Goal: Task Accomplishment & Management: Use online tool/utility

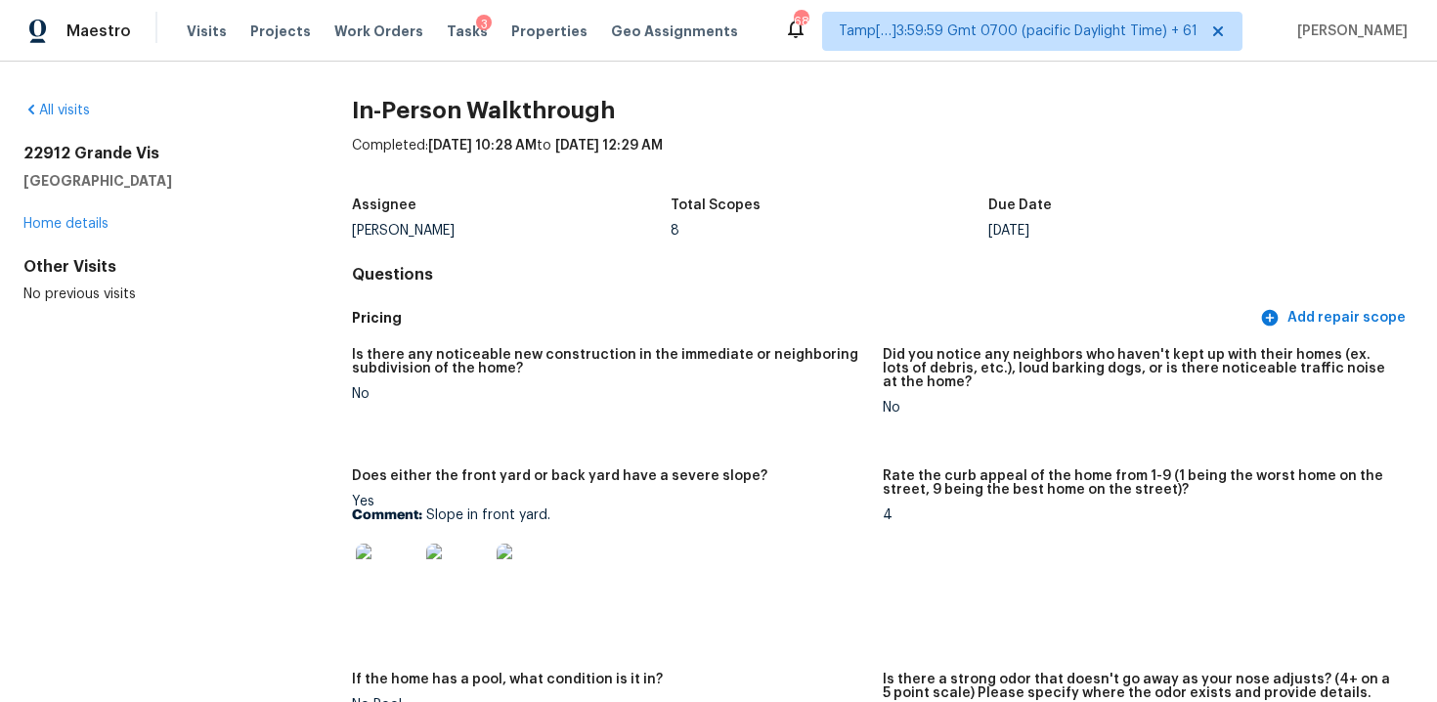
scroll to position [4935, 0]
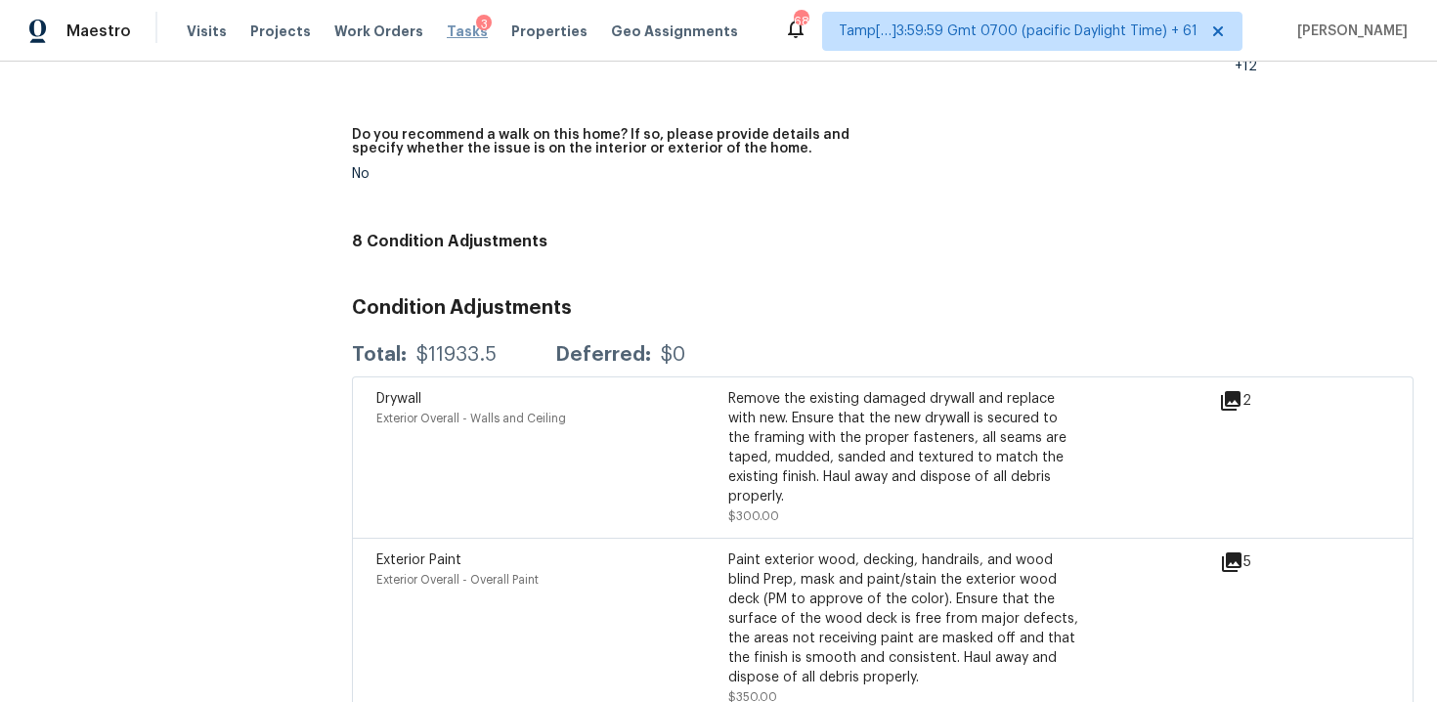
click at [449, 33] on span "Tasks" at bounding box center [467, 31] width 41 height 14
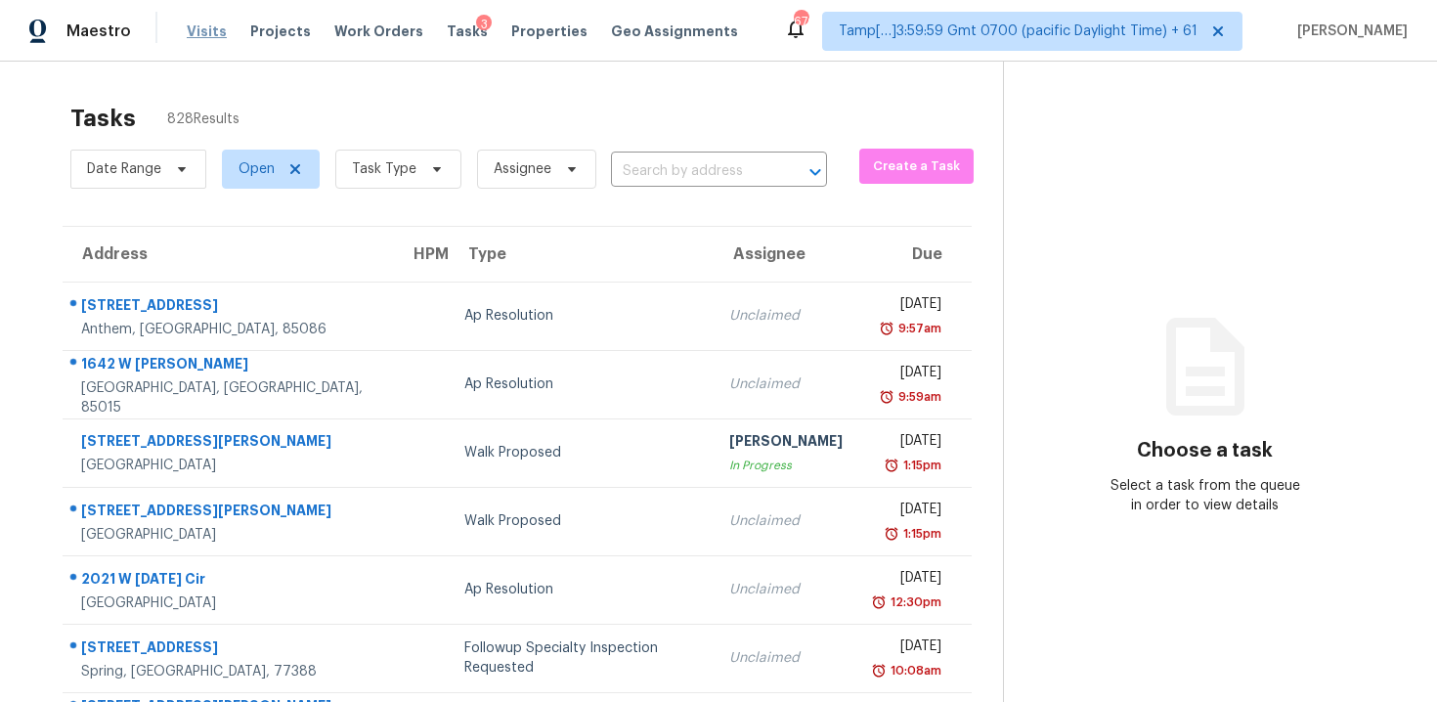
click at [212, 32] on span "Visits" at bounding box center [207, 31] width 40 height 20
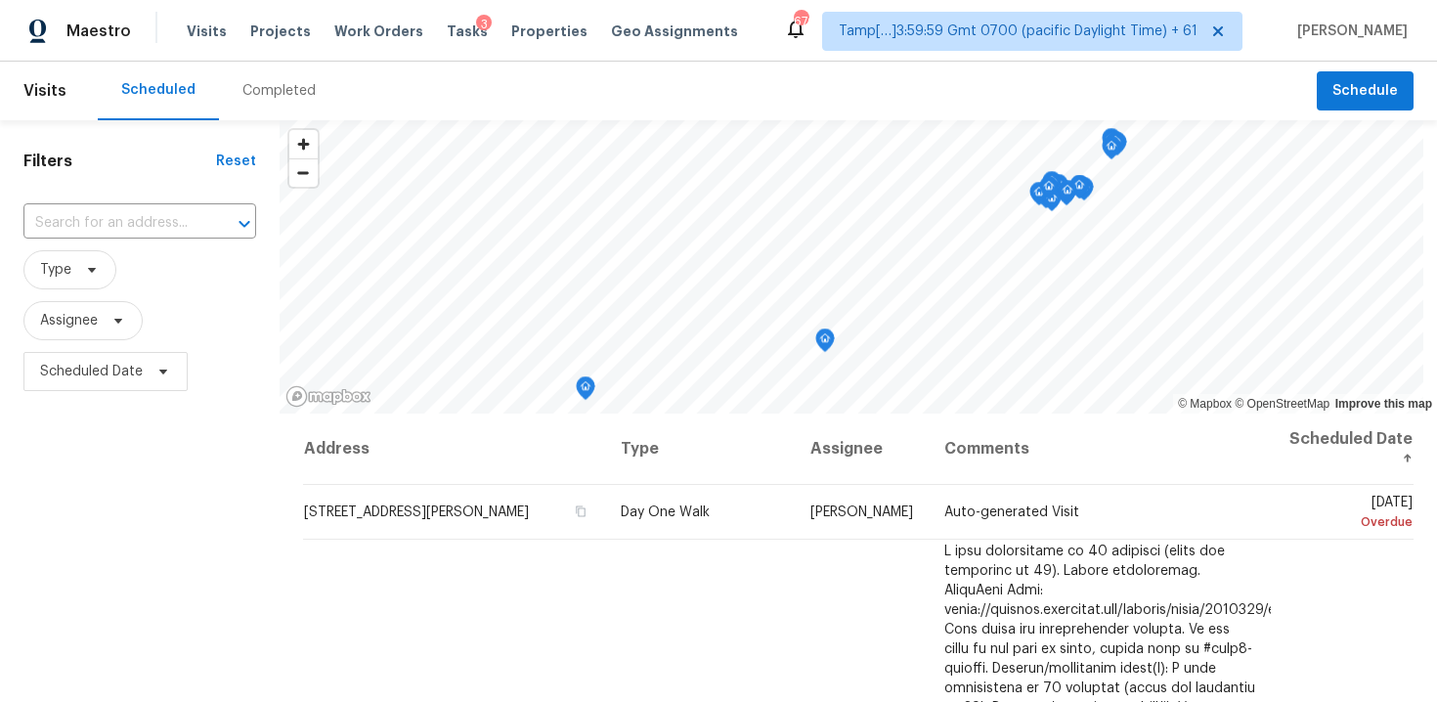
click at [243, 102] on div "Completed" at bounding box center [279, 91] width 120 height 59
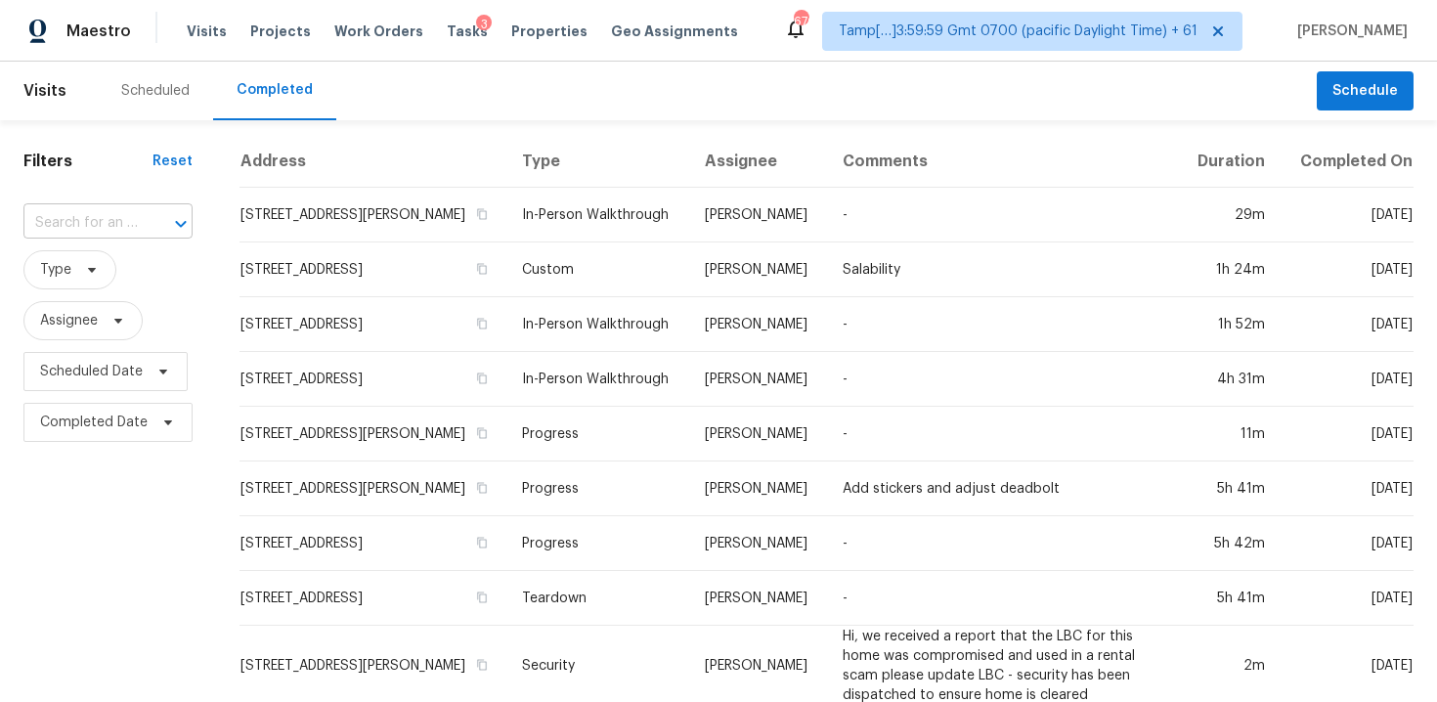
click at [117, 216] on input "text" at bounding box center [80, 223] width 114 height 30
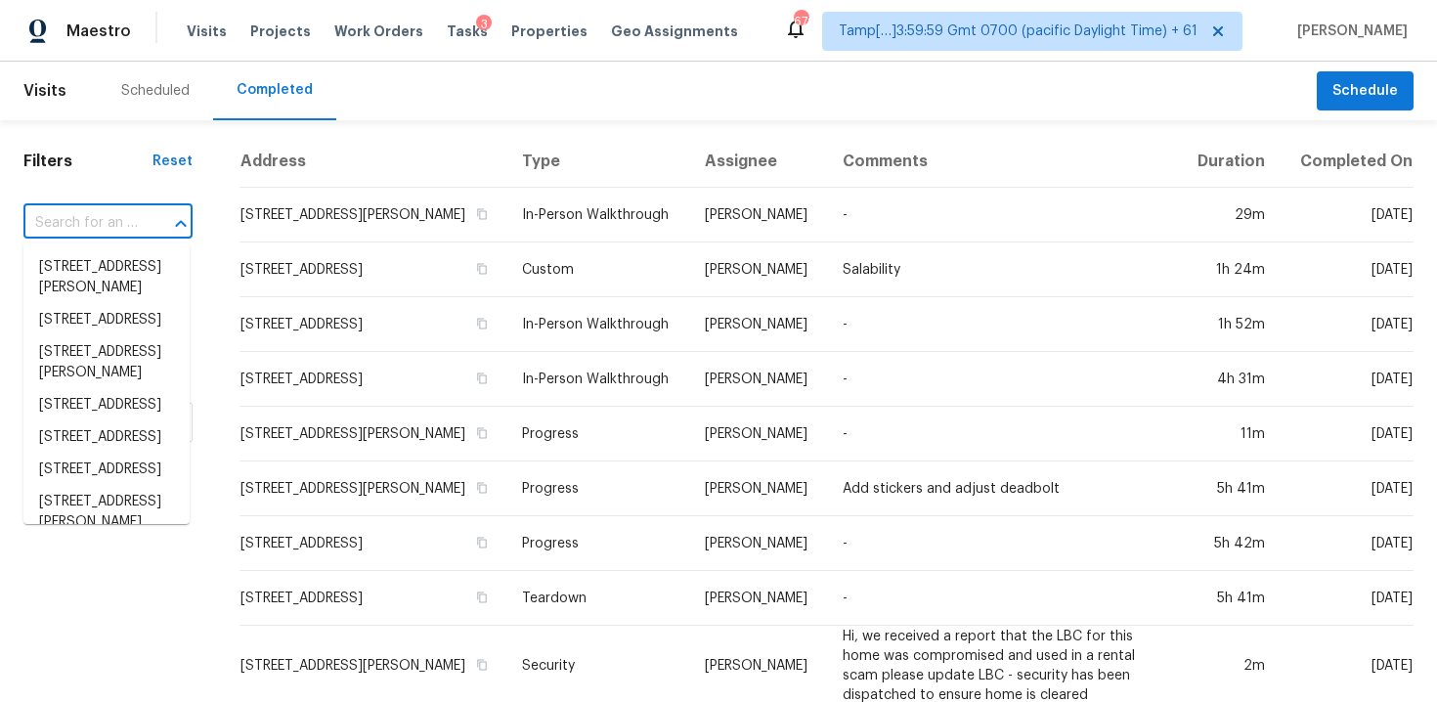
paste input "[STREET_ADDRESS][PERSON_NAME]"
type input "[STREET_ADDRESS][PERSON_NAME]"
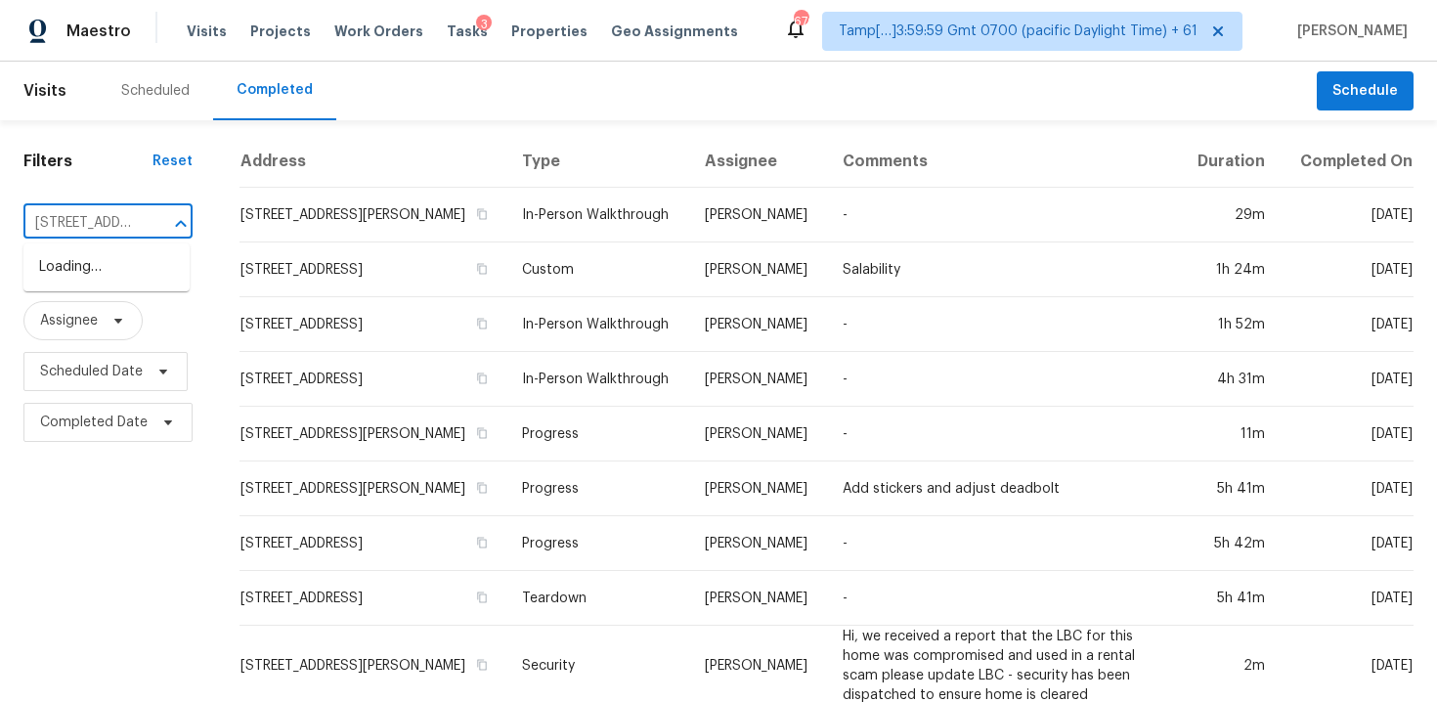
scroll to position [0, 128]
click at [133, 259] on li "[STREET_ADDRESS][PERSON_NAME]" at bounding box center [106, 277] width 166 height 53
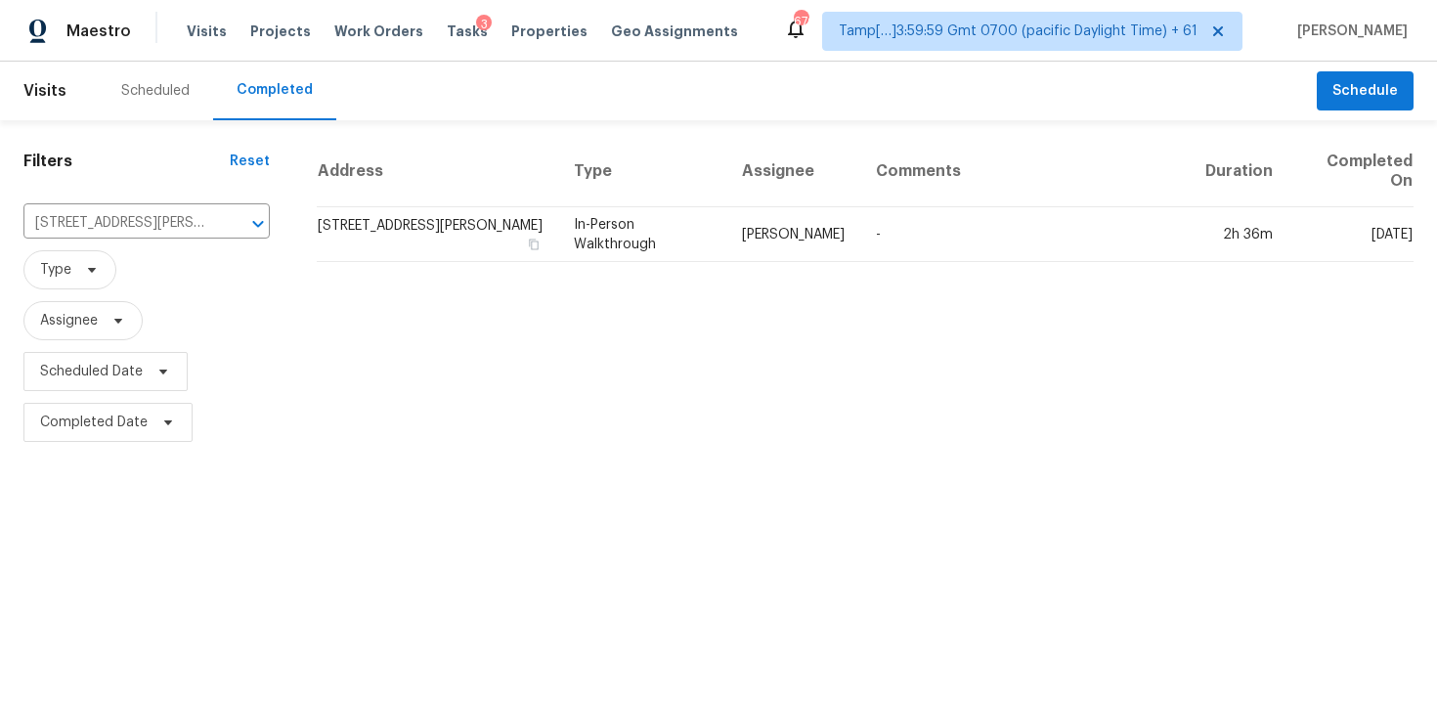
click at [373, 224] on td "424 Murphy Rd, Burleson, TX 76028" at bounding box center [437, 234] width 241 height 55
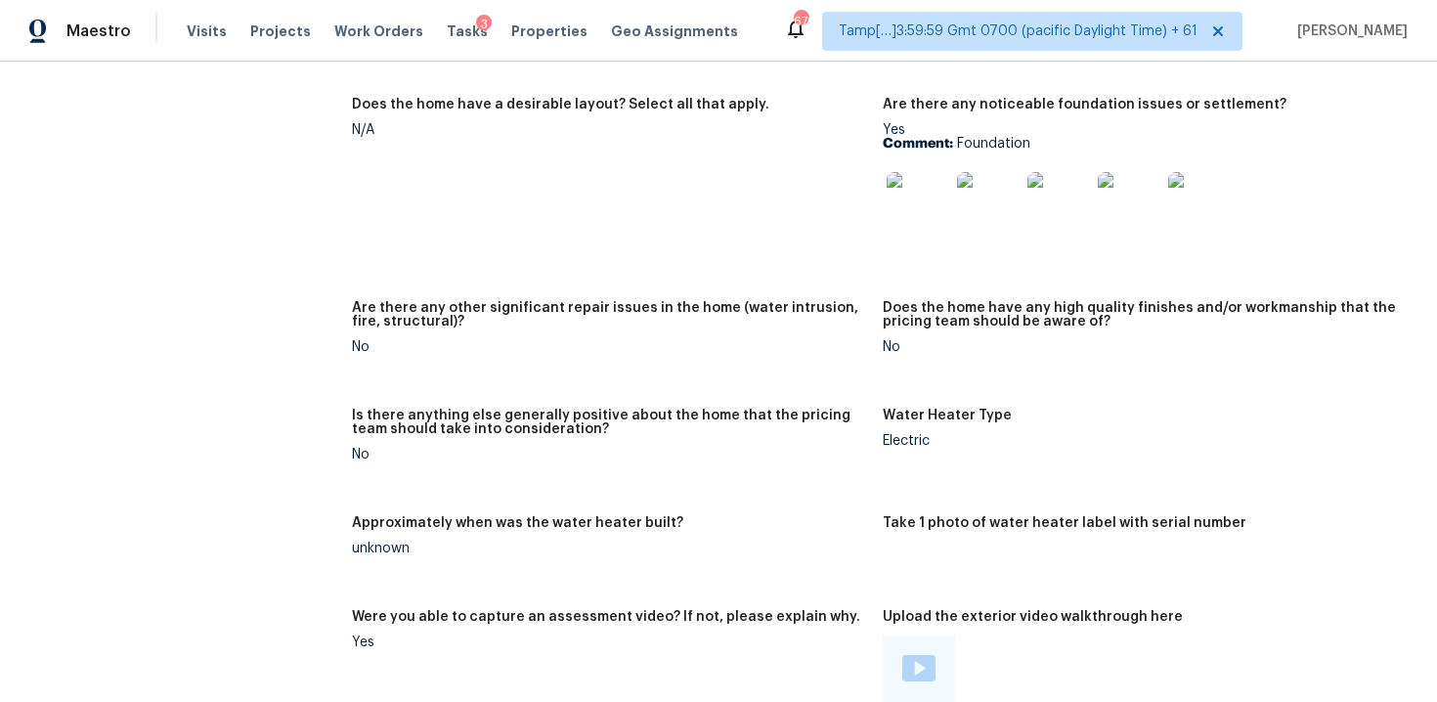
scroll to position [3048, 0]
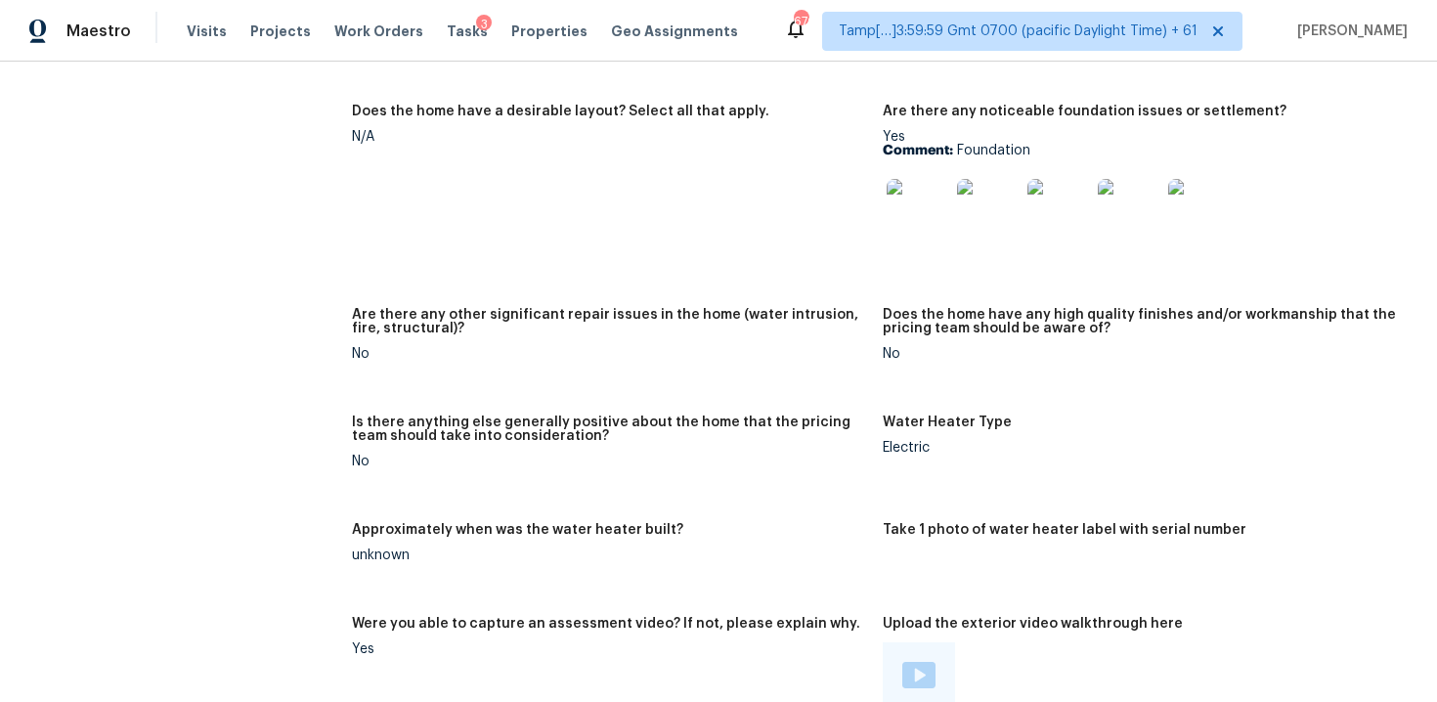
click at [923, 182] on img at bounding box center [917, 210] width 63 height 63
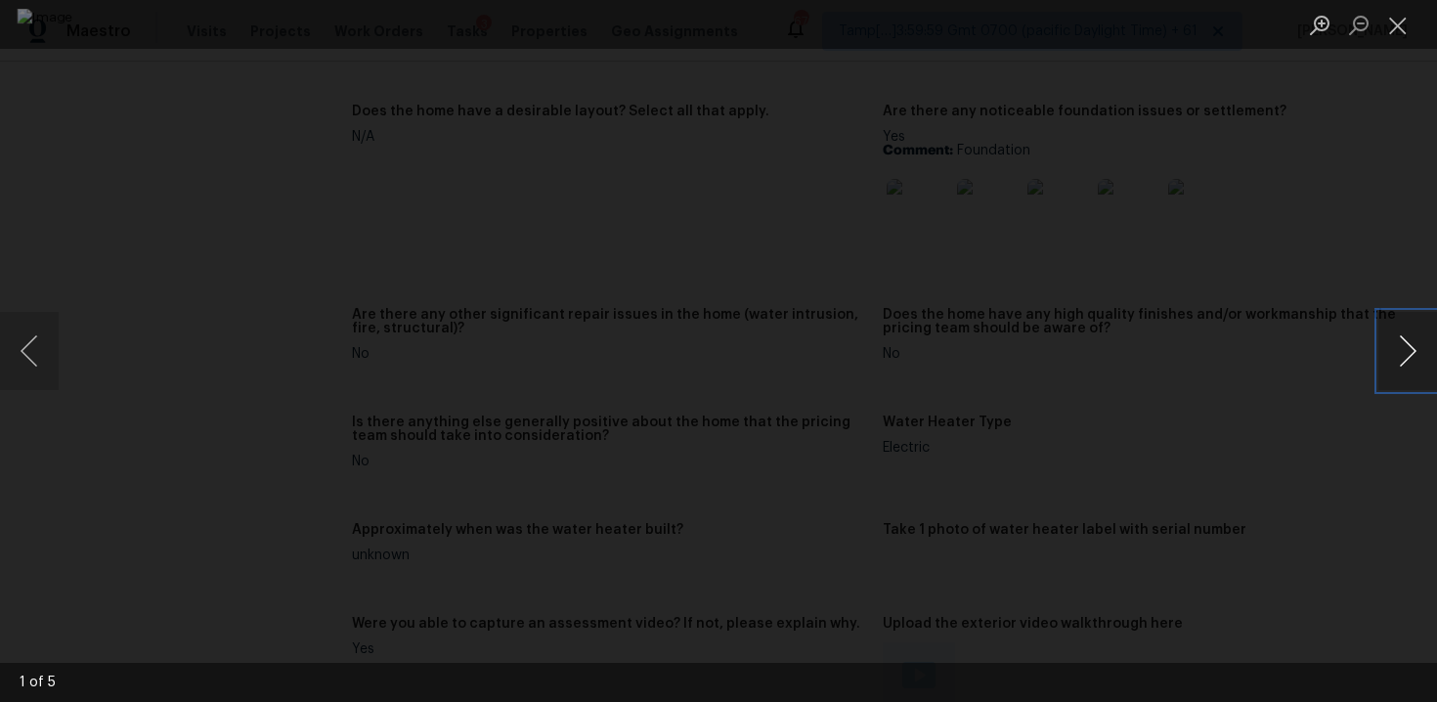
click at [1397, 363] on button "Next image" at bounding box center [1407, 351] width 59 height 78
click at [1384, 343] on button "Next image" at bounding box center [1407, 351] width 59 height 78
click at [1298, 499] on div "Lightbox" at bounding box center [718, 351] width 1437 height 702
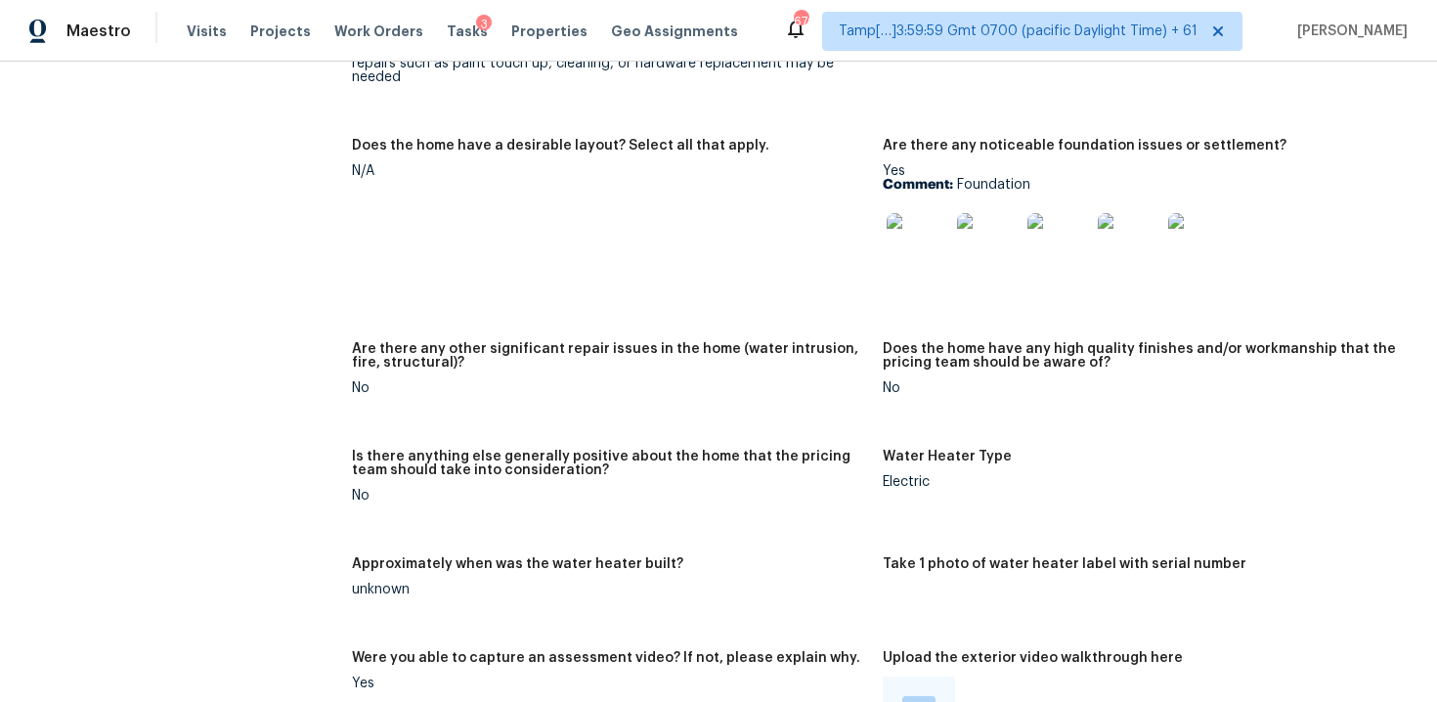
scroll to position [2980, 0]
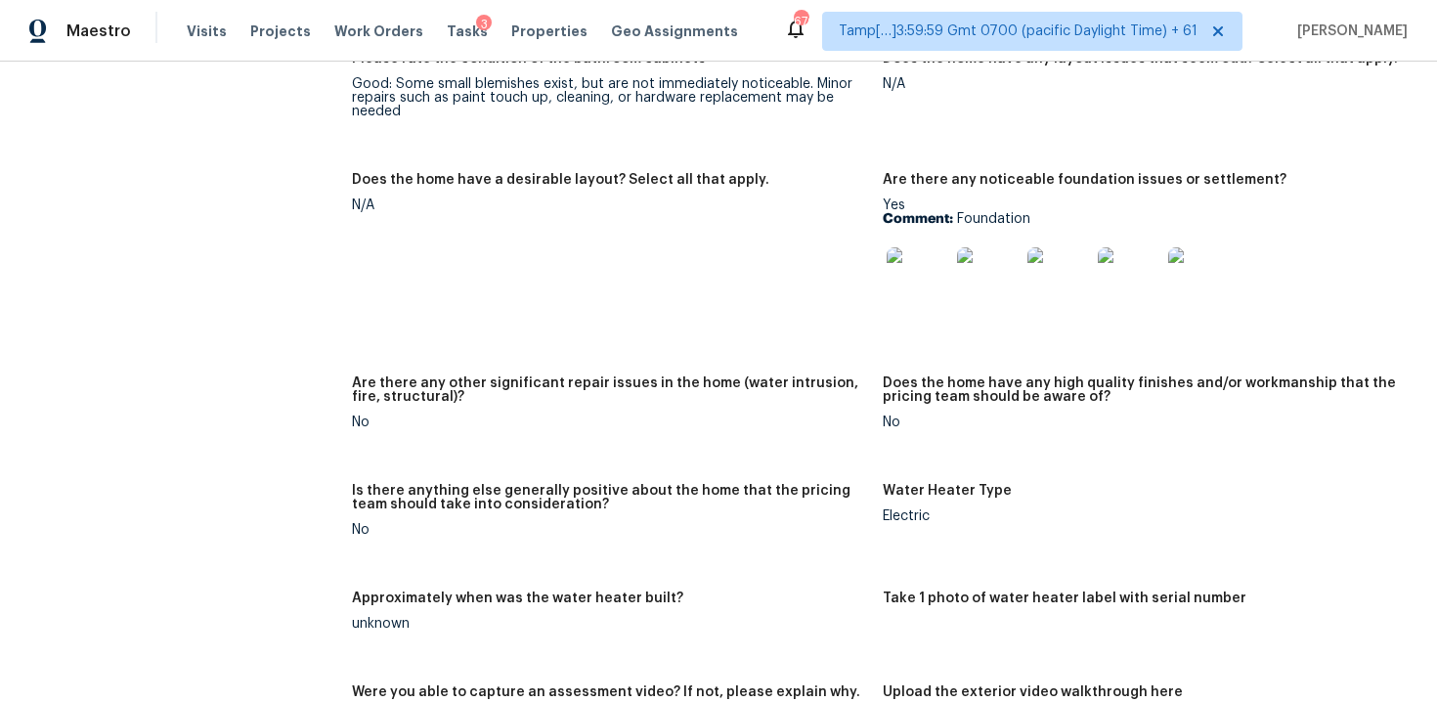
click at [916, 261] on img at bounding box center [917, 278] width 63 height 63
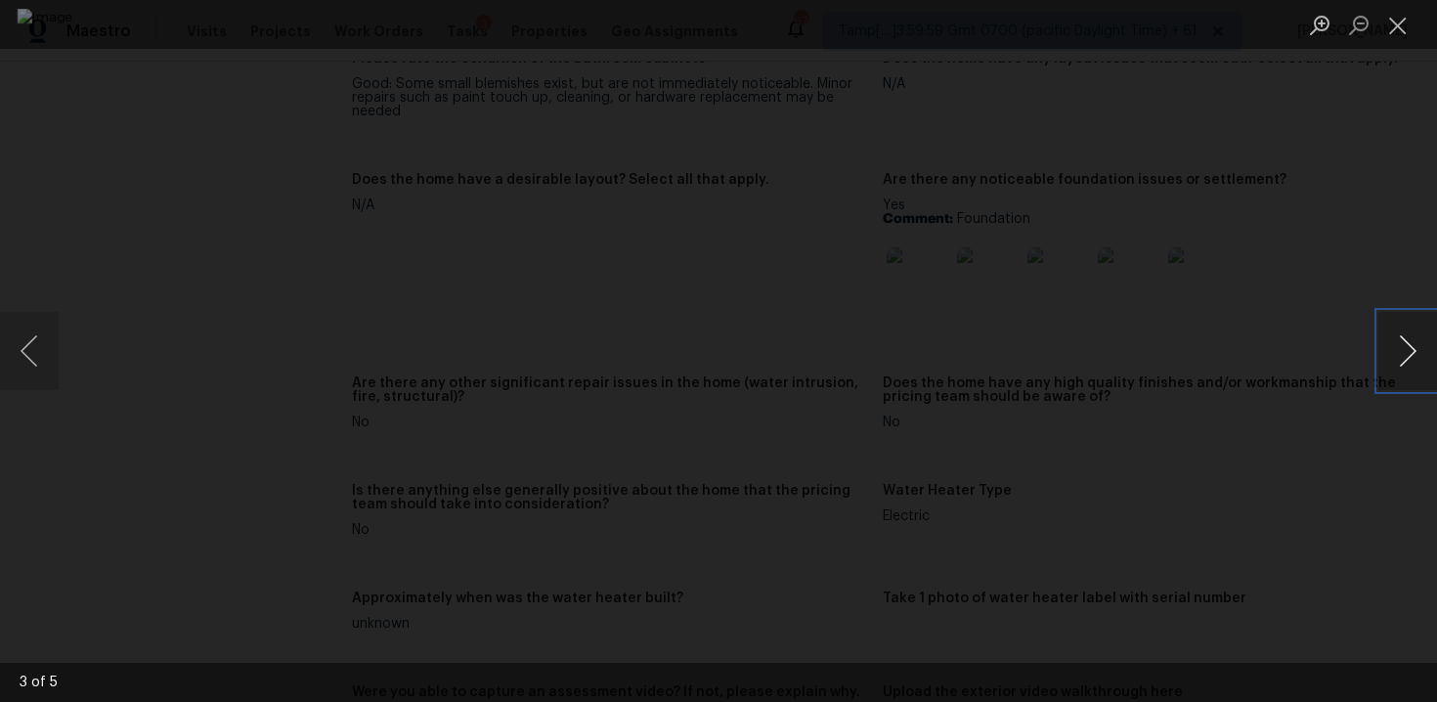
click at [1395, 332] on button "Next image" at bounding box center [1407, 351] width 59 height 78
click at [1386, 329] on button "Next image" at bounding box center [1407, 351] width 59 height 78
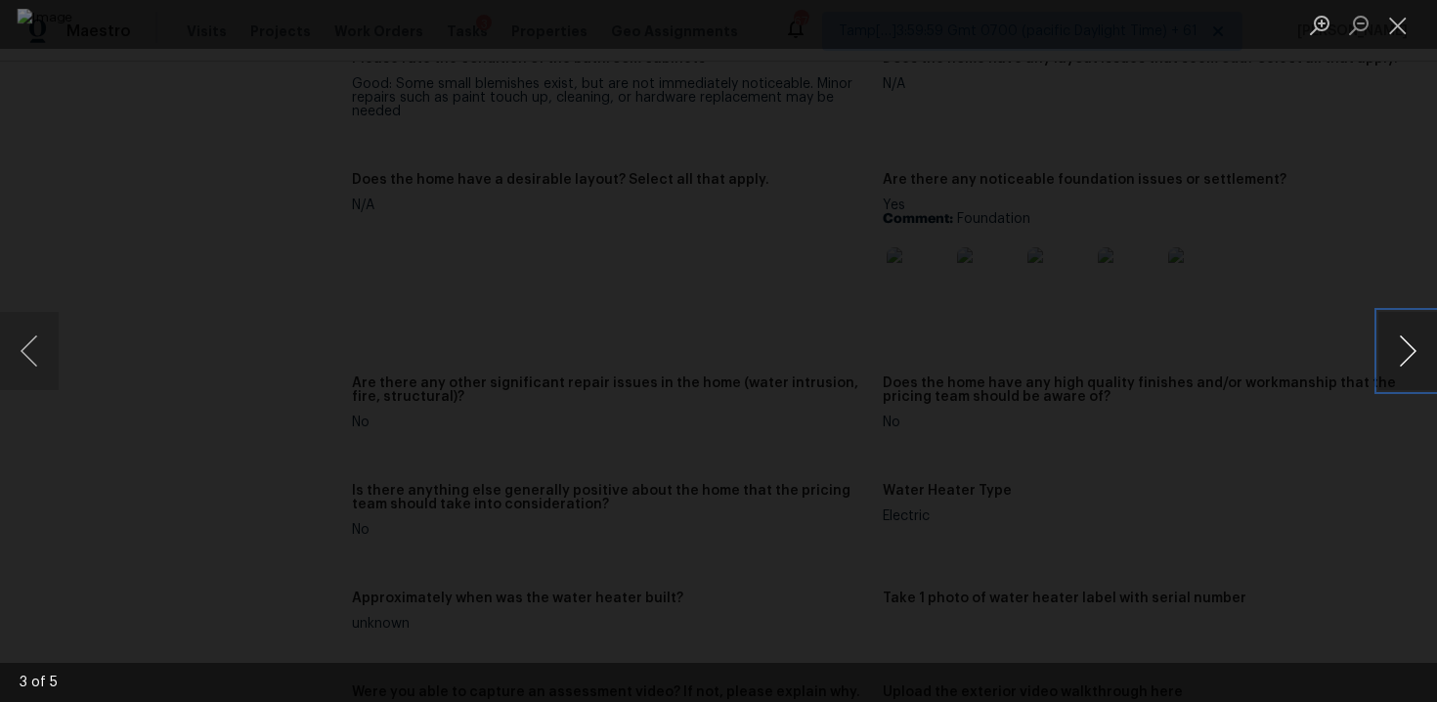
click at [1386, 329] on button "Next image" at bounding box center [1407, 351] width 59 height 78
click at [37, 372] on button "Previous image" at bounding box center [29, 351] width 59 height 78
click at [1346, 222] on div "Lightbox" at bounding box center [718, 351] width 1437 height 702
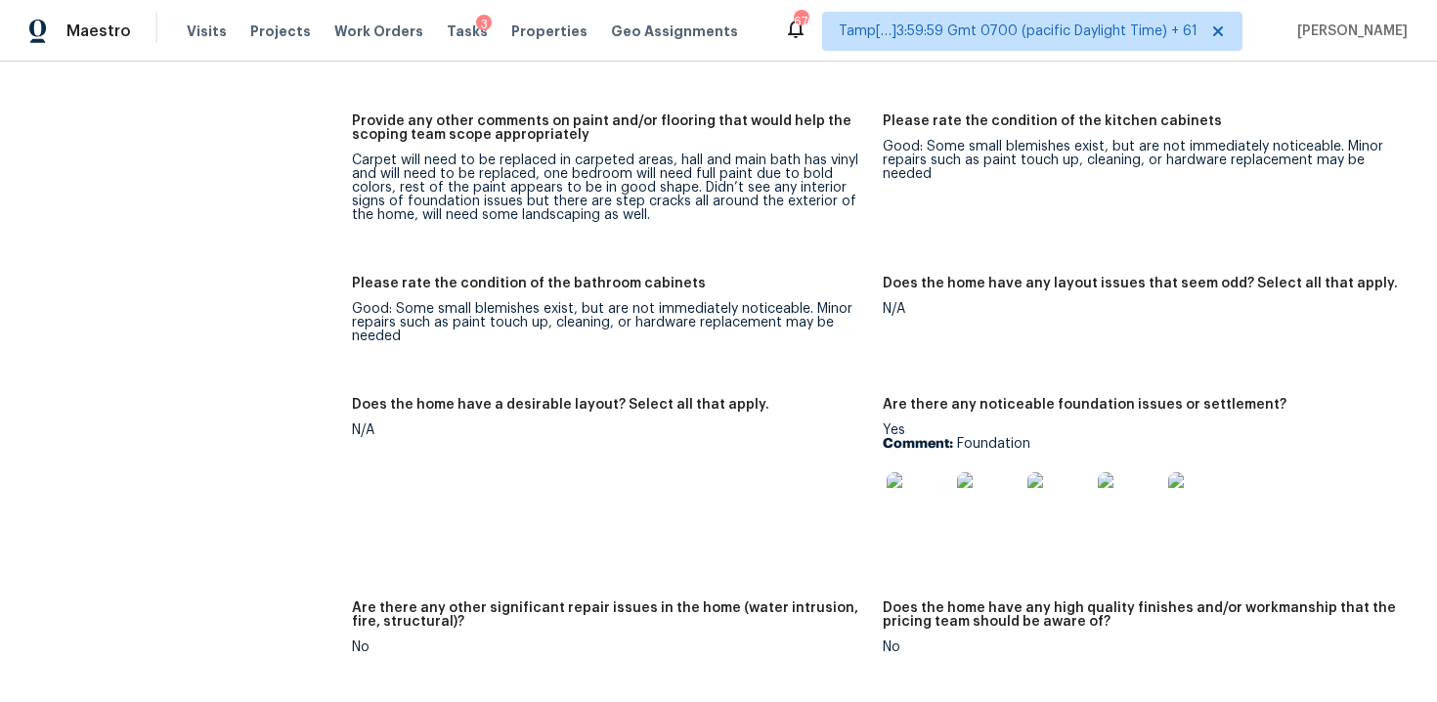
scroll to position [2752, 0]
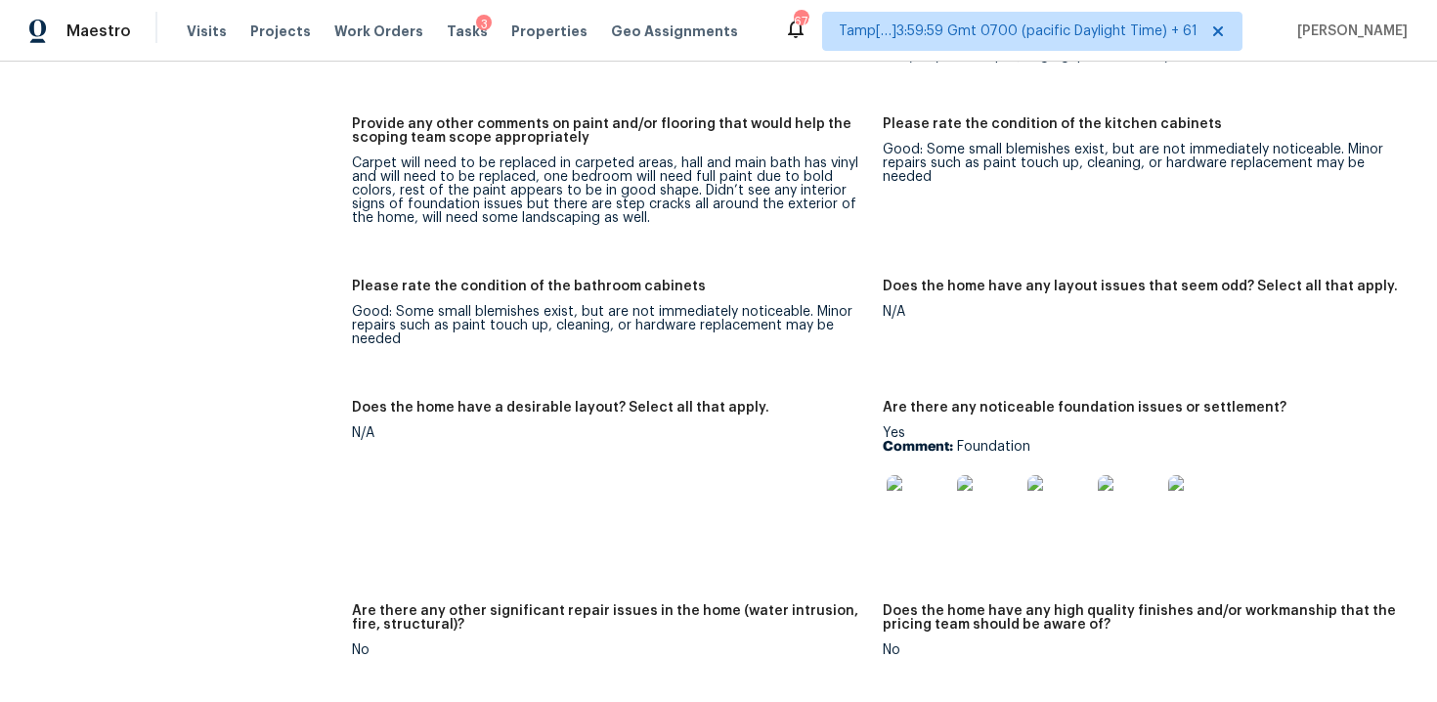
click at [590, 223] on figure "Provide any other comments on paint and/or flooring that would help the scoping…" at bounding box center [617, 186] width 531 height 139
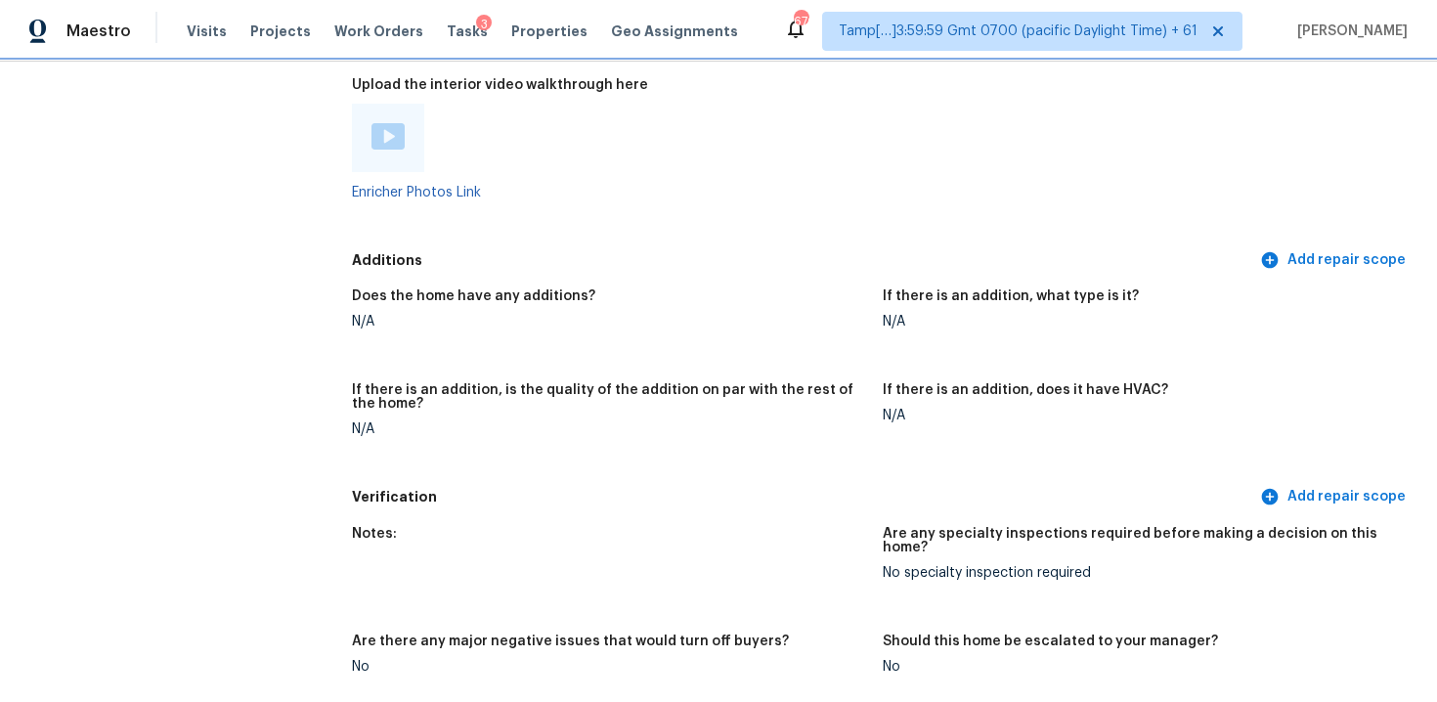
scroll to position [3697, 0]
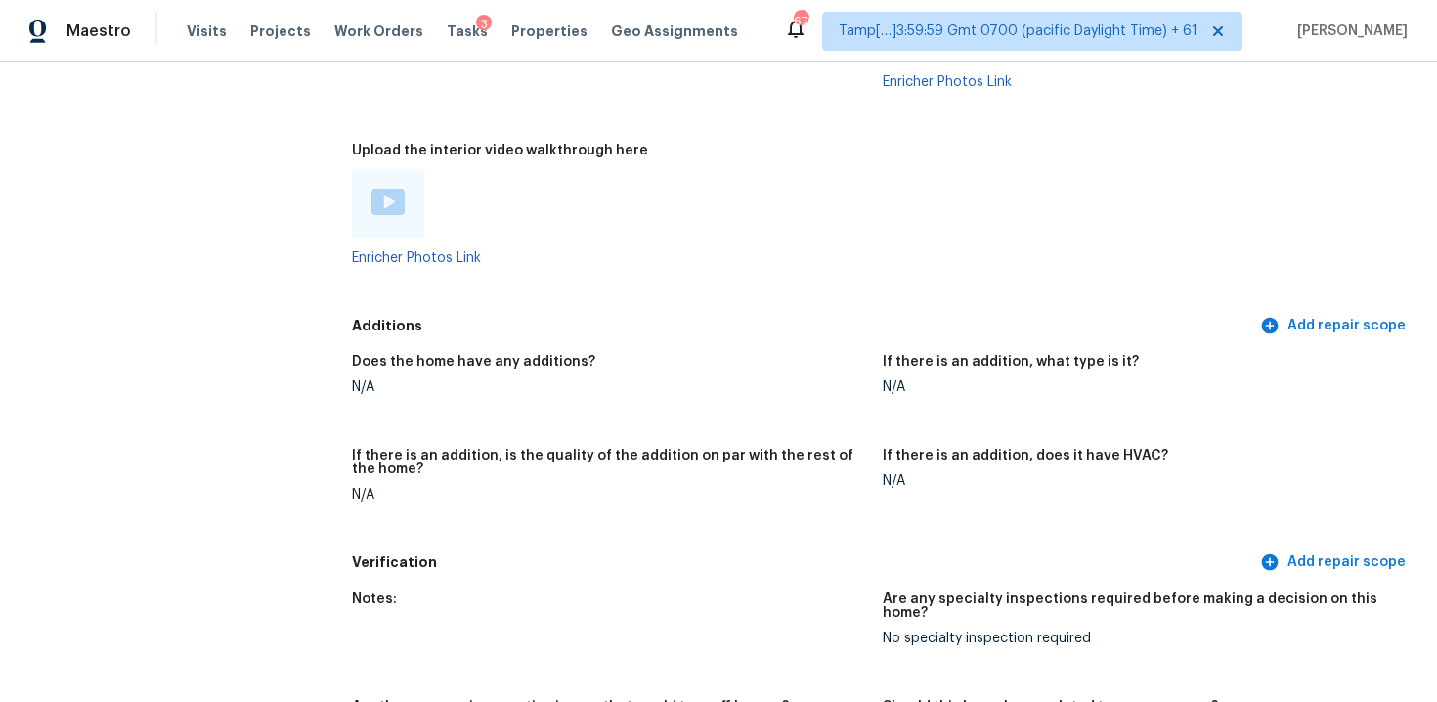
click at [396, 204] on div at bounding box center [388, 203] width 72 height 68
click at [382, 189] on img at bounding box center [387, 202] width 33 height 26
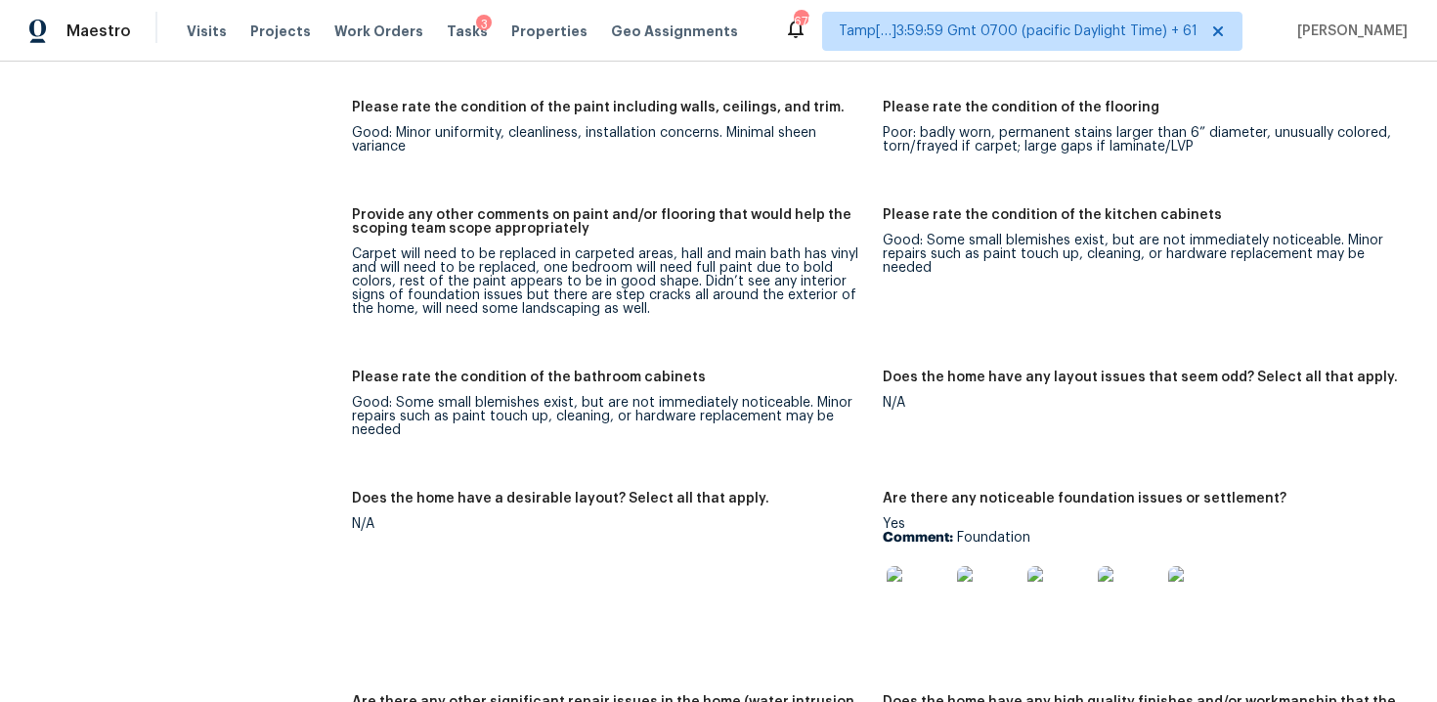
scroll to position [2663, 0]
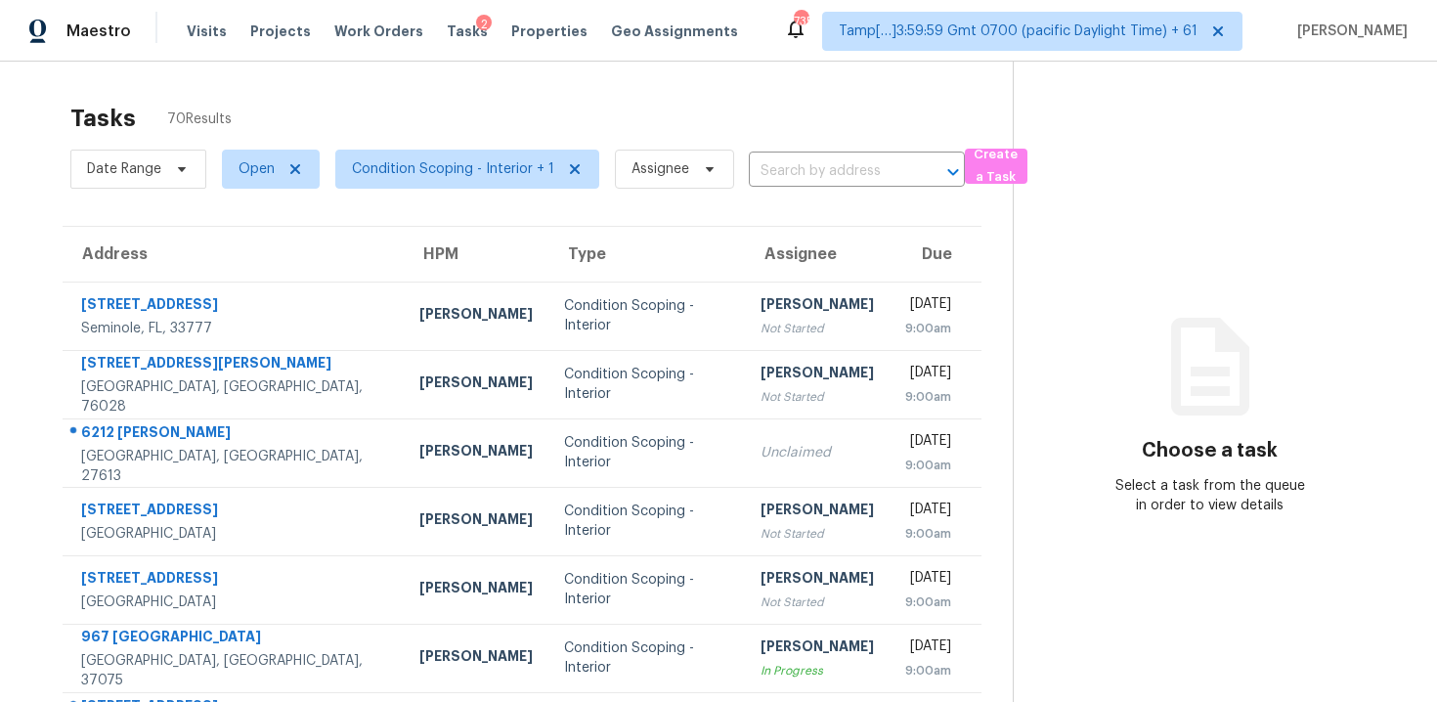
click at [799, 191] on div "Date Range Open Condition Scoping - Interior + 1 Assignee ​" at bounding box center [517, 169] width 894 height 51
click at [797, 172] on input "text" at bounding box center [829, 171] width 161 height 30
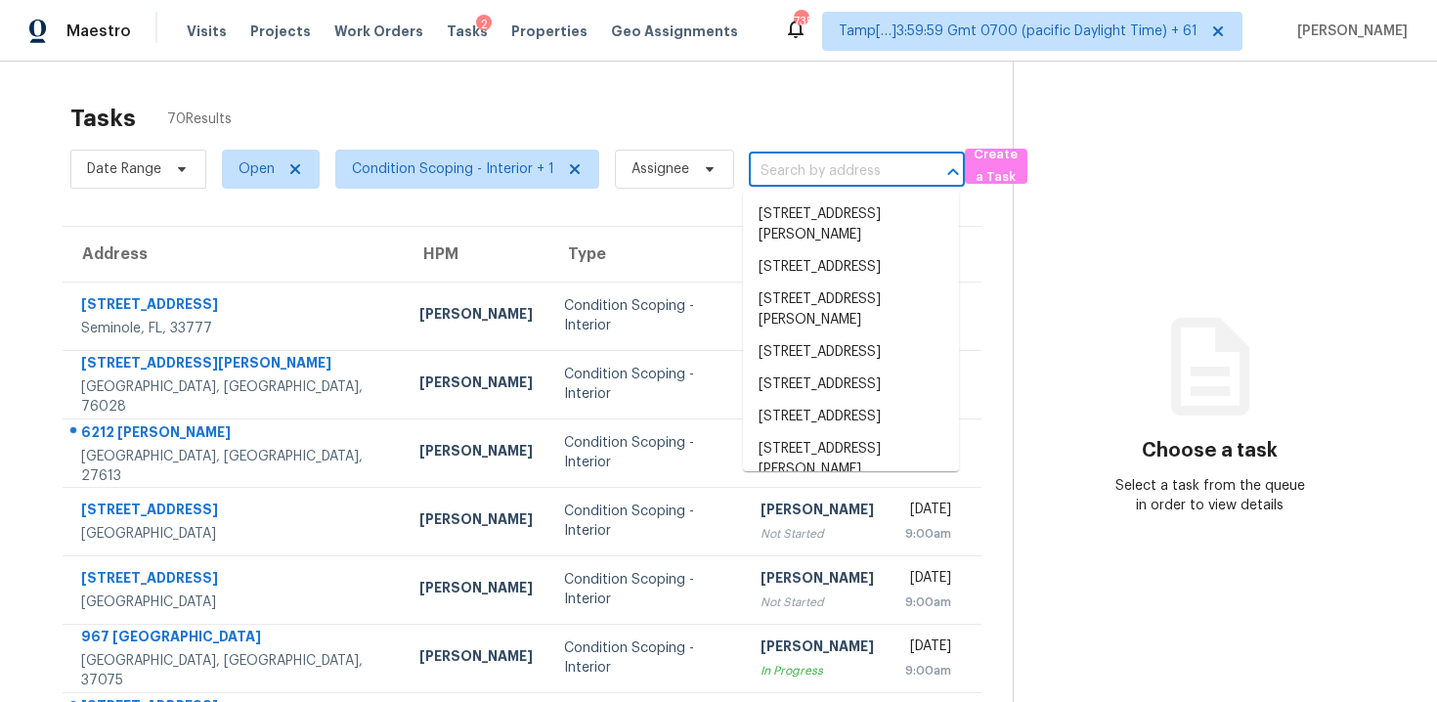
paste input "5001 Vellacito Way, Davenport, FL 33897"
type input "5001 Vellacito Way, Davenport, FL 33897"
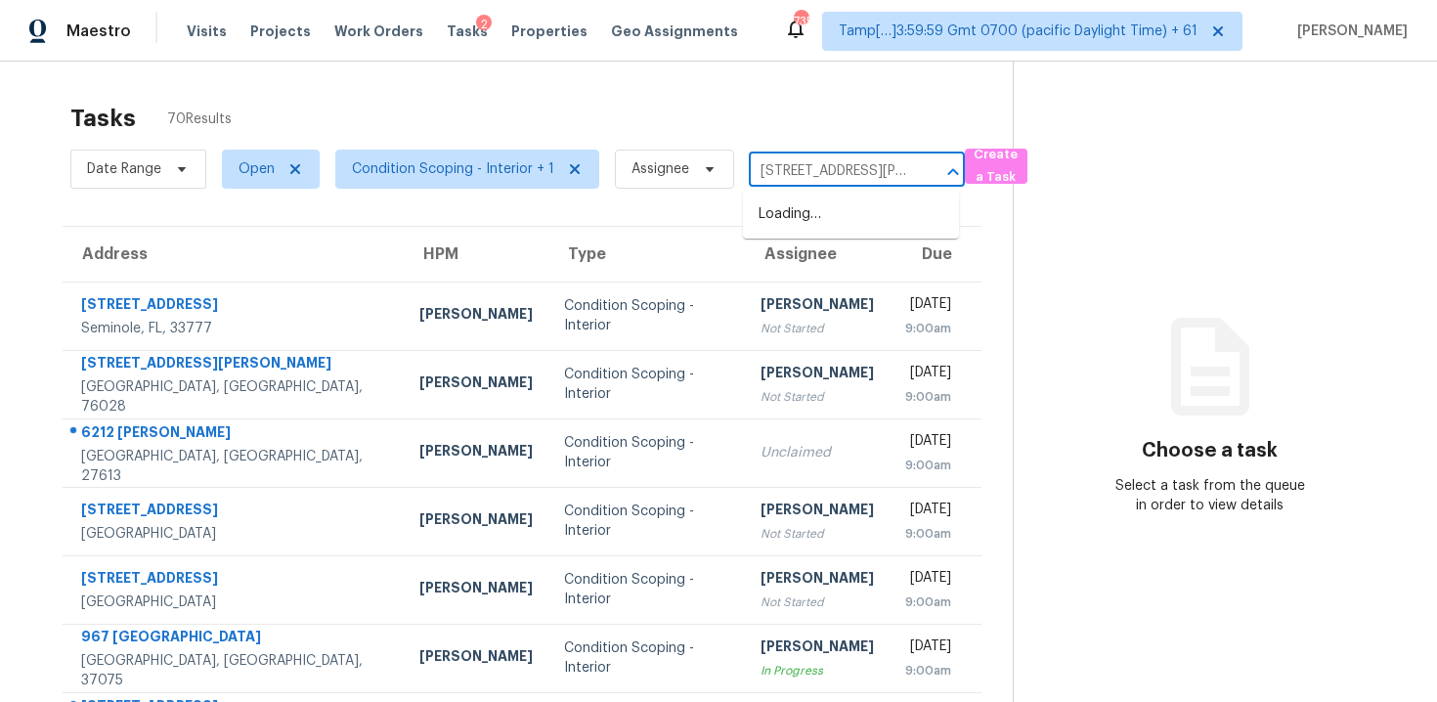
scroll to position [0, 110]
click at [815, 199] on li "5001 Vellacito Way, Davenport, FL 33897" at bounding box center [851, 224] width 216 height 53
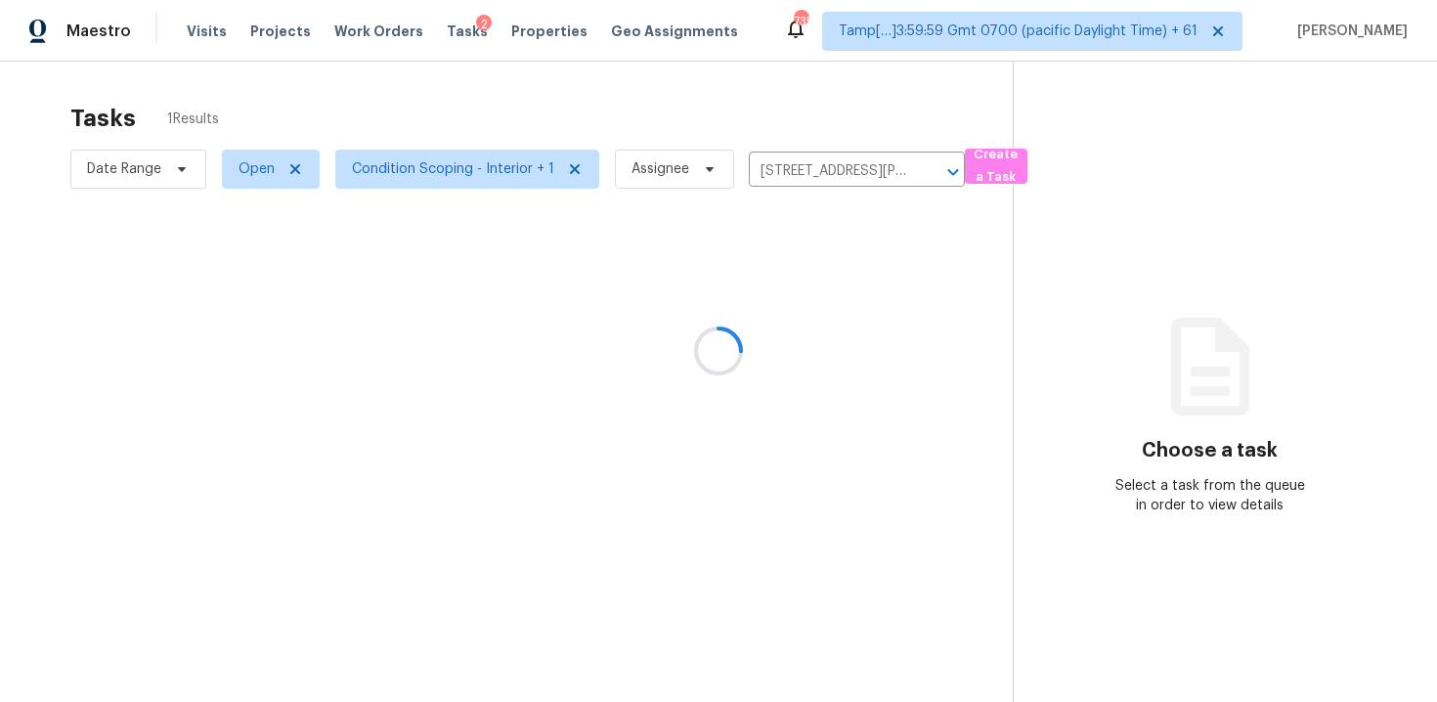
click at [816, 285] on div at bounding box center [718, 351] width 1437 height 702
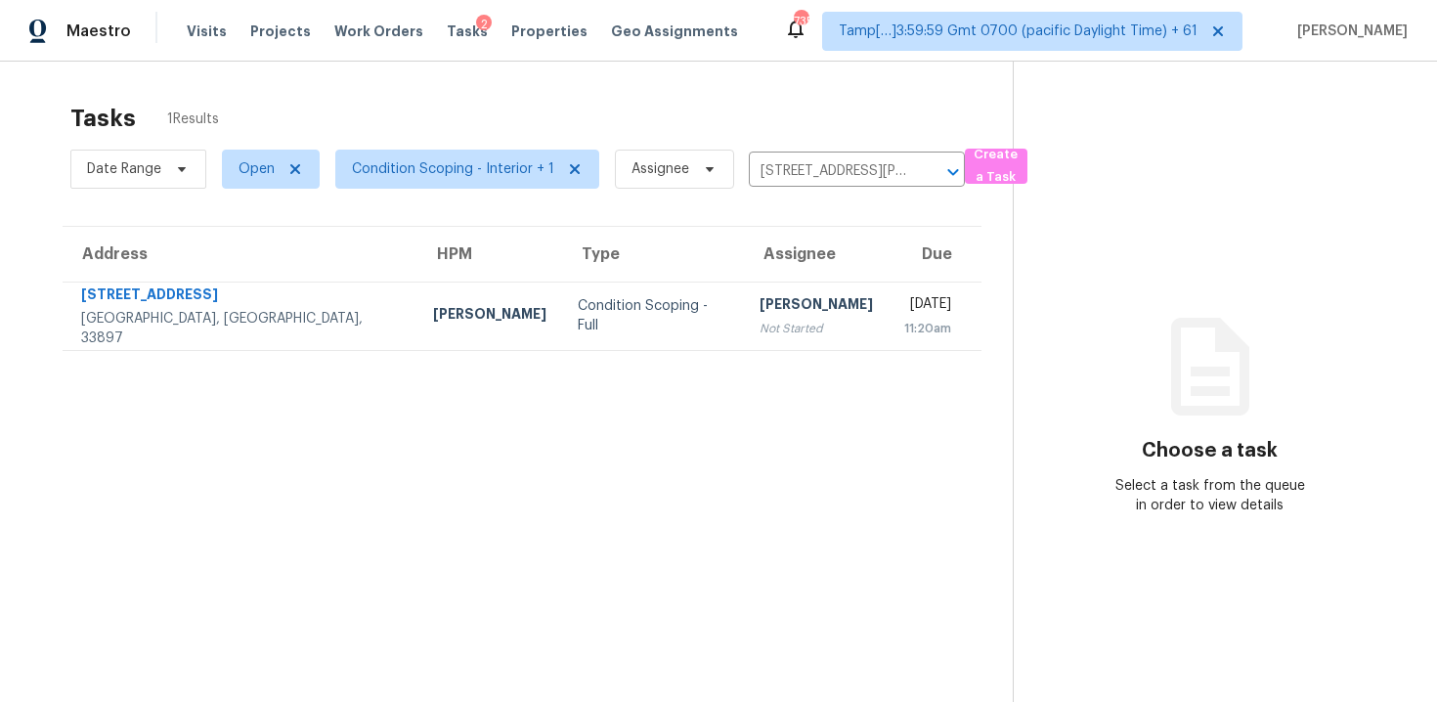
click at [888, 285] on td "Thu, Sep 25th 2025 11:20am" at bounding box center [934, 315] width 93 height 68
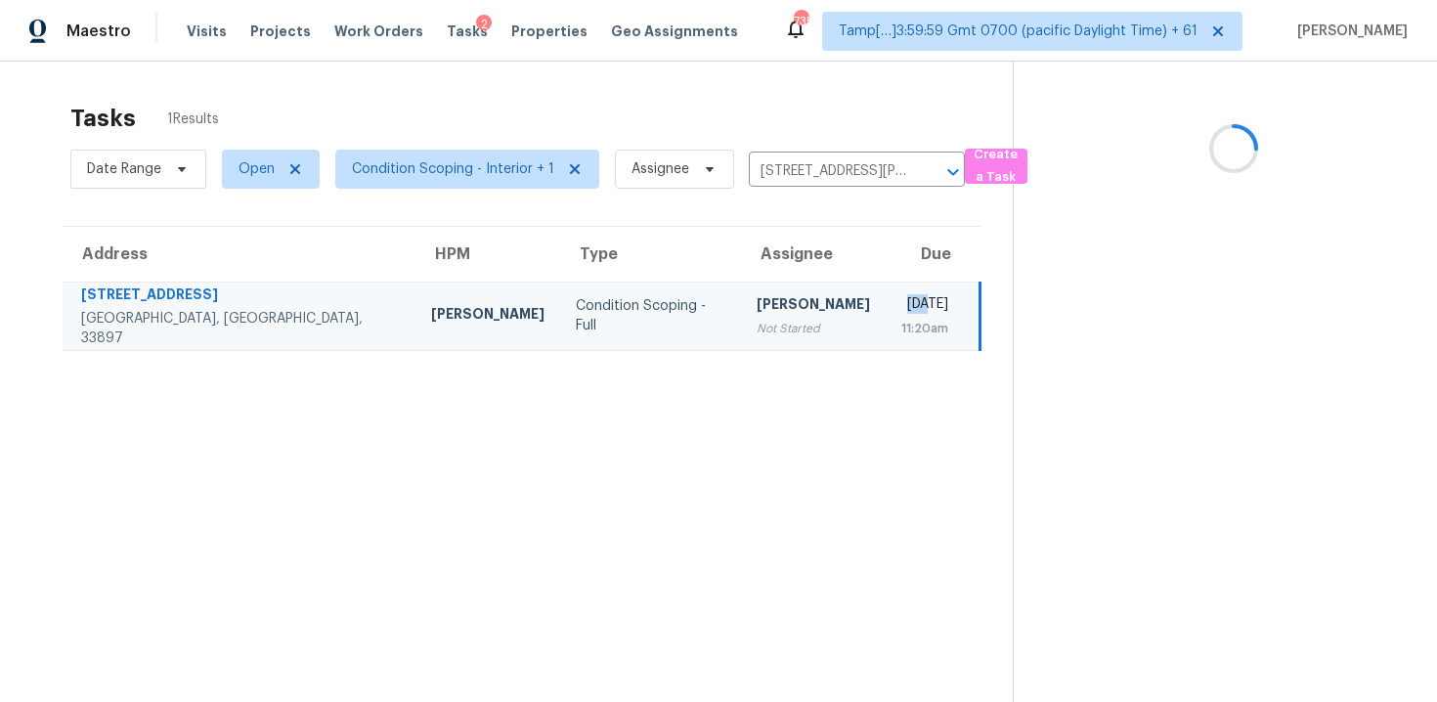
click at [885, 285] on td "Thu, Sep 25th 2025 11:20am" at bounding box center [932, 315] width 95 height 68
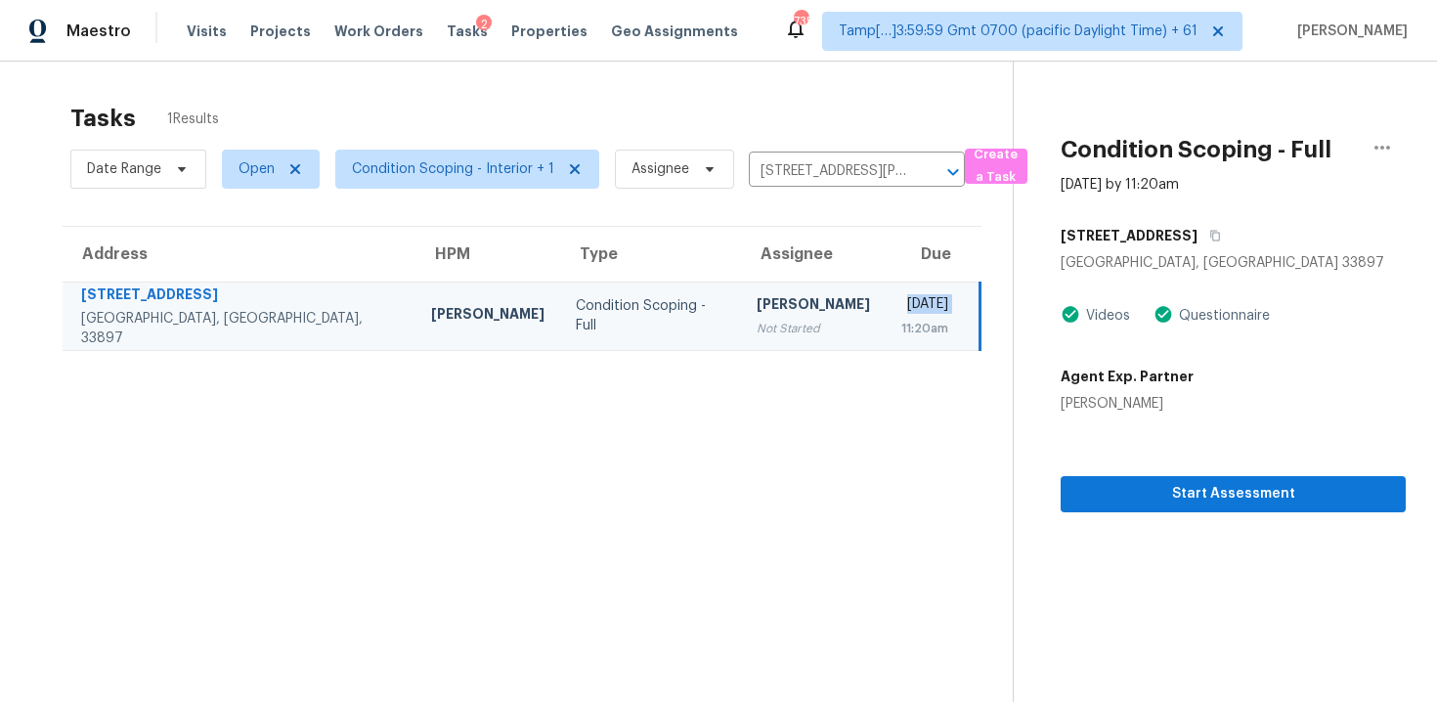
scroll to position [62, 0]
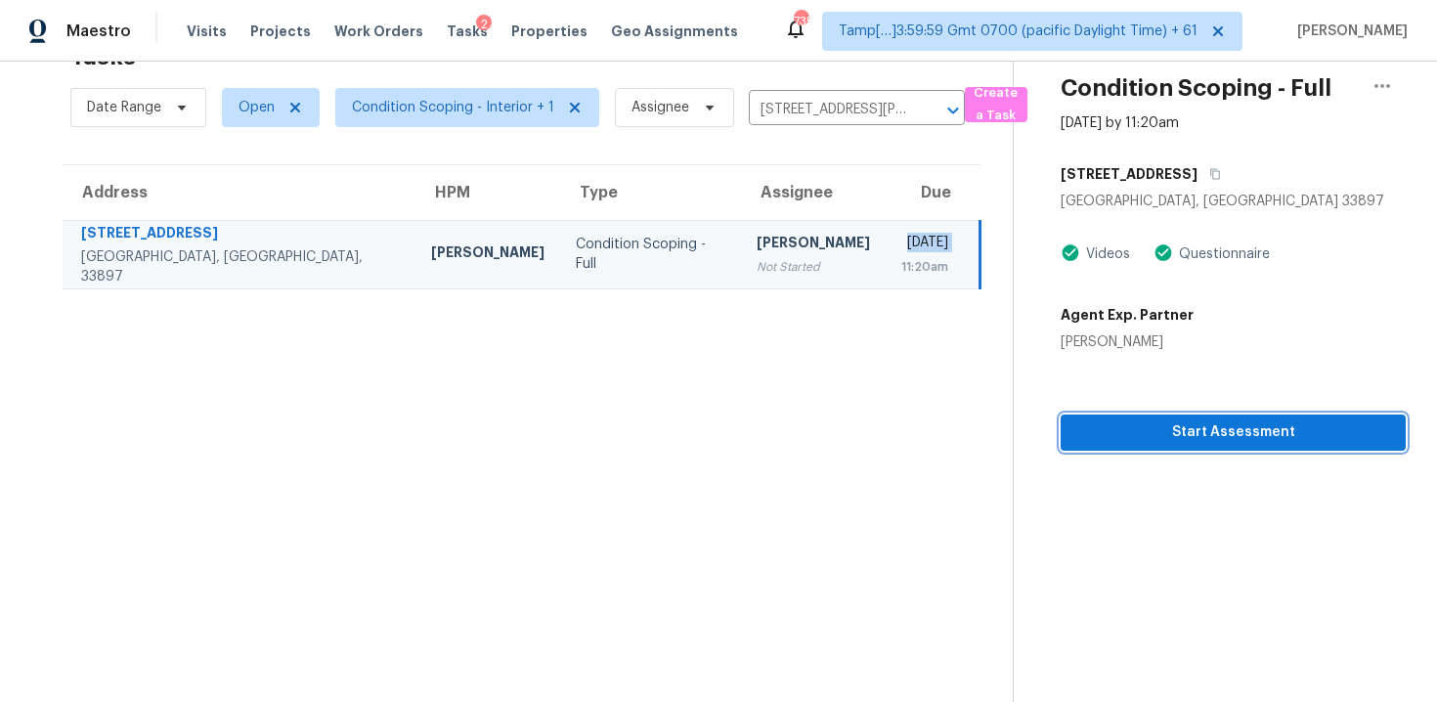
click at [1173, 440] on span "Start Assessment" at bounding box center [1233, 432] width 314 height 24
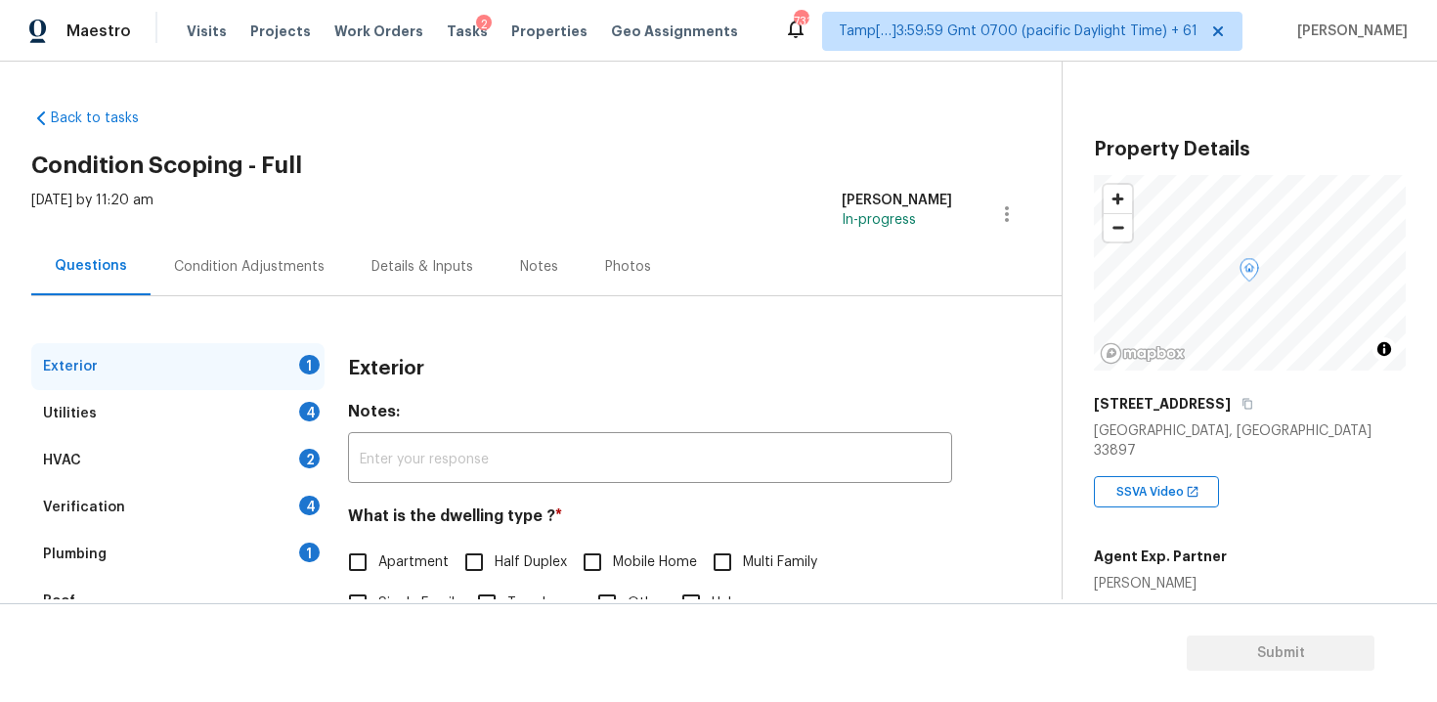
click at [293, 255] on div "Condition Adjustments" at bounding box center [248, 266] width 197 height 58
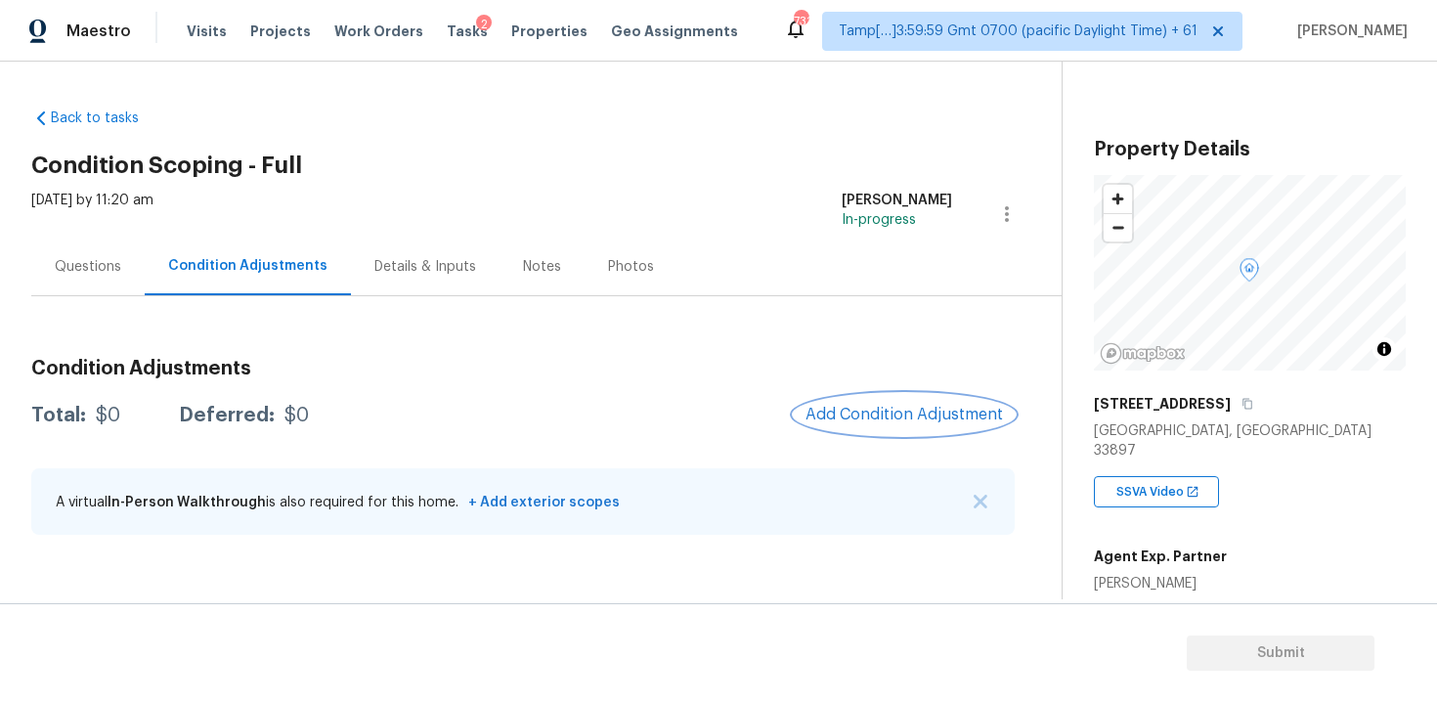
click at [936, 420] on span "Add Condition Adjustment" at bounding box center [903, 415] width 197 height 18
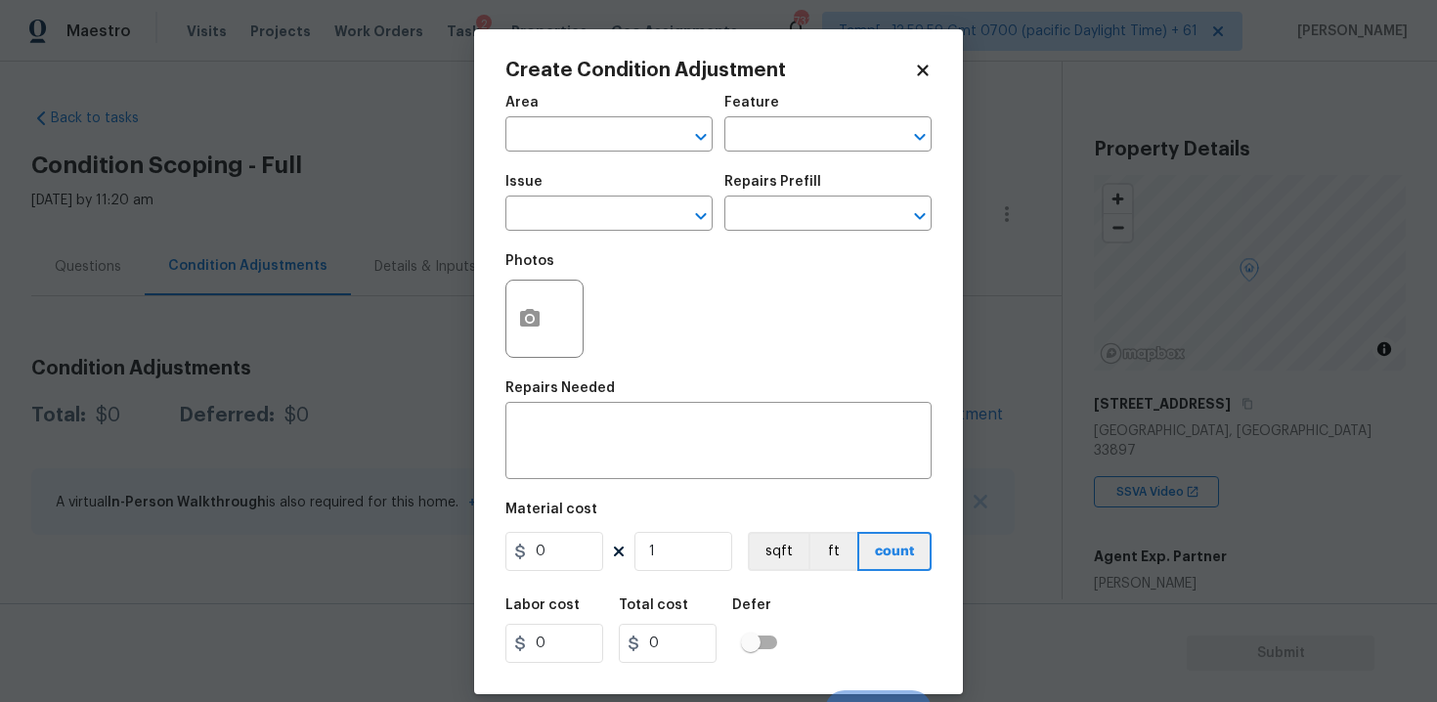
click at [593, 152] on span "Area ​" at bounding box center [608, 123] width 207 height 79
click at [591, 140] on input "text" at bounding box center [581, 136] width 152 height 30
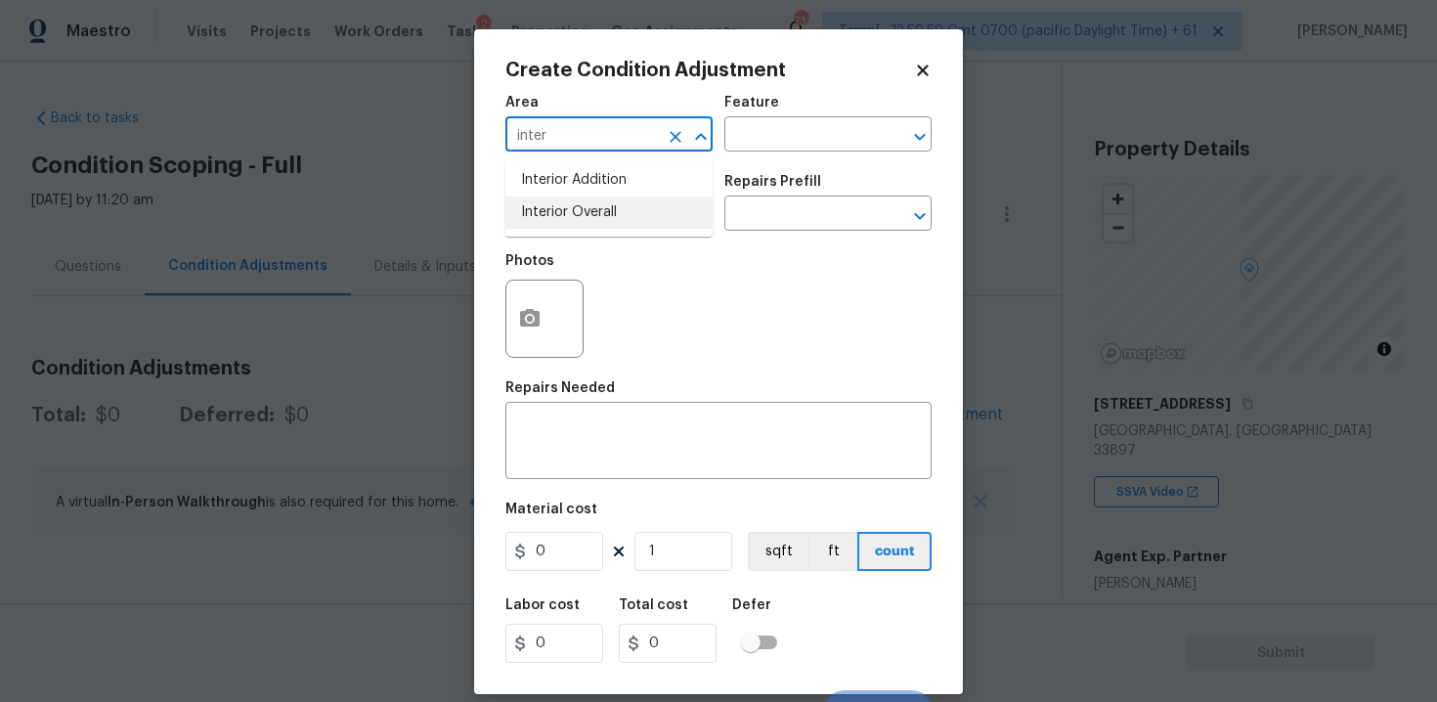
click at [602, 214] on li "Interior Overall" at bounding box center [608, 212] width 207 height 32
type input "Interior Overall"
click at [602, 214] on input "text" at bounding box center [581, 215] width 152 height 30
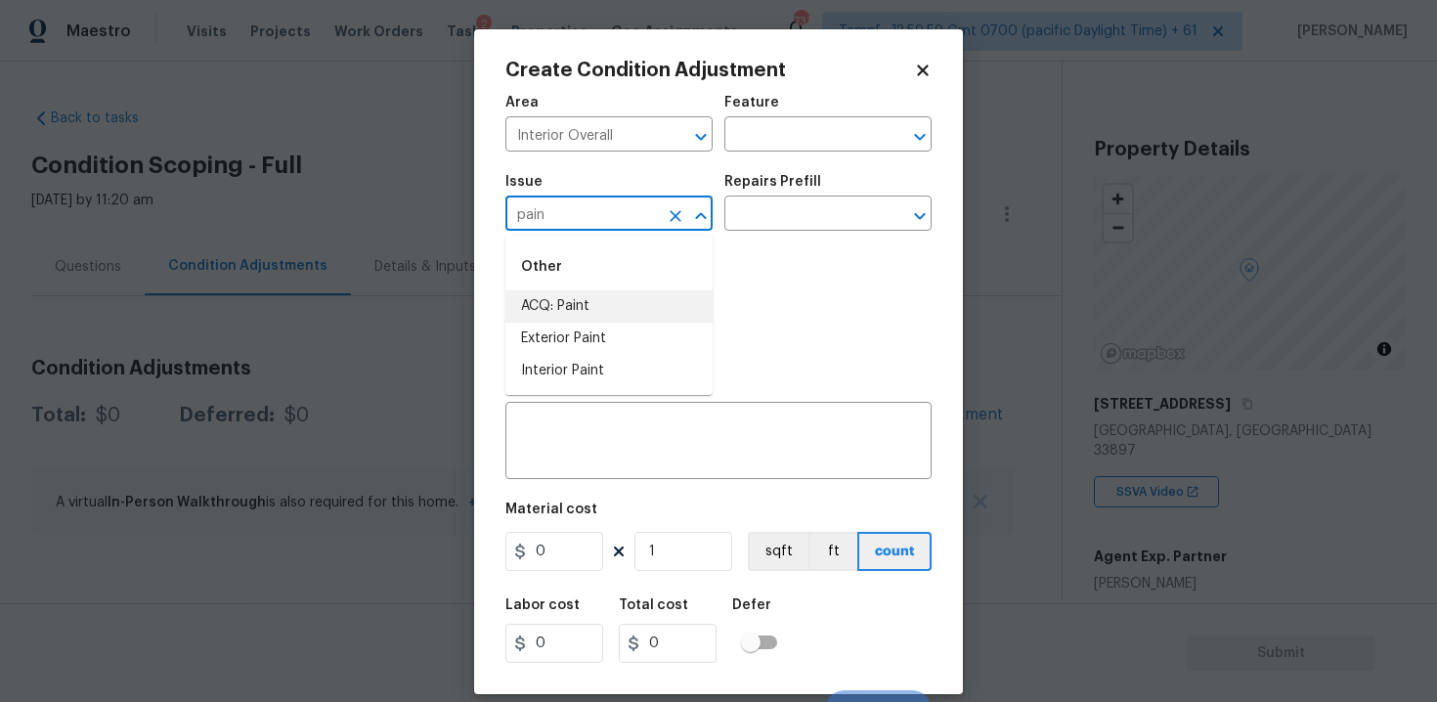
click at [618, 306] on li "ACQ: Paint" at bounding box center [608, 306] width 207 height 32
type input "ACQ: Paint"
click at [775, 204] on input "text" at bounding box center [800, 215] width 152 height 30
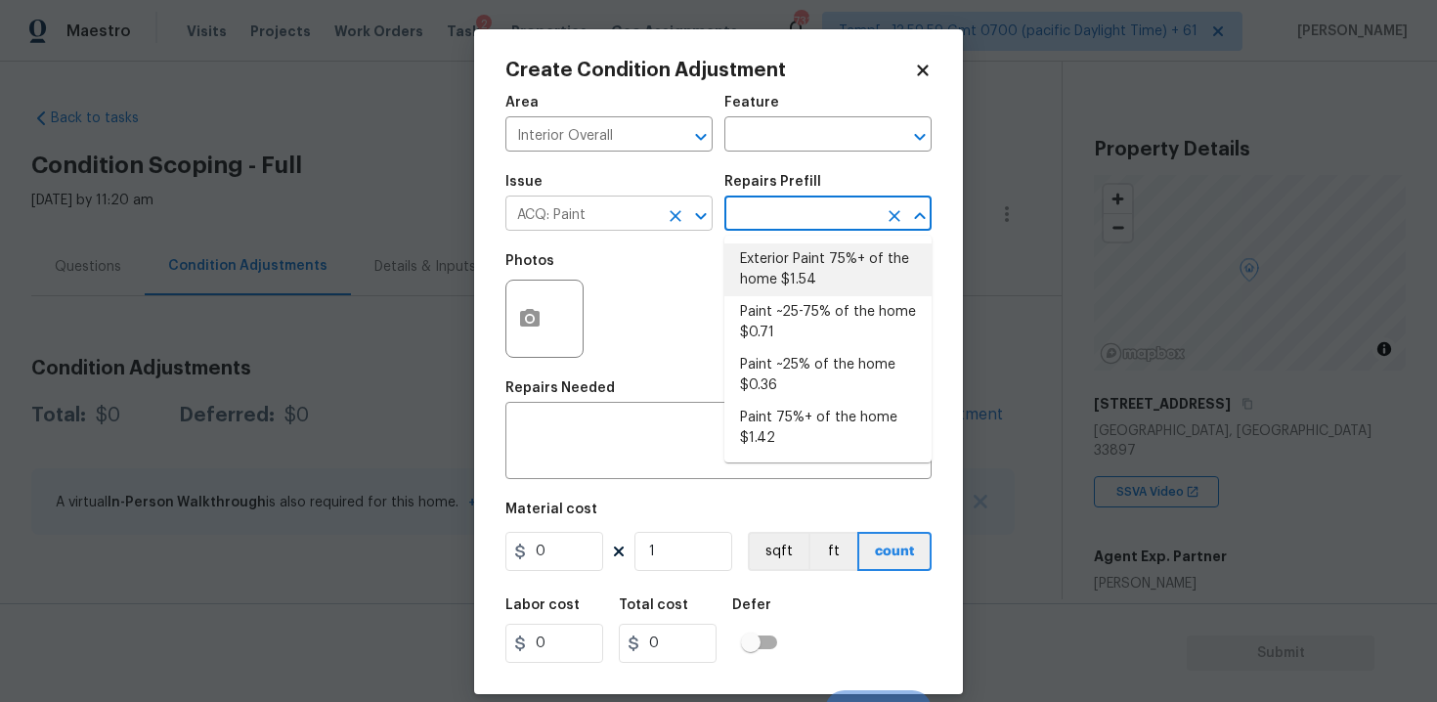
click at [689, 222] on icon "Open" at bounding box center [700, 215] width 23 height 23
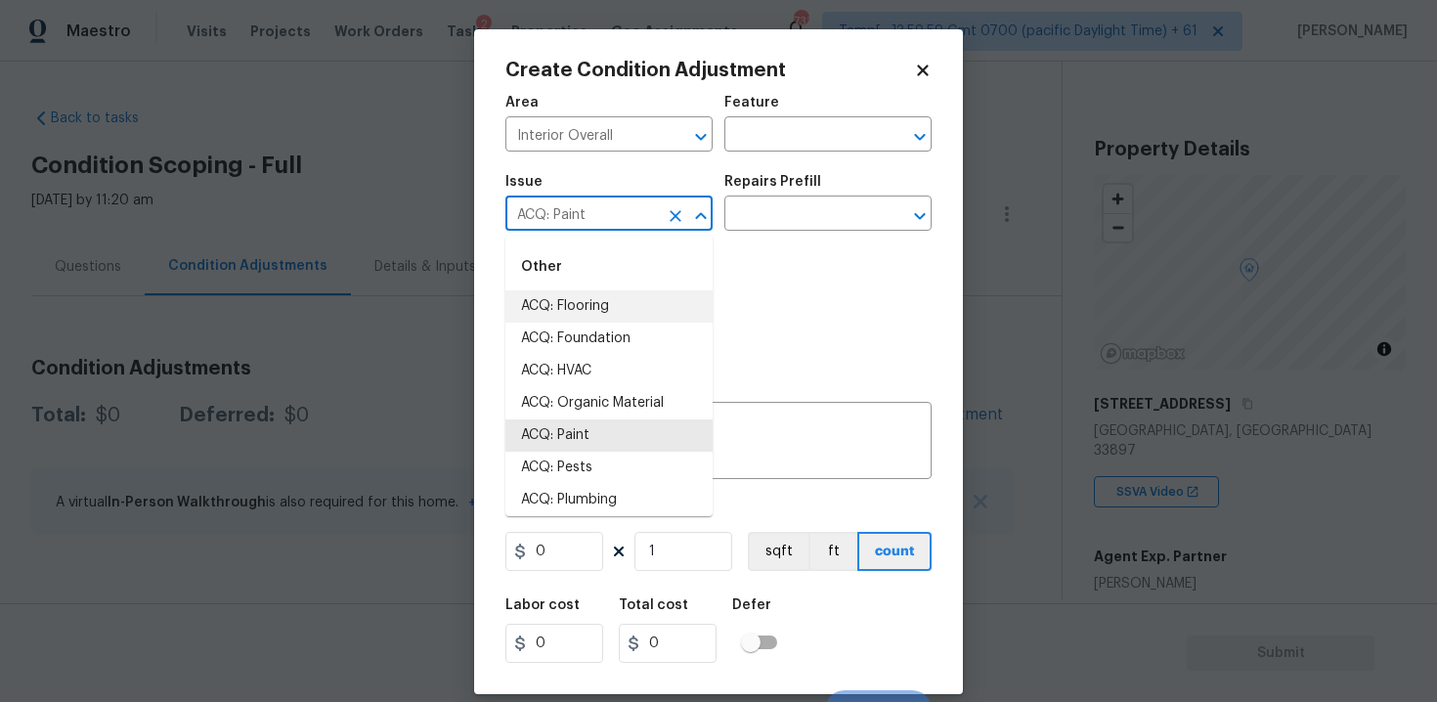
click at [669, 209] on icon "Clear" at bounding box center [676, 216] width 20 height 20
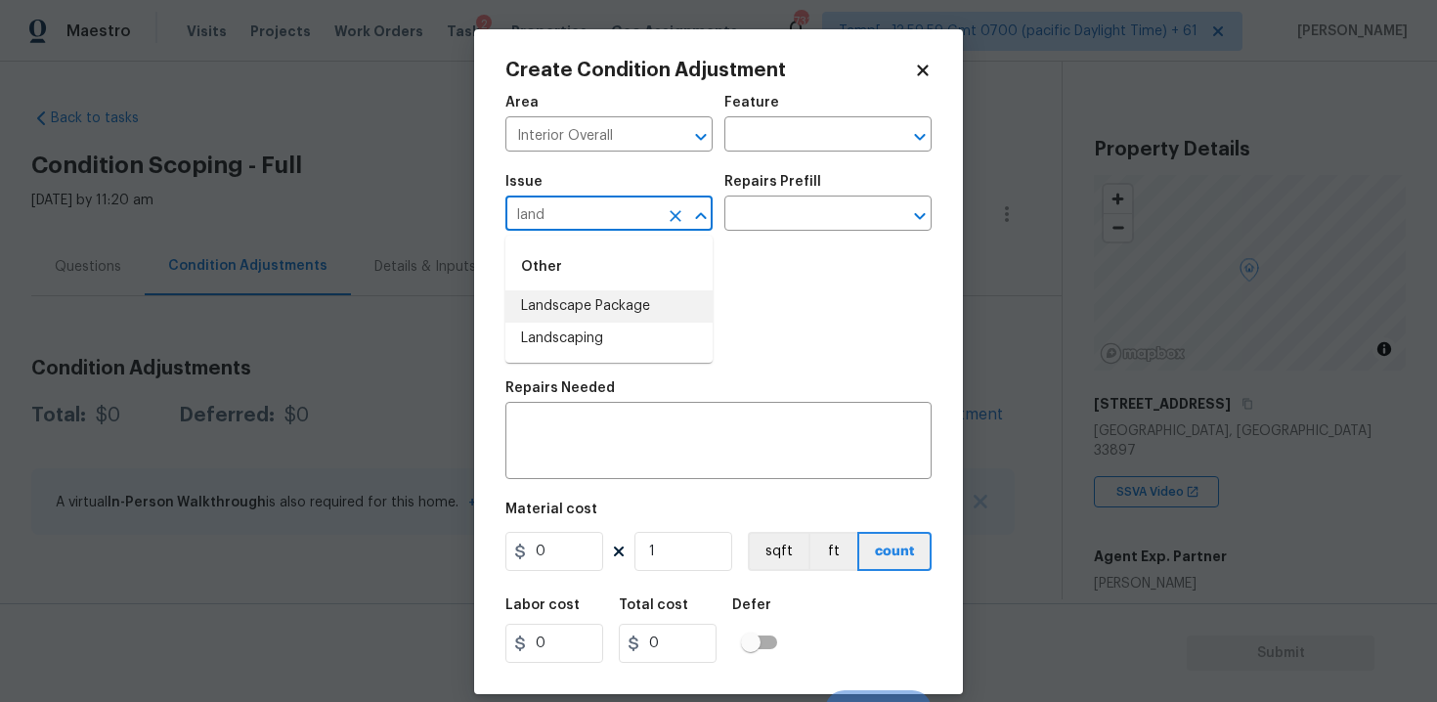
click at [662, 298] on li "Landscape Package" at bounding box center [608, 306] width 207 height 32
type input "Landscape Package"
click at [769, 243] on div "Photos" at bounding box center [718, 305] width 426 height 127
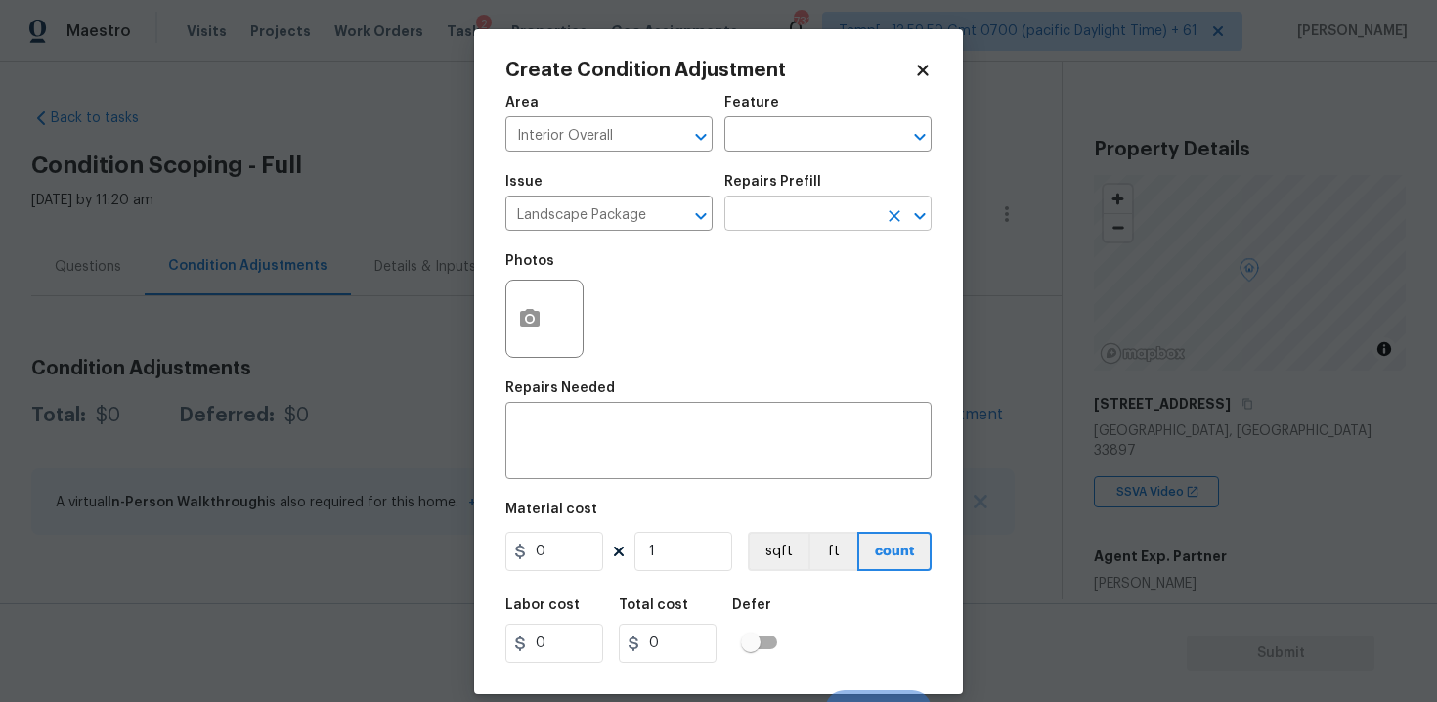
click at [767, 227] on input "text" at bounding box center [800, 215] width 152 height 30
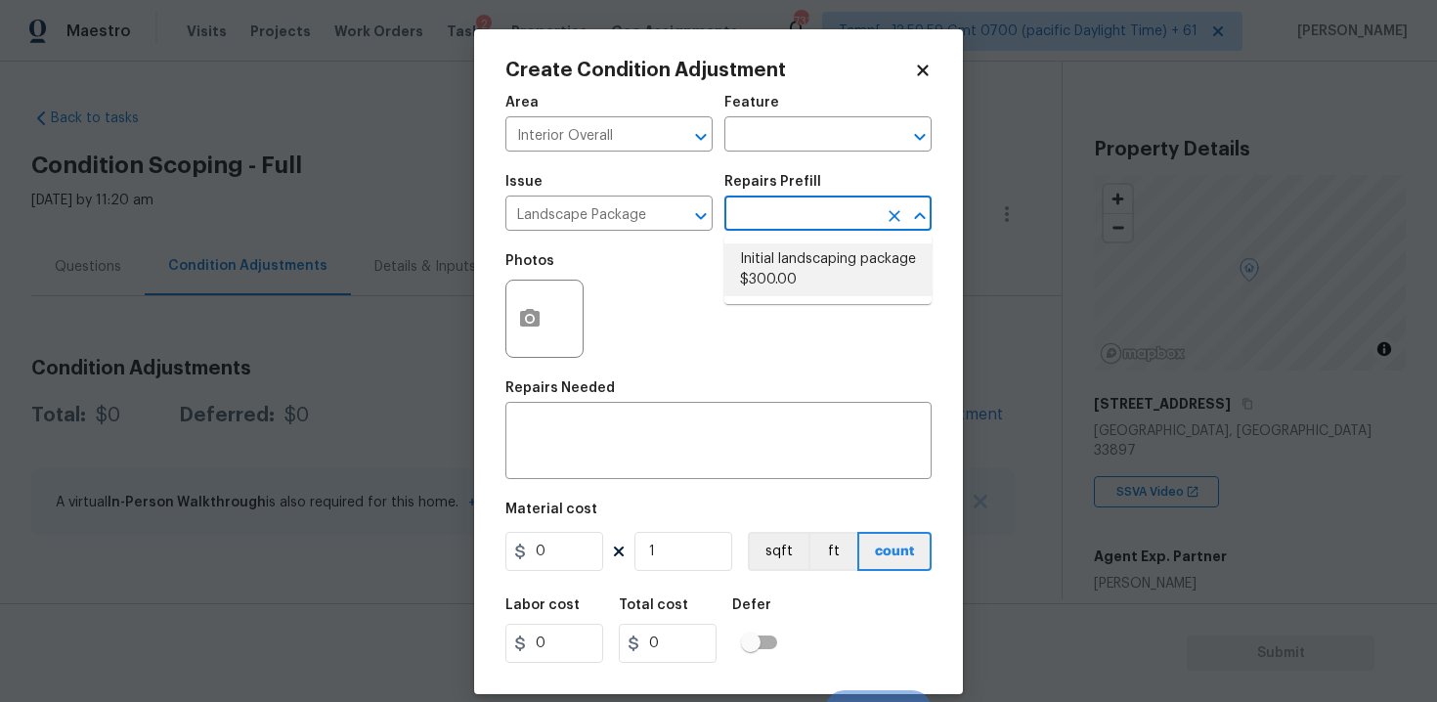
click at [780, 281] on li "Initial landscaping package $300.00" at bounding box center [827, 269] width 207 height 53
type input "Home Readiness Packages"
type textarea "Mowing of grass up to 6" in height. Mow, edge along driveways & sidewalks, trim…"
type input "300"
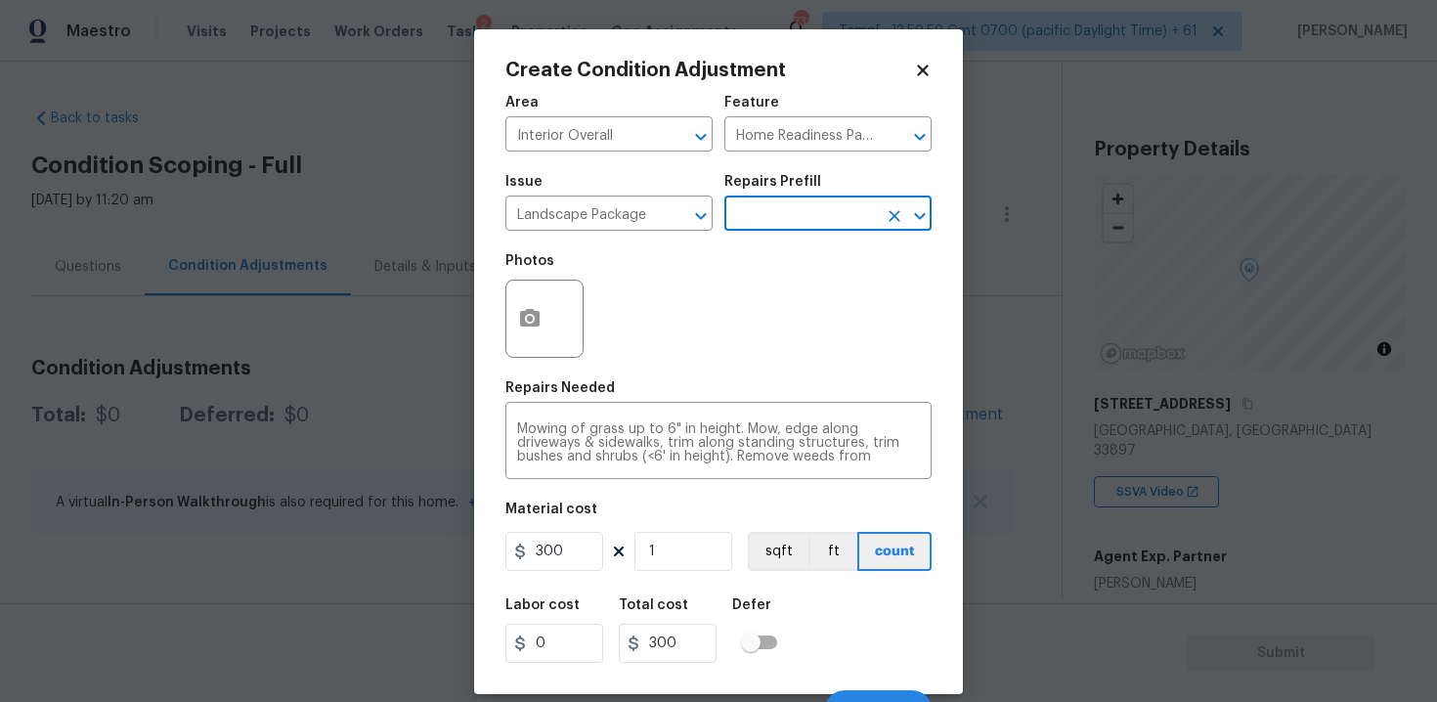
scroll to position [28, 0]
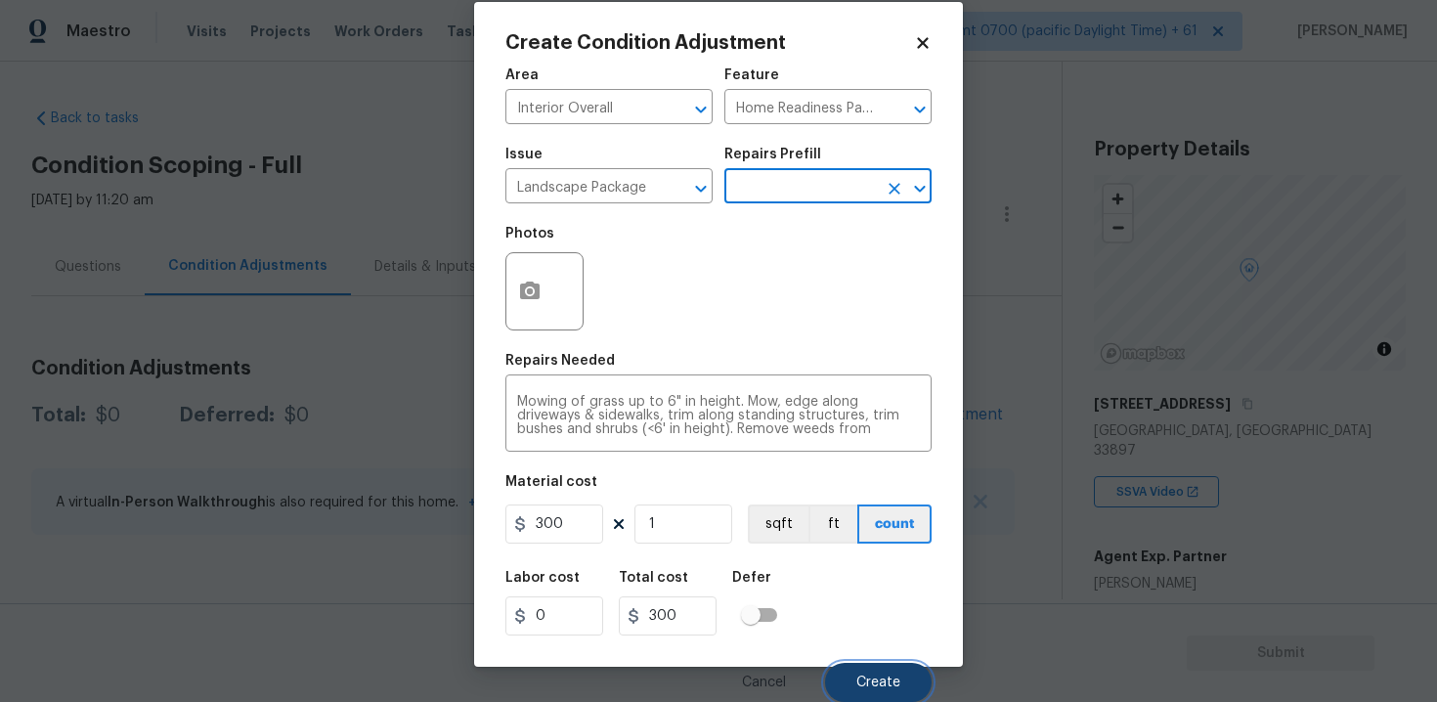
click at [840, 663] on button "Create" at bounding box center [878, 682] width 107 height 39
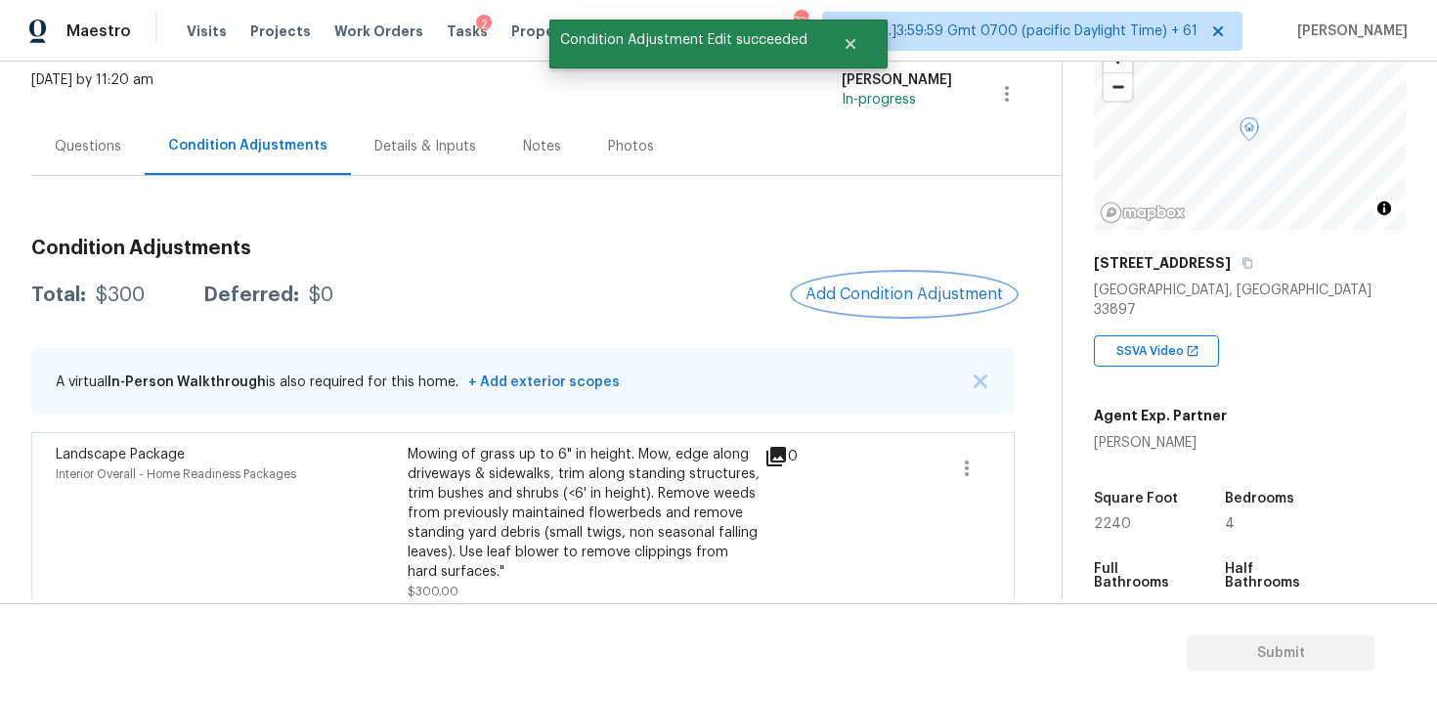
scroll to position [141, 0]
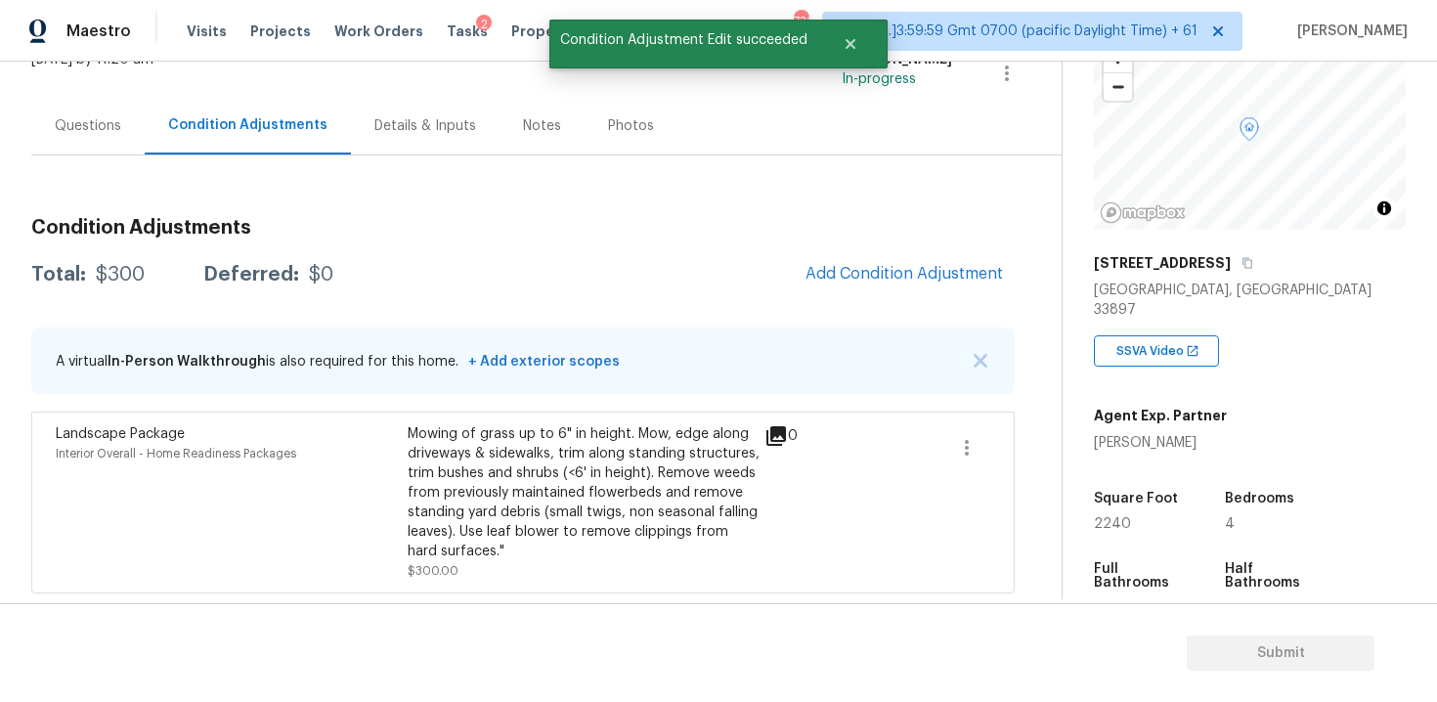
click at [881, 298] on div "Condition Adjustments Total: $300 Deferred: $0 Add Condition Adjustment A virtu…" at bounding box center [522, 397] width 983 height 391
click at [856, 268] on span "Add Condition Adjustment" at bounding box center [903, 274] width 197 height 18
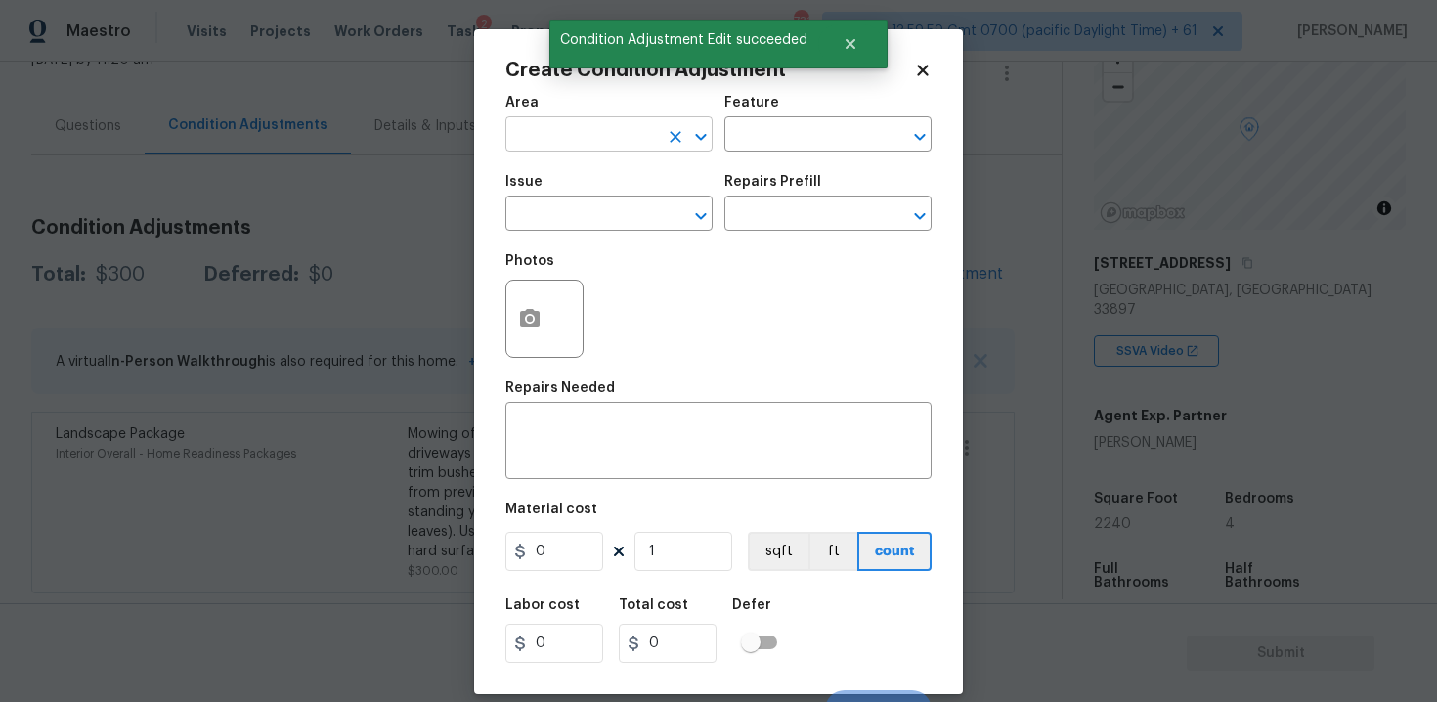
click at [583, 125] on input "text" at bounding box center [581, 136] width 152 height 30
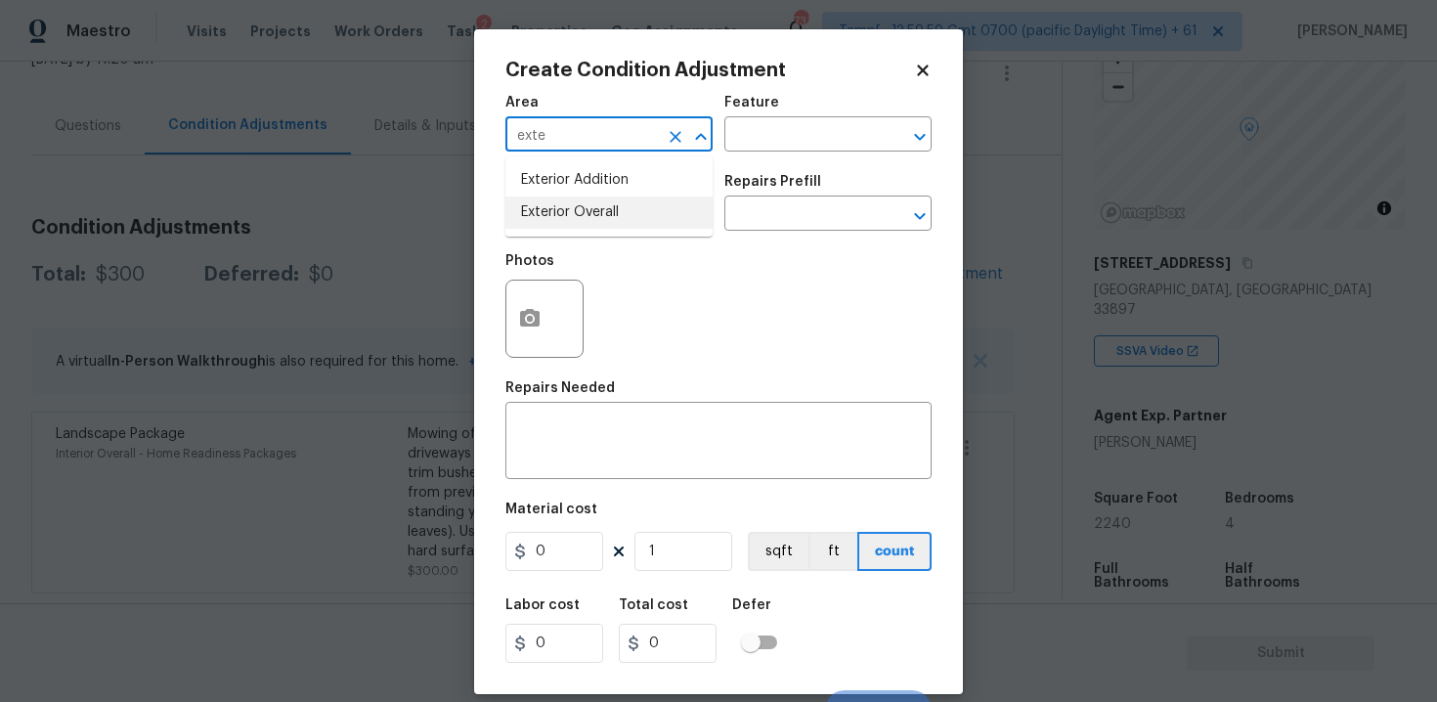
click at [584, 213] on li "Exterior Overall" at bounding box center [608, 212] width 207 height 32
type input "Exterior Overall"
click at [584, 213] on input "text" at bounding box center [581, 215] width 152 height 30
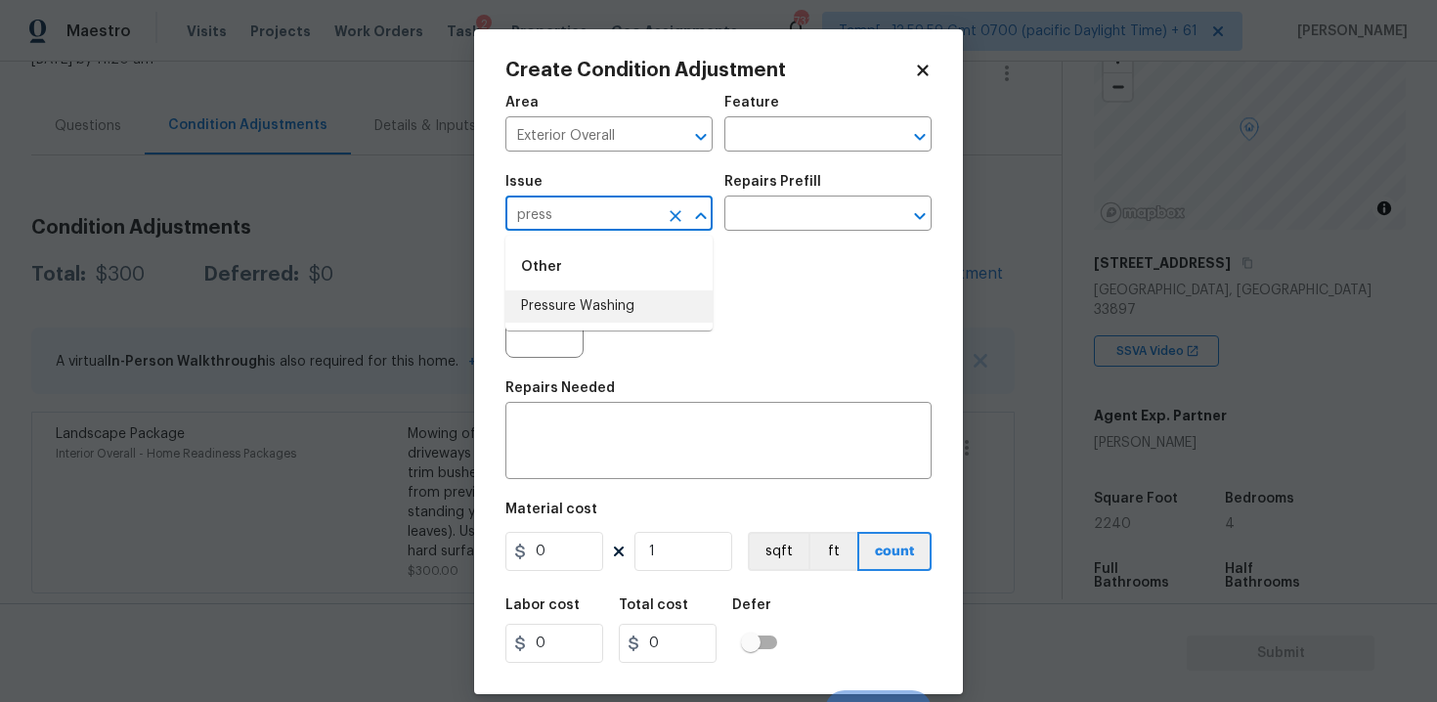
click at [598, 299] on li "Pressure Washing" at bounding box center [608, 306] width 207 height 32
type input "Pressure Washing"
click at [823, 207] on input "text" at bounding box center [800, 215] width 152 height 30
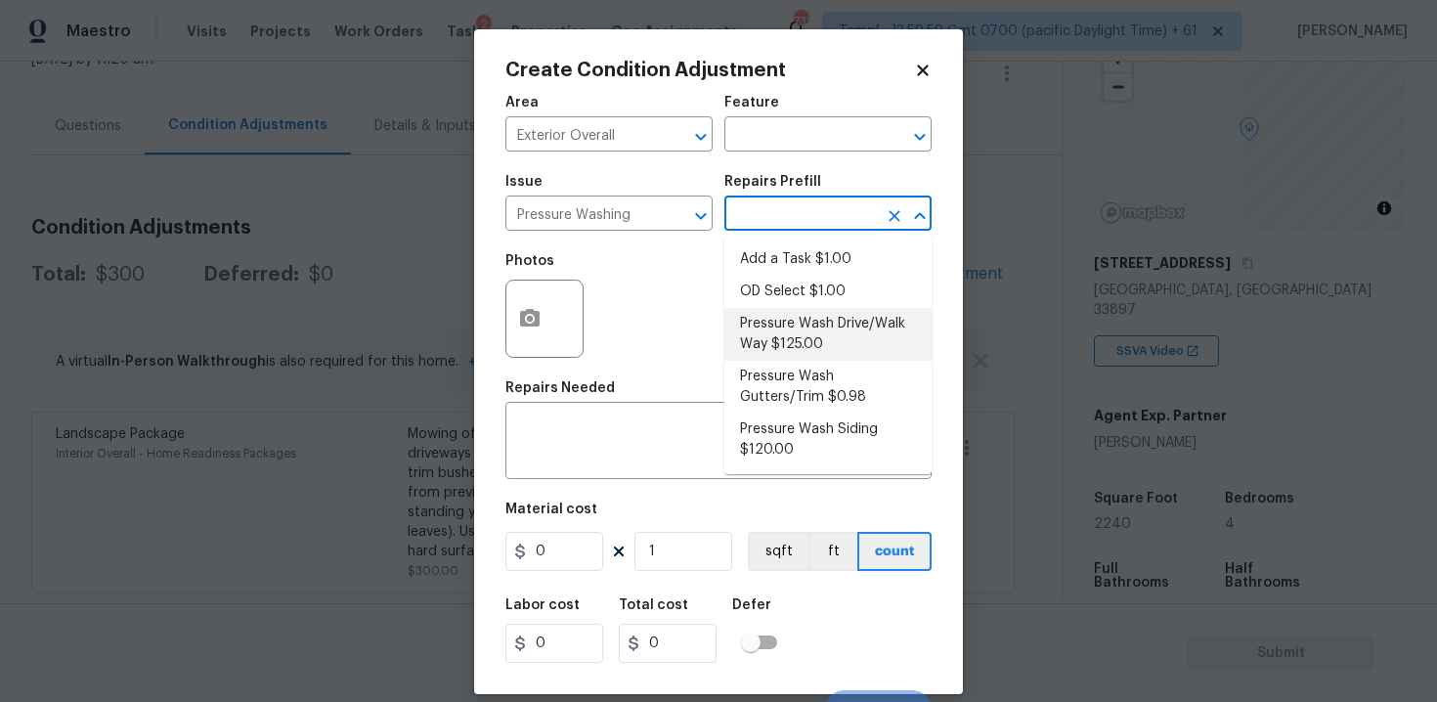
click at [791, 341] on li "Pressure Wash Drive/Walk Way $125.00" at bounding box center [827, 334] width 207 height 53
type input "Siding"
type textarea "Pressure wash the driveways/walkways as directed by the PM. Ensure that all deb…"
type input "125"
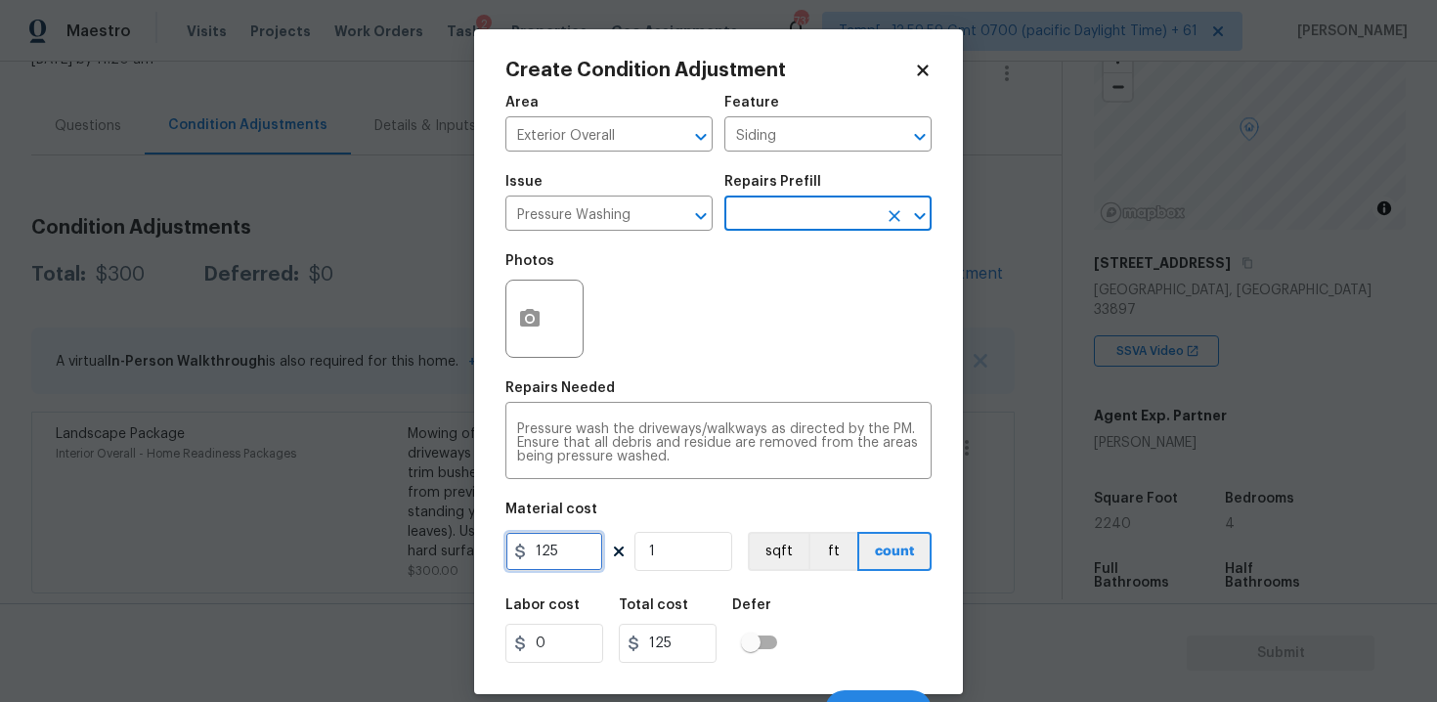
click at [588, 536] on input "125" at bounding box center [554, 551] width 98 height 39
type input "200"
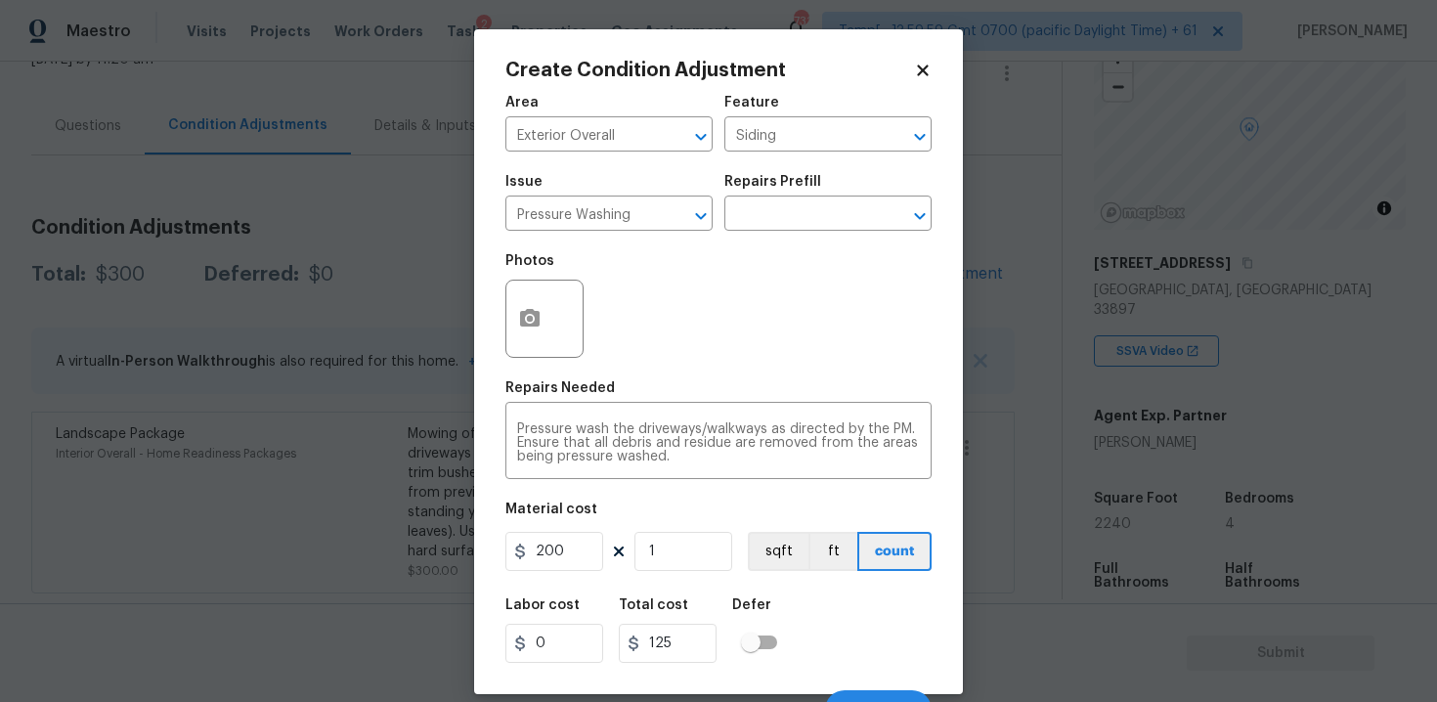
type input "200"
click at [828, 580] on div "Area Exterior Overall ​ Feature Siding ​ Issue Pressure Washing ​ Repairs Prefi…" at bounding box center [718, 406] width 426 height 645
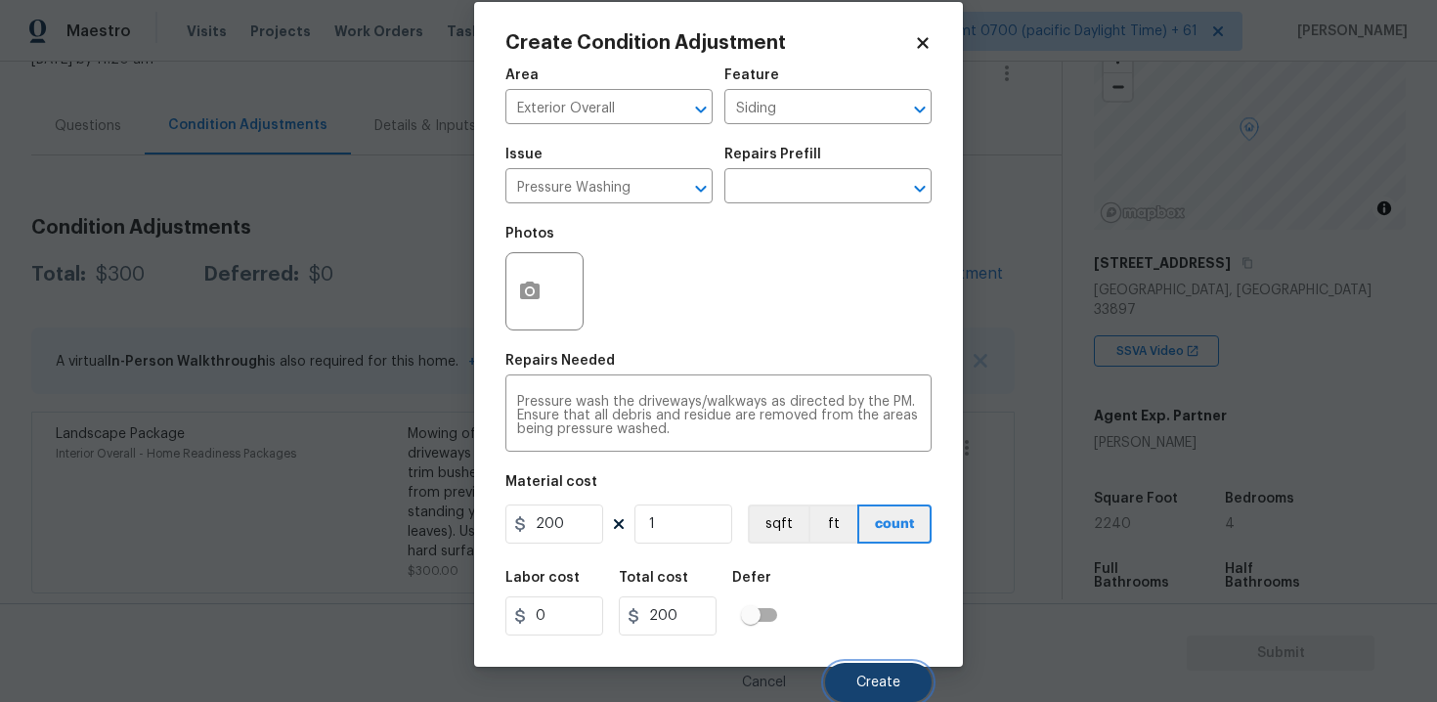
click at [891, 681] on span "Create" at bounding box center [878, 682] width 44 height 15
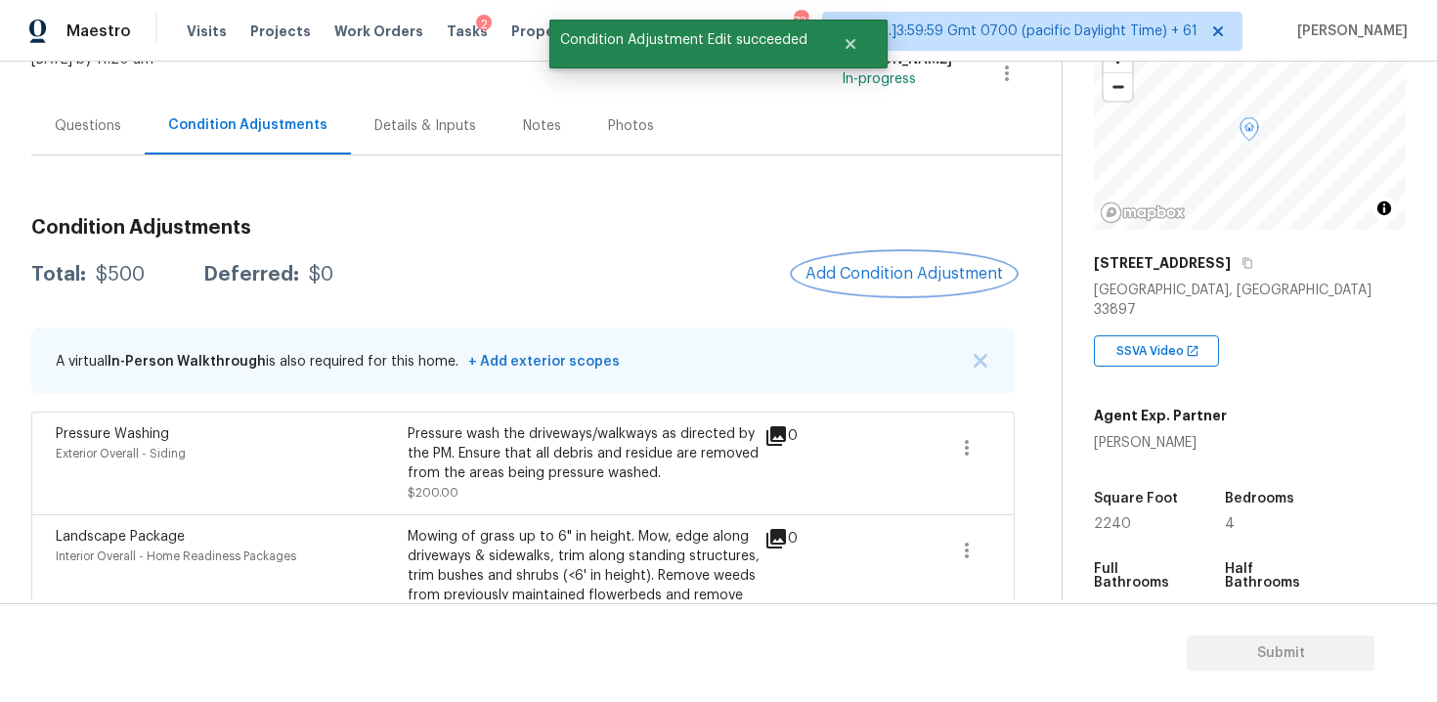
scroll to position [244, 0]
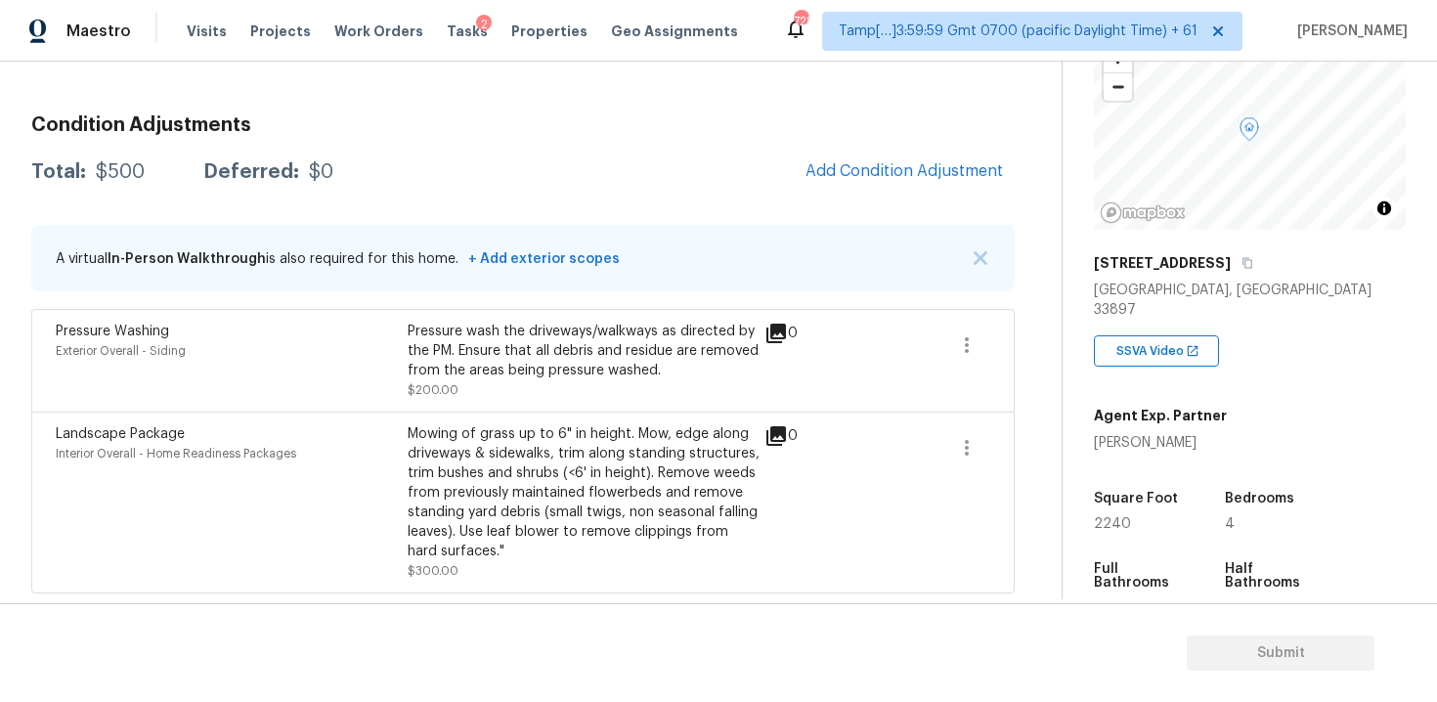
click at [847, 197] on div "Condition Adjustments Total: $500 Deferred: $0 Add Condition Adjustment A virtu…" at bounding box center [522, 347] width 983 height 494
click at [847, 196] on div "Condition Adjustments Total: $500 Deferred: $0 Add Condition Adjustment A virtu…" at bounding box center [522, 347] width 983 height 494
click at [831, 158] on button "Add Condition Adjustment" at bounding box center [904, 170] width 221 height 41
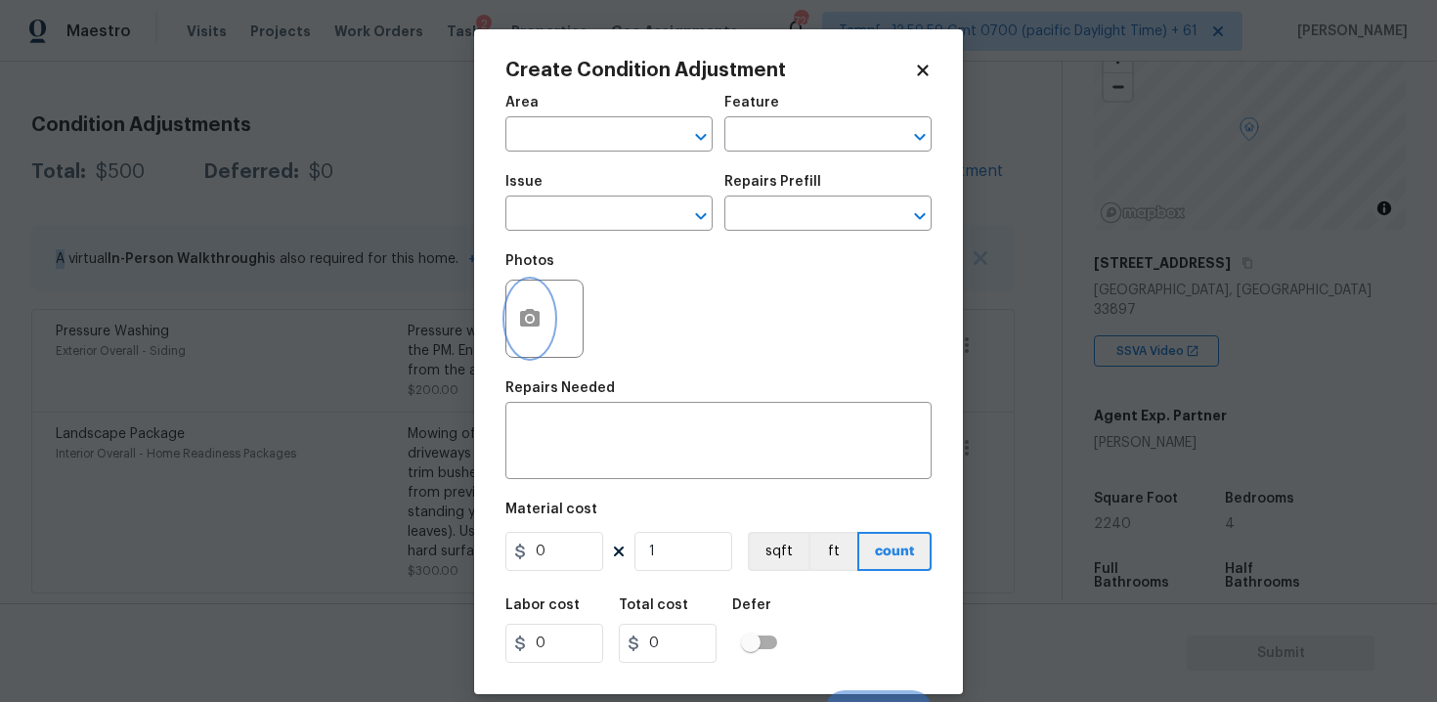
click at [531, 326] on icon "button" at bounding box center [530, 318] width 20 height 18
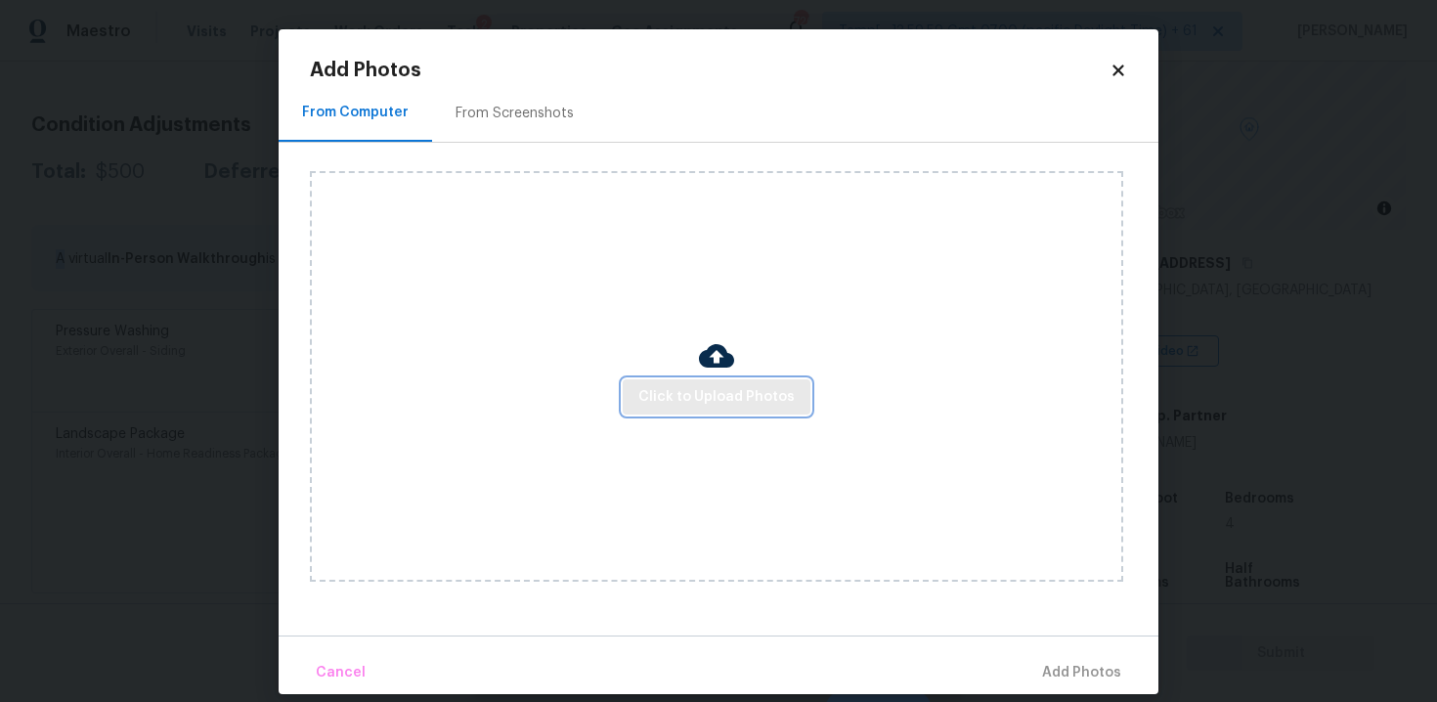
click at [673, 389] on span "Click to Upload Photos" at bounding box center [716, 397] width 156 height 24
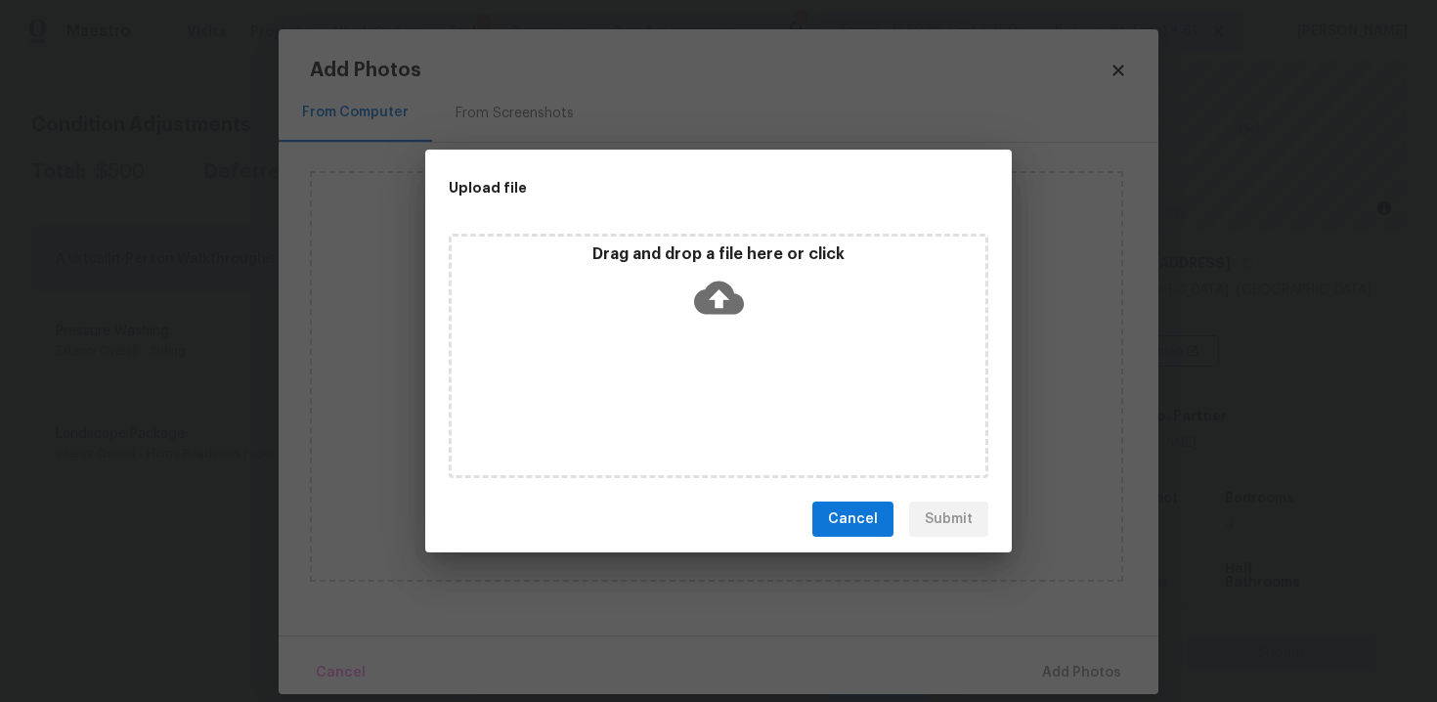
click at [707, 293] on icon at bounding box center [719, 297] width 50 height 33
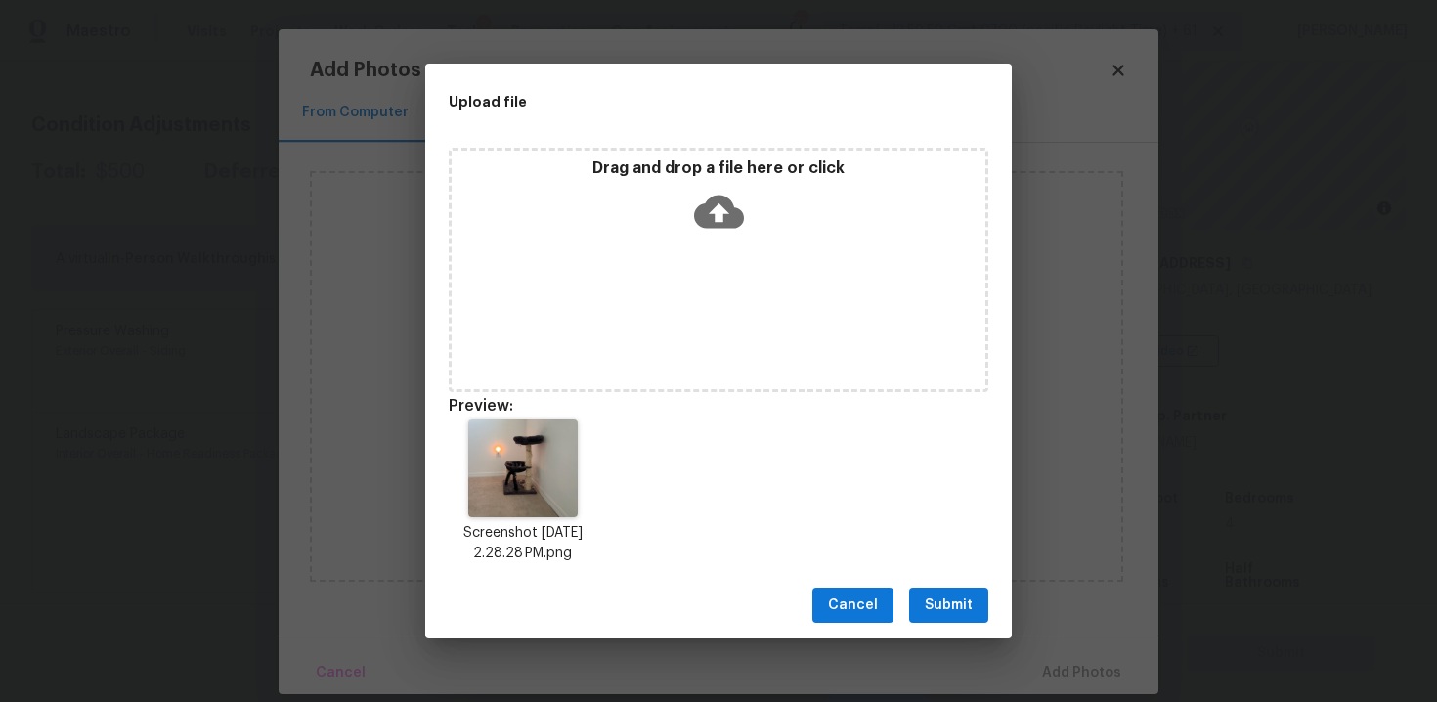
click at [929, 588] on button "Submit" at bounding box center [948, 605] width 79 height 36
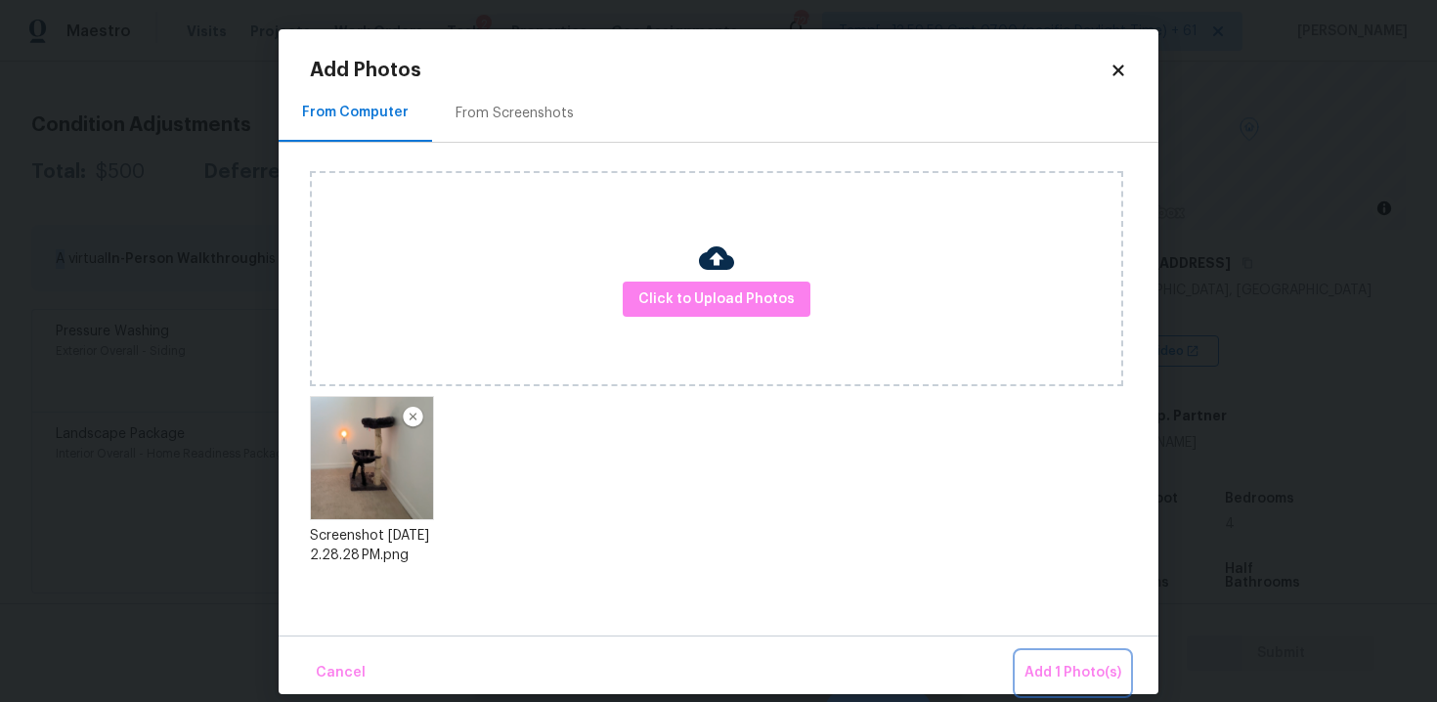
click at [1096, 683] on span "Add 1 Photo(s)" at bounding box center [1072, 673] width 97 height 24
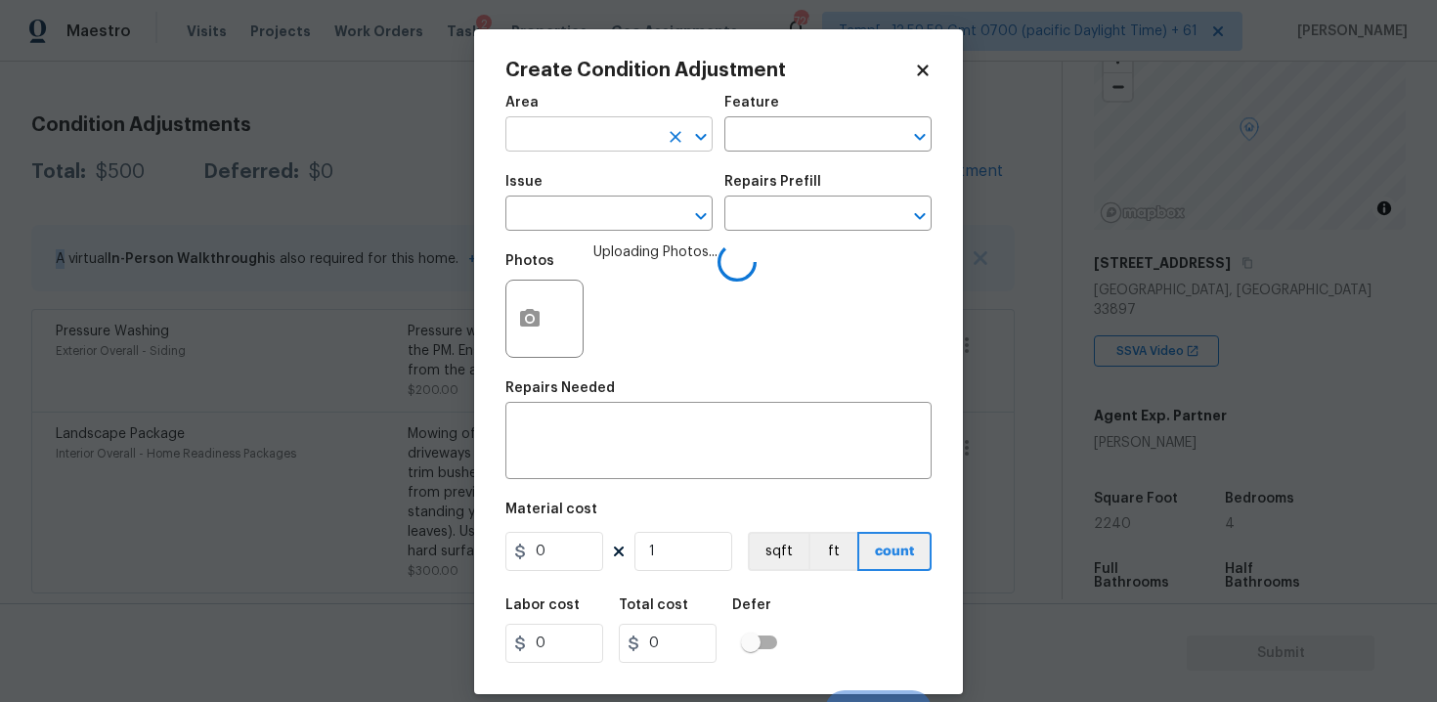
click at [577, 129] on input "text" at bounding box center [581, 136] width 152 height 30
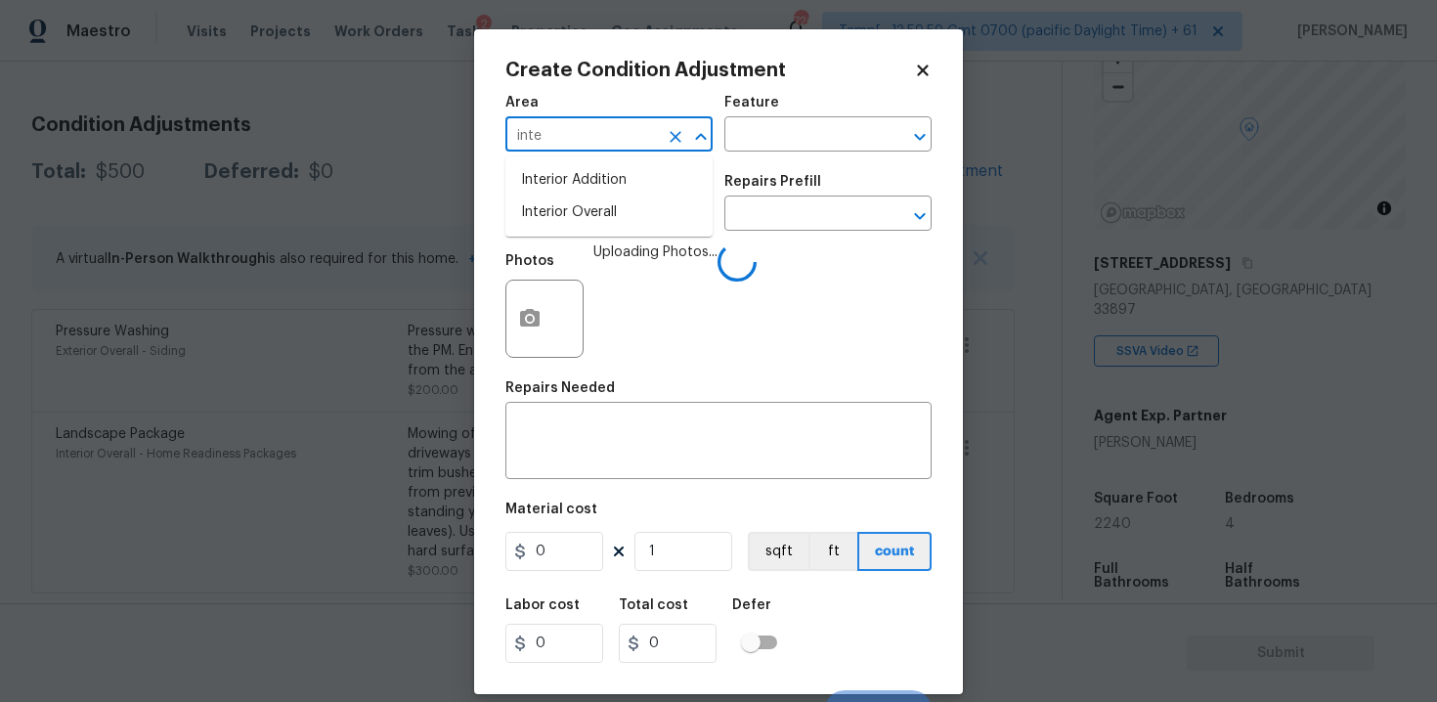
type input "inter"
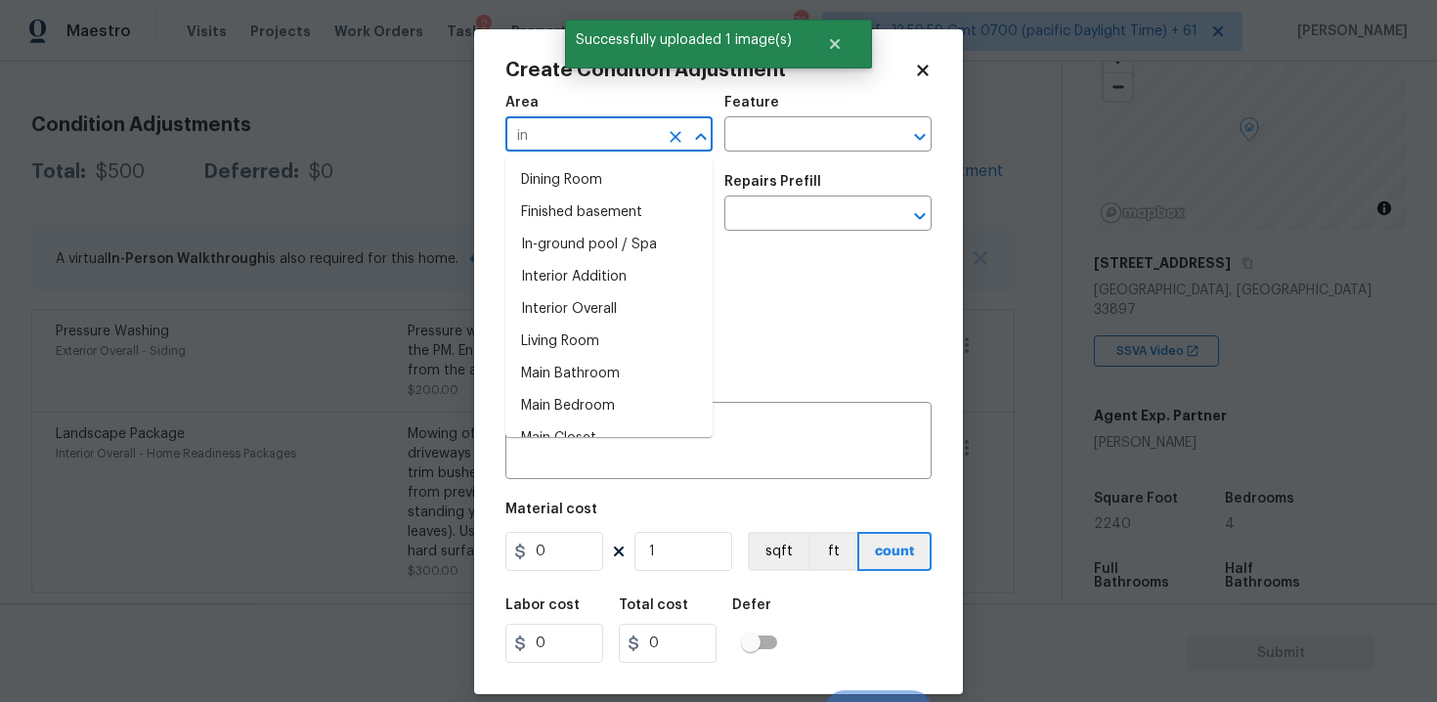
type input "int"
type input "er"
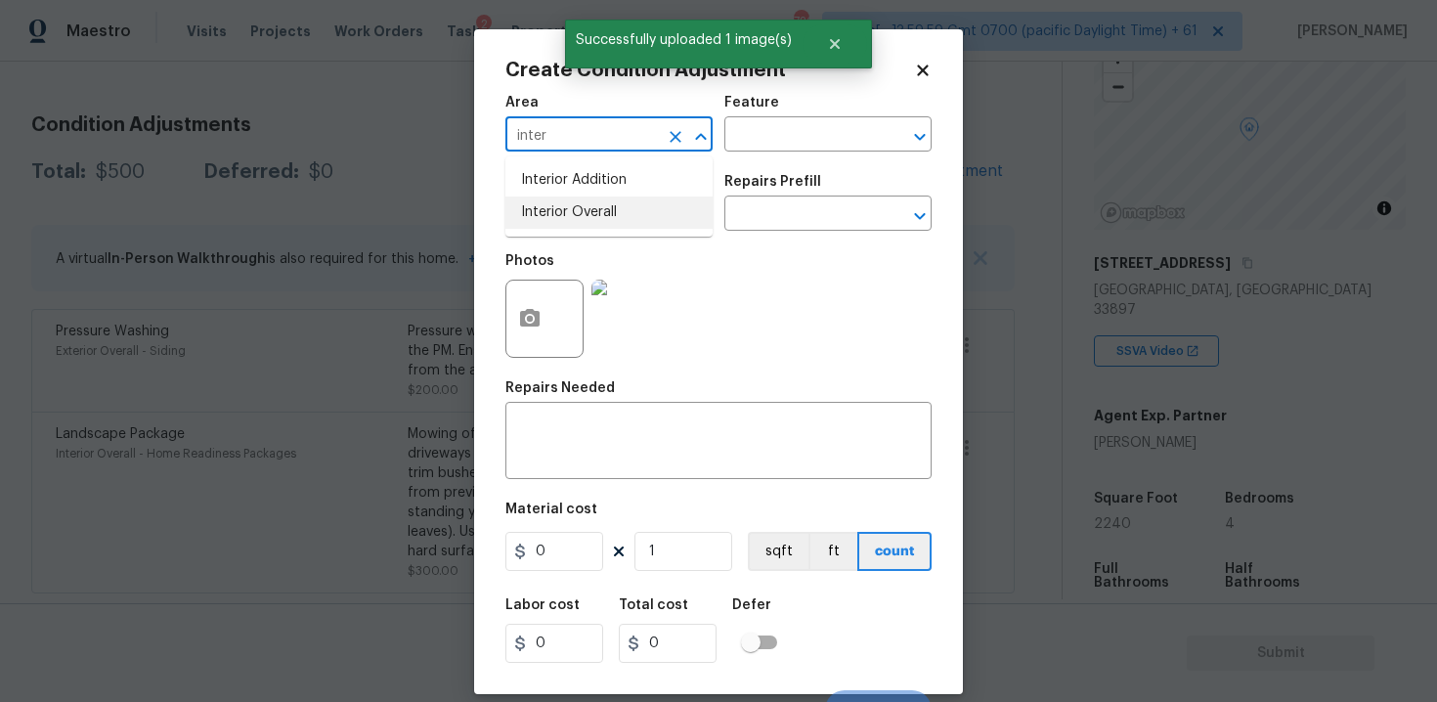
click at [618, 220] on li "Interior Overall" at bounding box center [608, 212] width 207 height 32
type input "Interior Overall"
click at [618, 220] on input "text" at bounding box center [581, 215] width 152 height 30
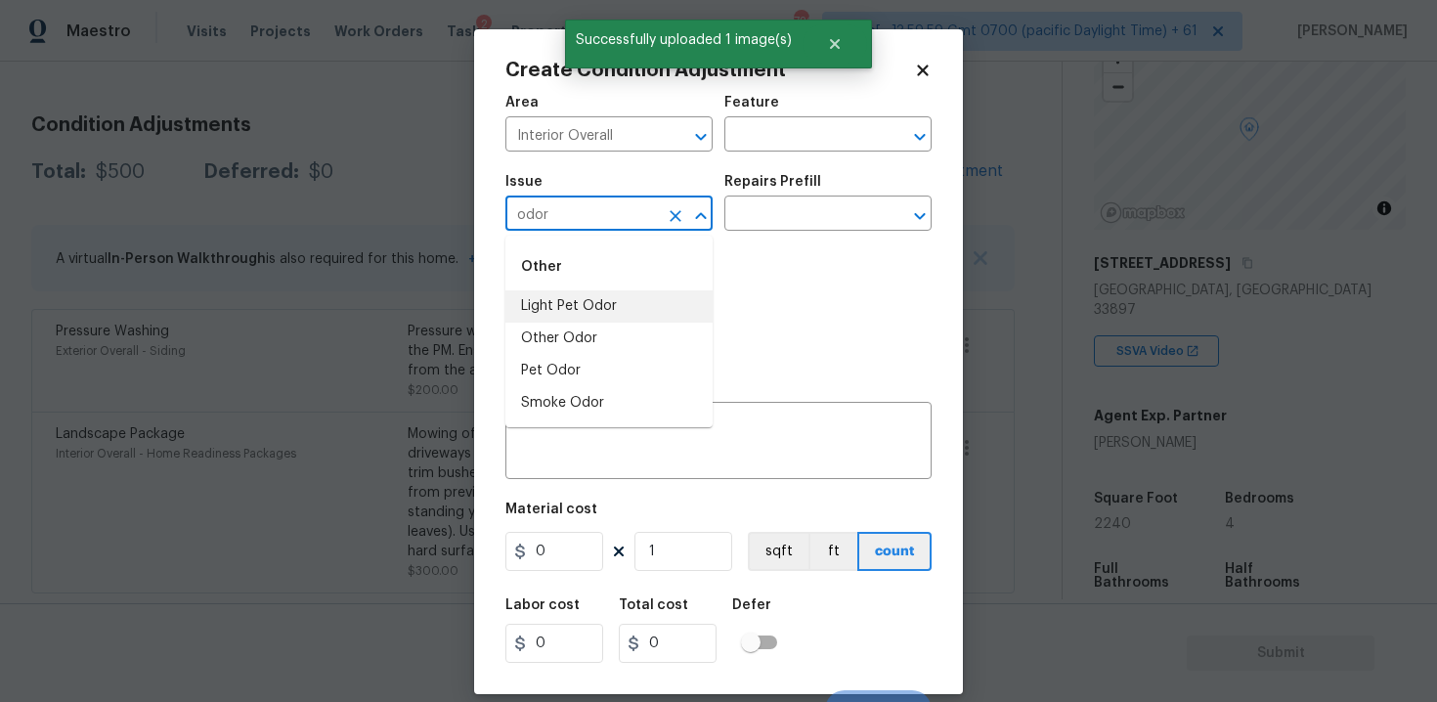
click at [641, 291] on li "Light Pet Odor" at bounding box center [608, 306] width 207 height 32
type input "Light Pet Odor"
click at [800, 201] on input "text" at bounding box center [800, 215] width 152 height 30
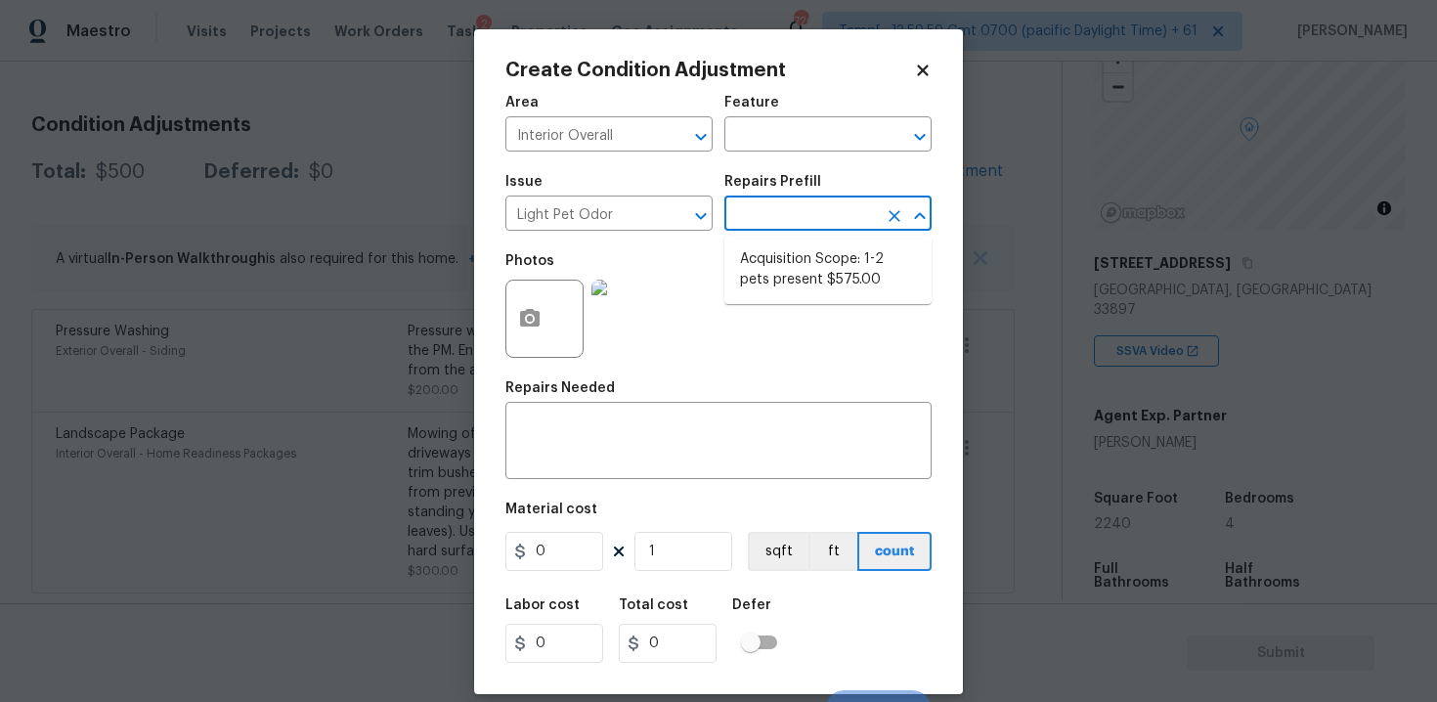
click at [800, 251] on li "Acquisition Scope: 1-2 pets present $575.00" at bounding box center [827, 269] width 207 height 53
type textarea "Acquisition Scope: 1-2 pets present"
type input "575"
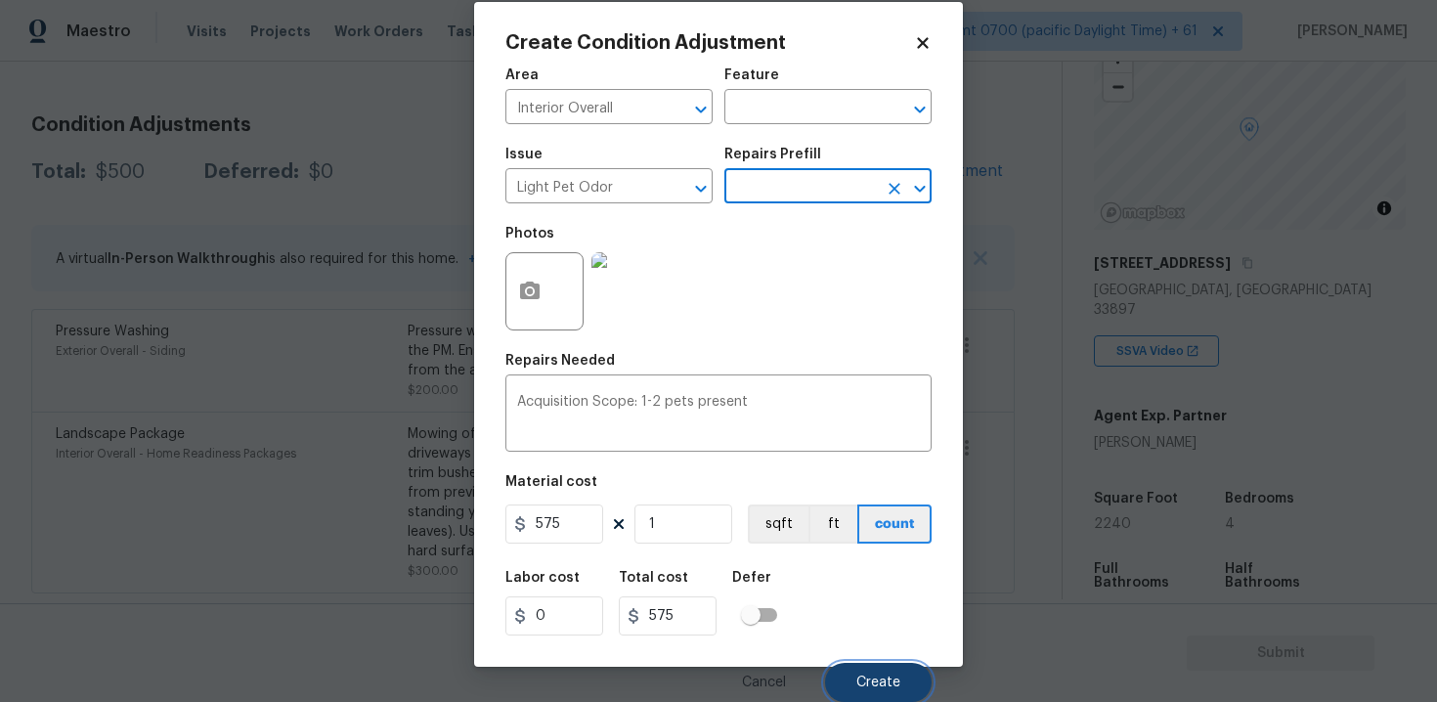
click at [865, 665] on button "Create" at bounding box center [878, 682] width 107 height 39
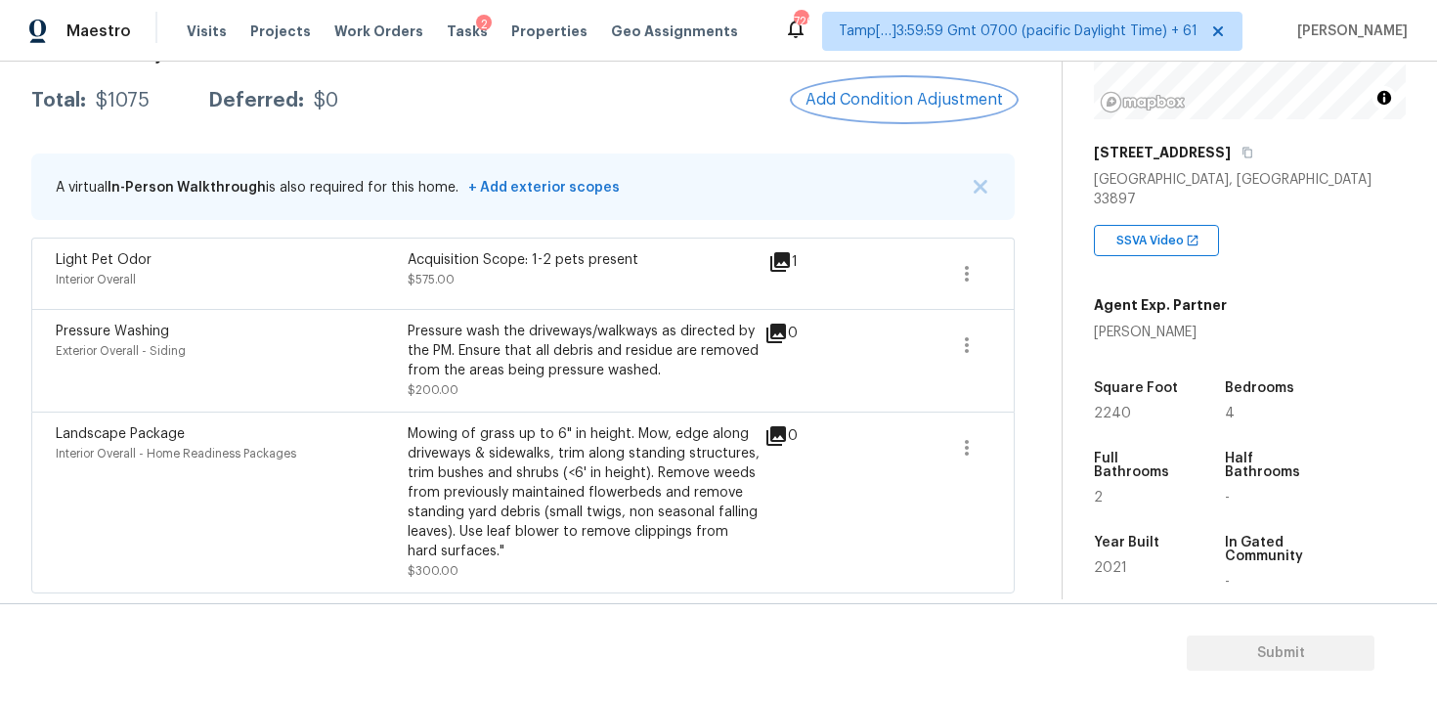
scroll to position [184, 0]
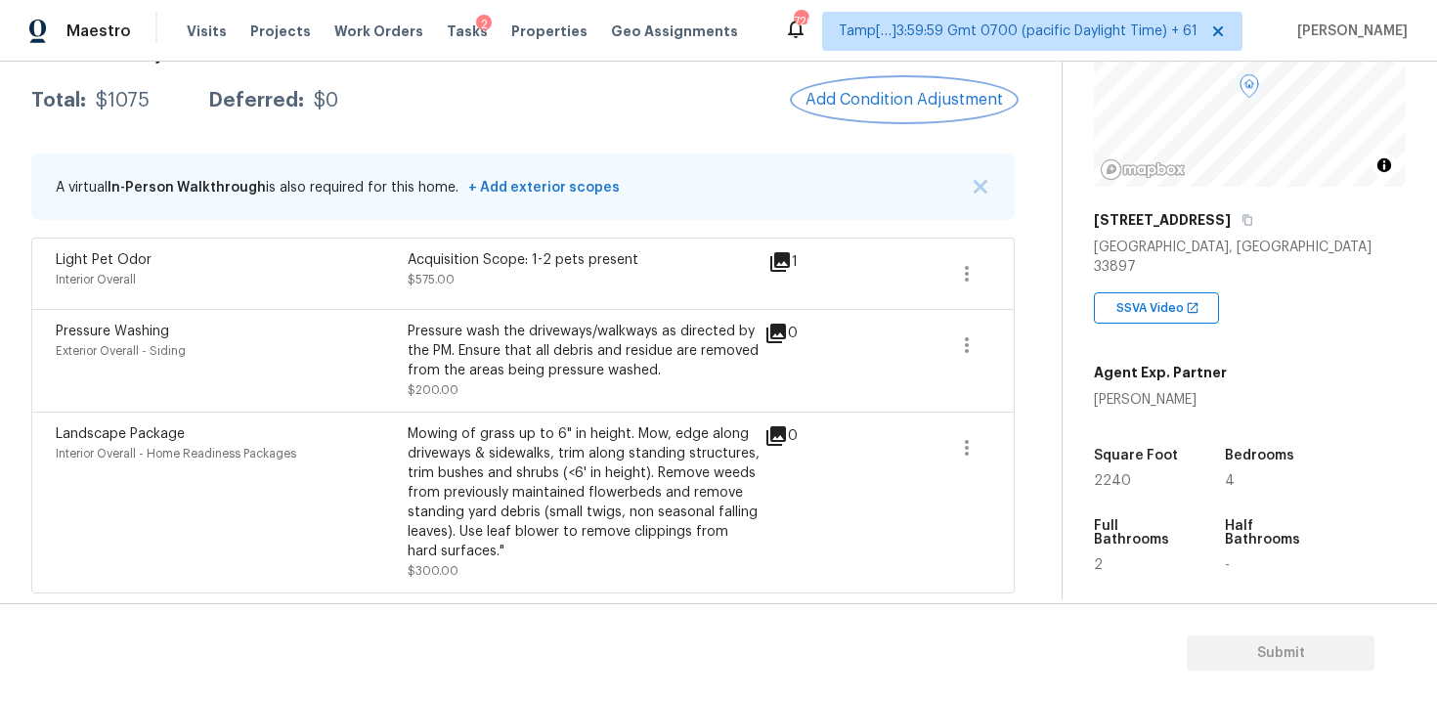
click at [912, 100] on span "Add Condition Adjustment" at bounding box center [903, 100] width 197 height 18
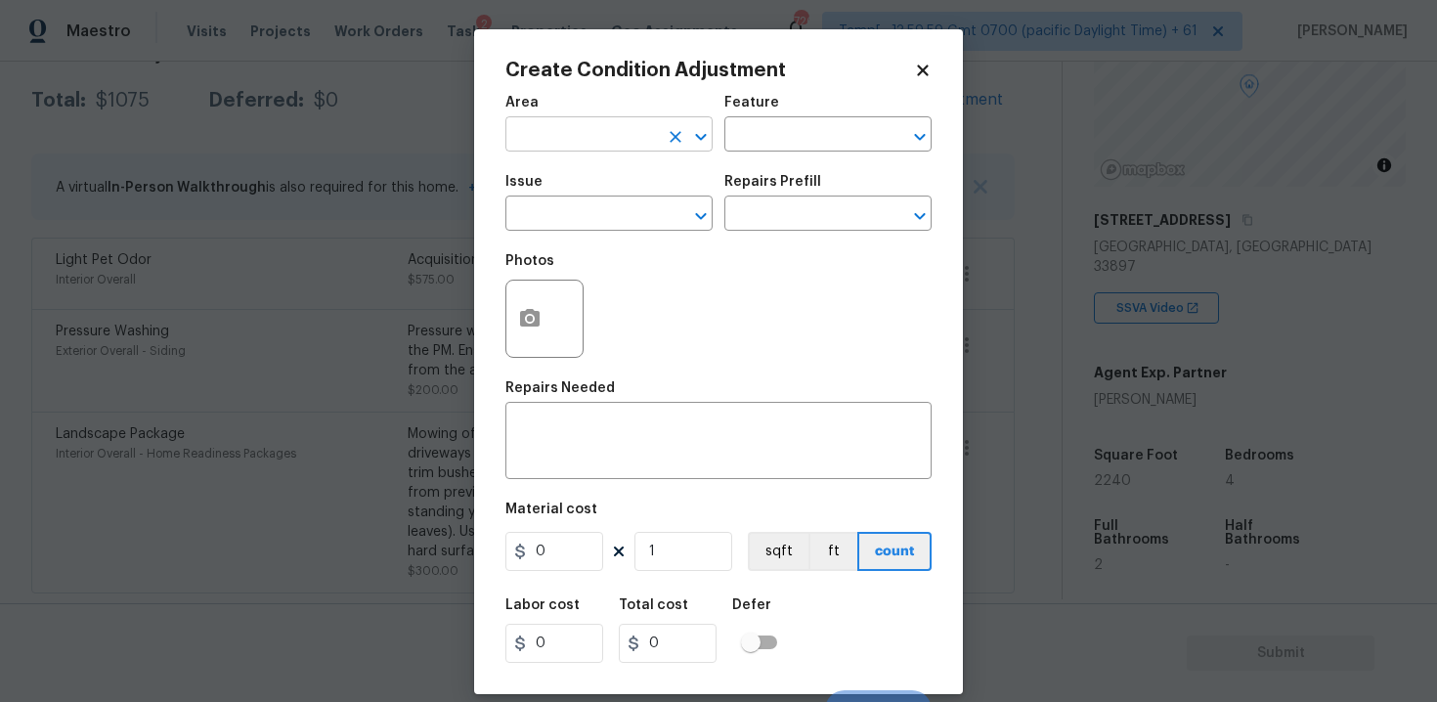
click at [541, 124] on input "text" at bounding box center [581, 136] width 152 height 30
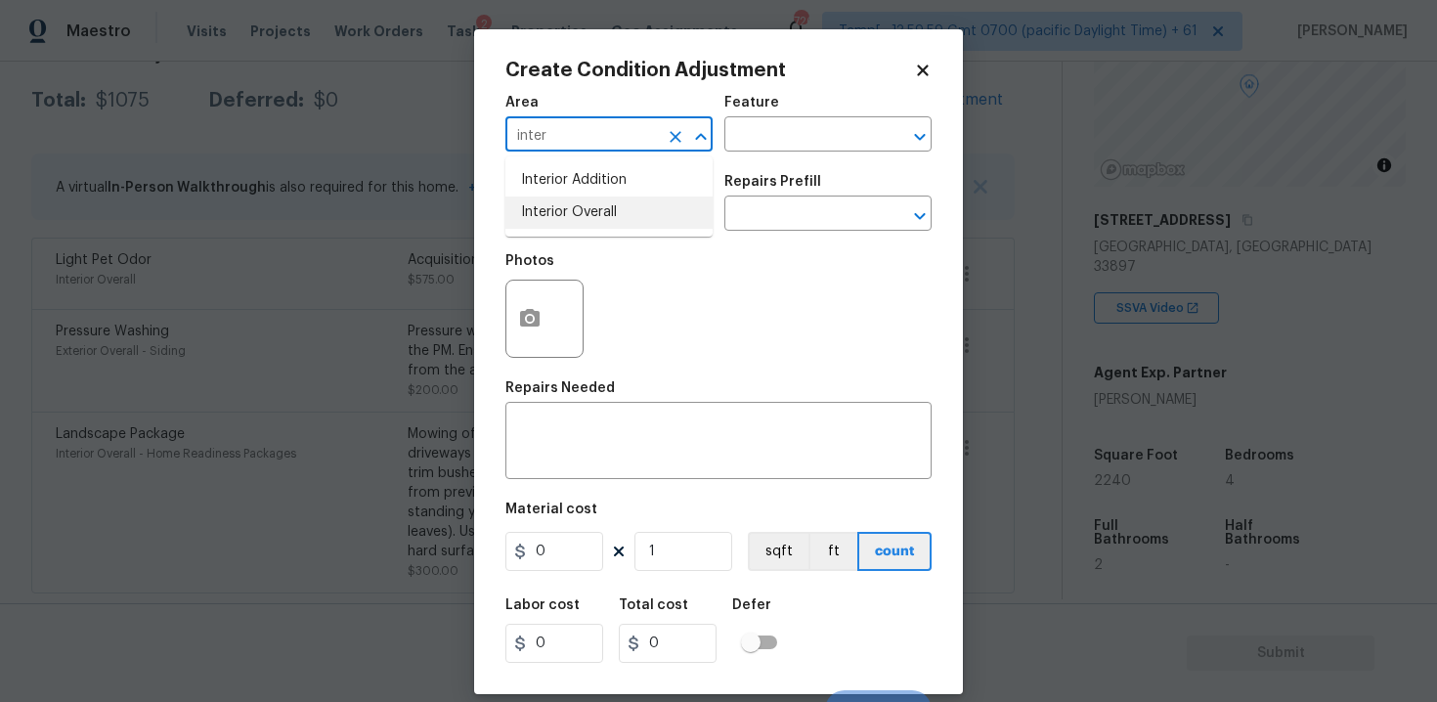
click at [577, 211] on li "Interior Overall" at bounding box center [608, 212] width 207 height 32
type input "Interior Overall"
click at [577, 211] on input "text" at bounding box center [581, 215] width 152 height 30
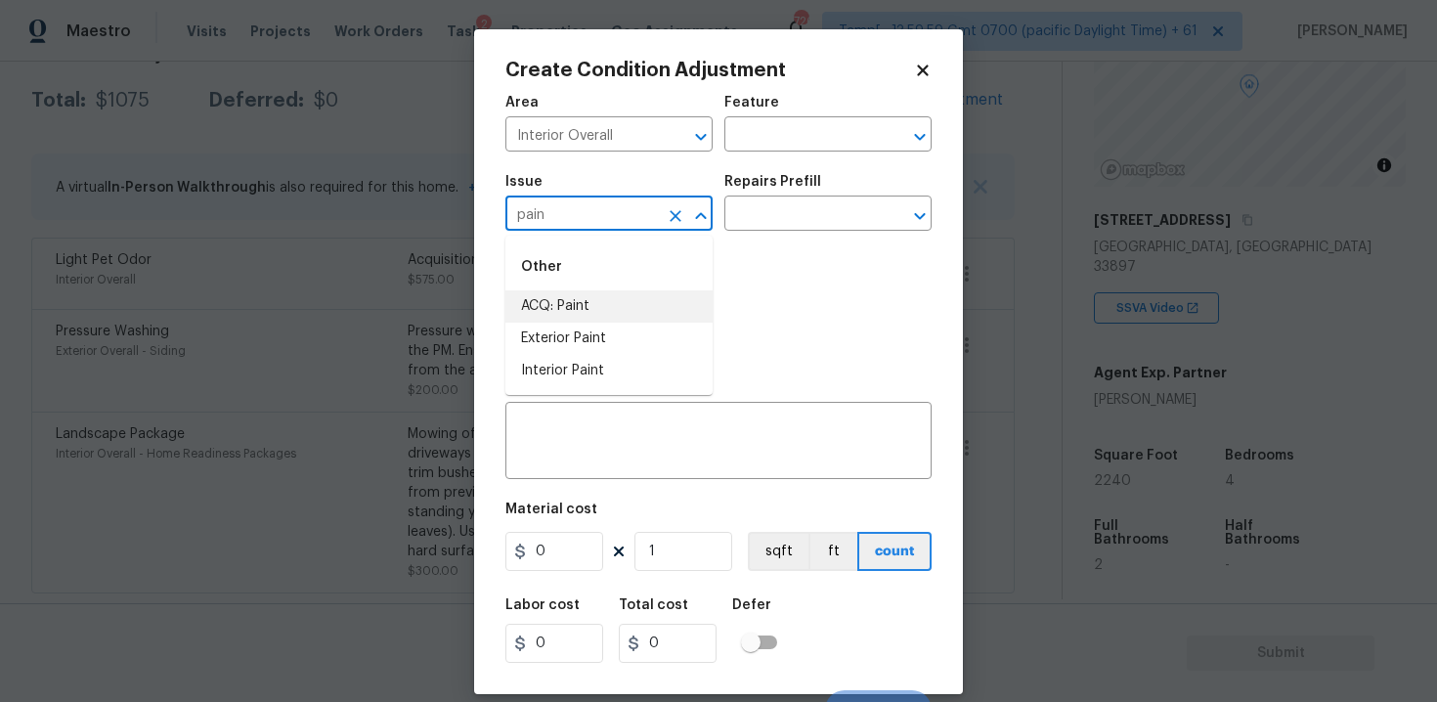
click at [587, 297] on li "ACQ: Paint" at bounding box center [608, 306] width 207 height 32
type input "ACQ: Paint"
click at [774, 220] on input "text" at bounding box center [800, 215] width 152 height 30
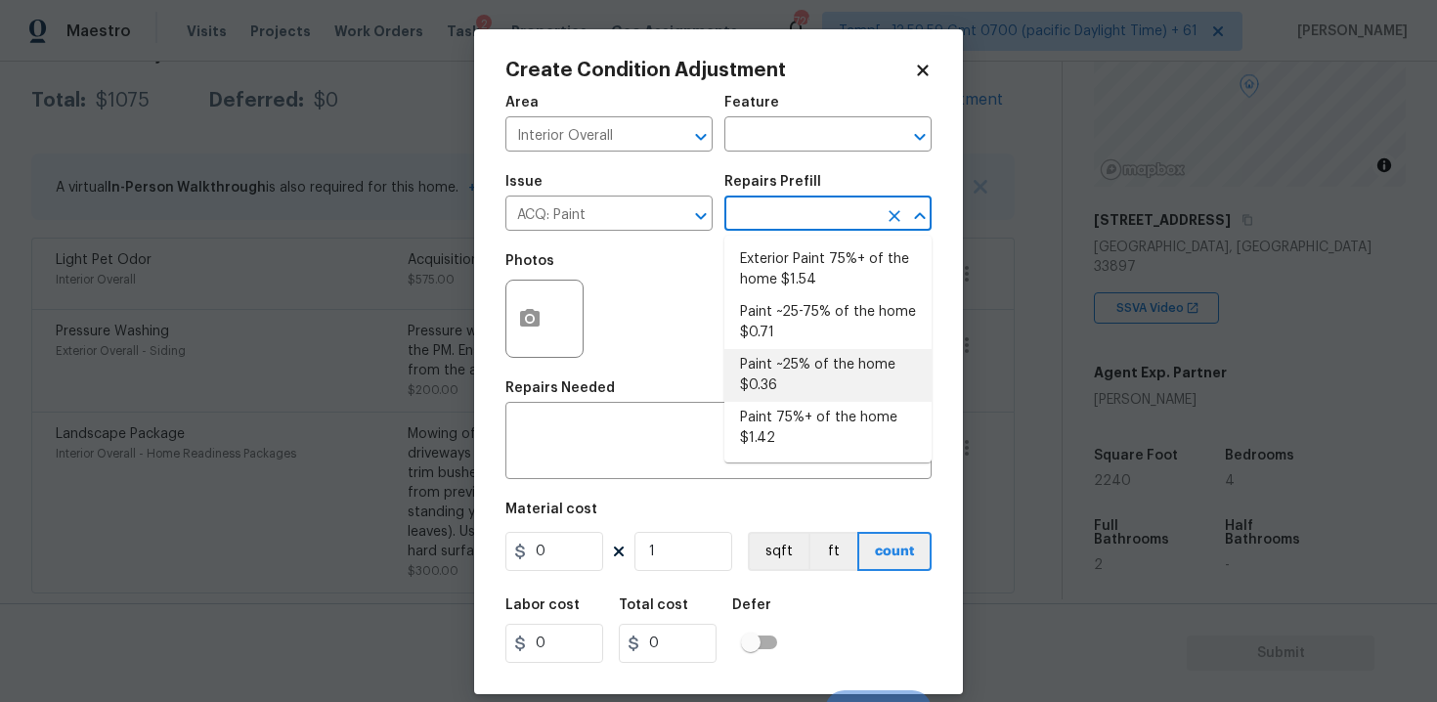
click at [789, 356] on li "Paint ~25% of the home $0.36" at bounding box center [827, 375] width 207 height 53
type input "Acquisition"
type textarea "Acquisition Scope: ~25% of the home needs interior paint"
type input "0.36"
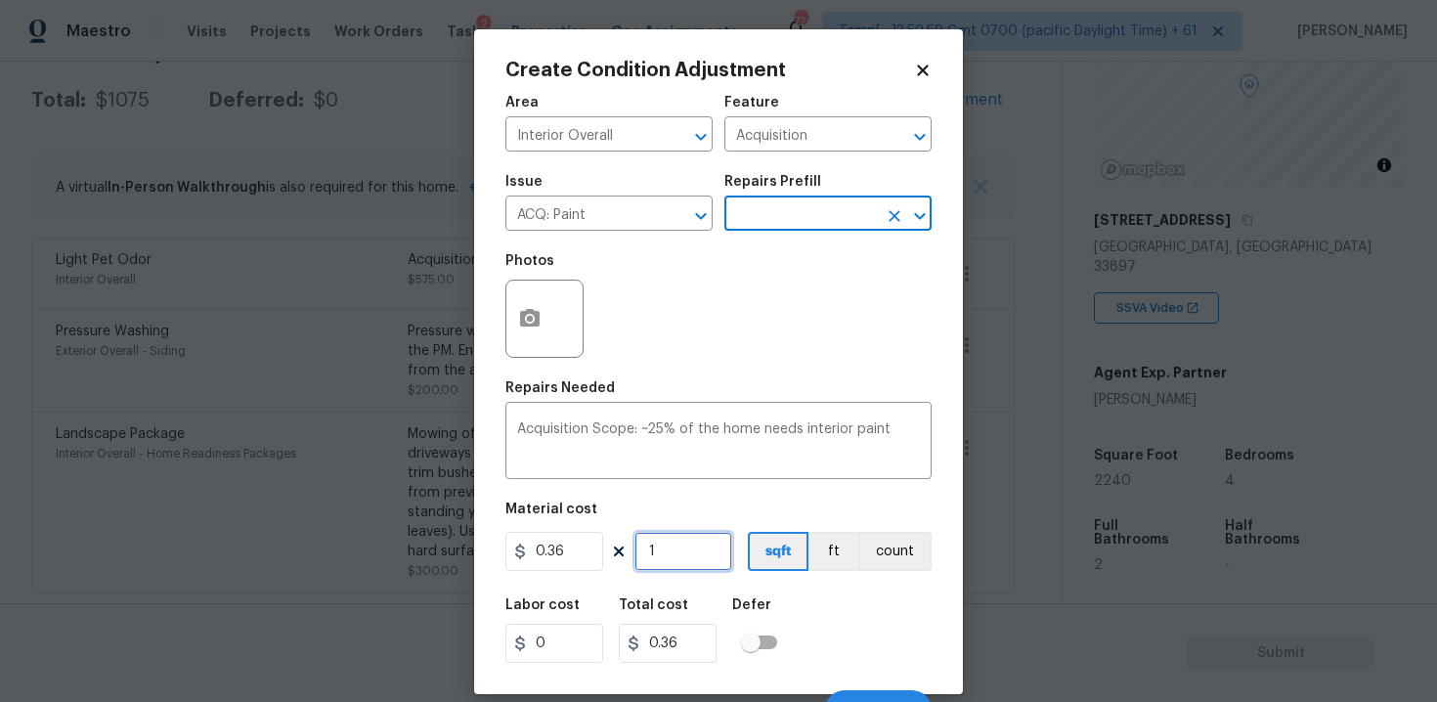
click at [692, 571] on input "1" at bounding box center [683, 551] width 98 height 39
type input "0"
paste input "text"
type input "2"
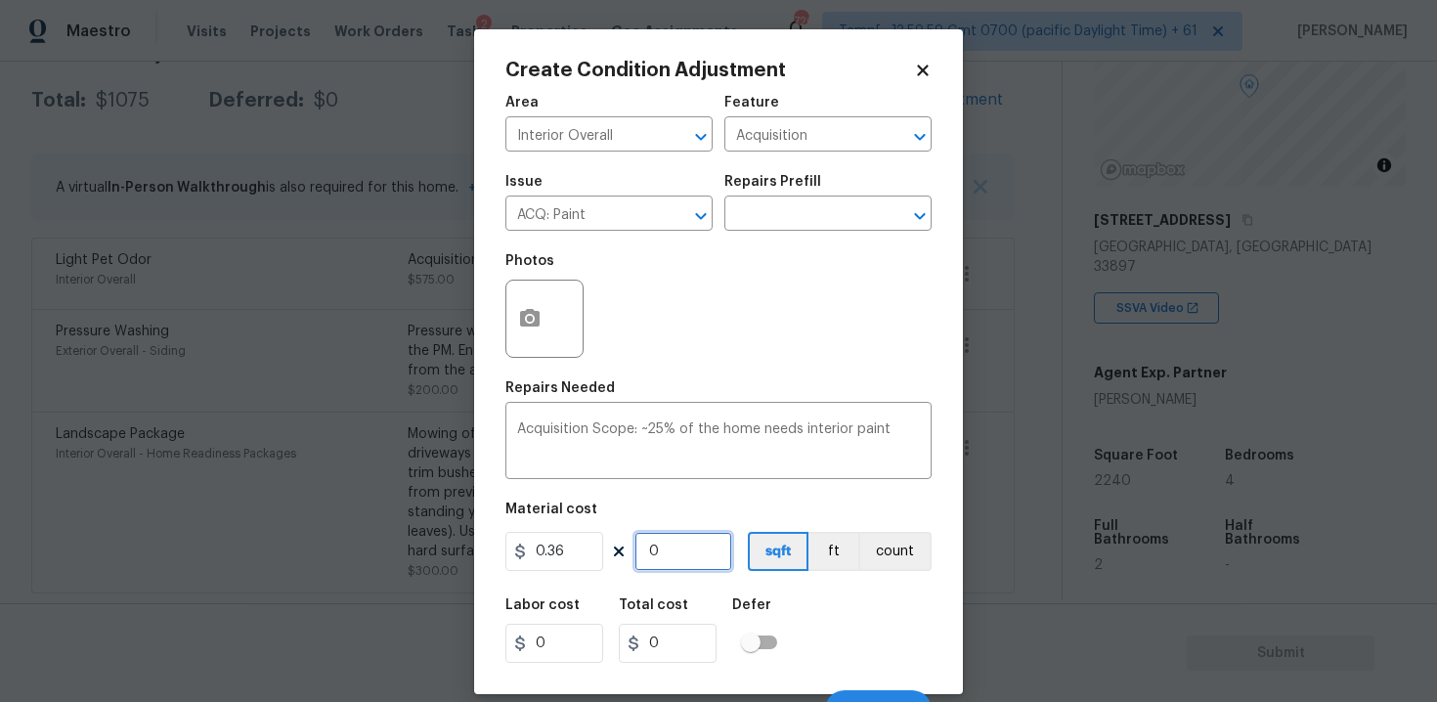
type input "0.72"
type input "22"
type input "7.92"
type input "224"
type input "80.64"
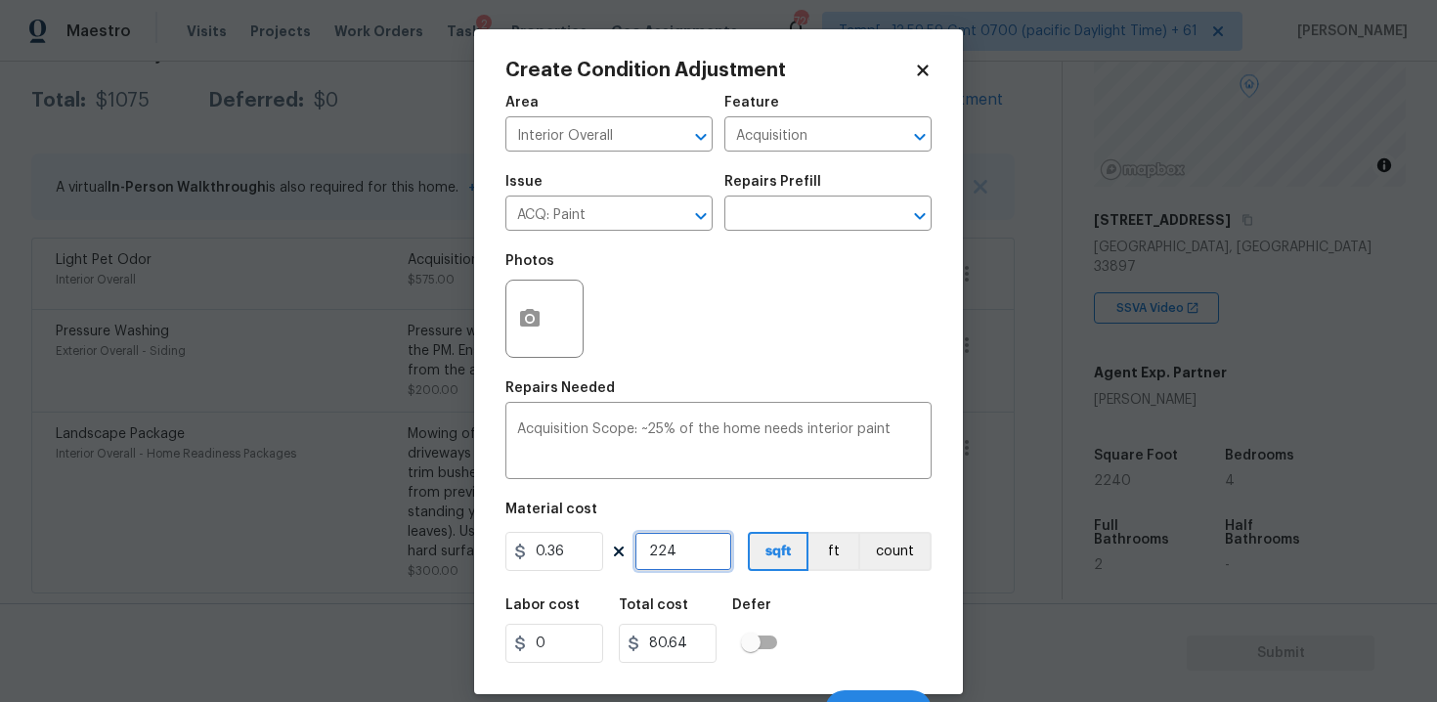
type input "2240"
type input "806.4"
type input "2240"
click at [953, 639] on div "Create Condition Adjustment Area Interior Overall ​ Feature Acquisition ​ Issue…" at bounding box center [718, 361] width 489 height 665
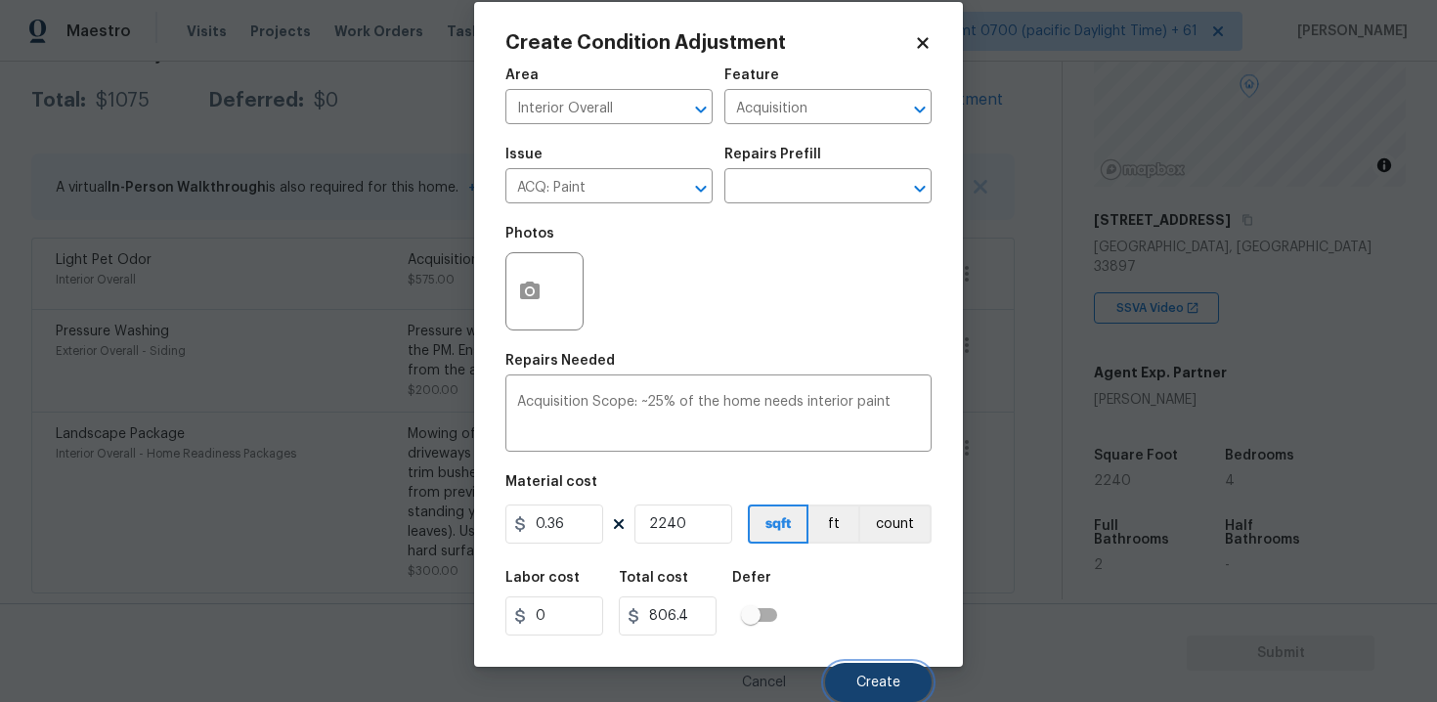
click at [887, 675] on span "Create" at bounding box center [878, 682] width 44 height 15
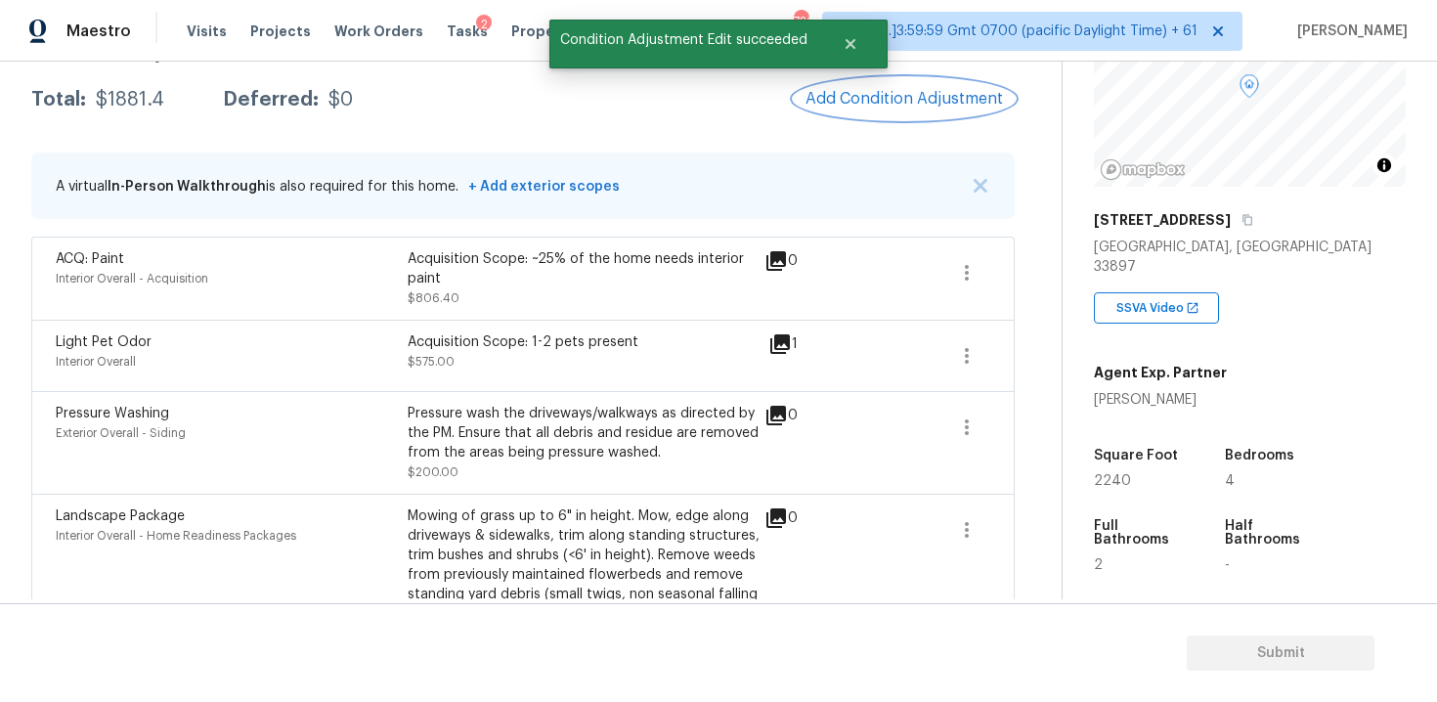
scroll to position [275, 0]
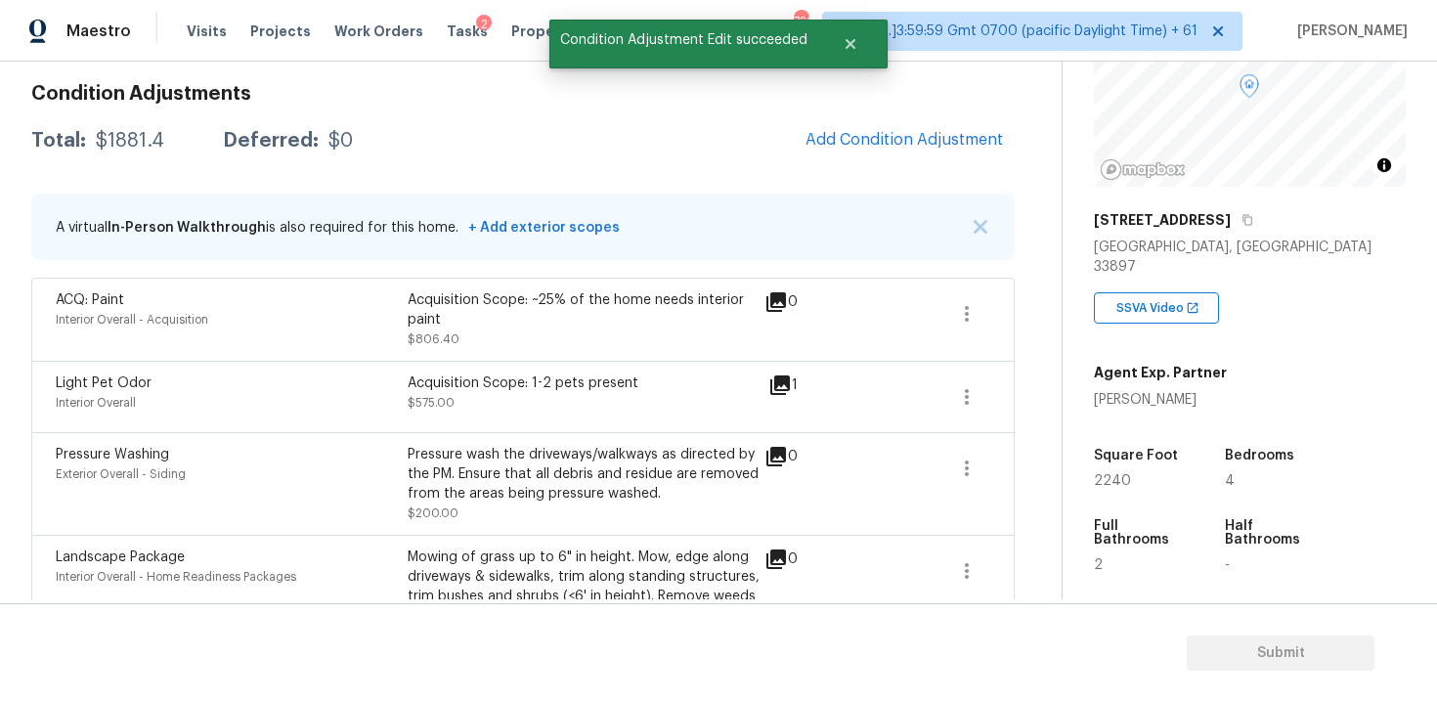
click at [892, 160] on span "Add Condition Adjustment" at bounding box center [904, 140] width 221 height 43
click at [863, 141] on span "Add Condition Adjustment" at bounding box center [903, 140] width 197 height 18
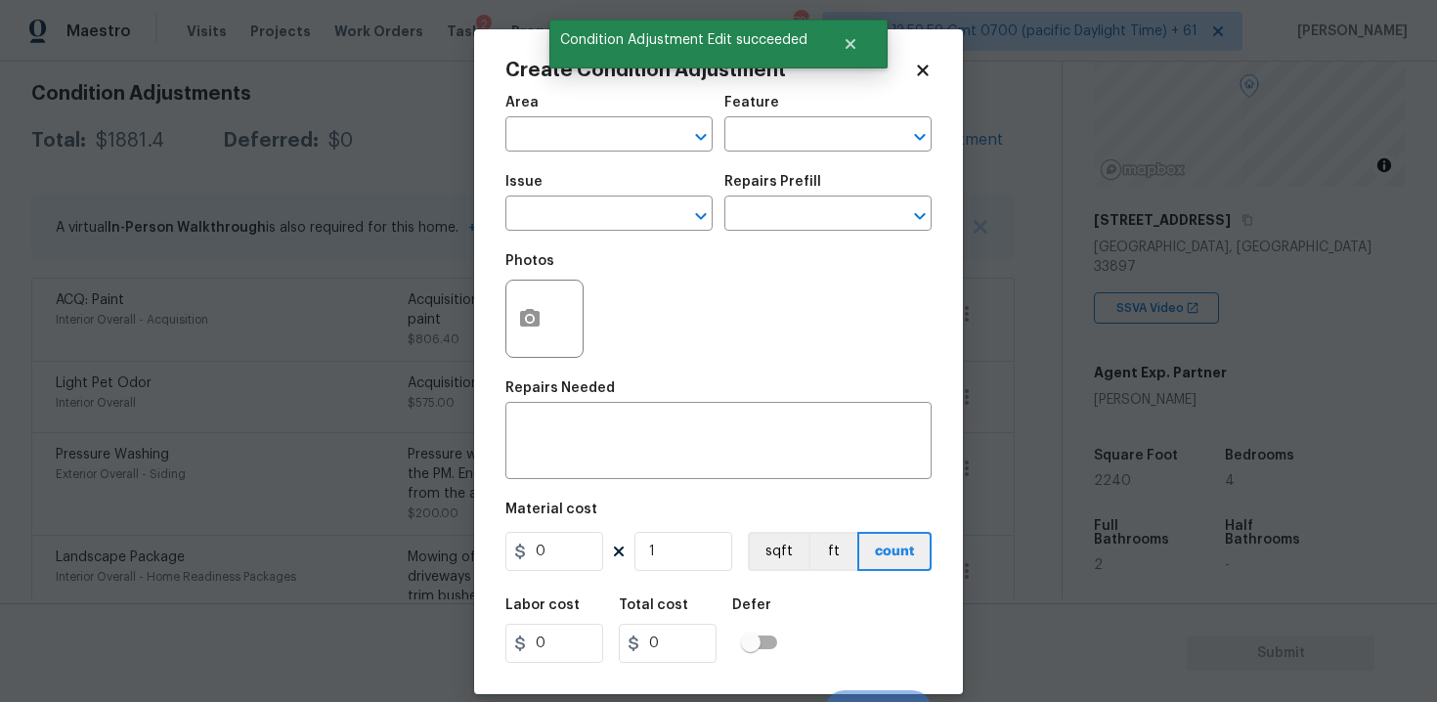
click at [552, 113] on div "Area" at bounding box center [608, 108] width 207 height 25
click at [555, 123] on input "text" at bounding box center [581, 136] width 152 height 30
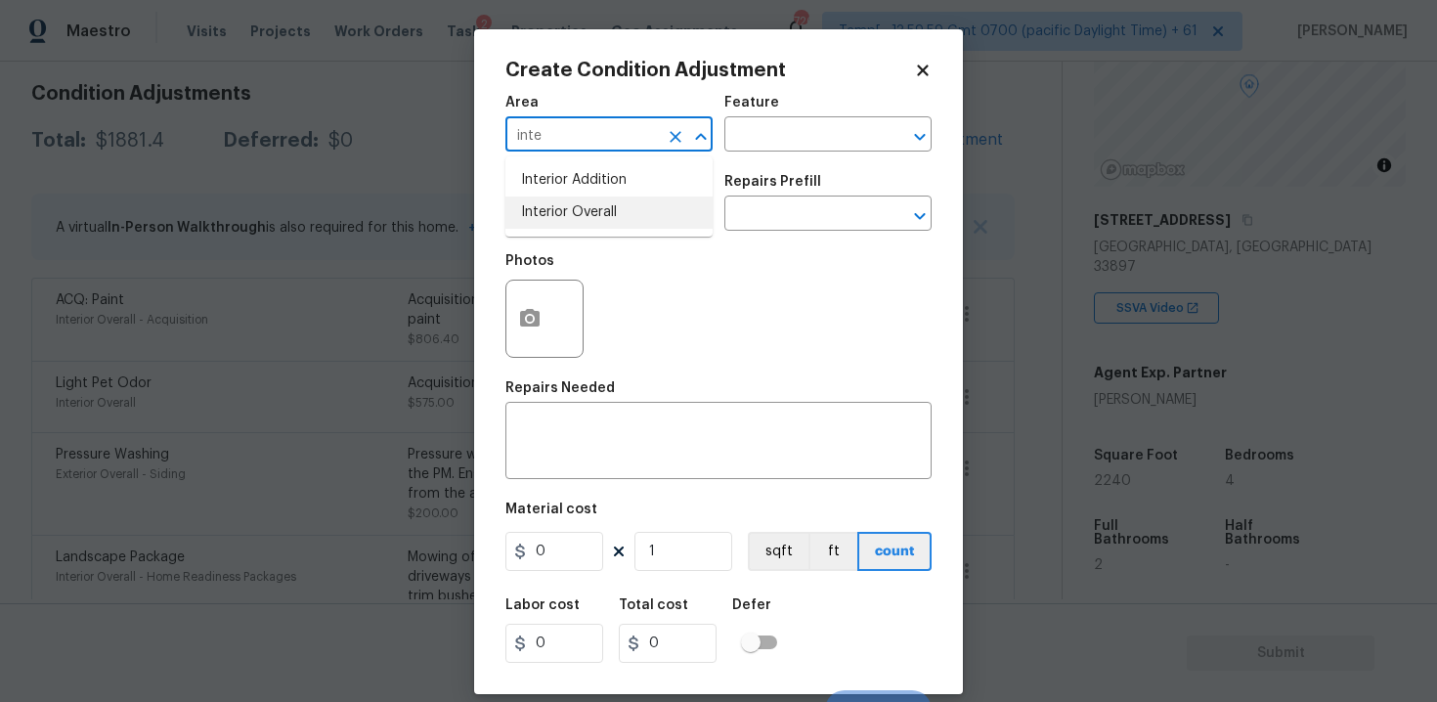
click at [583, 217] on li "Interior Overall" at bounding box center [608, 212] width 207 height 32
type input "Interior Overall"
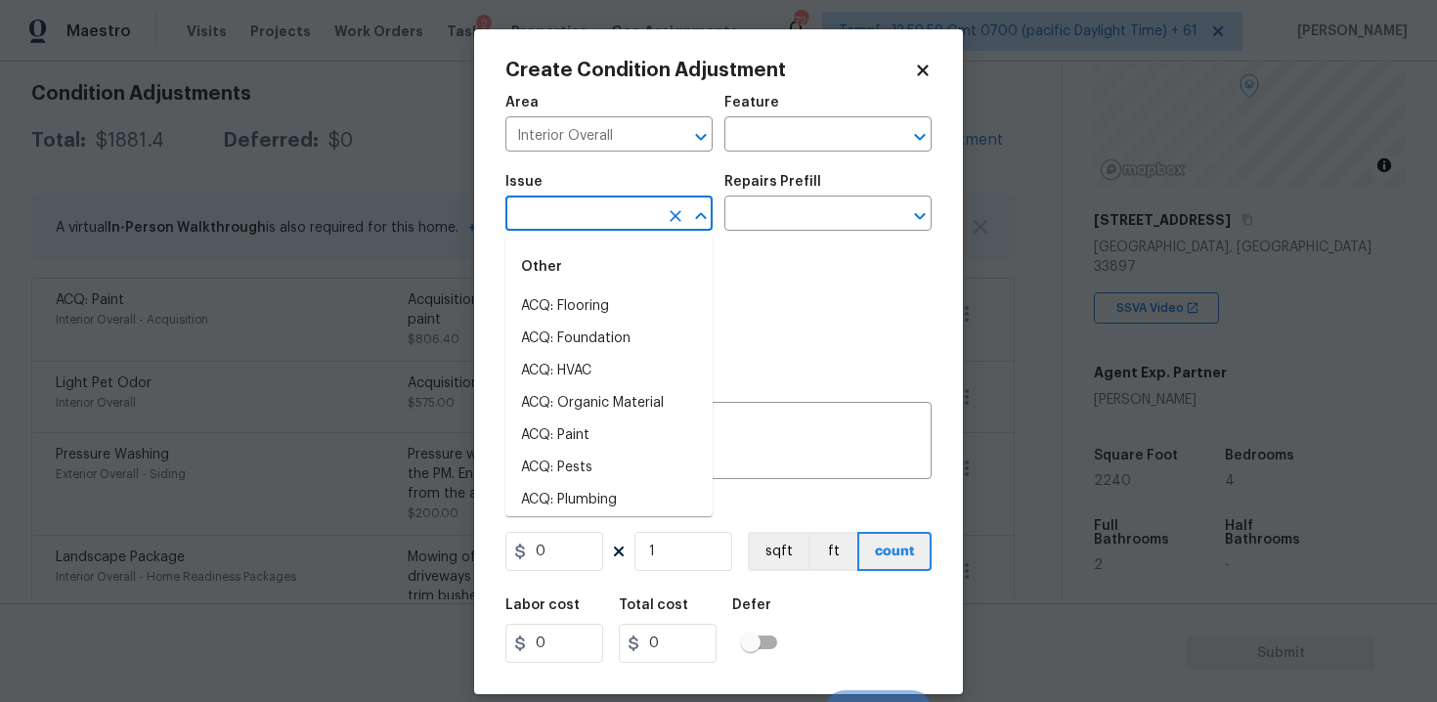
click at [583, 217] on input "text" at bounding box center [581, 215] width 152 height 30
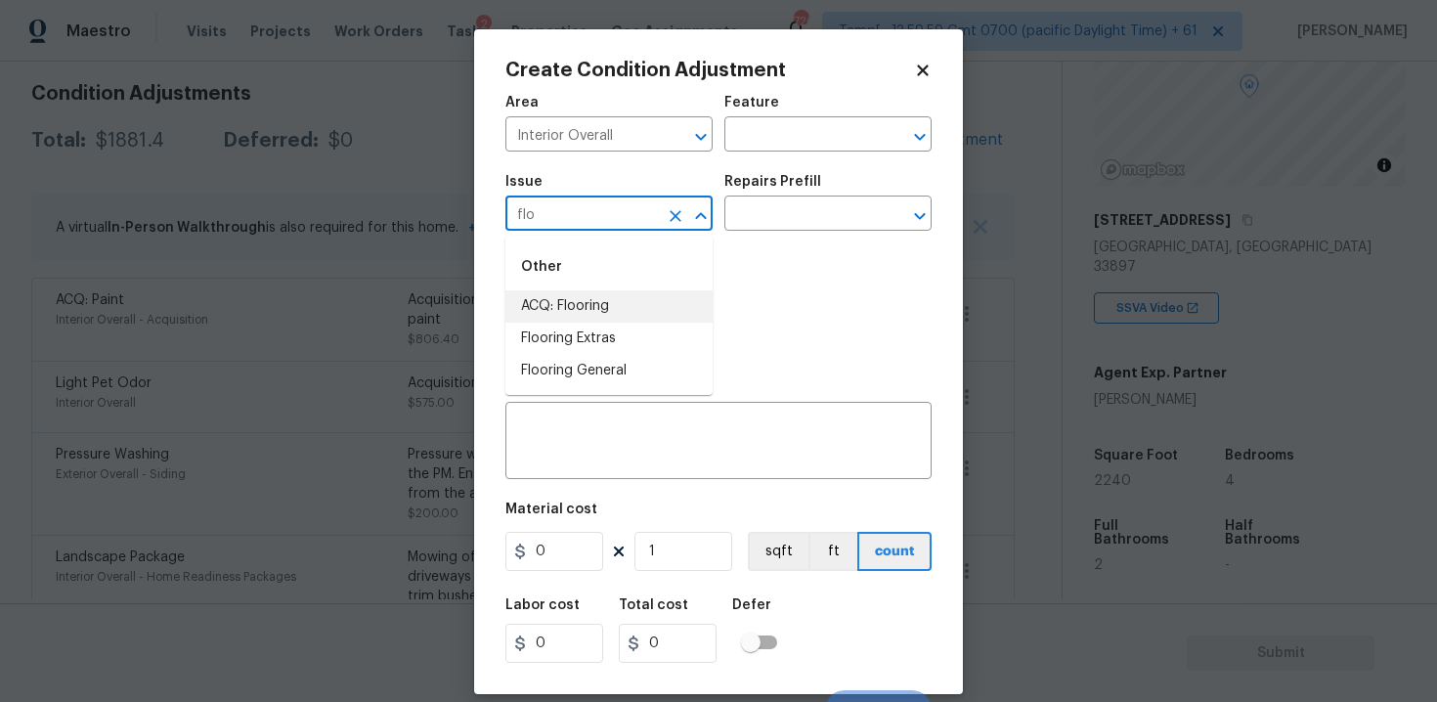
click at [635, 295] on li "ACQ: Flooring" at bounding box center [608, 306] width 207 height 32
type input "ACQ: Flooring"
click at [760, 218] on input "text" at bounding box center [800, 215] width 152 height 30
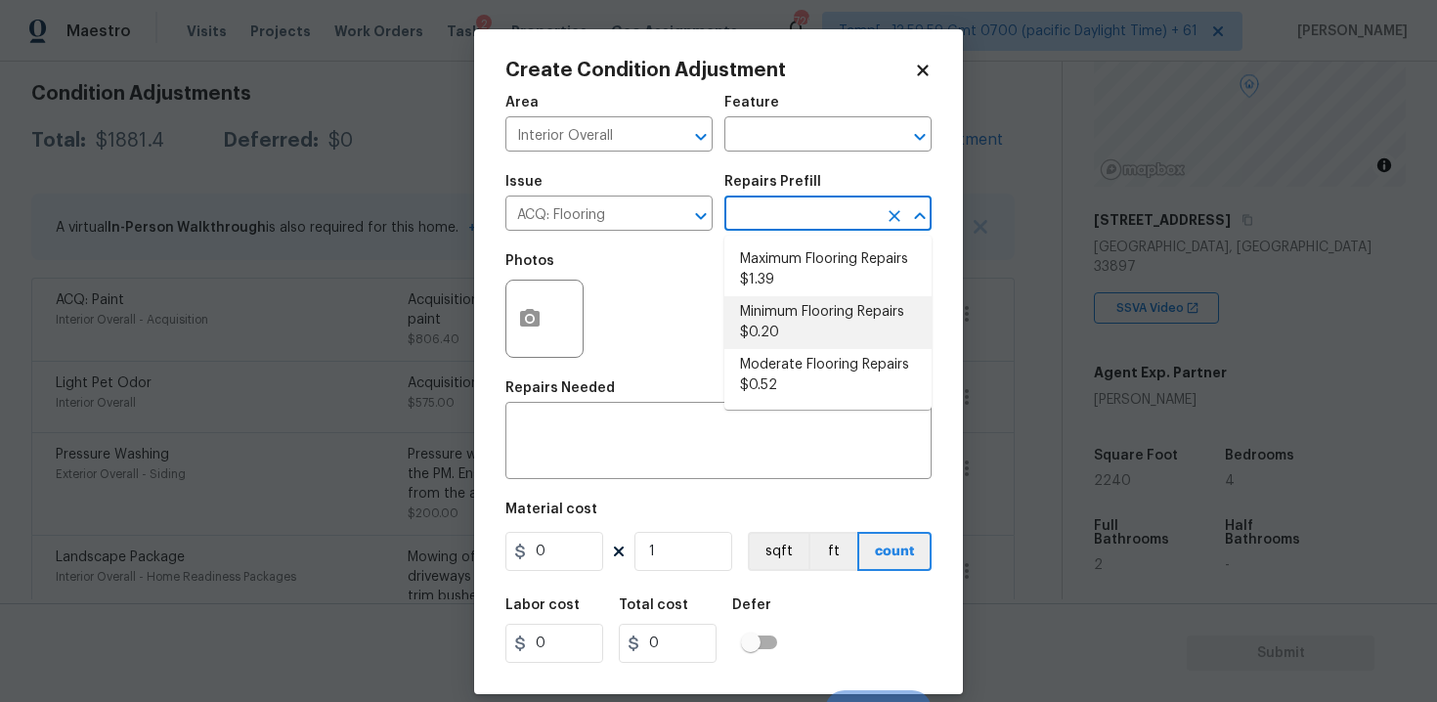
click at [787, 365] on li "Moderate Flooring Repairs $0.52" at bounding box center [827, 375] width 207 height 53
type input "Acquisition"
type textarea "Acquisition Scope: Moderate flooring repairs"
type input "0.52"
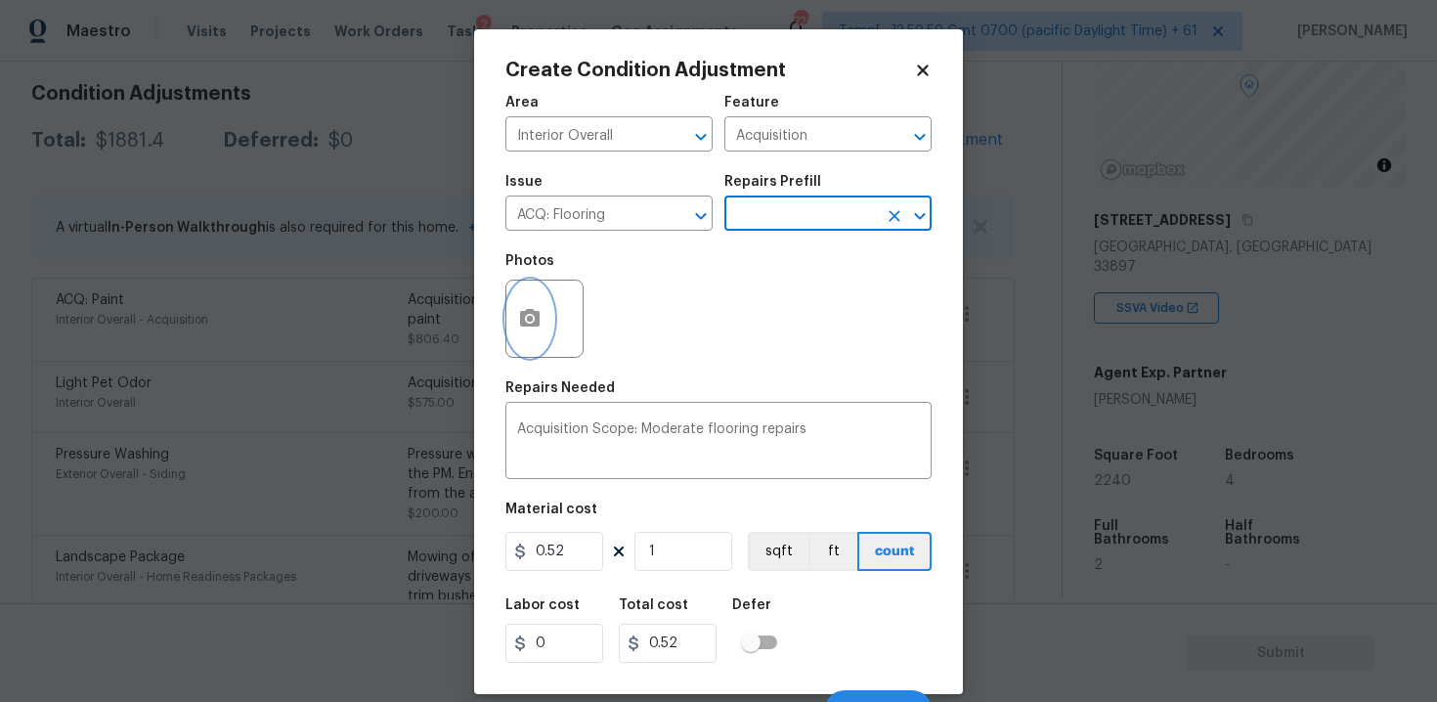
click at [526, 312] on icon "button" at bounding box center [530, 318] width 20 height 18
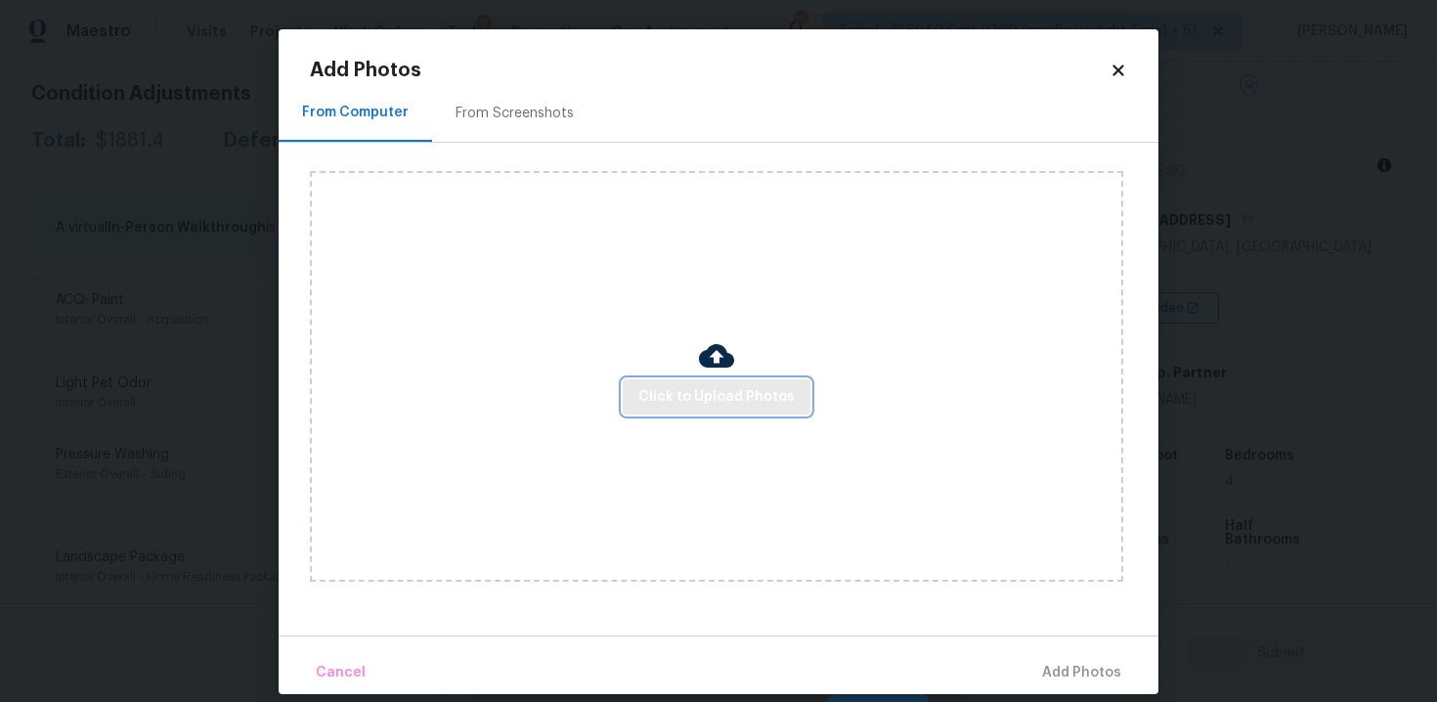
click at [688, 392] on span "Click to Upload Photos" at bounding box center [716, 397] width 156 height 24
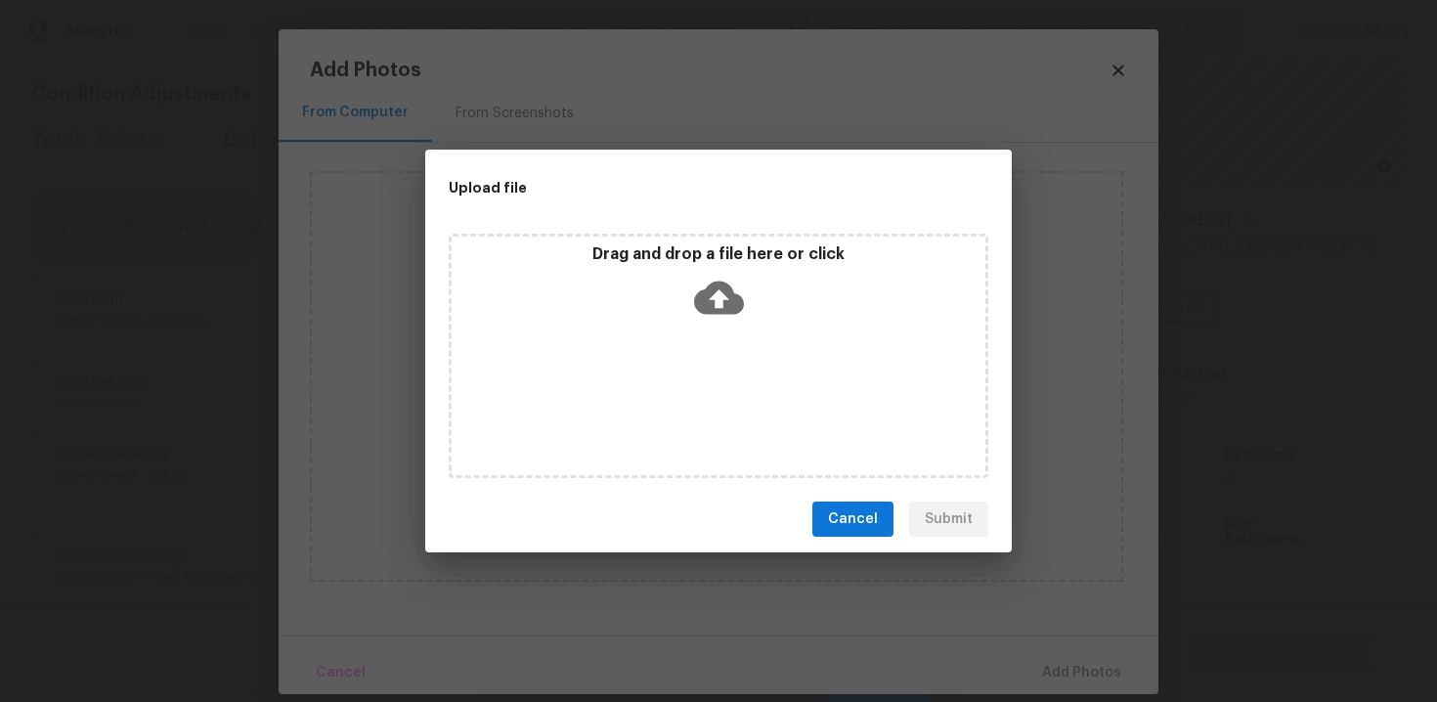
click at [705, 313] on icon at bounding box center [719, 298] width 50 height 50
click at [882, 521] on button "Cancel" at bounding box center [852, 519] width 81 height 36
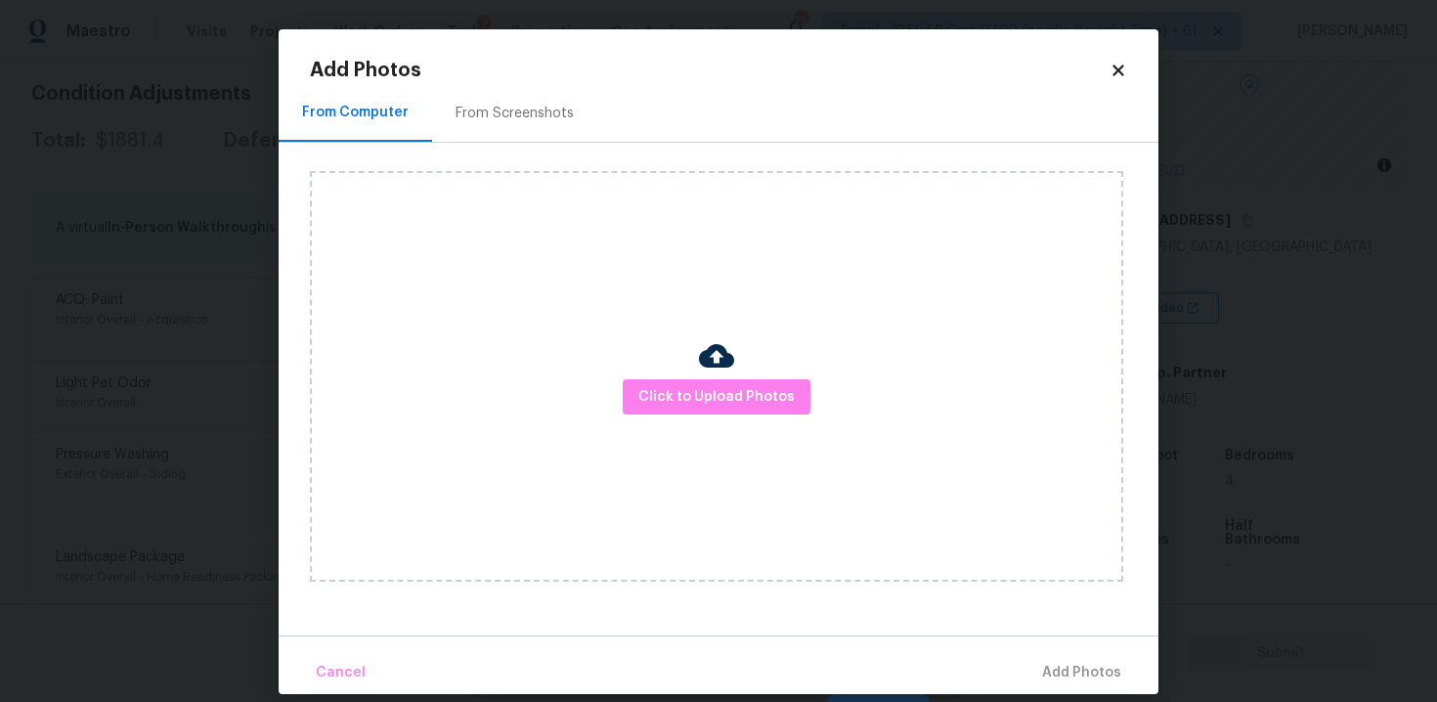
click at [1125, 63] on icon at bounding box center [1118, 71] width 18 height 18
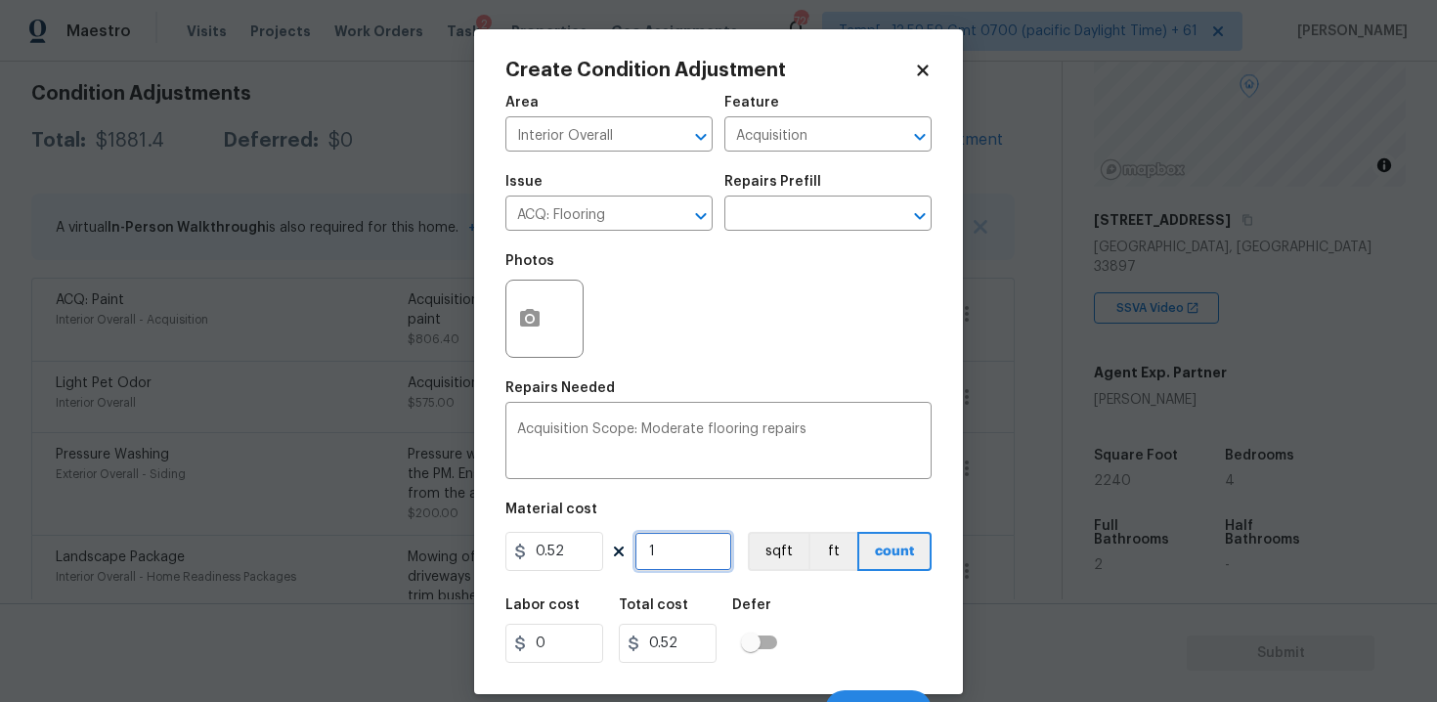
click at [670, 545] on input "1" at bounding box center [683, 551] width 98 height 39
type input "0"
paste input "text"
type input "0"
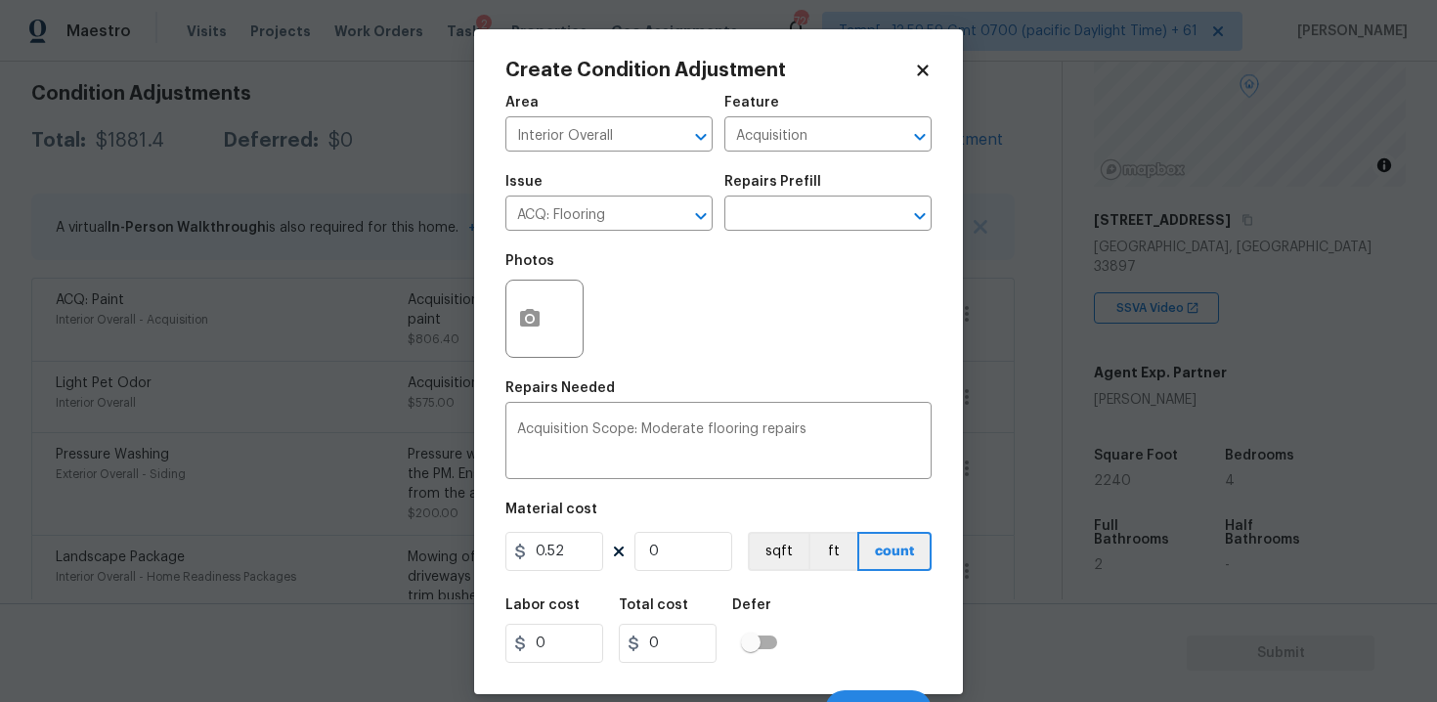
click at [770, 194] on div "Repairs Prefill" at bounding box center [827, 187] width 207 height 25
click at [771, 208] on input "text" at bounding box center [800, 215] width 152 height 30
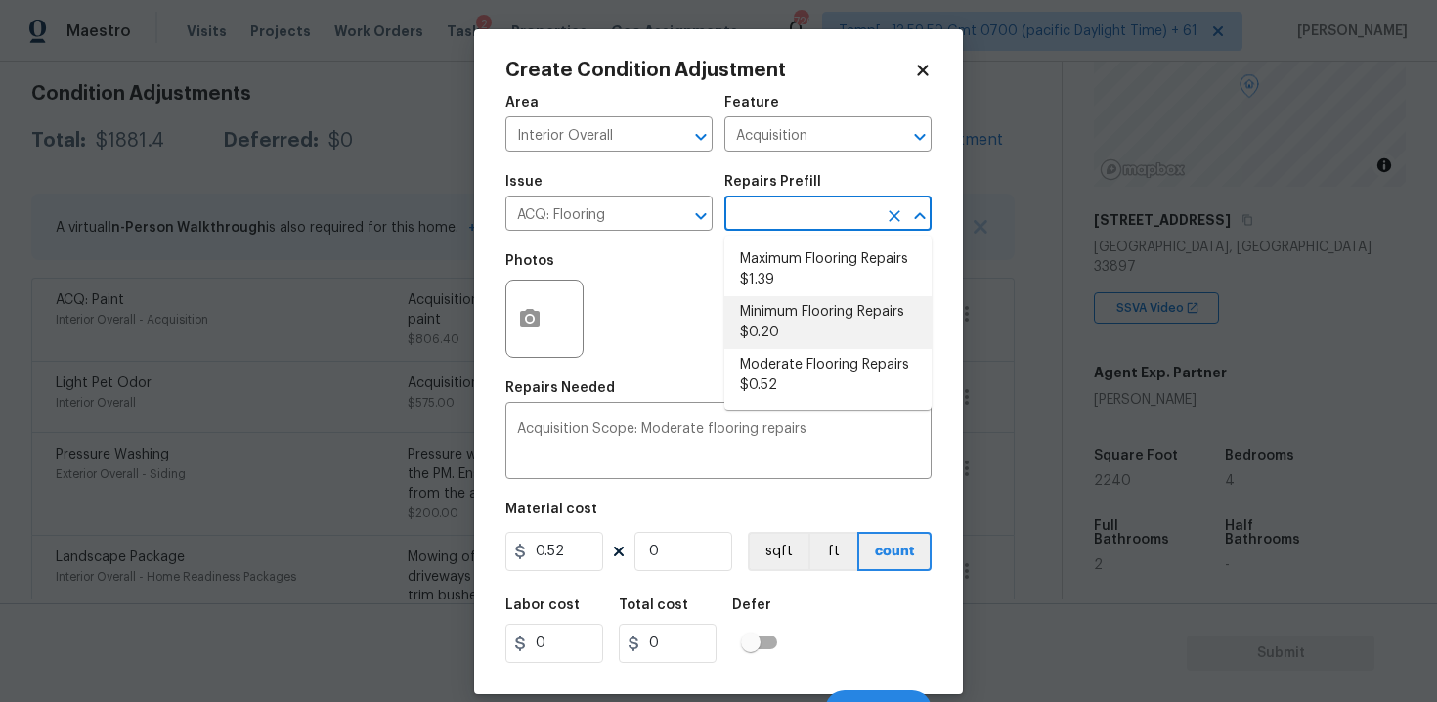
click at [766, 338] on li "Minimum Flooring Repairs $0.20" at bounding box center [827, 322] width 207 height 53
type textarea "Acquisition Scope: Minimum flooring repairs"
type input "0.2"
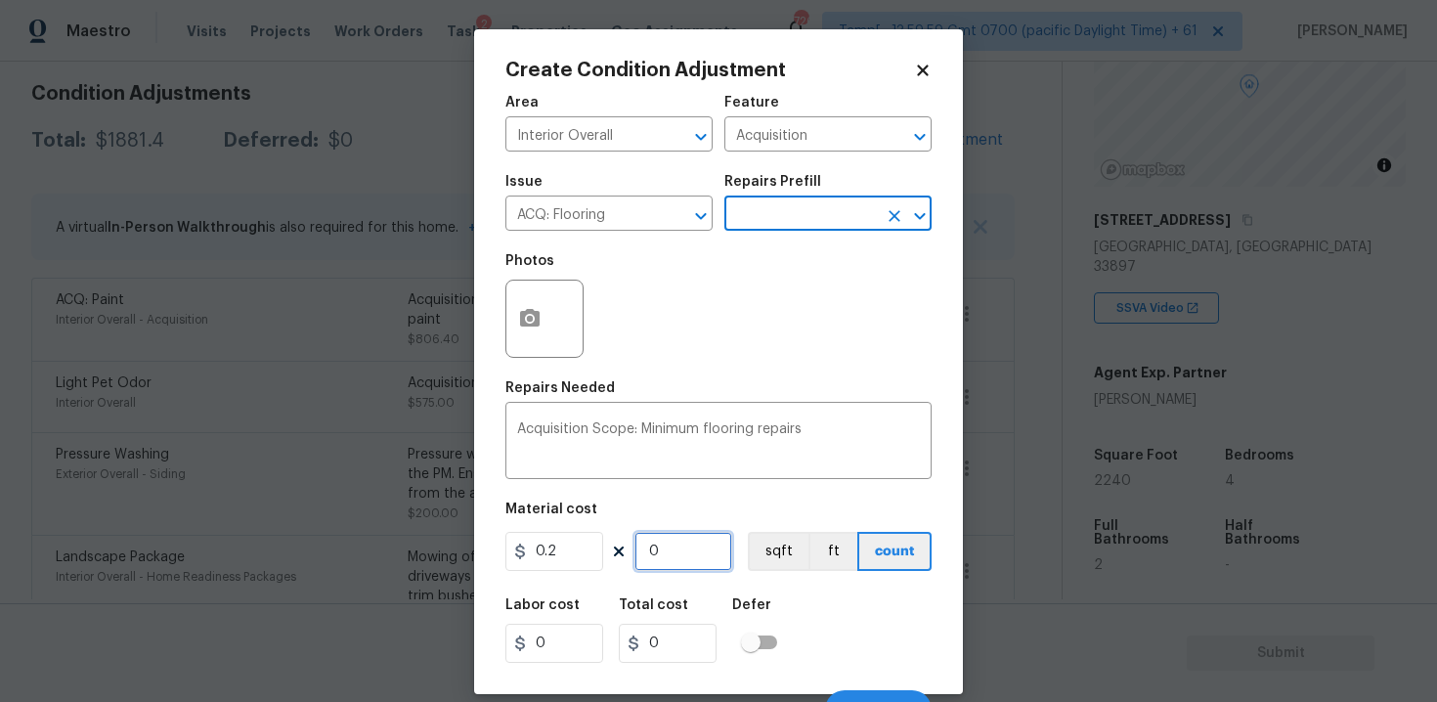
click at [689, 549] on input "0" at bounding box center [683, 551] width 98 height 39
paste input "text"
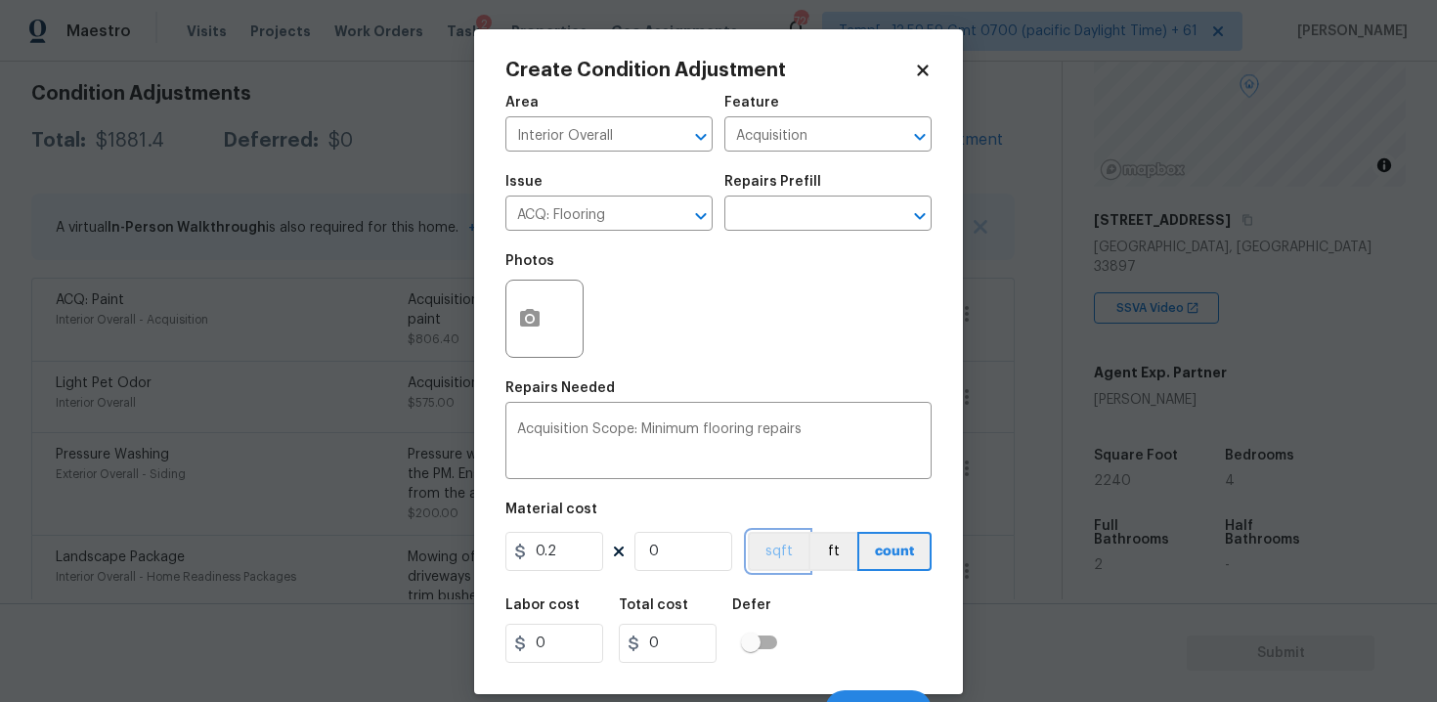
click at [748, 537] on button "sqft" at bounding box center [778, 551] width 61 height 39
click at [663, 548] on input "0" at bounding box center [683, 551] width 98 height 39
type input "2"
type input "0.4"
type input "22"
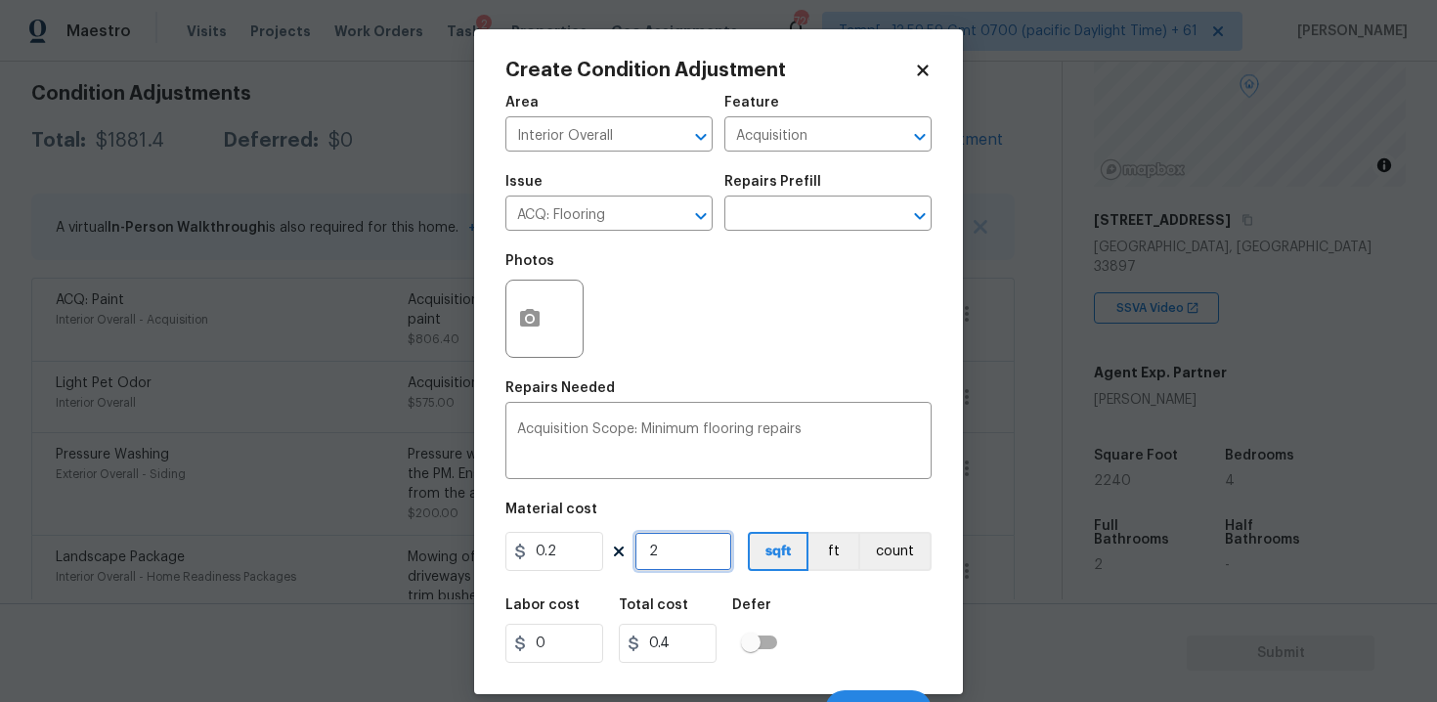
type input "4.4"
type input "224"
type input "44.8"
type input "2240"
type input "448"
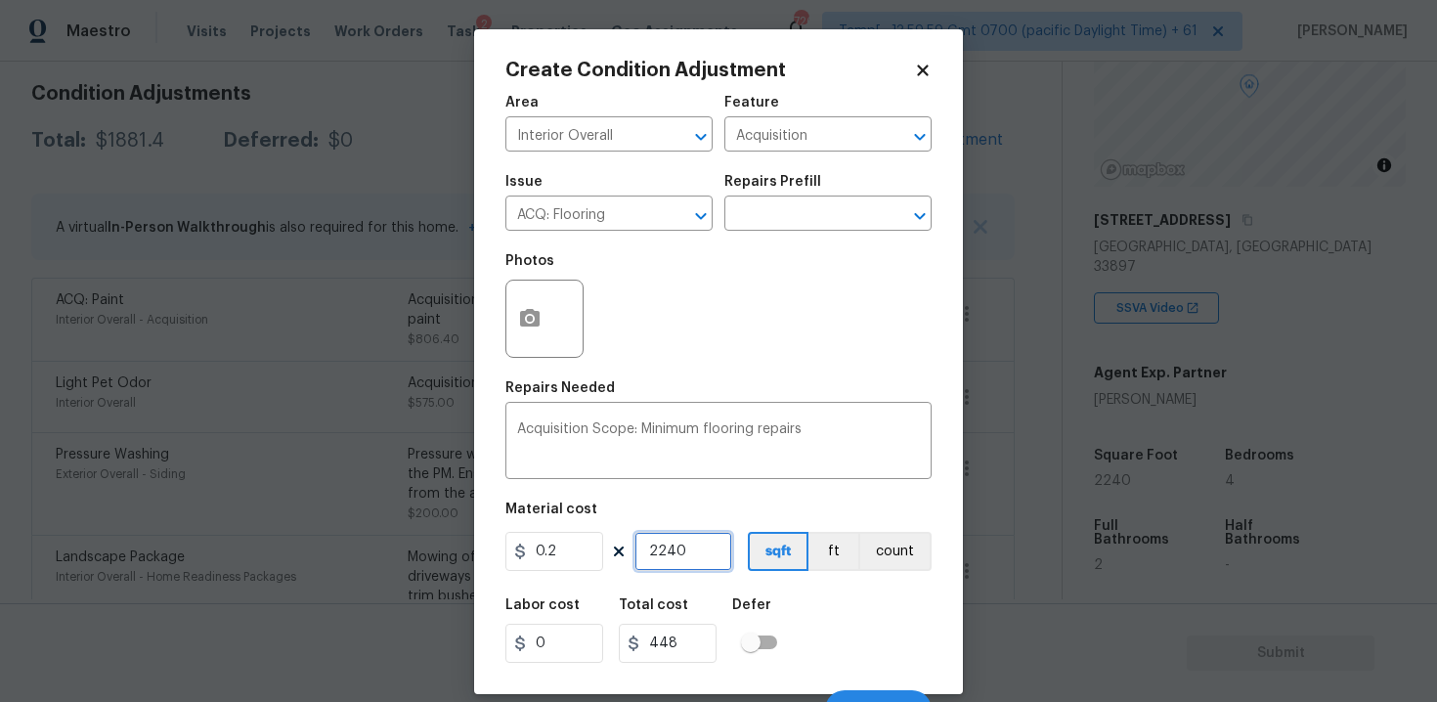
type input "2240"
click at [829, 598] on div "Labor cost 0 Total cost 448 Defer" at bounding box center [718, 630] width 426 height 88
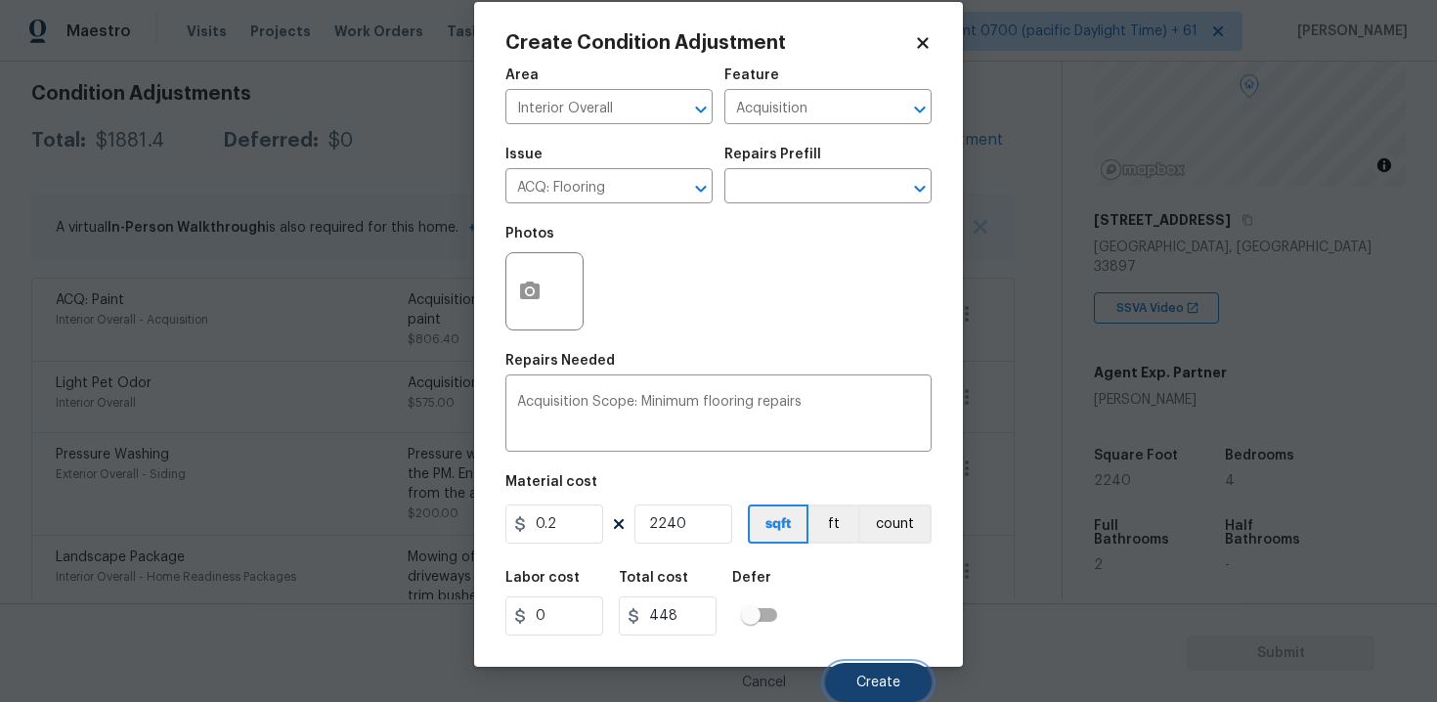
click at [868, 669] on button "Create" at bounding box center [878, 682] width 107 height 39
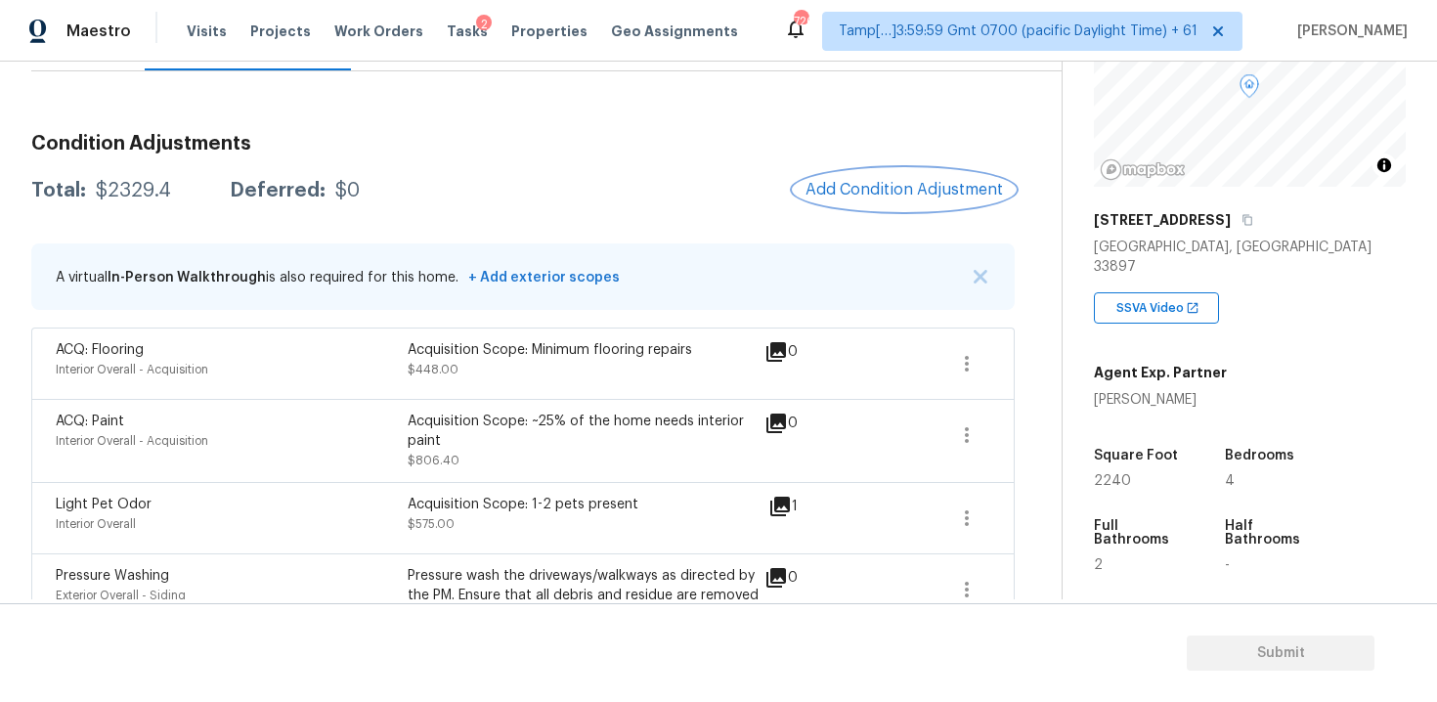
scroll to position [181, 0]
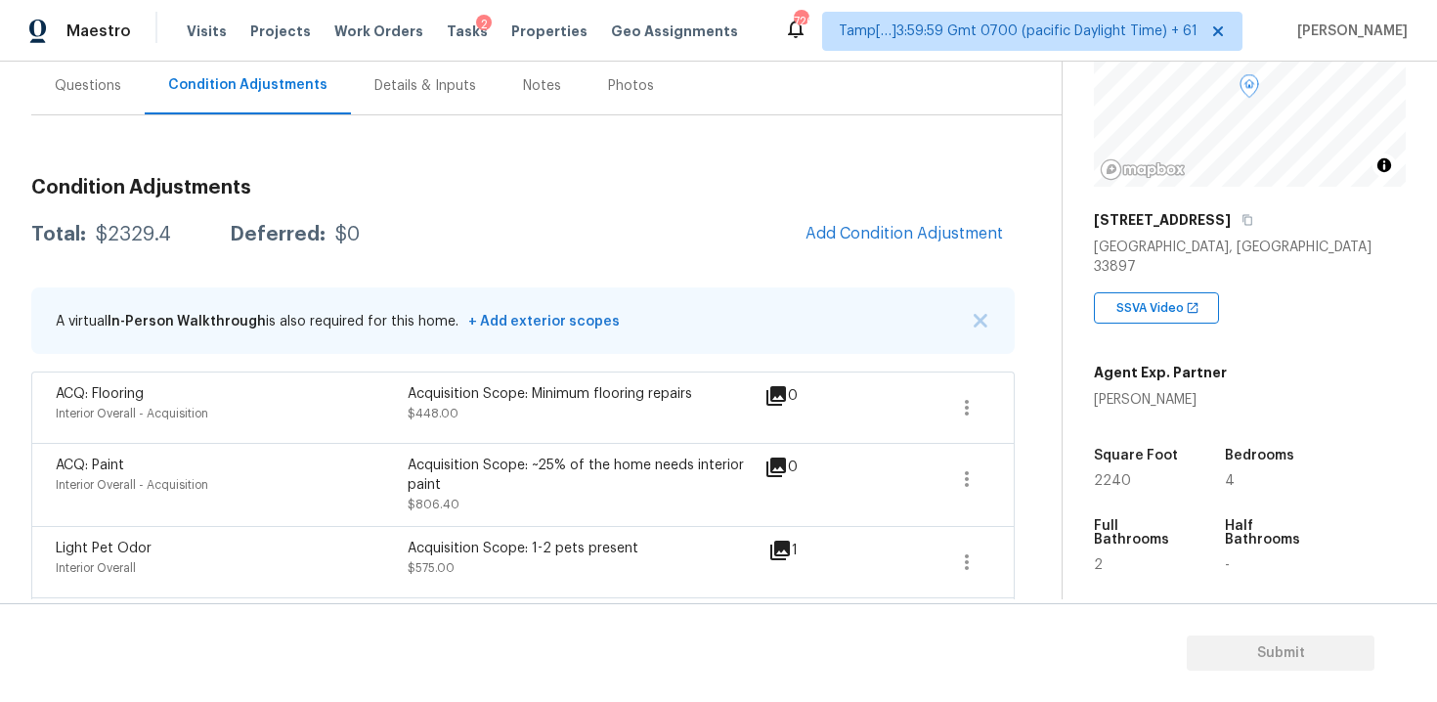
click at [106, 96] on div "Questions" at bounding box center [87, 86] width 113 height 58
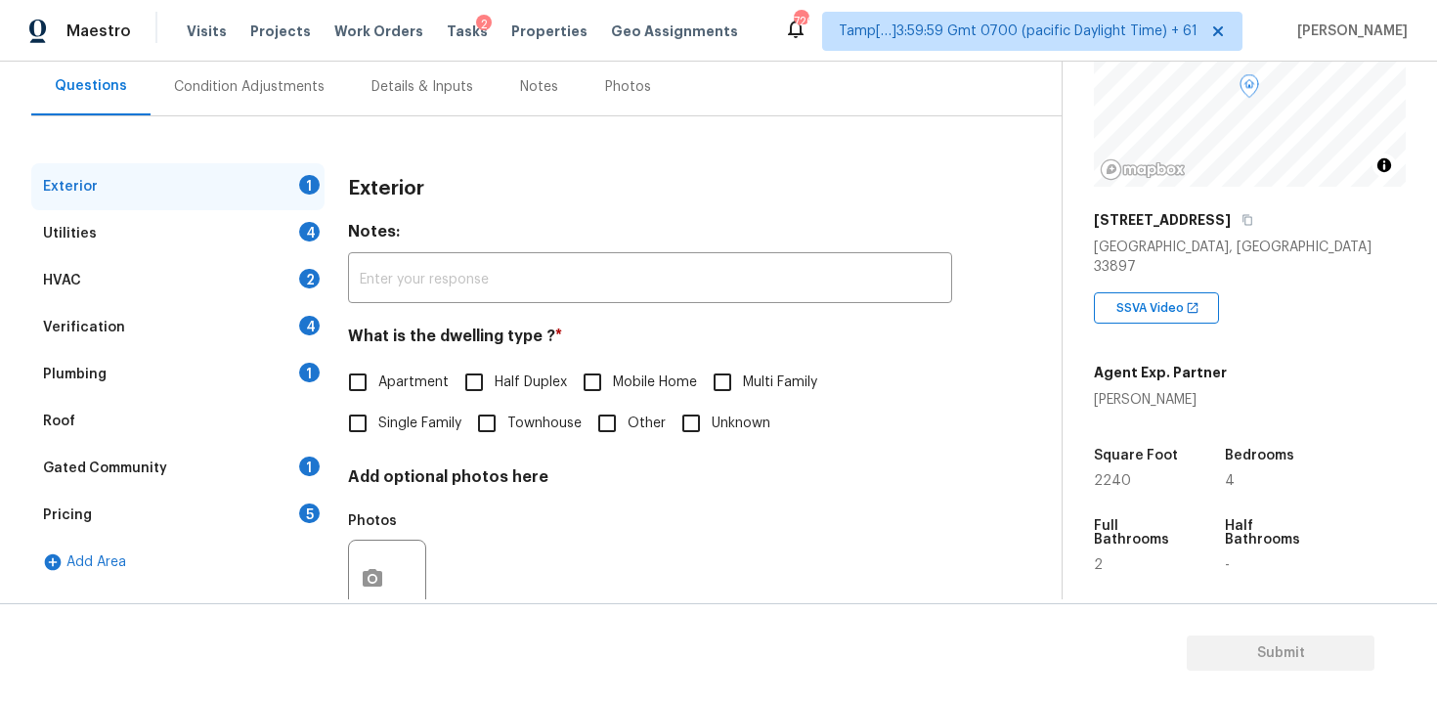
scroll to position [239, 0]
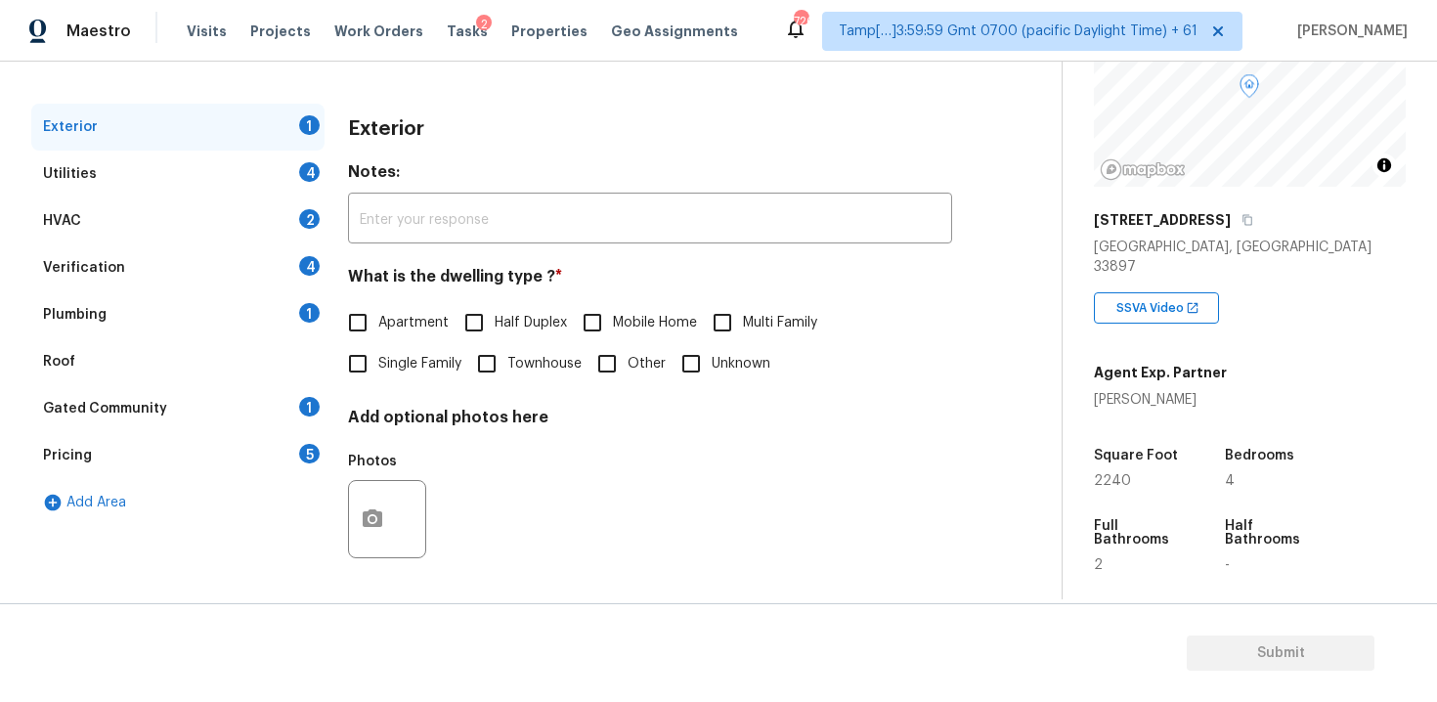
click at [351, 369] on input "Single Family" at bounding box center [357, 363] width 41 height 41
checkbox input "true"
click at [271, 179] on div "Utilities 4" at bounding box center [177, 173] width 293 height 47
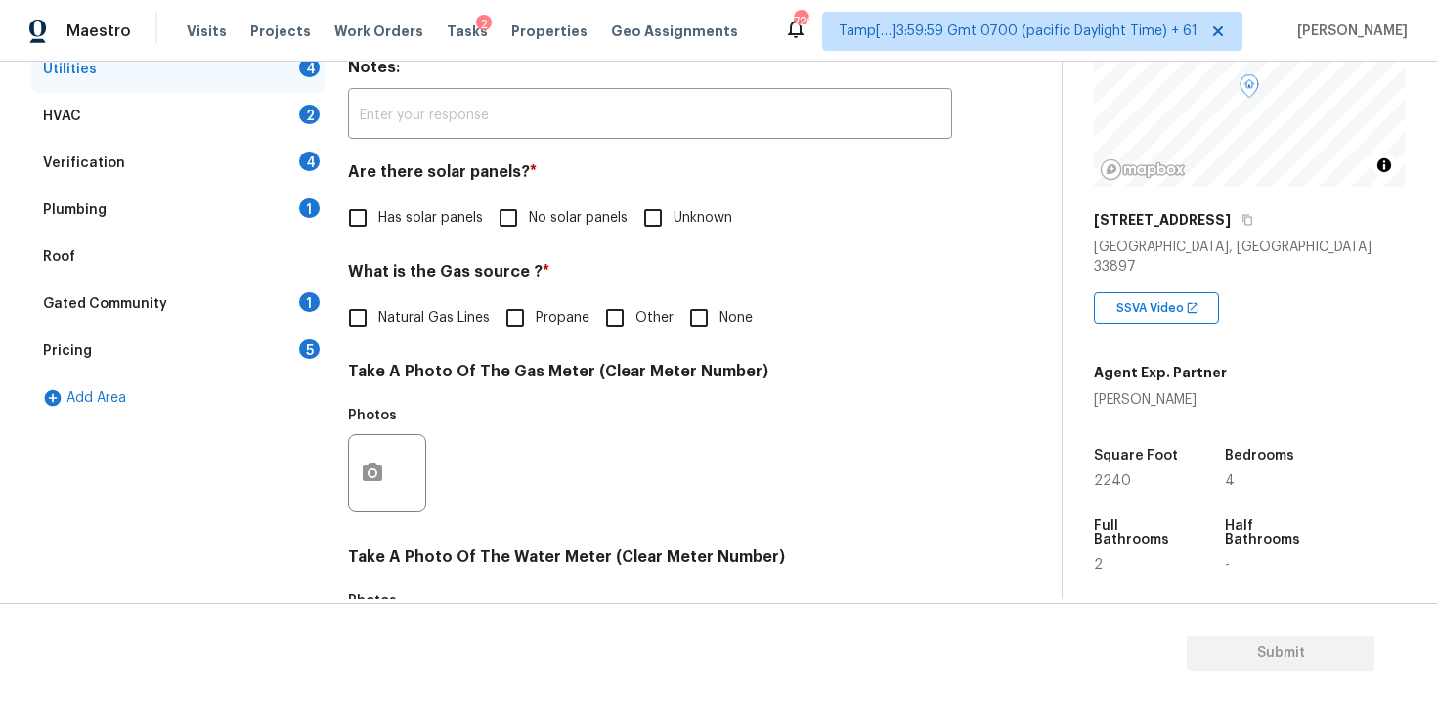
scroll to position [343, 0]
click at [511, 215] on input "No solar panels" at bounding box center [508, 218] width 41 height 41
checkbox input "true"
click at [724, 319] on span "None" at bounding box center [735, 319] width 33 height 21
click at [719, 319] on input "None" at bounding box center [698, 318] width 41 height 41
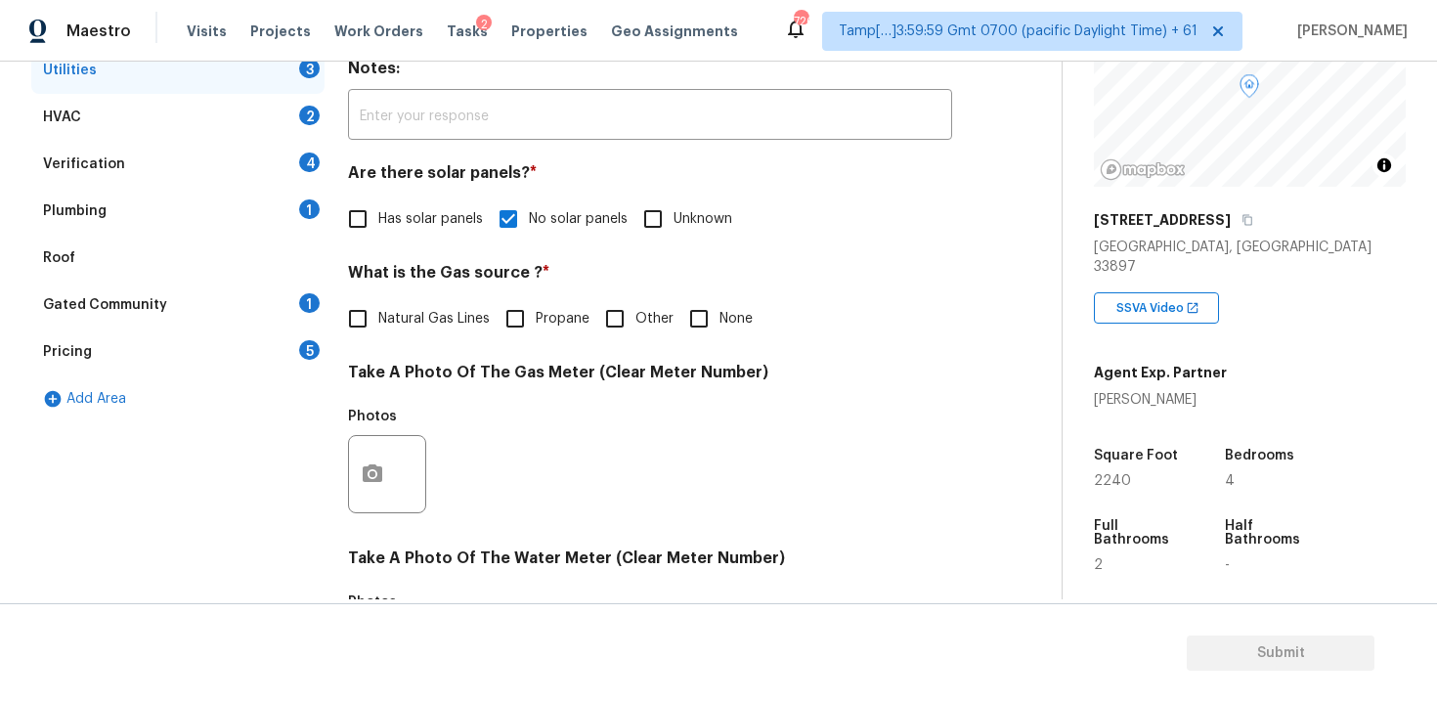
checkbox input "true"
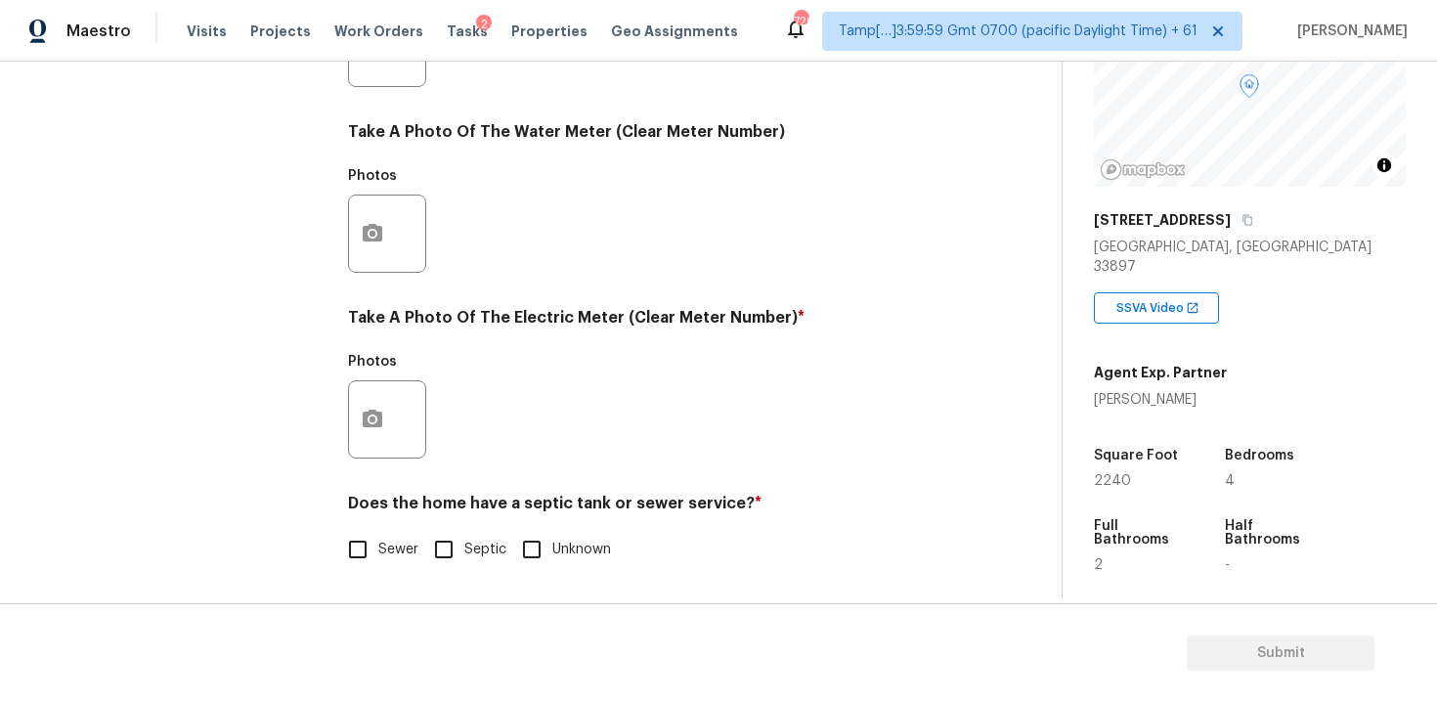
scroll to position [769, 0]
click at [376, 435] on button "button" at bounding box center [372, 419] width 47 height 76
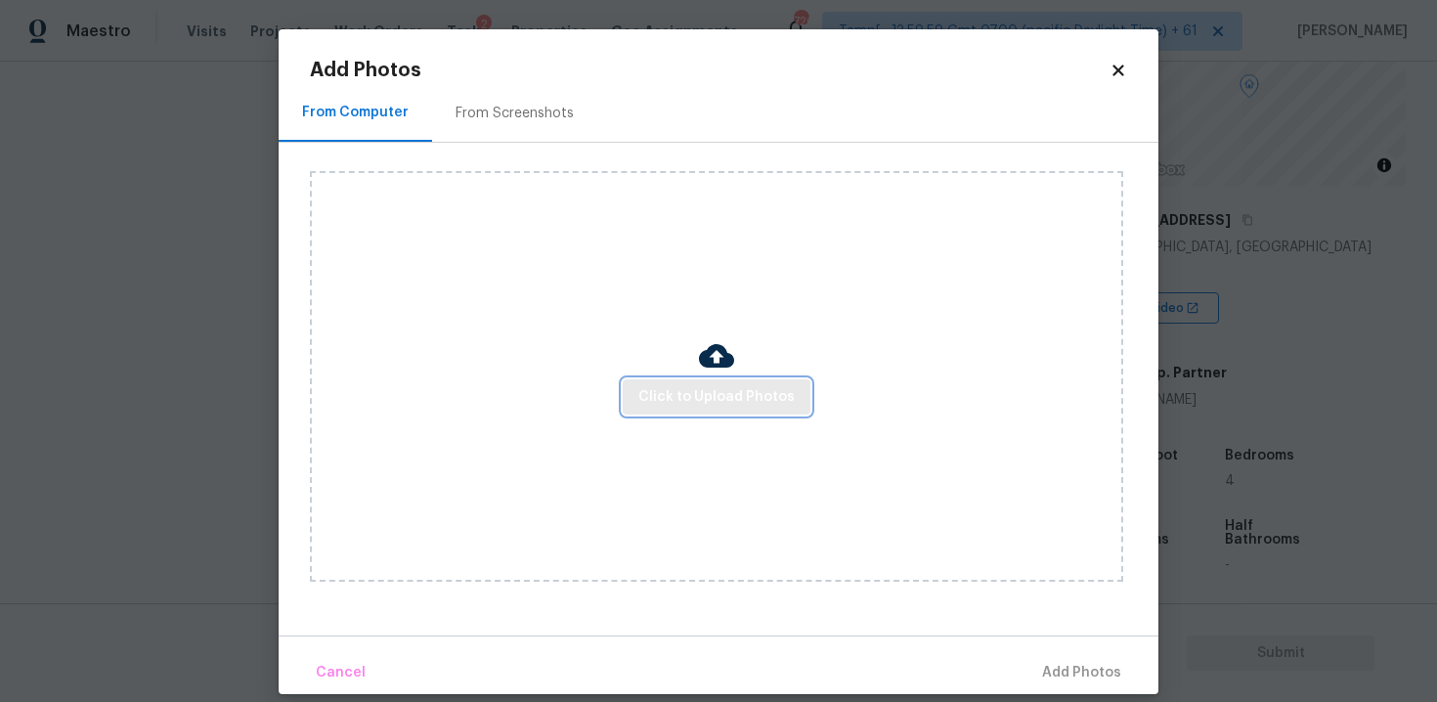
click at [627, 410] on button "Click to Upload Photos" at bounding box center [717, 397] width 188 height 36
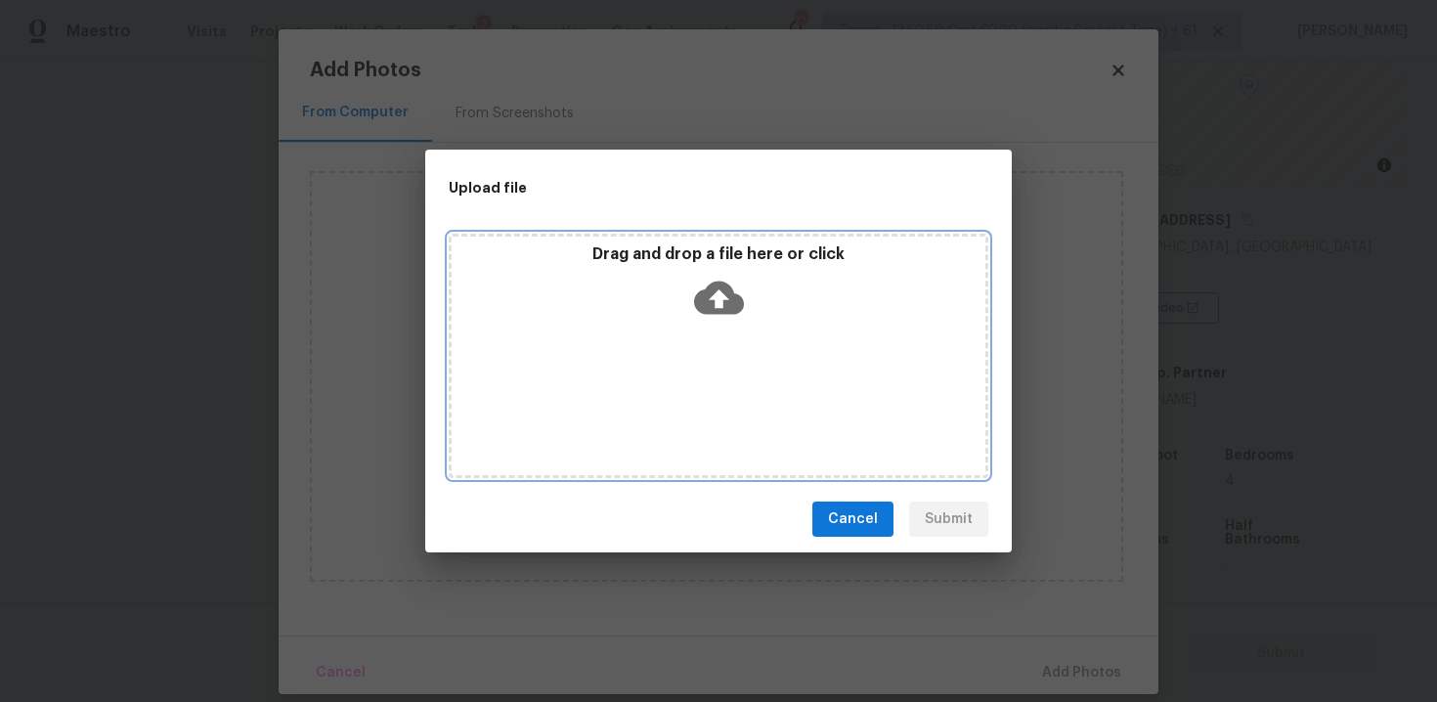
click at [699, 332] on div "Drag and drop a file here or click" at bounding box center [718, 356] width 539 height 244
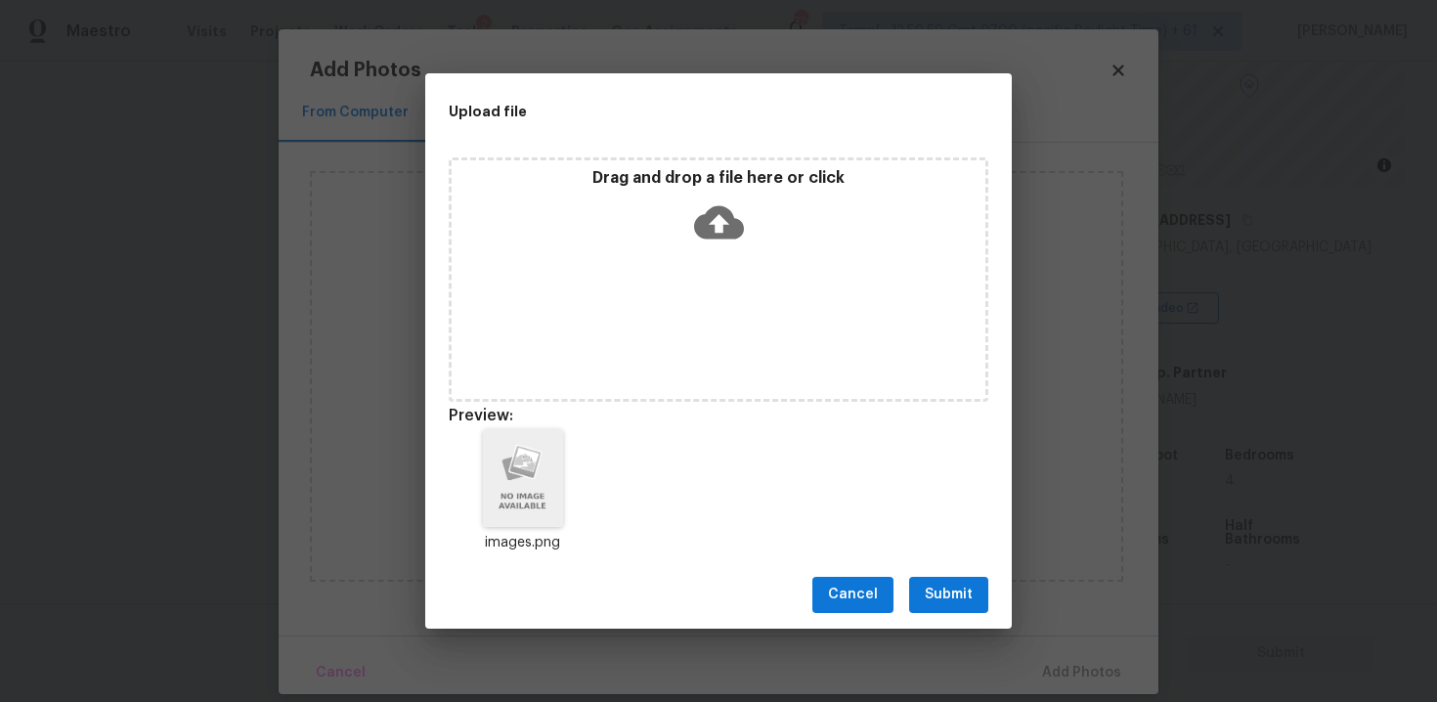
click at [966, 594] on span "Submit" at bounding box center [948, 594] width 48 height 24
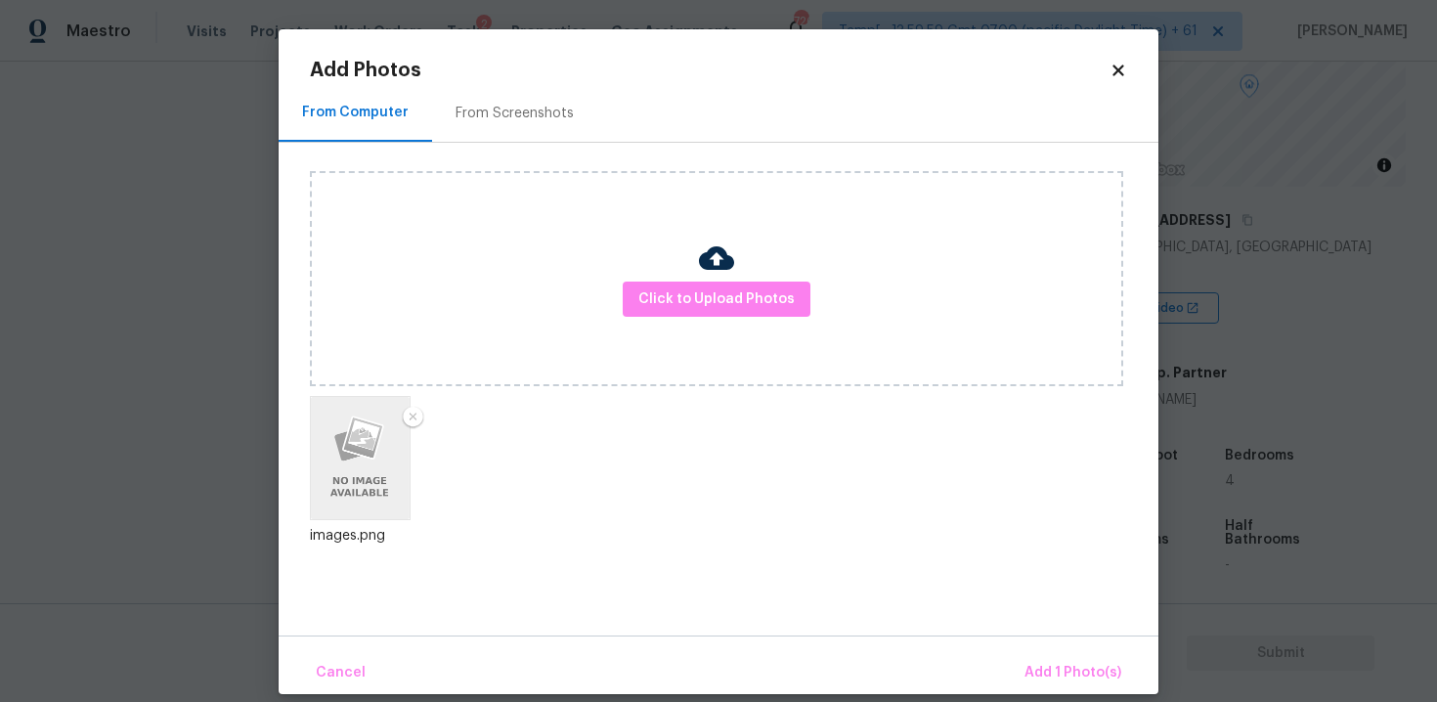
click at [1052, 646] on div "Cancel Add 1 Photo(s)" at bounding box center [719, 664] width 880 height 59
click at [1053, 661] on span "Add 1 Photo(s)" at bounding box center [1072, 673] width 97 height 24
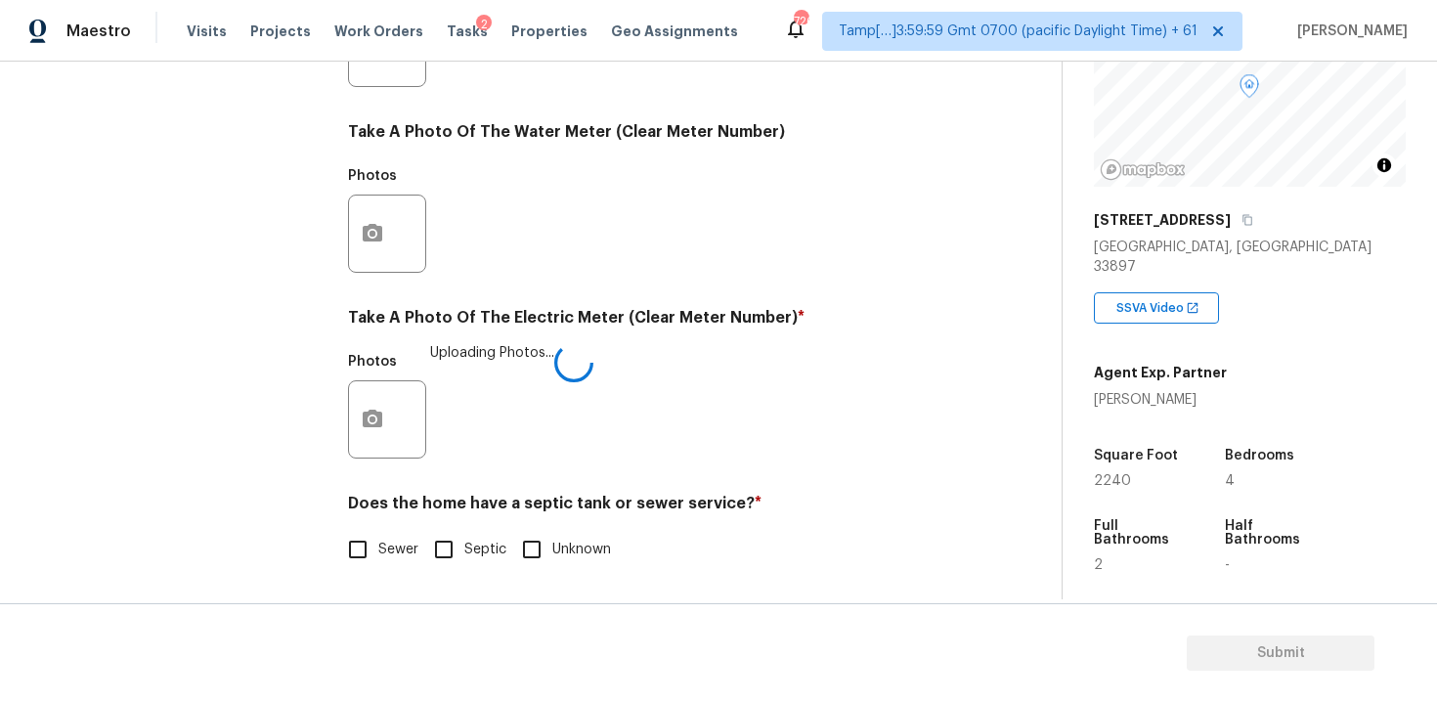
click at [398, 540] on span "Sewer" at bounding box center [398, 549] width 40 height 21
click at [378, 540] on input "Sewer" at bounding box center [357, 549] width 41 height 41
checkbox input "true"
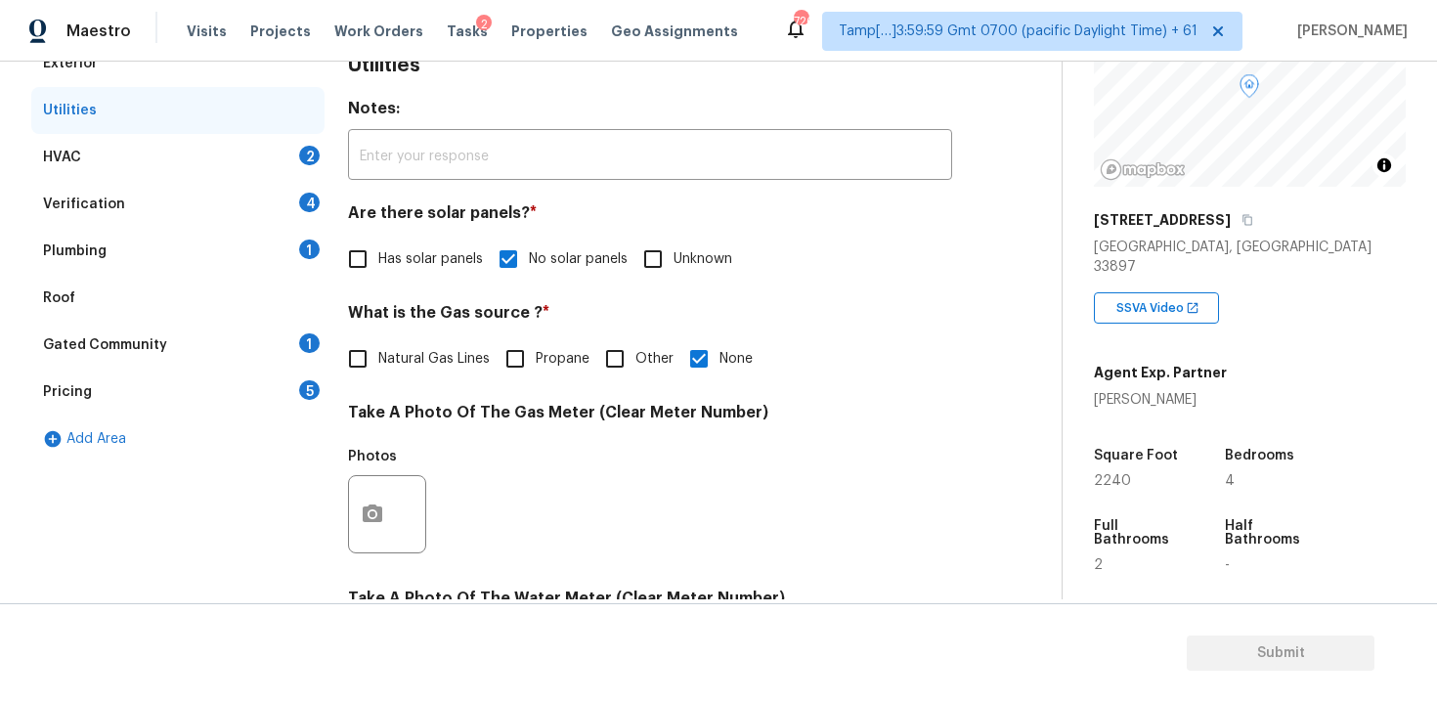
scroll to position [277, 0]
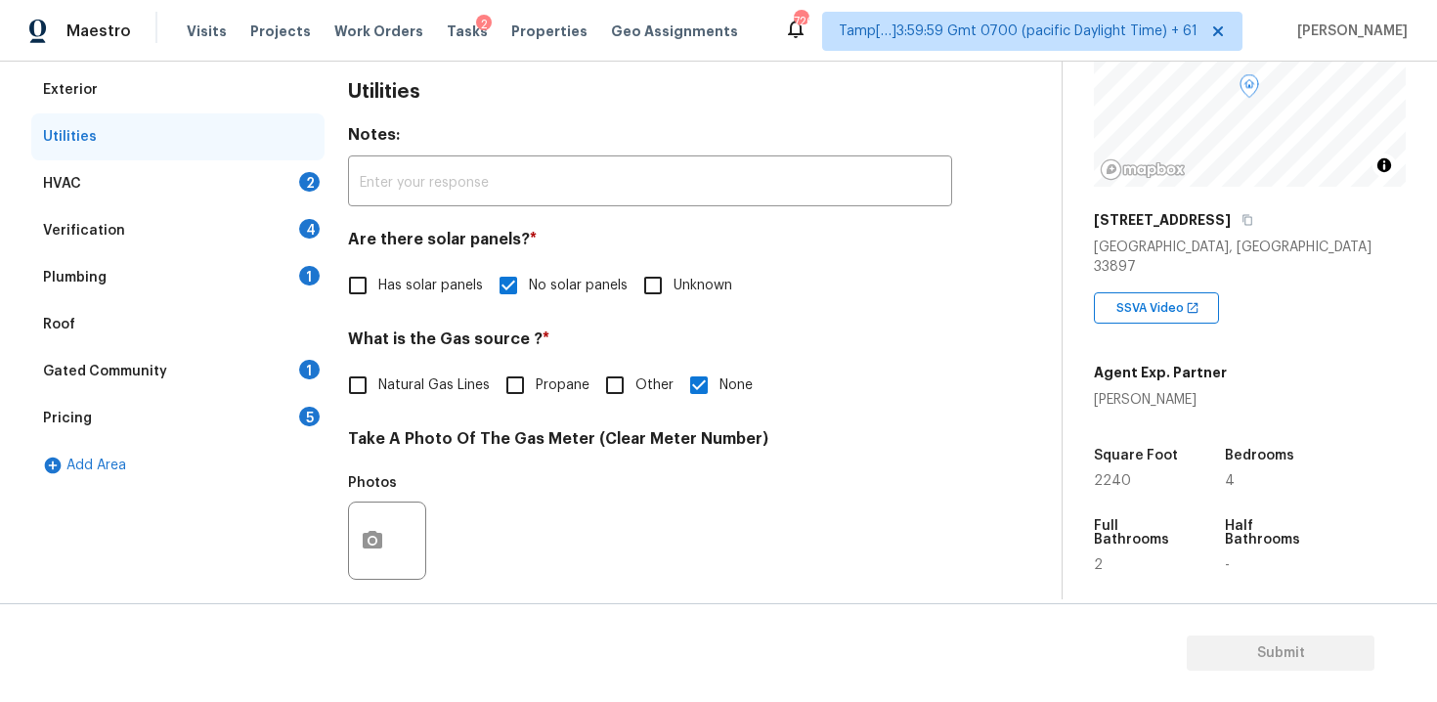
click at [283, 188] on div "HVAC 2" at bounding box center [177, 183] width 293 height 47
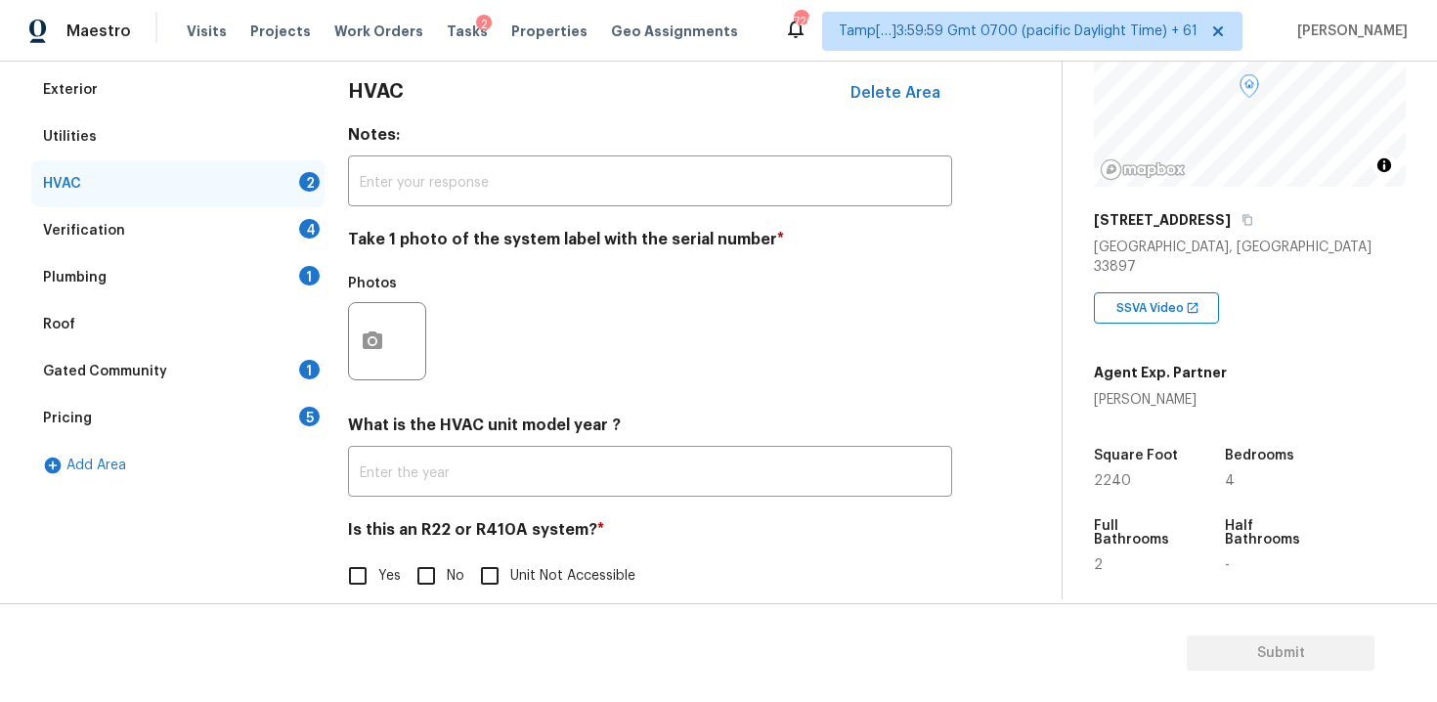
scroll to position [304, 0]
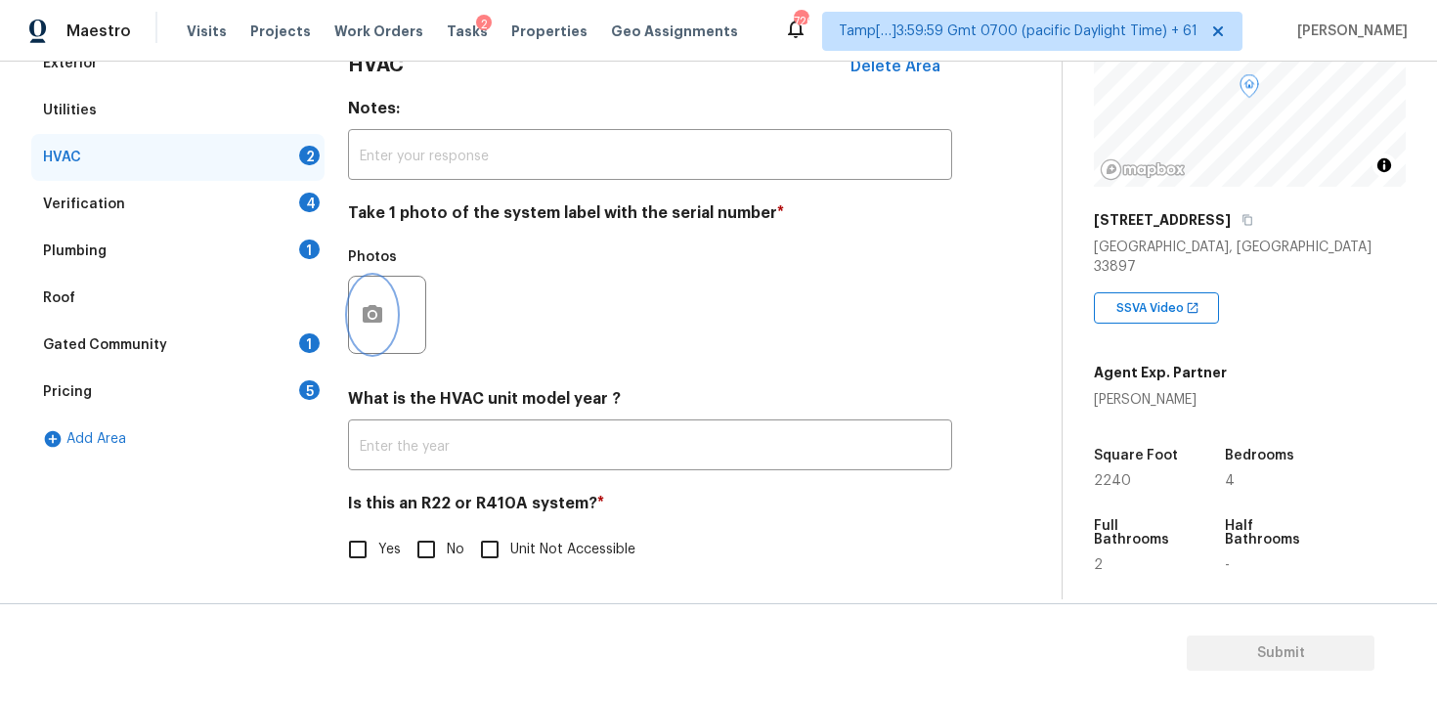
click at [374, 319] on icon "button" at bounding box center [373, 314] width 20 height 18
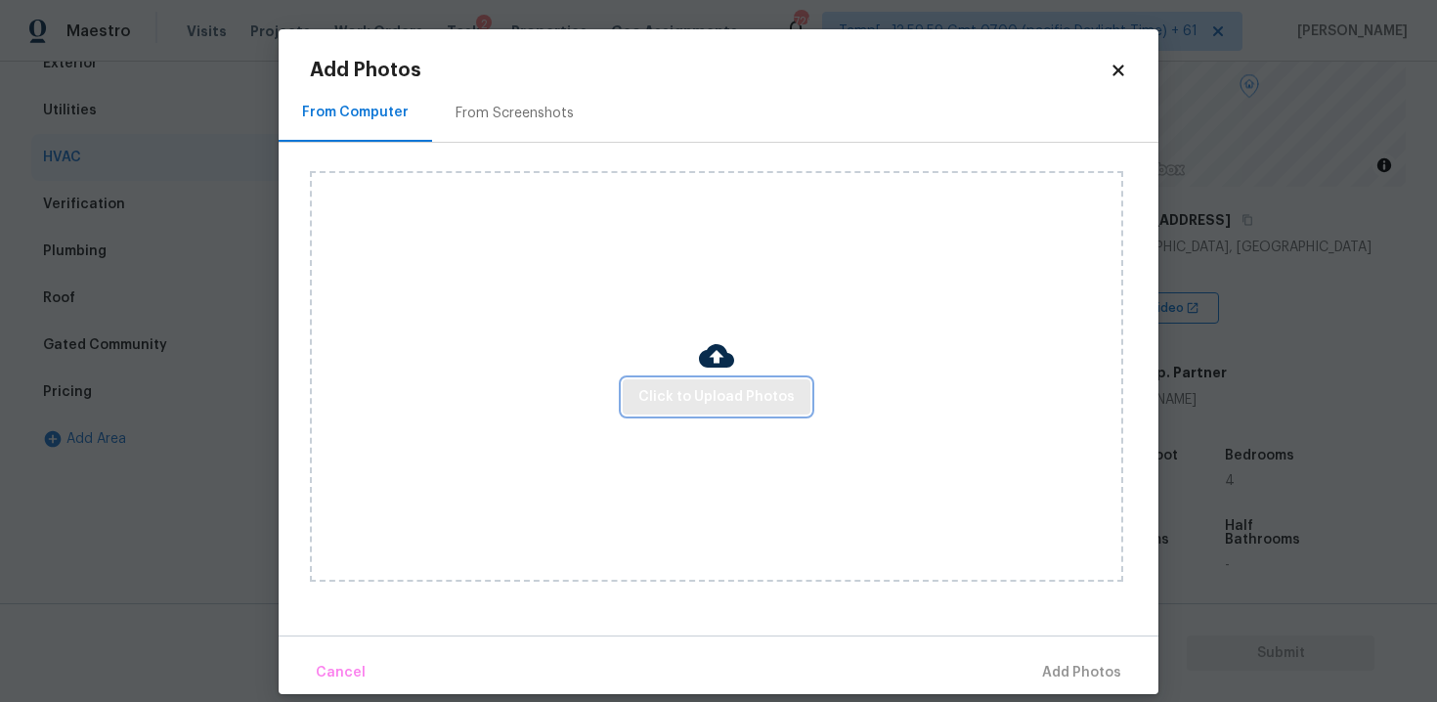
click at [693, 385] on span "Click to Upload Photos" at bounding box center [716, 397] width 156 height 24
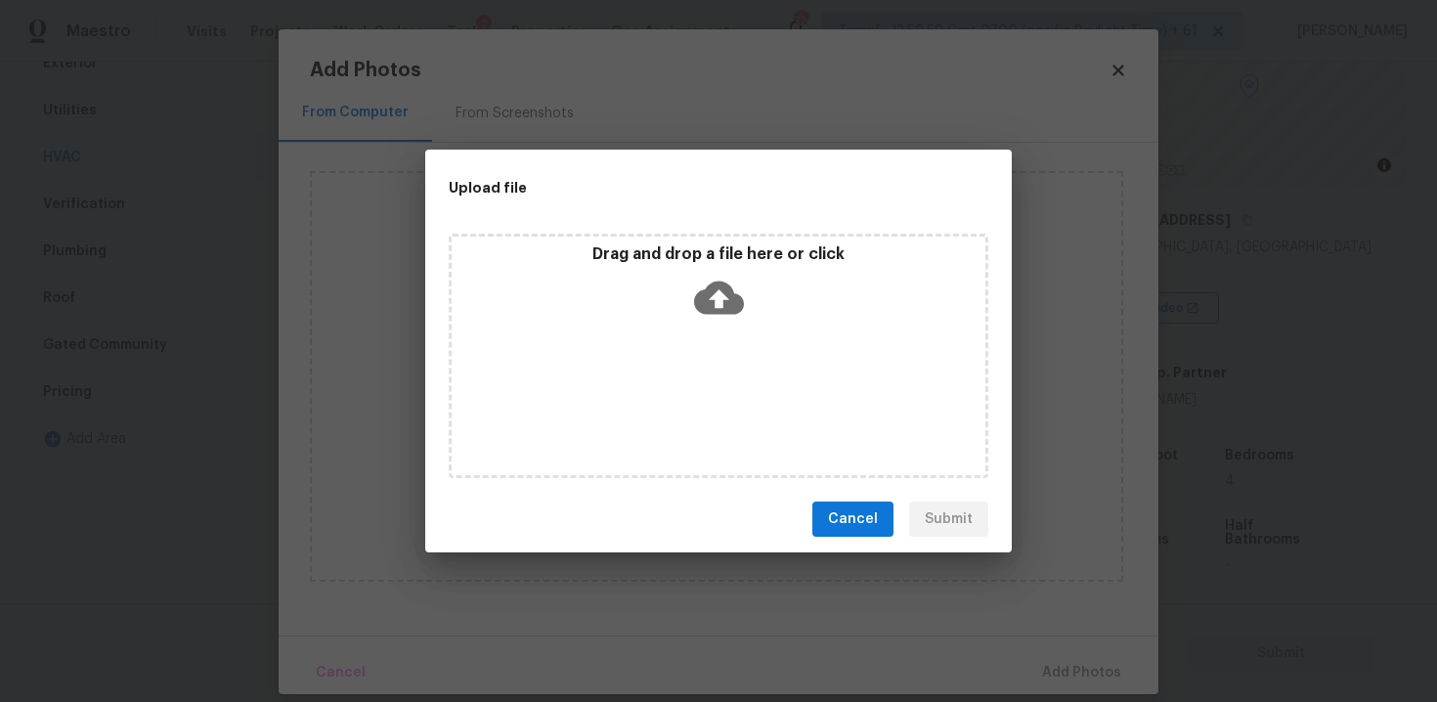
click at [695, 317] on icon at bounding box center [719, 298] width 50 height 50
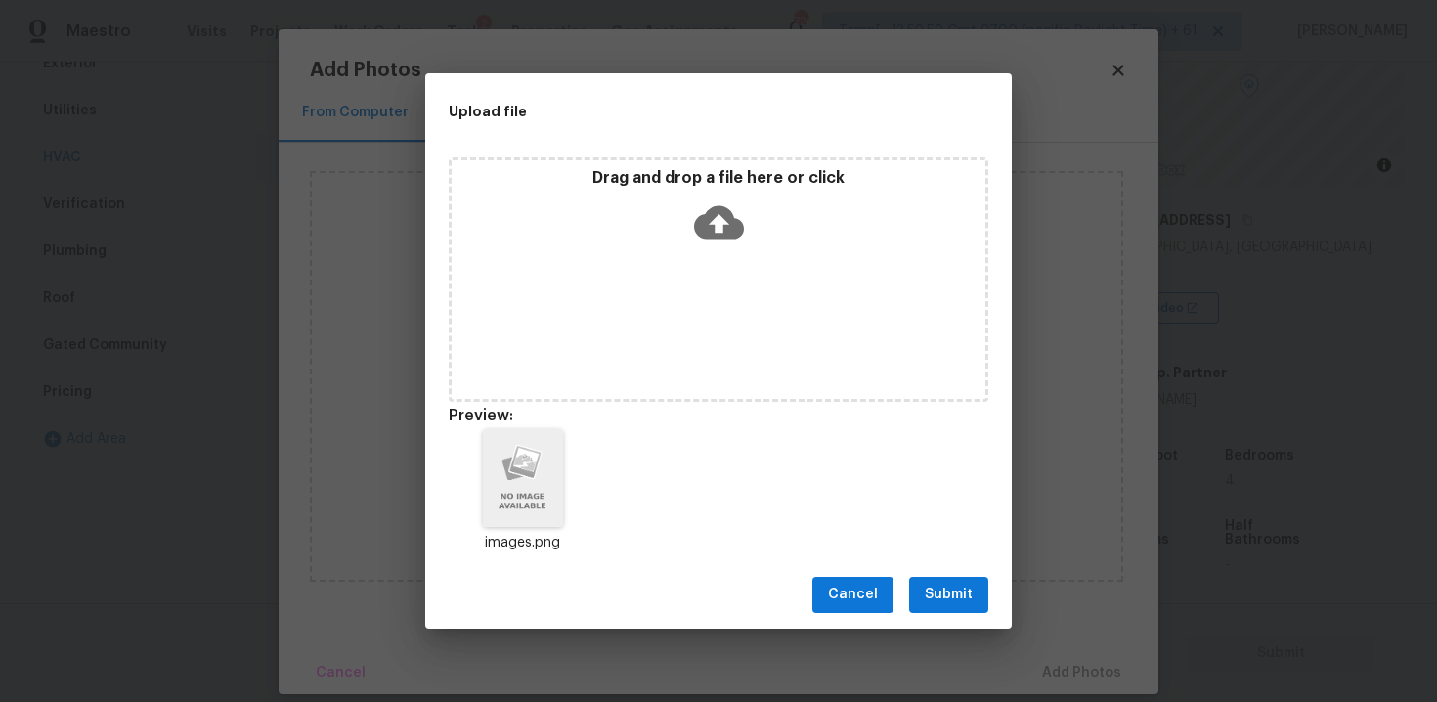
click at [979, 572] on div "Cancel Submit" at bounding box center [718, 594] width 586 height 67
click at [978, 616] on div "Cancel Submit" at bounding box center [718, 594] width 586 height 67
click at [956, 589] on span "Submit" at bounding box center [948, 594] width 48 height 24
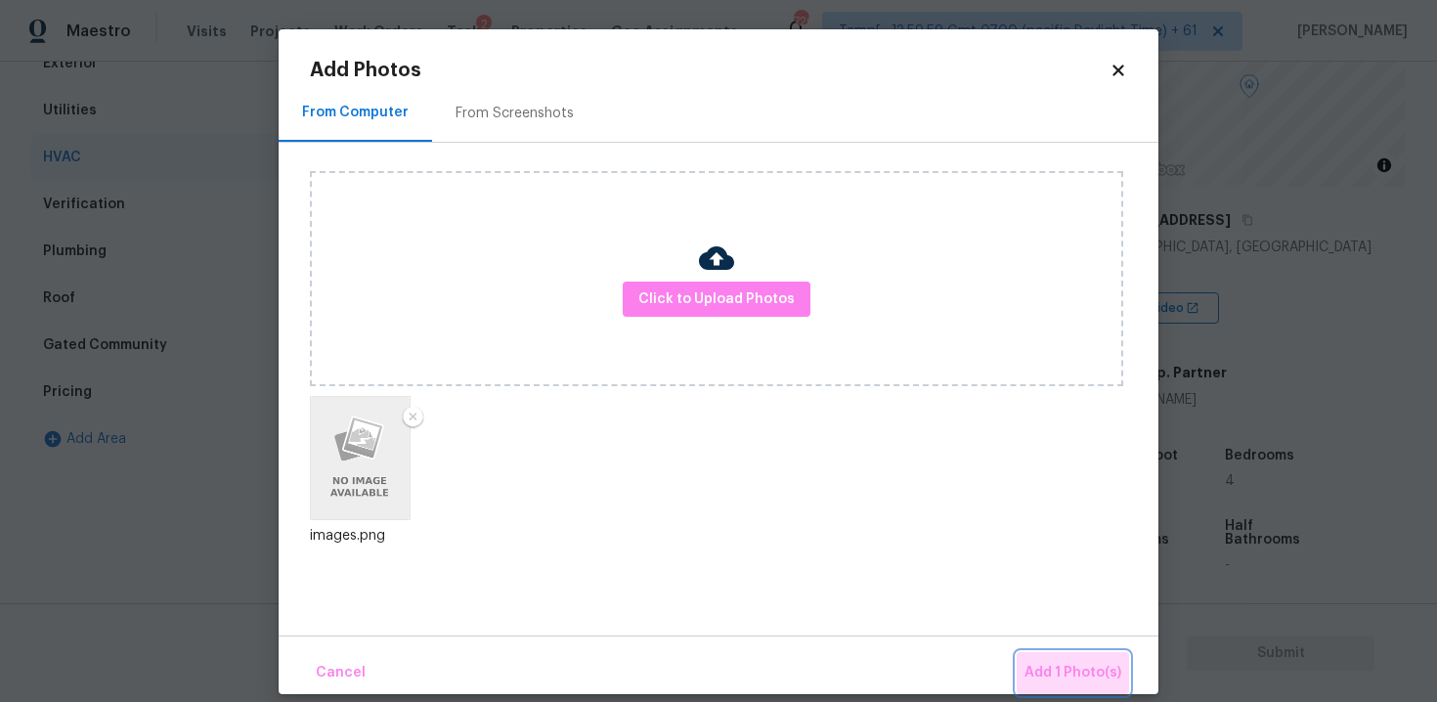
click at [1090, 659] on button "Add 1 Photo(s)" at bounding box center [1072, 673] width 112 height 42
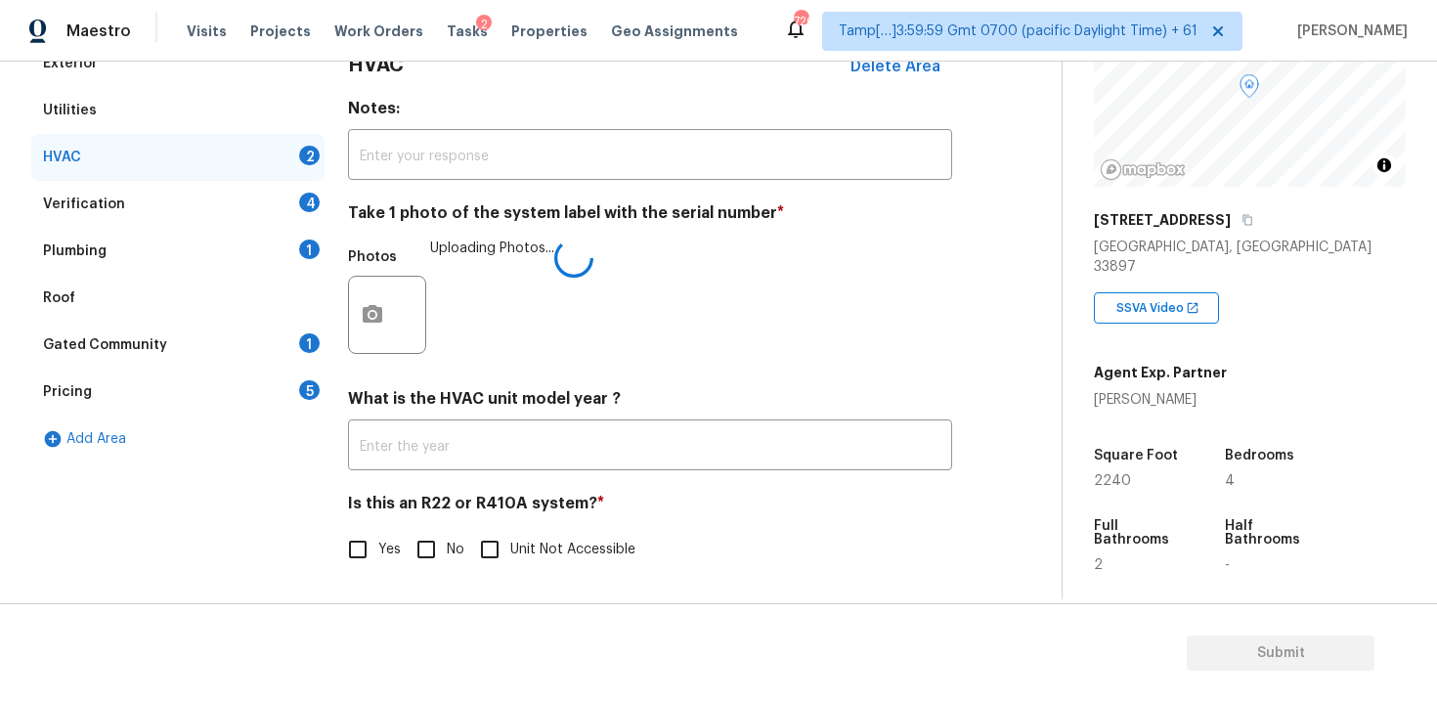
click at [421, 547] on input "No" at bounding box center [426, 549] width 41 height 41
checkbox input "true"
click at [278, 182] on div "Verification 4" at bounding box center [177, 203] width 293 height 47
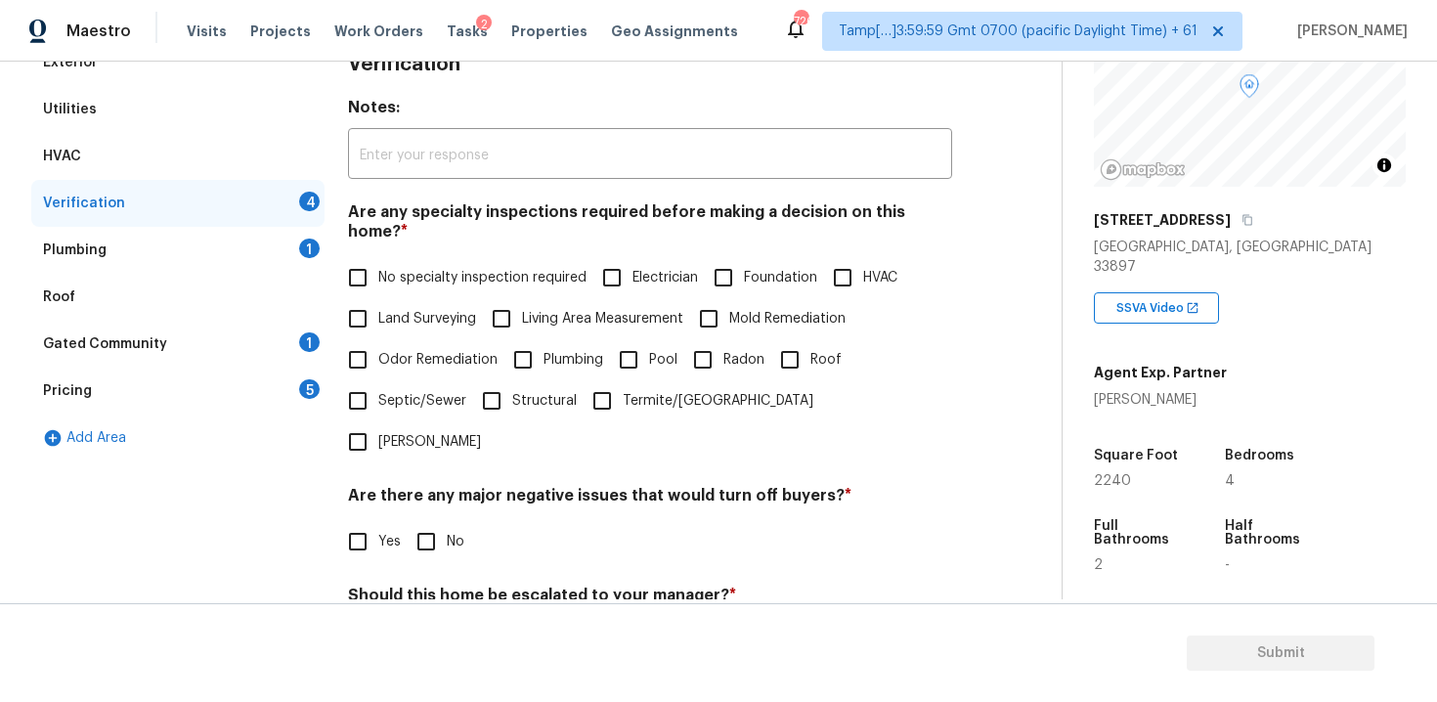
click at [384, 268] on span "No specialty inspection required" at bounding box center [482, 278] width 208 height 21
click at [378, 257] on input "No specialty inspection required" at bounding box center [357, 277] width 41 height 41
checkbox input "true"
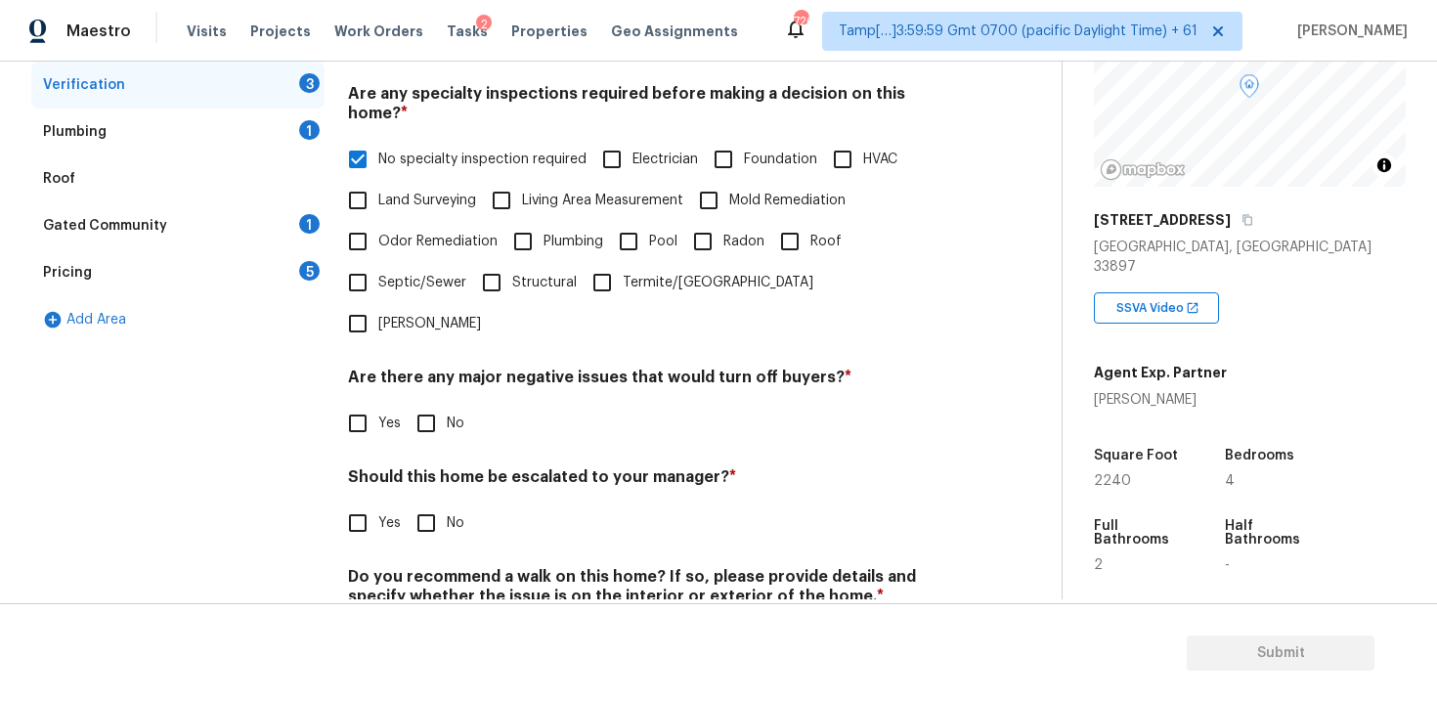
scroll to position [444, 0]
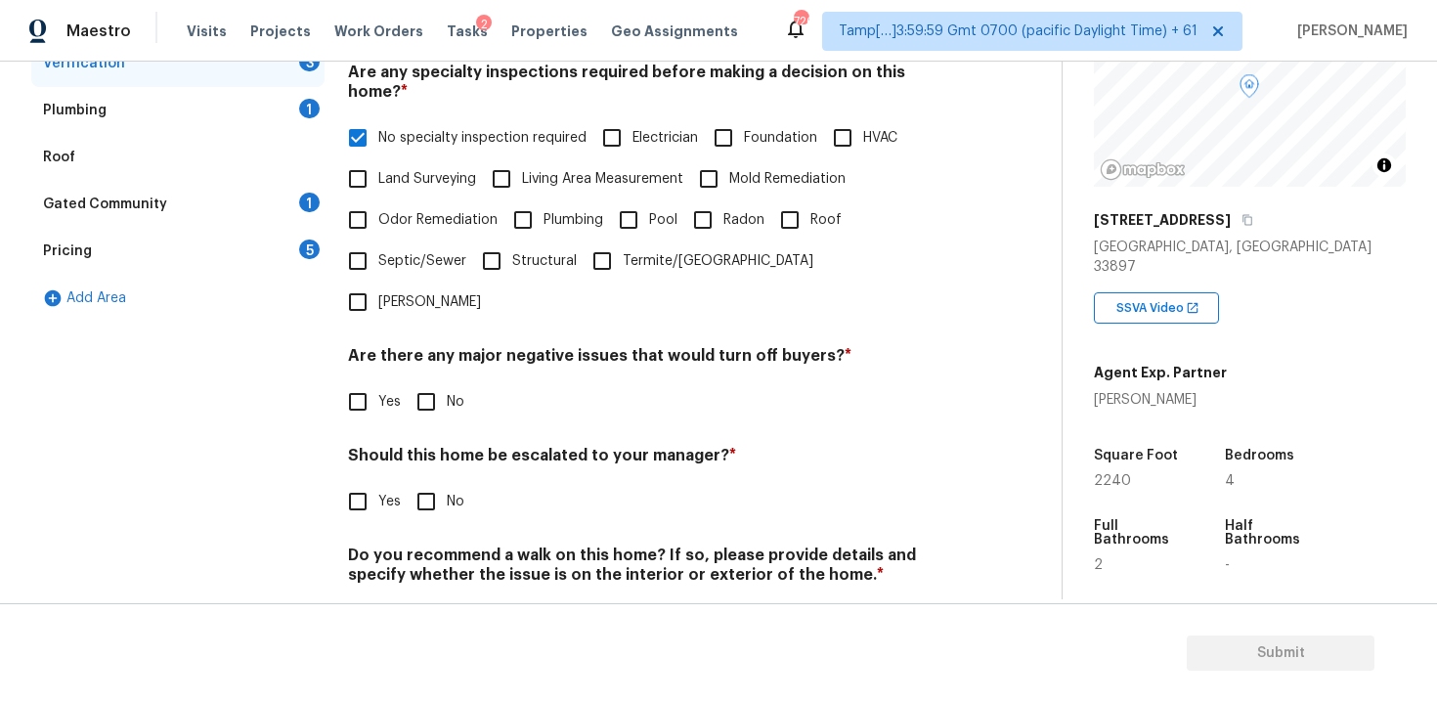
click at [437, 381] on input "No" at bounding box center [426, 401] width 41 height 41
checkbox input "true"
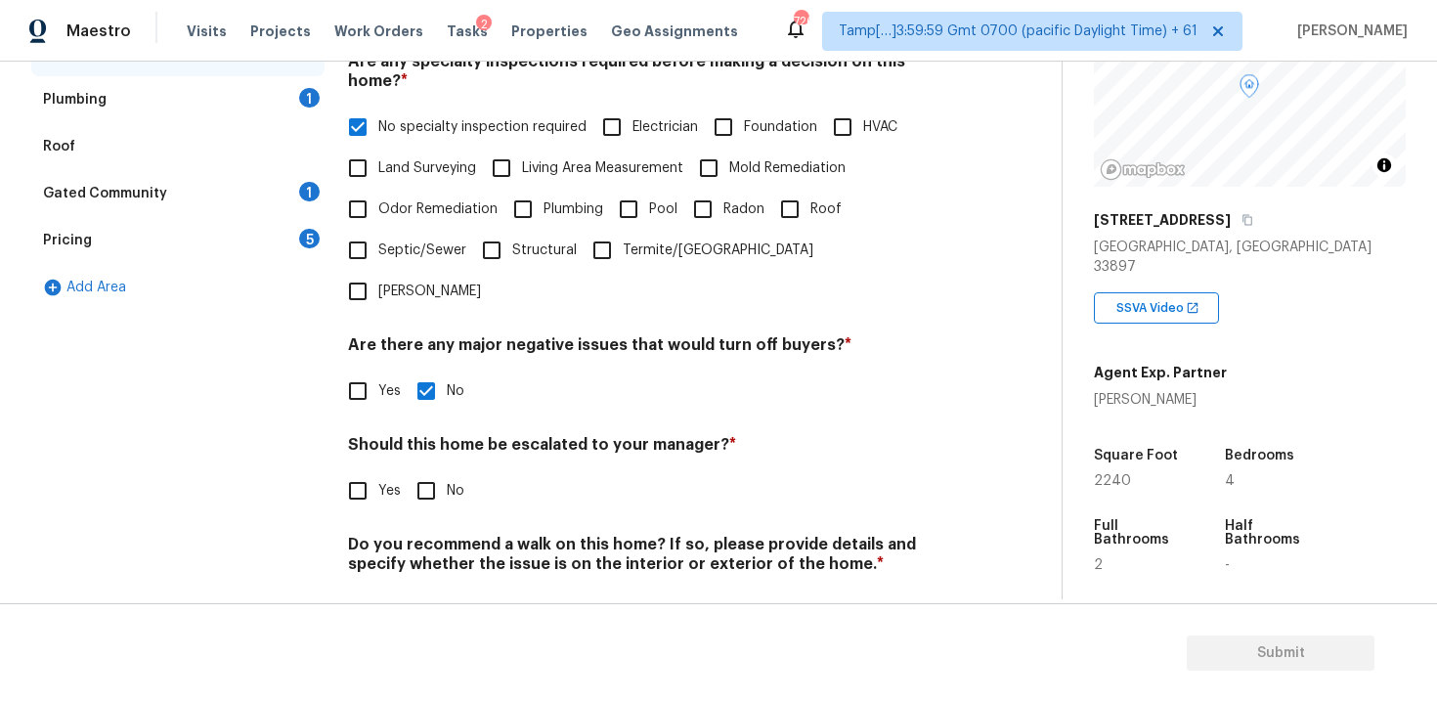
click at [439, 470] on input "No" at bounding box center [426, 490] width 41 height 41
checkbox input "true"
click at [435, 589] on input "No" at bounding box center [426, 609] width 41 height 41
checkbox input "true"
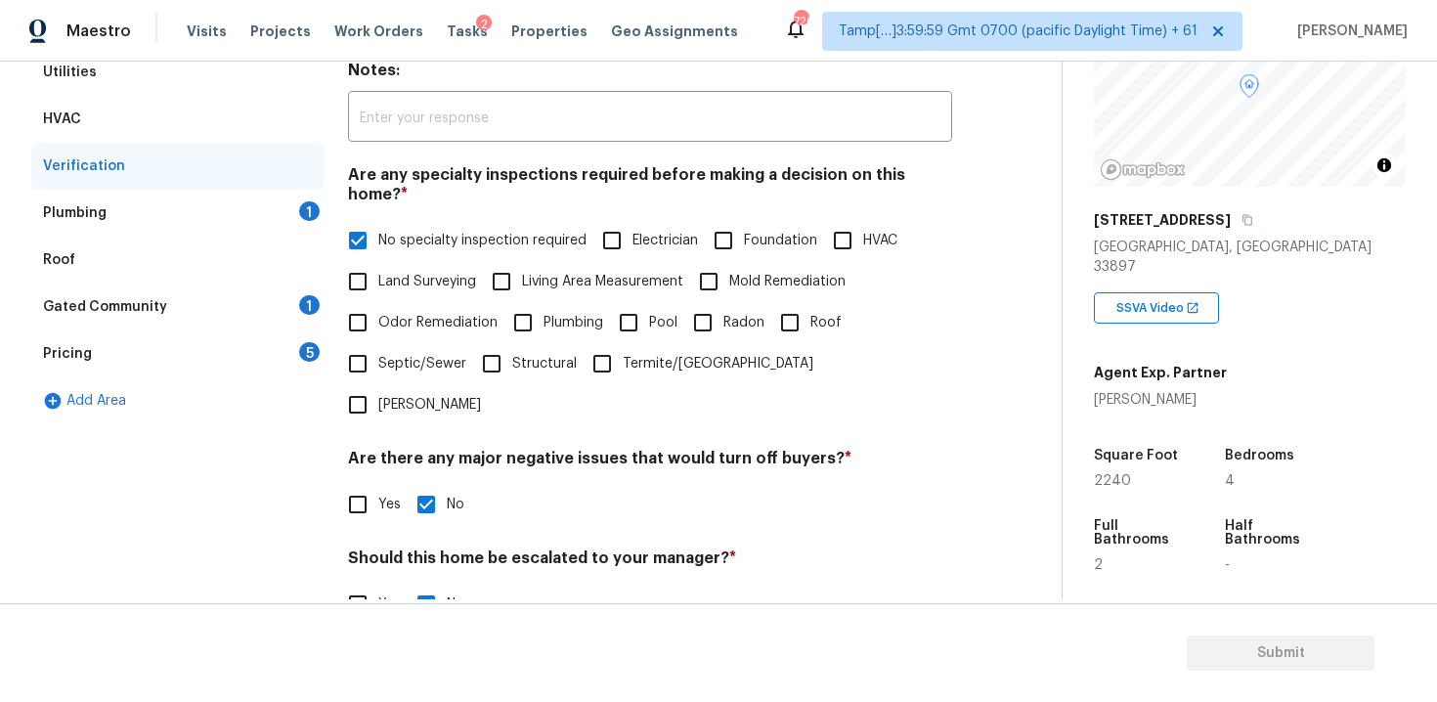
scroll to position [261, 0]
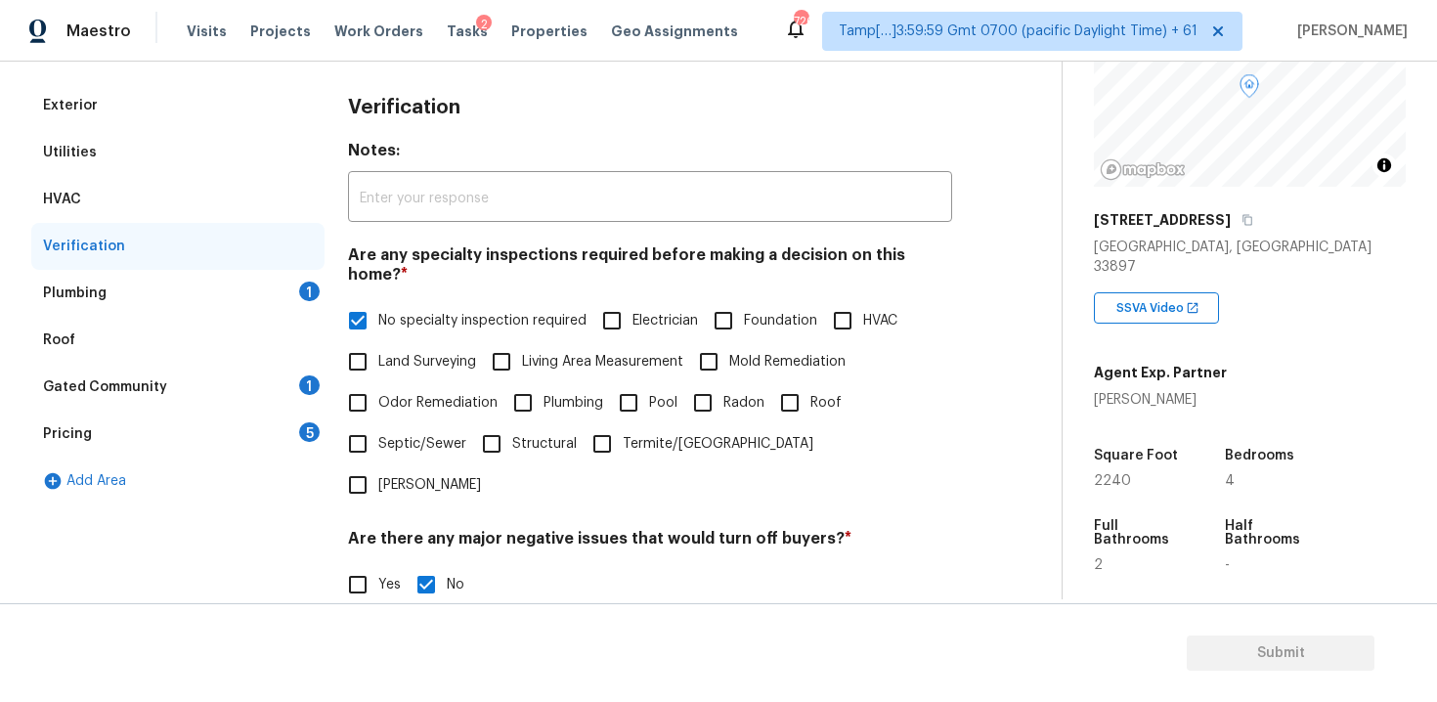
click at [292, 279] on div "Plumbing 1" at bounding box center [177, 293] width 293 height 47
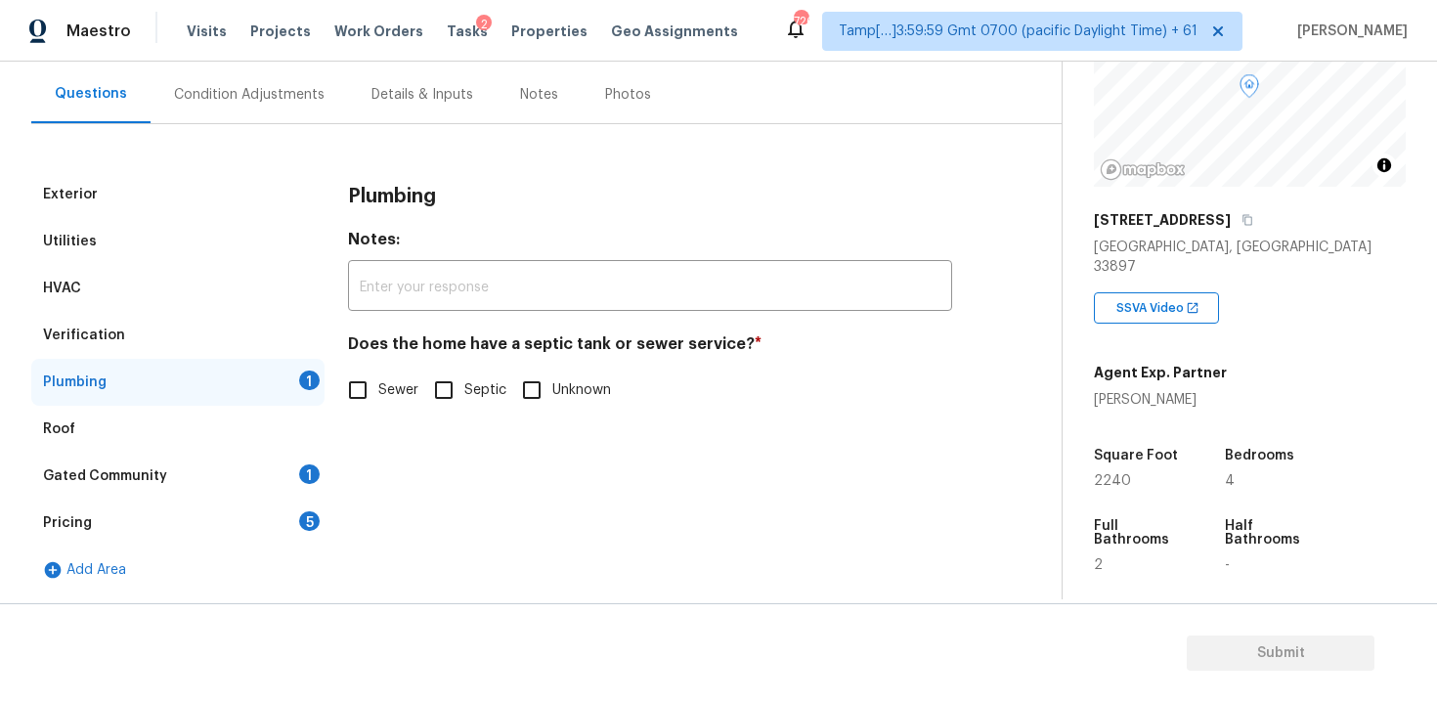
click at [384, 378] on label "Sewer" at bounding box center [377, 389] width 81 height 41
click at [378, 378] on input "Sewer" at bounding box center [357, 389] width 41 height 41
checkbox input "true"
click at [273, 468] on div "Gated Community 1" at bounding box center [177, 475] width 293 height 47
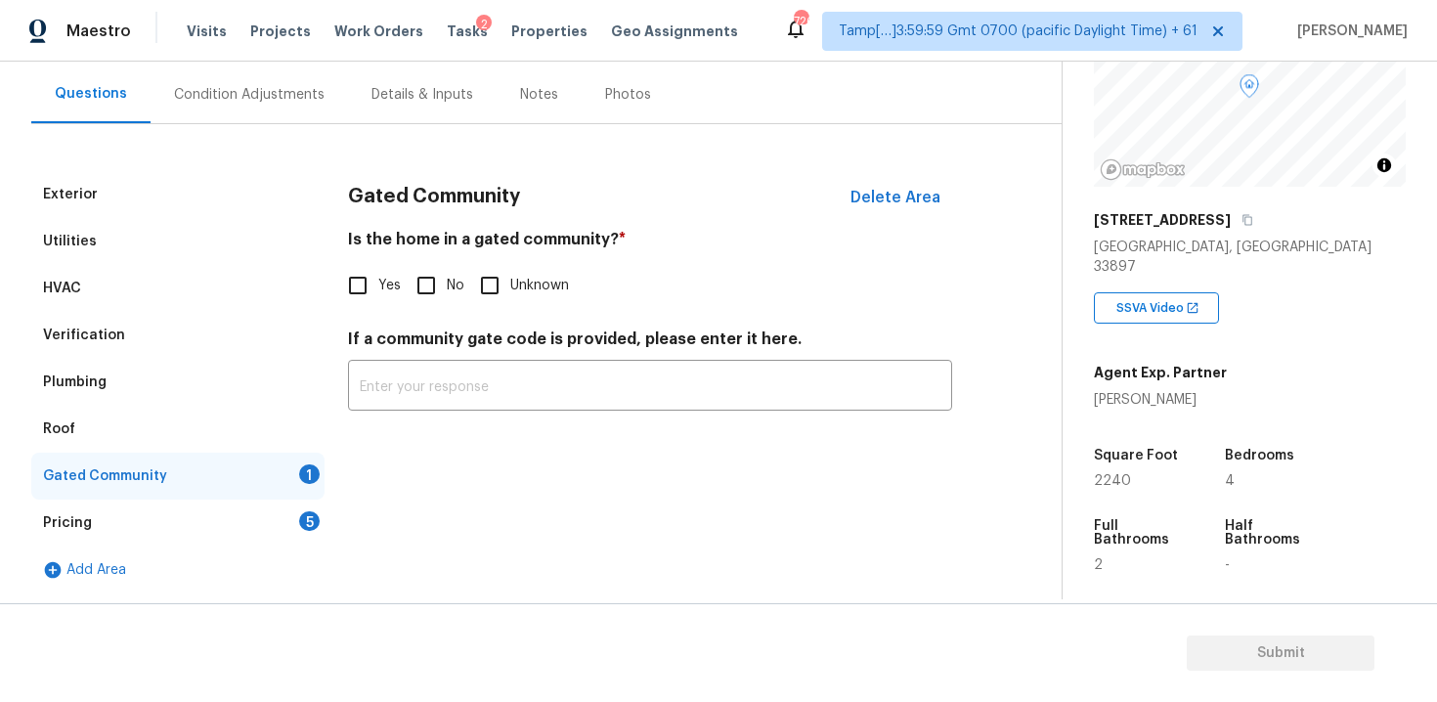
click at [408, 294] on input "No" at bounding box center [426, 285] width 41 height 41
checkbox input "true"
click at [285, 510] on div "Pricing 5" at bounding box center [177, 522] width 293 height 47
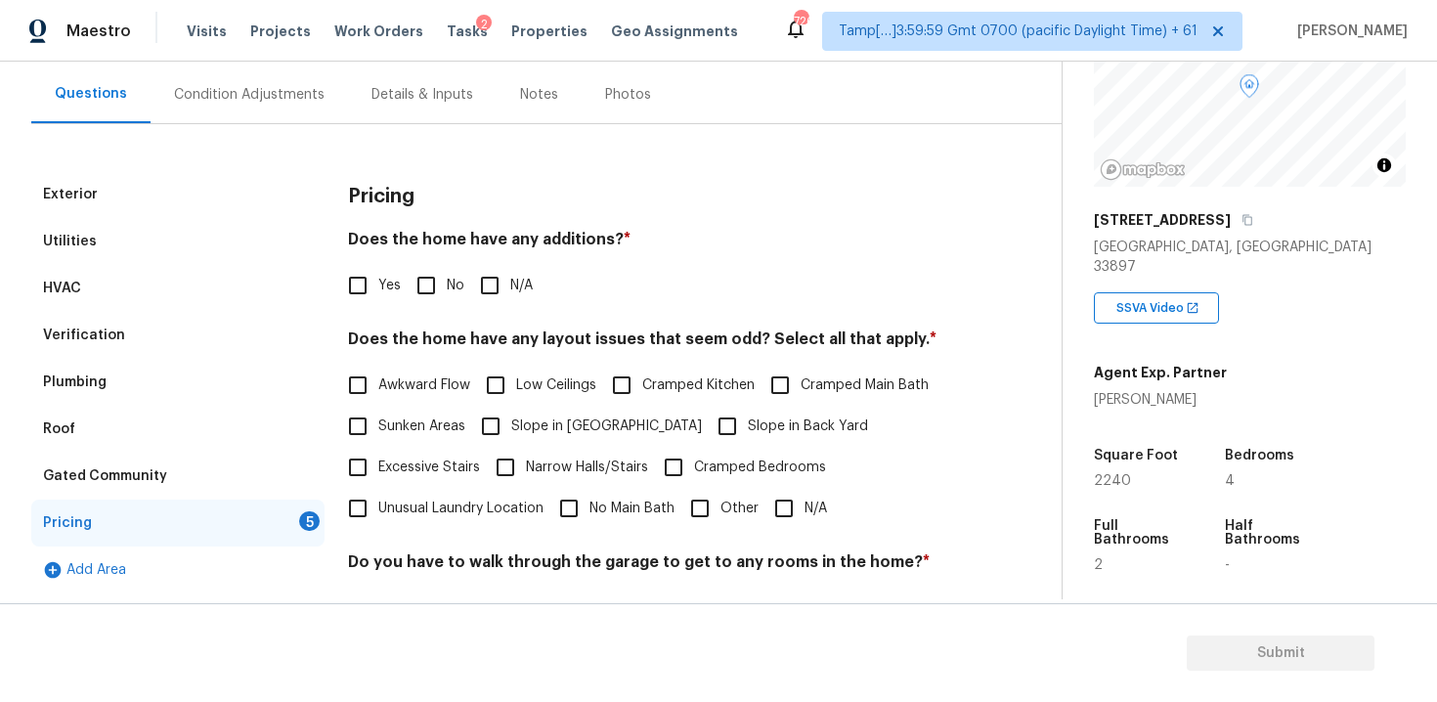
click at [285, 510] on div "Pricing 5" at bounding box center [177, 522] width 293 height 47
click at [410, 302] on input "No" at bounding box center [426, 285] width 41 height 41
checkbox input "true"
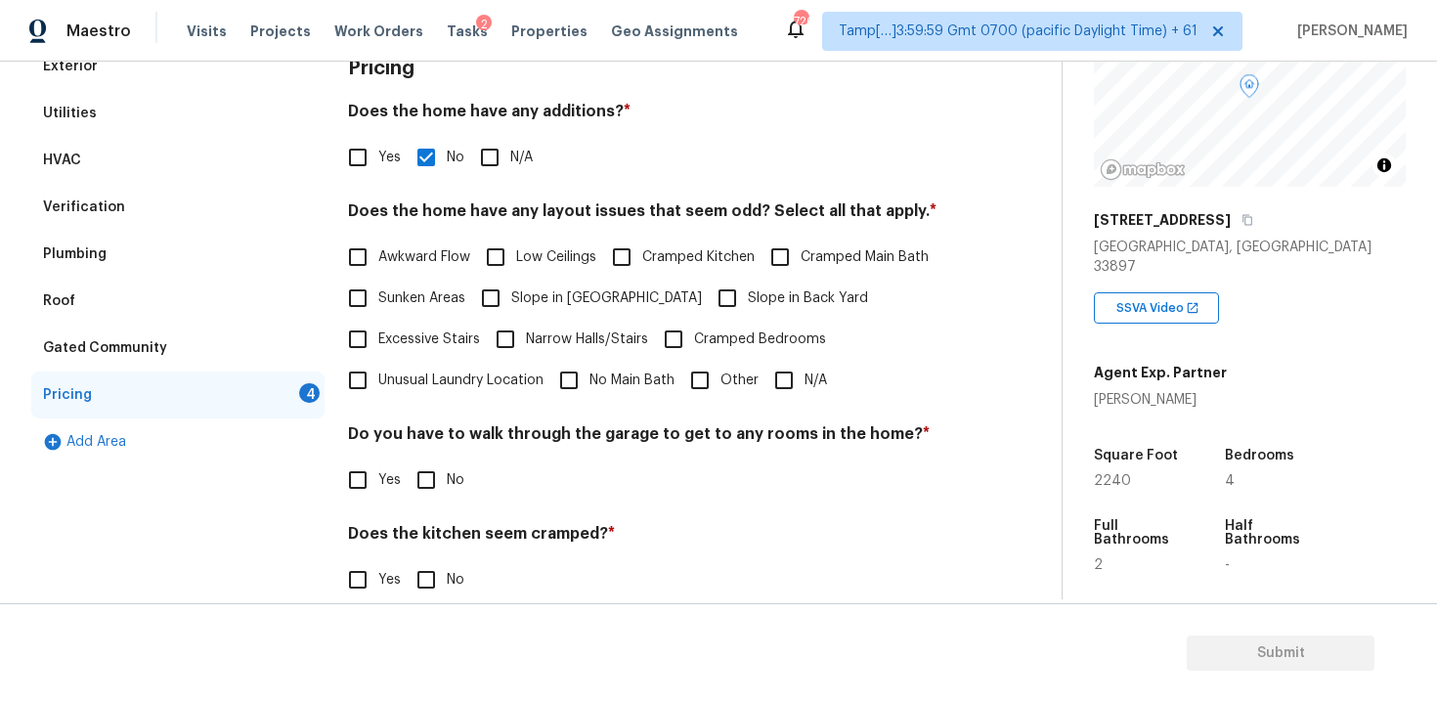
click at [807, 377] on span "N/A" at bounding box center [815, 380] width 22 height 21
click at [804, 377] on input "N/A" at bounding box center [783, 380] width 41 height 41
checkbox input "true"
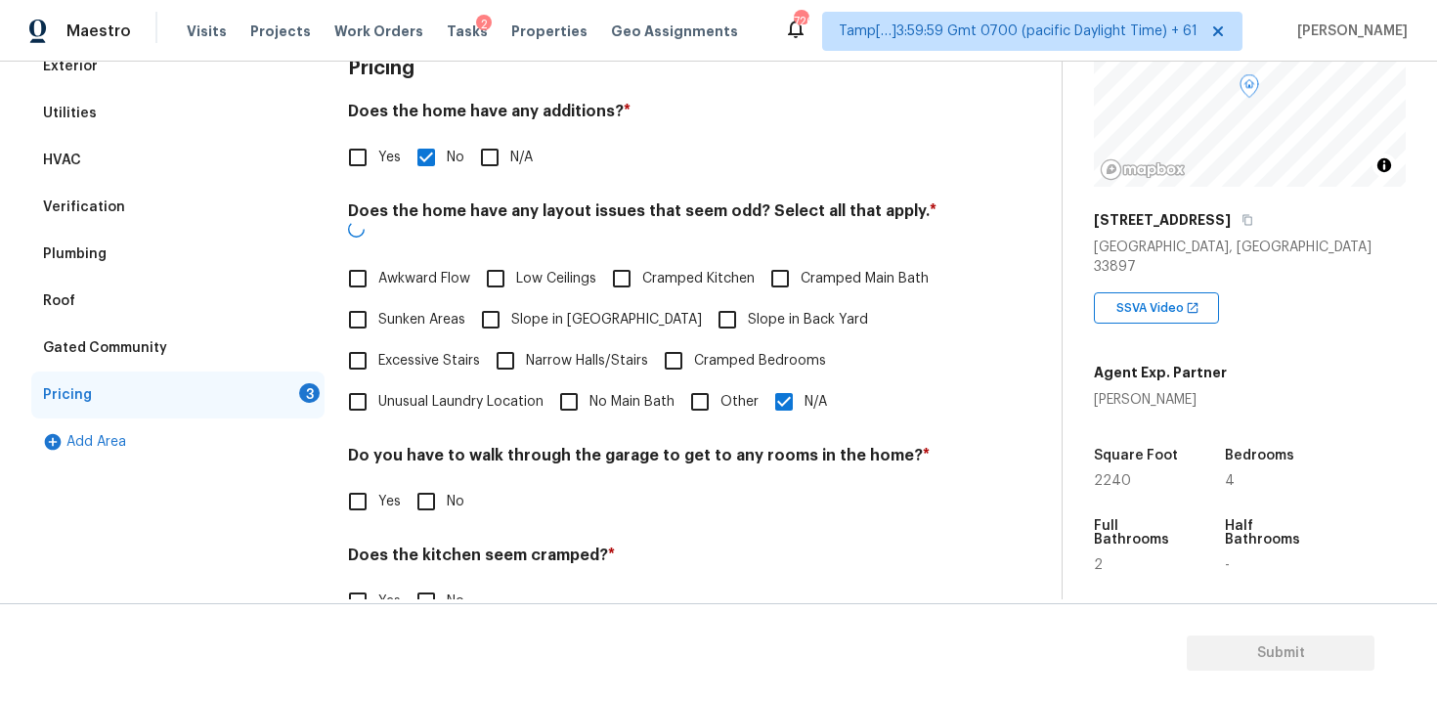
scroll to position [413, 0]
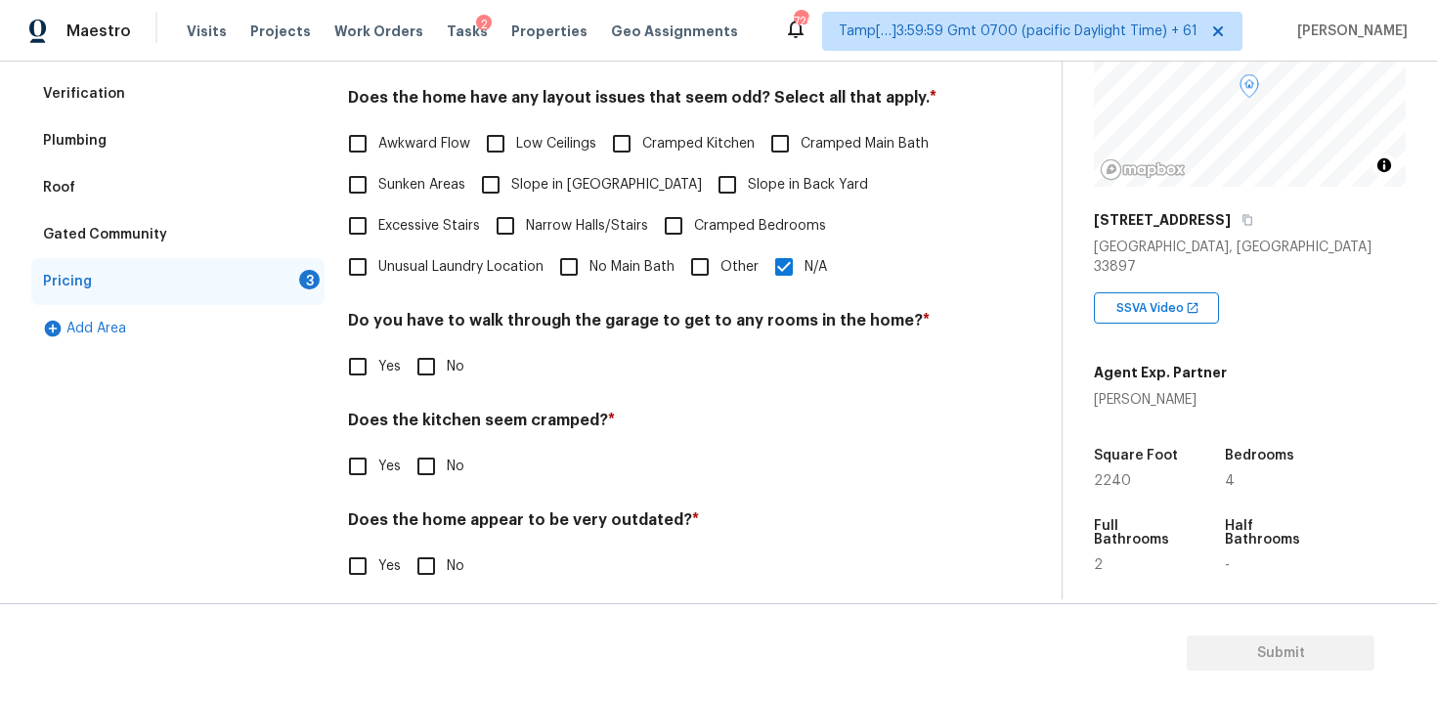
click at [452, 385] on label "No" at bounding box center [435, 366] width 59 height 41
click at [447, 385] on input "No" at bounding box center [426, 366] width 41 height 41
checkbox input "true"
click at [448, 452] on label "No" at bounding box center [435, 466] width 59 height 41
click at [447, 452] on input "No" at bounding box center [426, 466] width 41 height 41
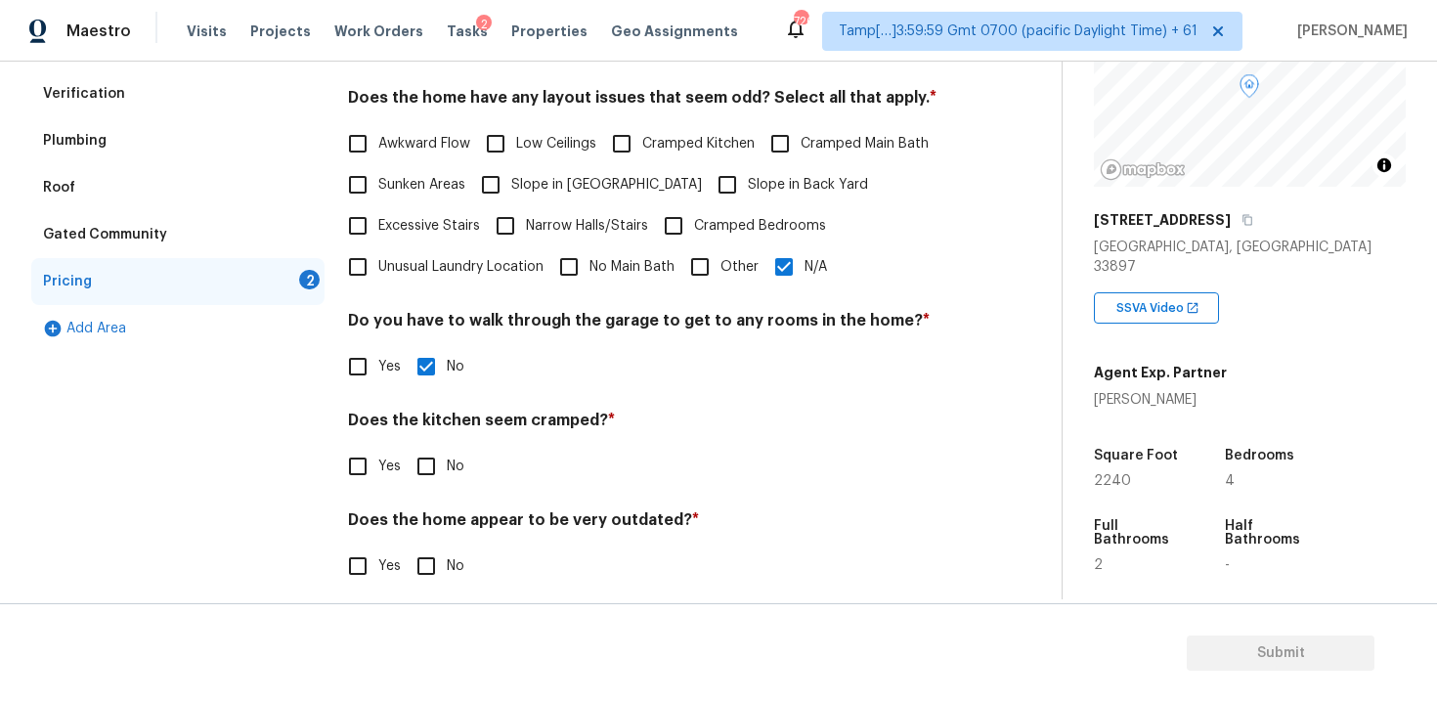
checkbox input "true"
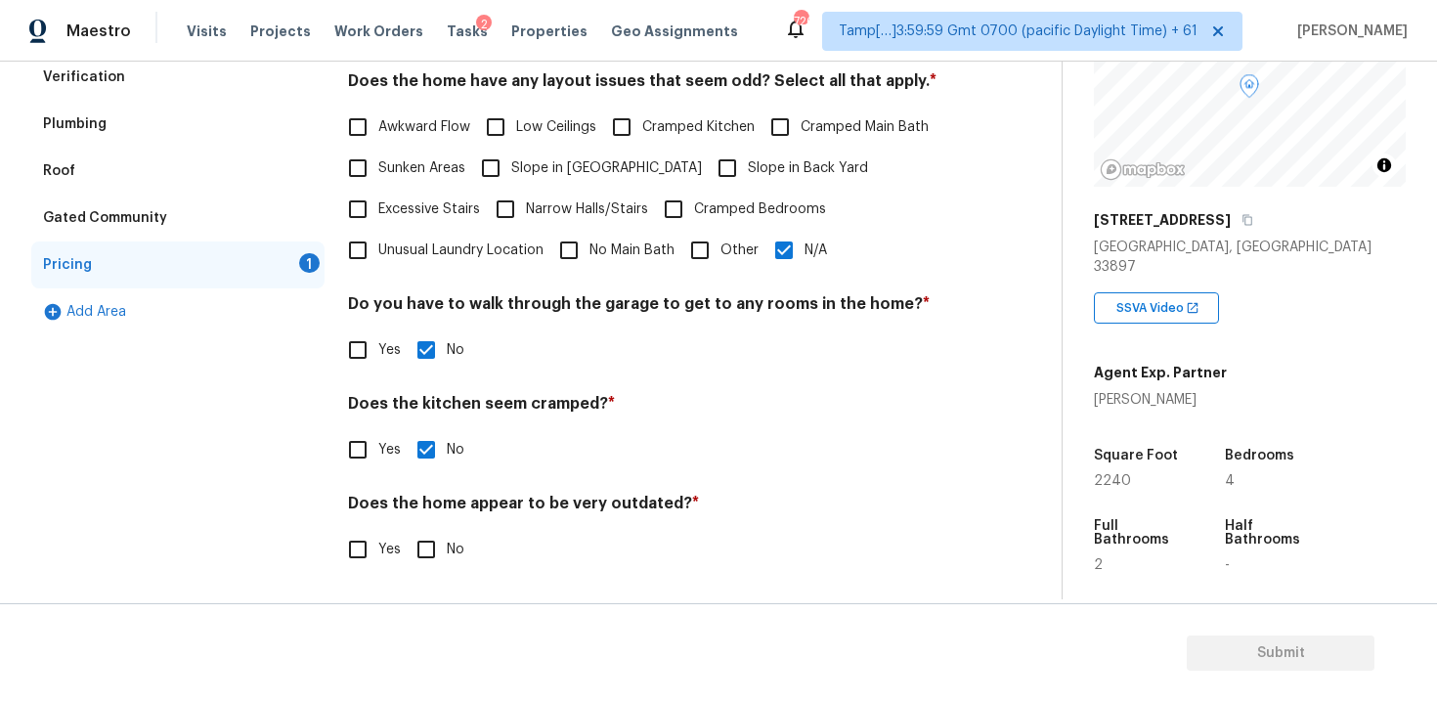
click at [438, 537] on input "No" at bounding box center [426, 549] width 41 height 41
checkbox input "true"
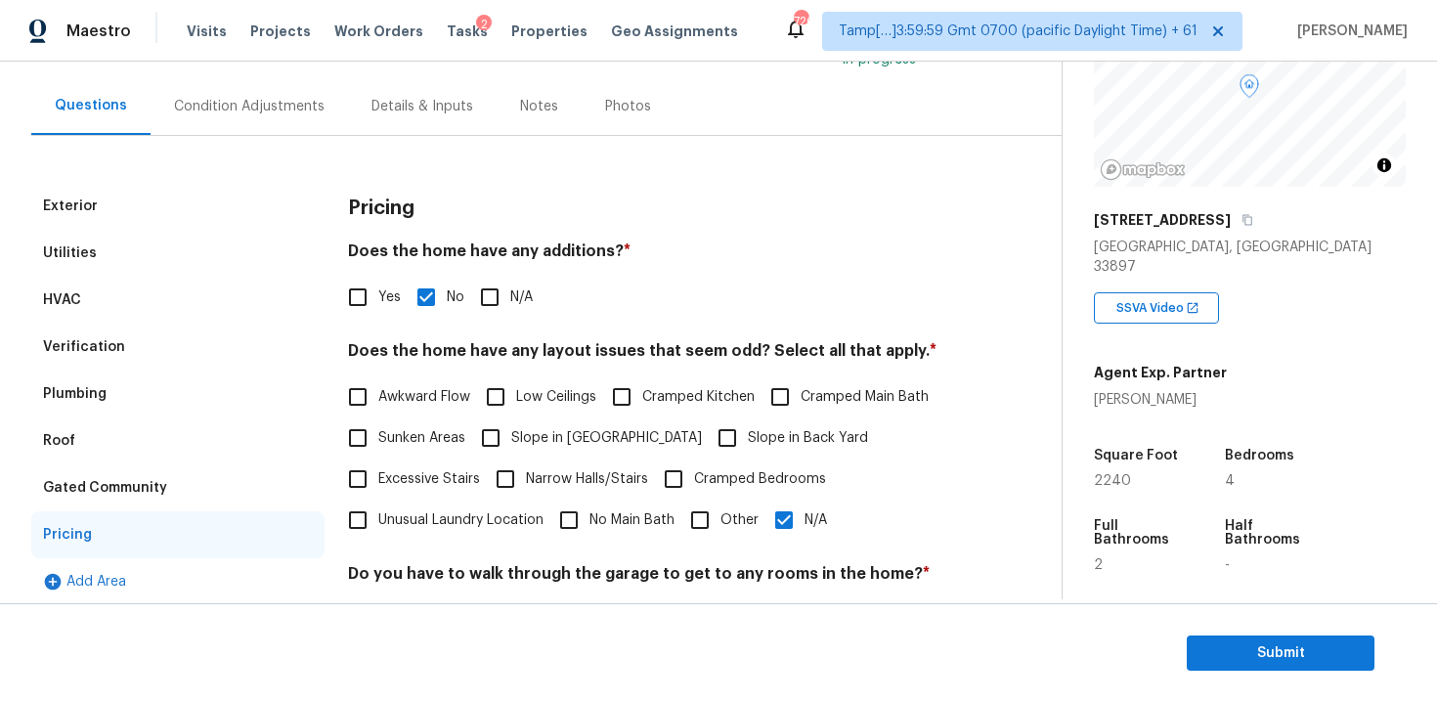
scroll to position [153, 0]
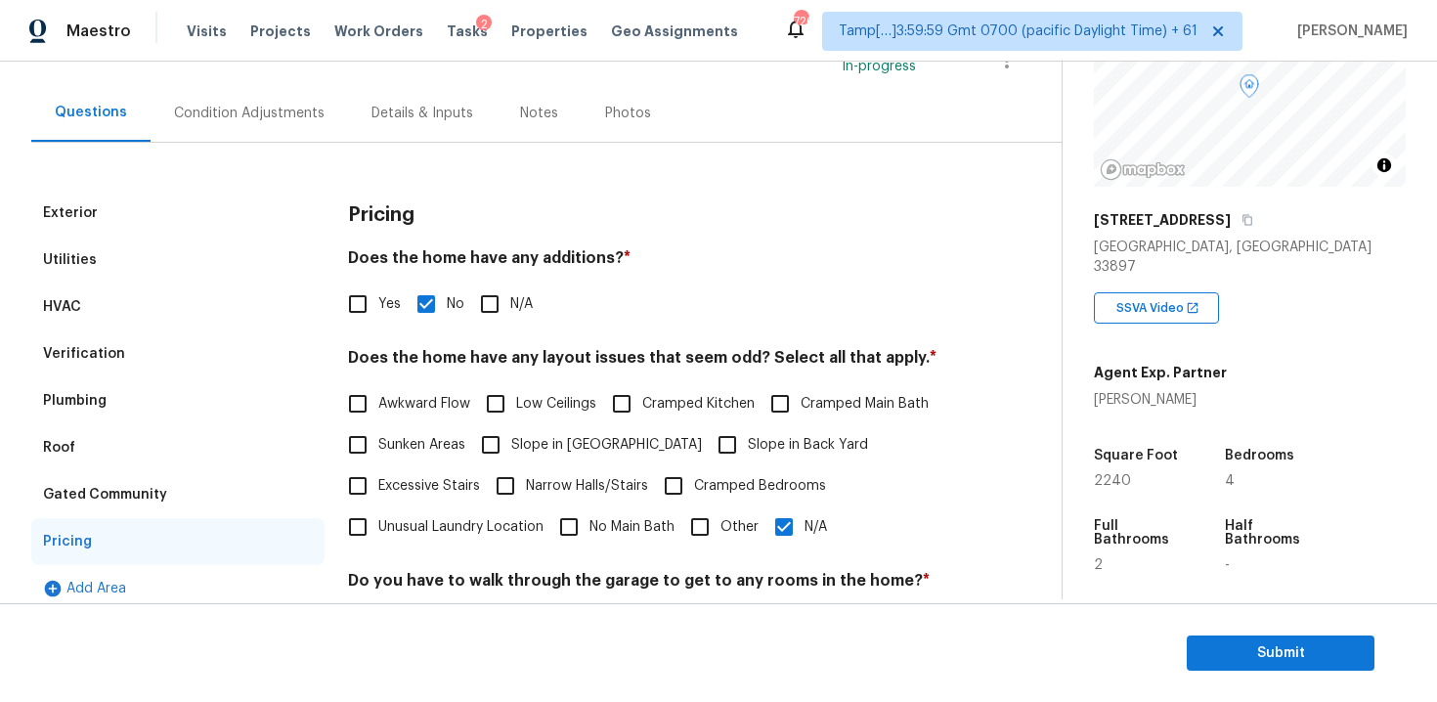
click at [271, 135] on div "Condition Adjustments" at bounding box center [248, 113] width 197 height 58
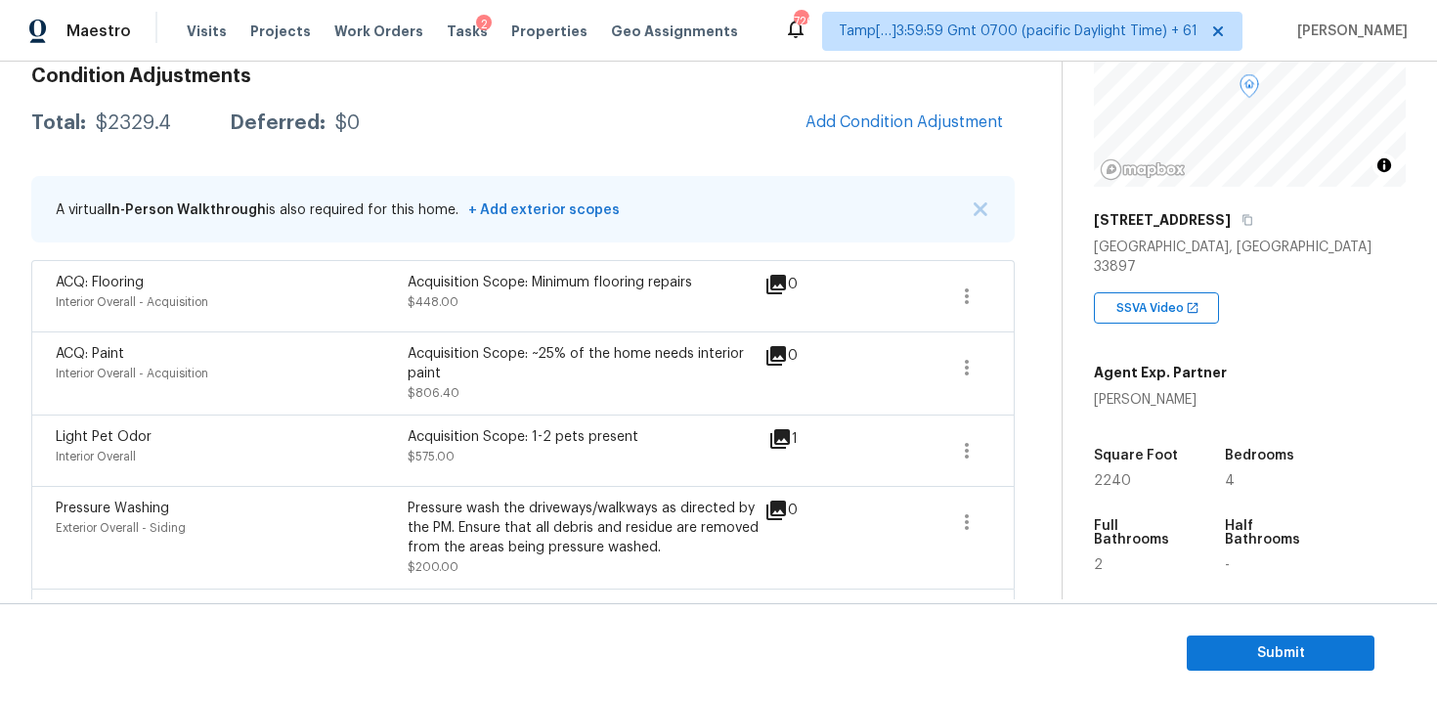
scroll to position [285, 0]
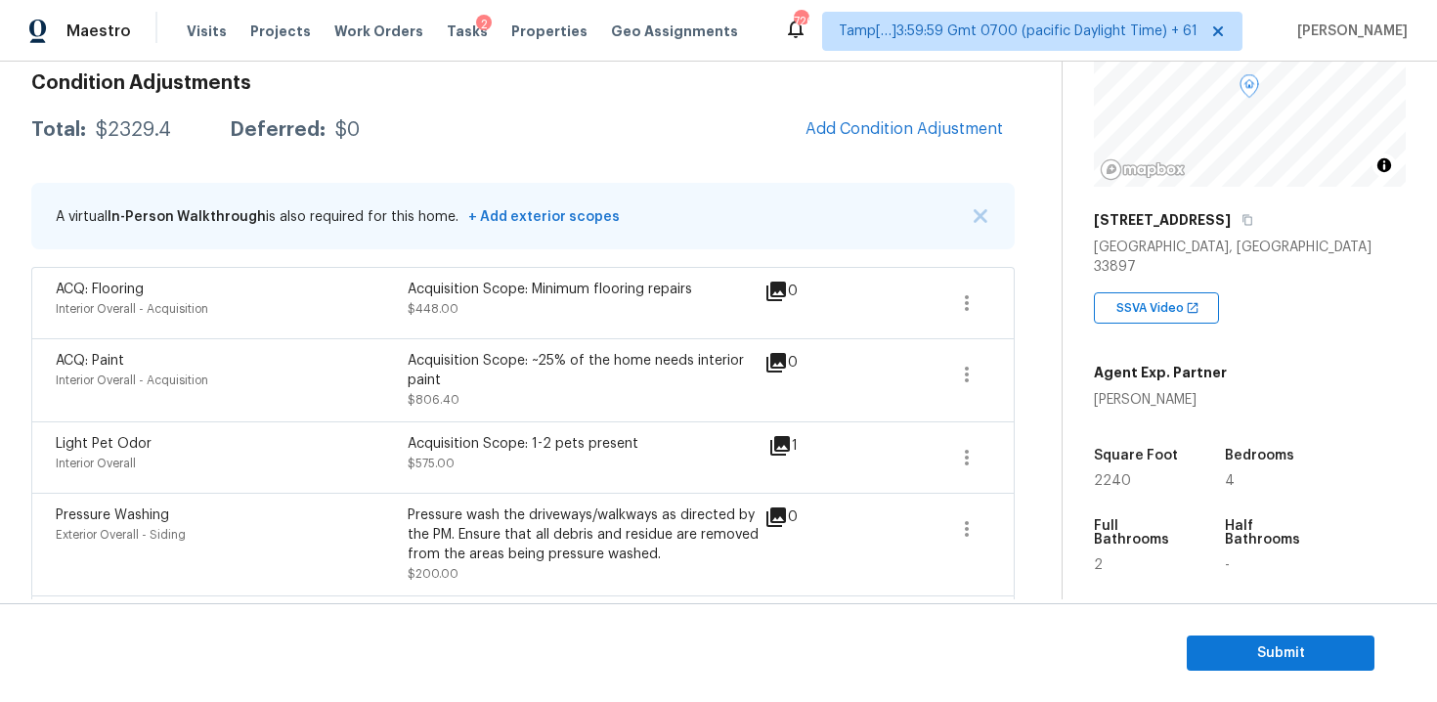
drag, startPoint x: 99, startPoint y: 135, endPoint x: 162, endPoint y: 135, distance: 63.5
click at [134, 135] on div "$2329.4" at bounding box center [133, 130] width 75 height 20
drag, startPoint x: 97, startPoint y: 129, endPoint x: 185, endPoint y: 128, distance: 88.0
click at [185, 129] on div "Total: $2329.4 Deferred: $0" at bounding box center [195, 130] width 328 height 20
copy div "$2329.4"
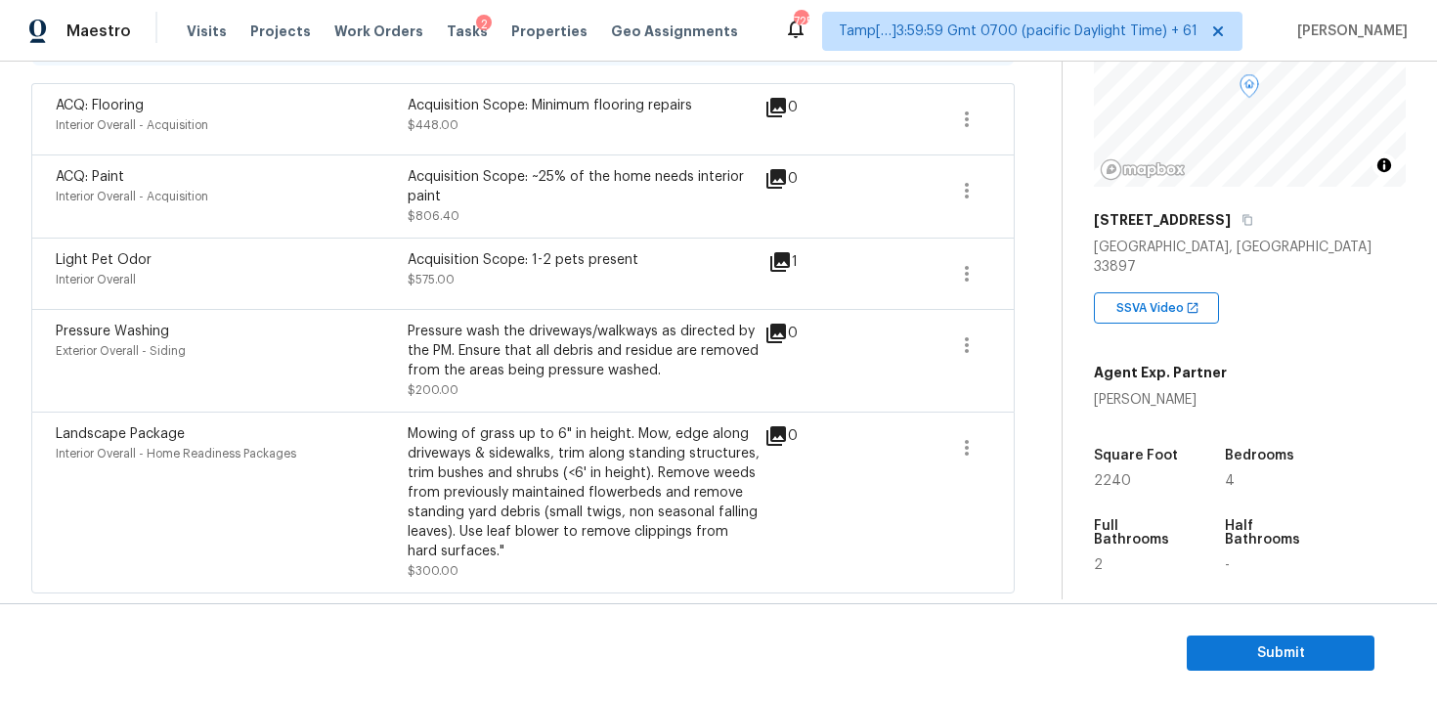
scroll to position [467, 0]
click at [1252, 648] on span "Submit" at bounding box center [1280, 653] width 156 height 24
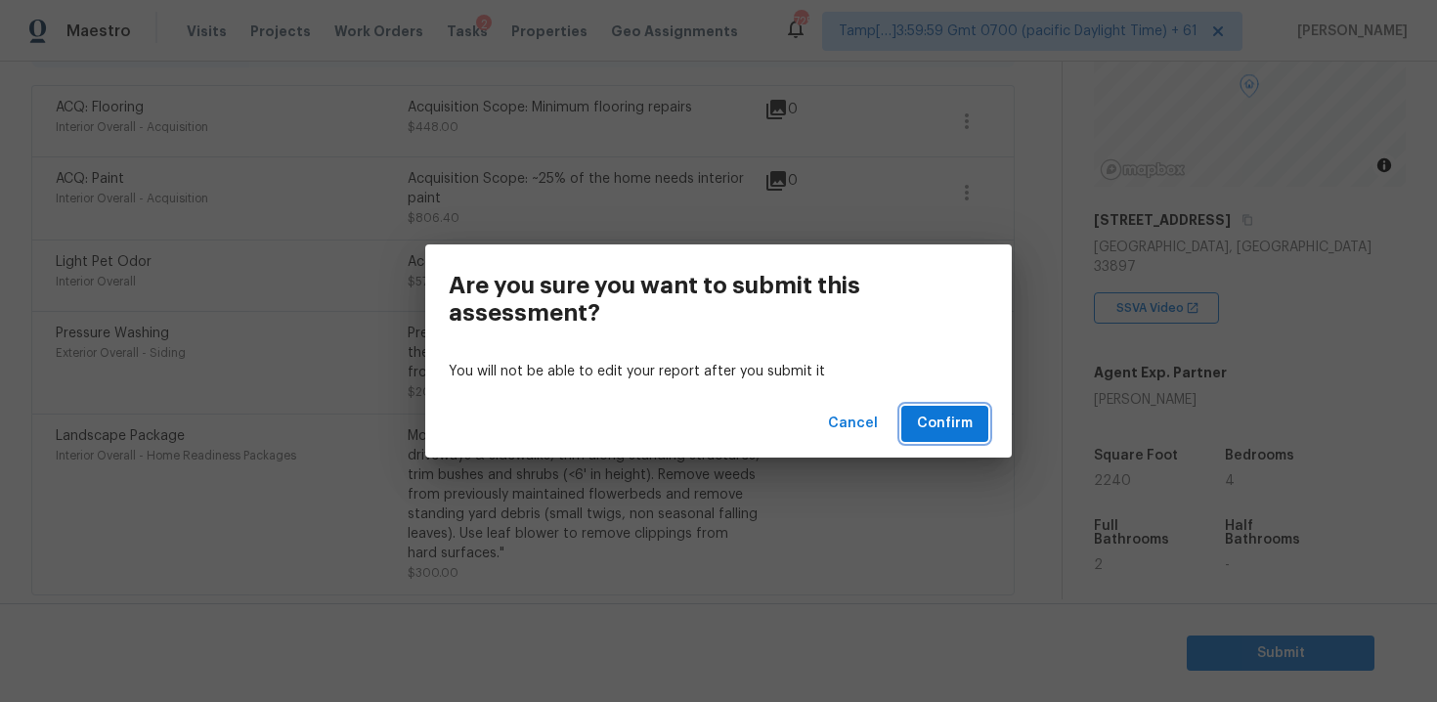
click at [940, 427] on span "Confirm" at bounding box center [945, 423] width 56 height 24
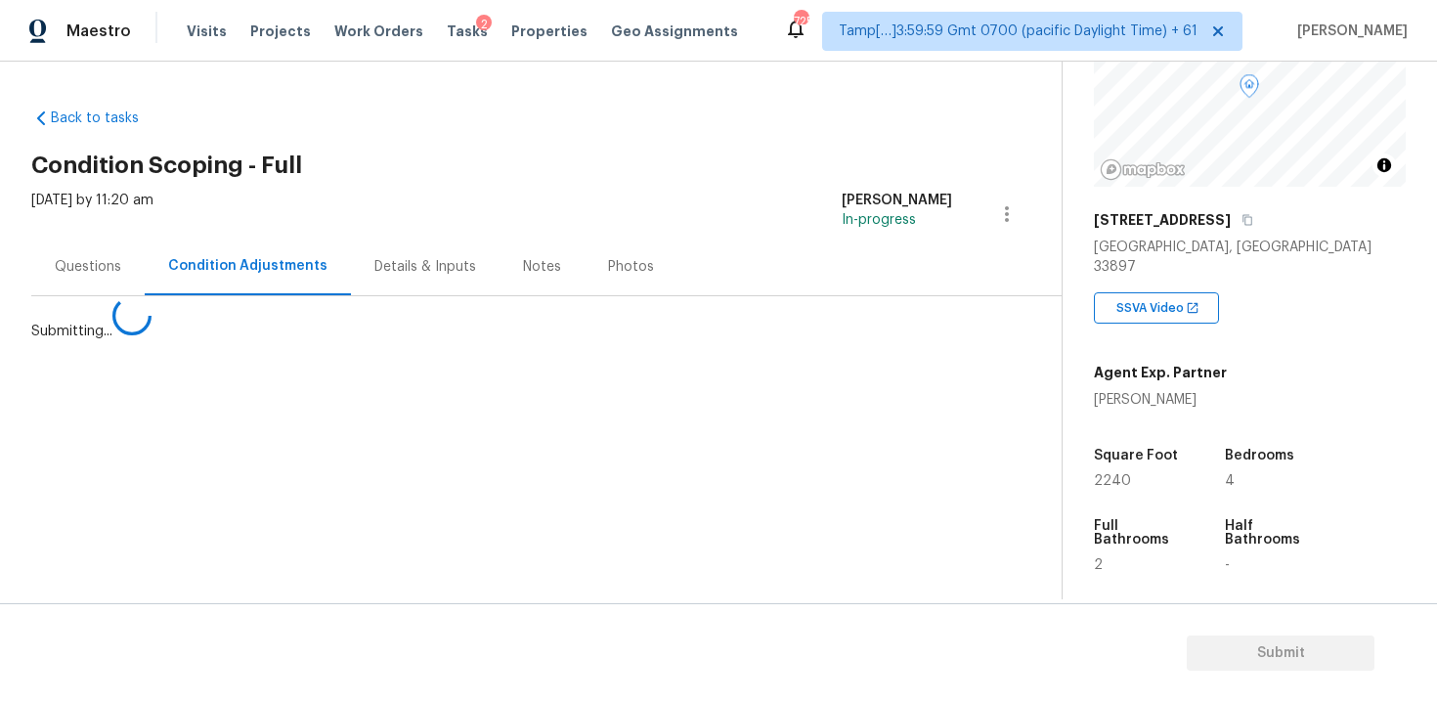
scroll to position [0, 0]
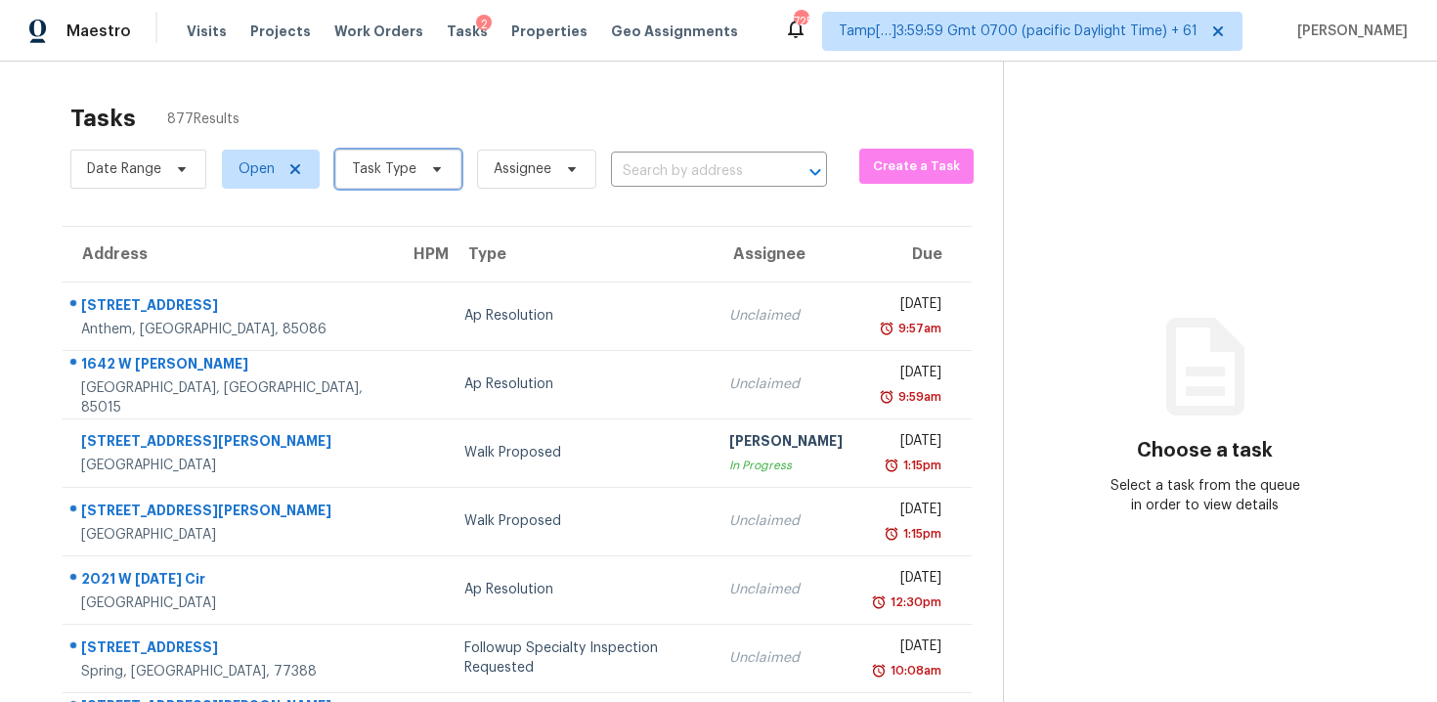
click at [411, 179] on span "Task Type" at bounding box center [398, 169] width 126 height 39
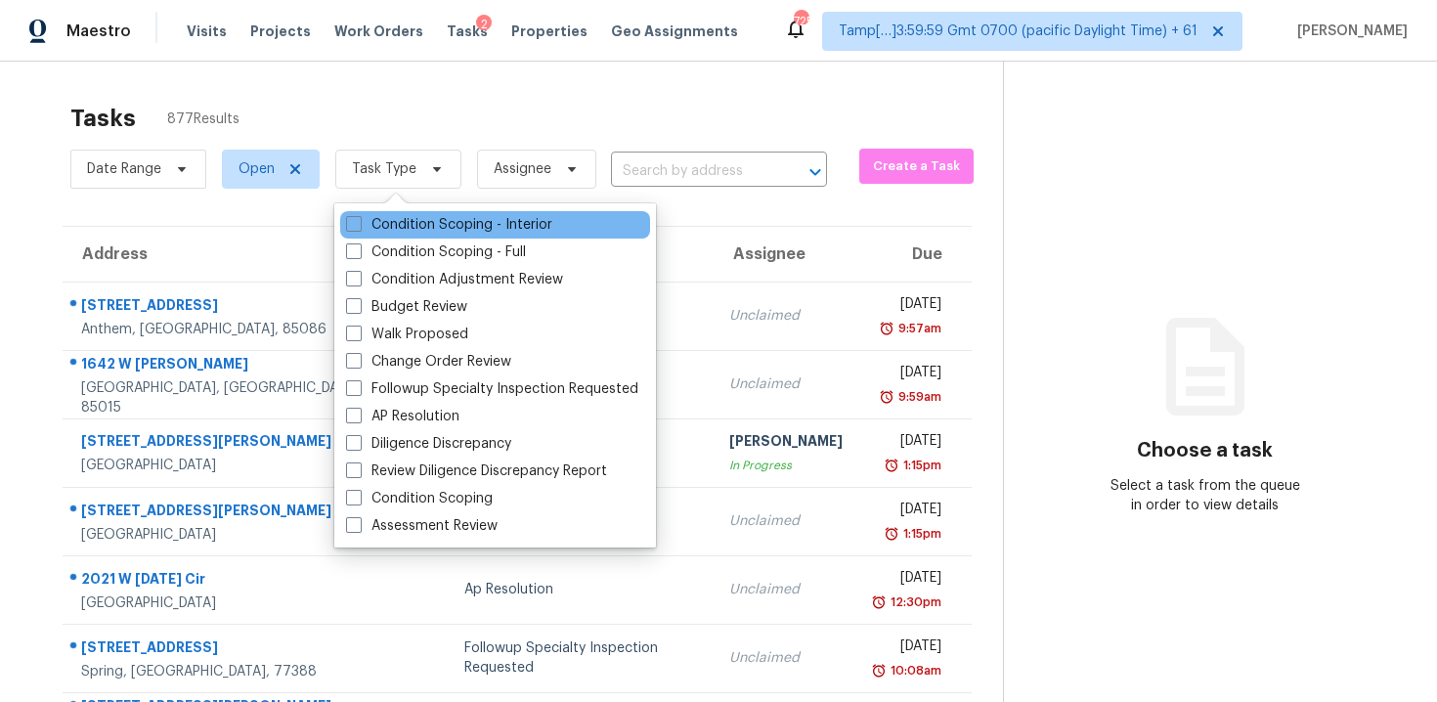
click at [461, 235] on div "Condition Scoping - Interior" at bounding box center [495, 224] width 310 height 27
click at [458, 219] on label "Condition Scoping - Interior" at bounding box center [449, 225] width 206 height 20
click at [359, 219] on input "Condition Scoping - Interior" at bounding box center [352, 221] width 13 height 13
checkbox input "true"
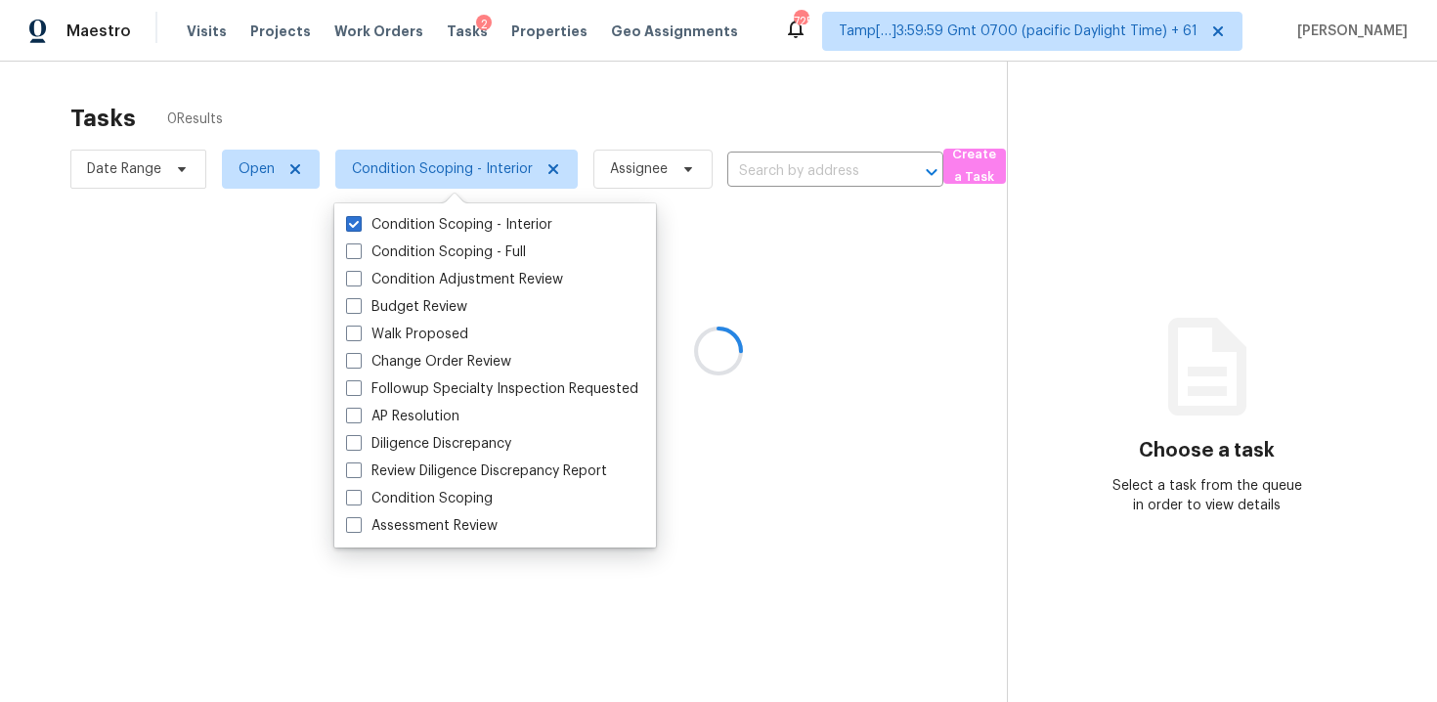
click at [479, 110] on div at bounding box center [718, 351] width 1437 height 702
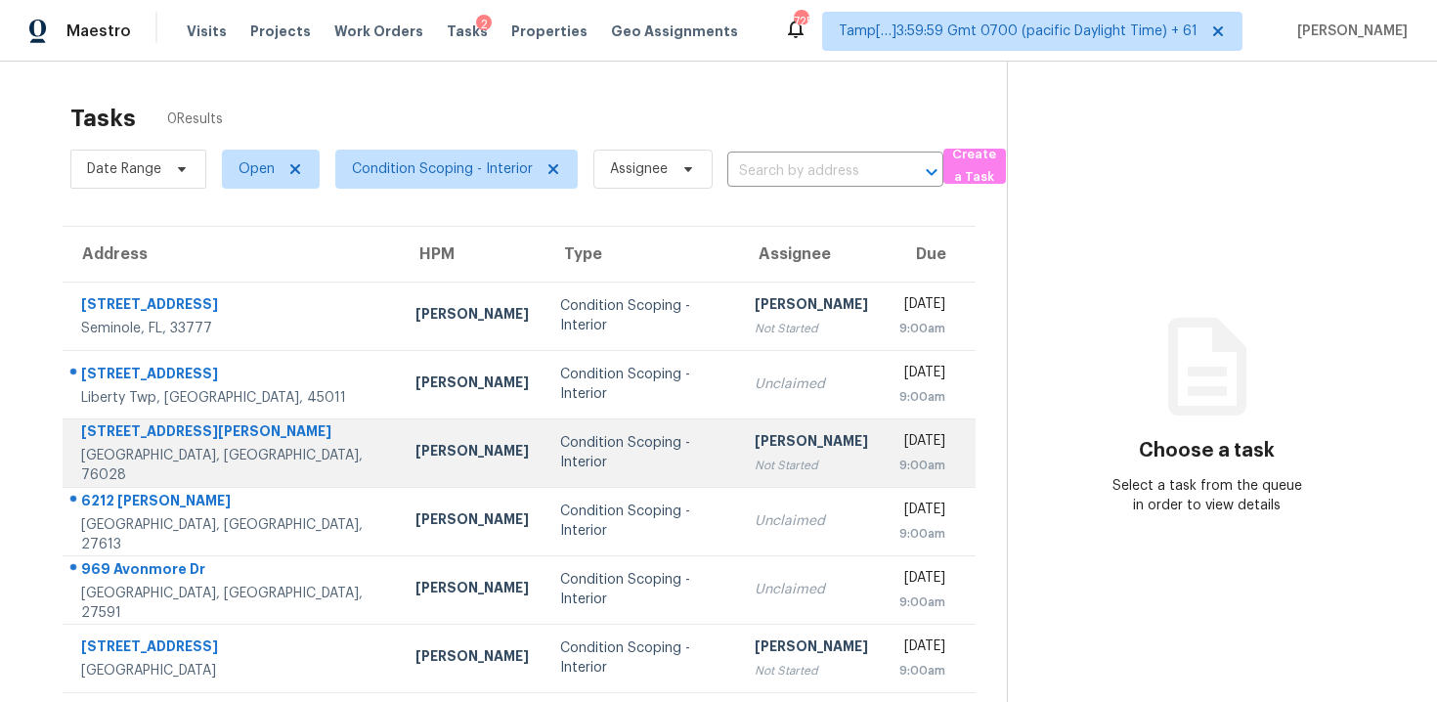
click at [560, 451] on div "Condition Scoping - Interior" at bounding box center [641, 452] width 163 height 39
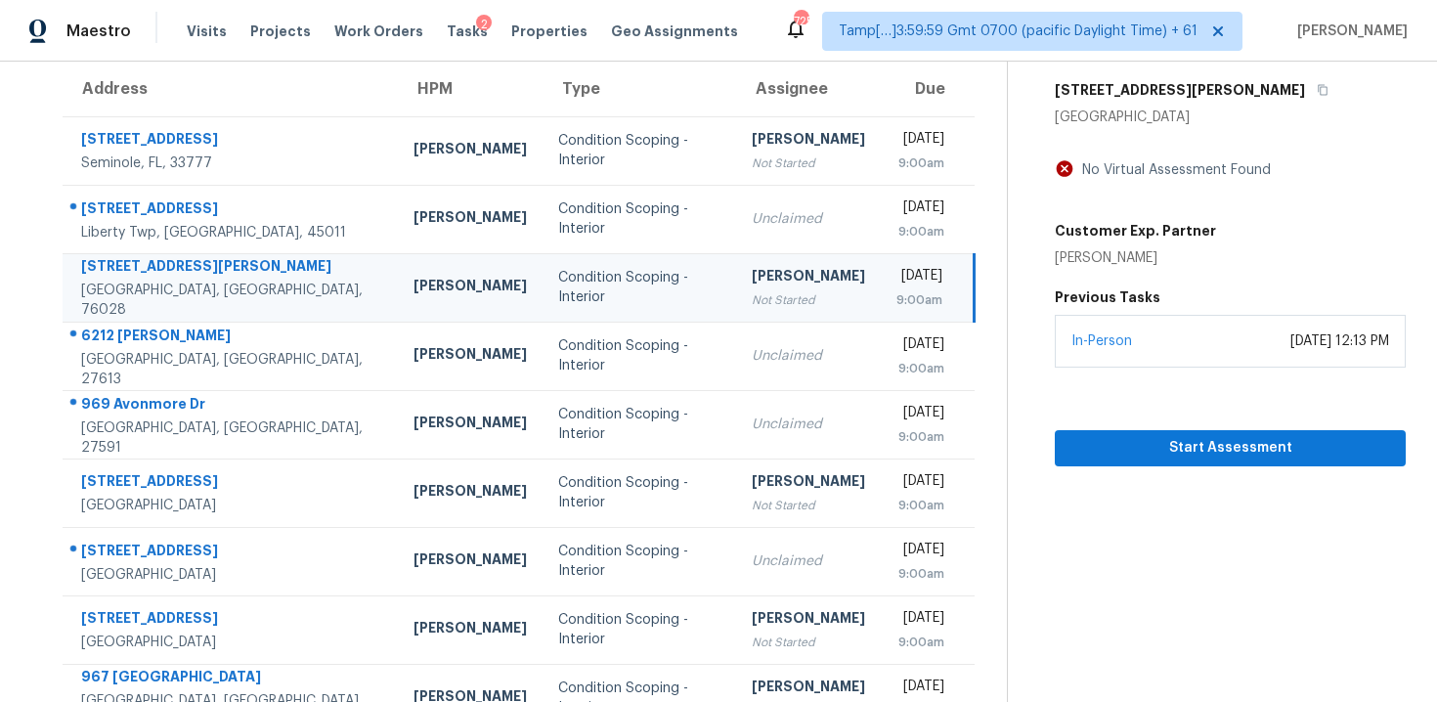
scroll to position [92, 0]
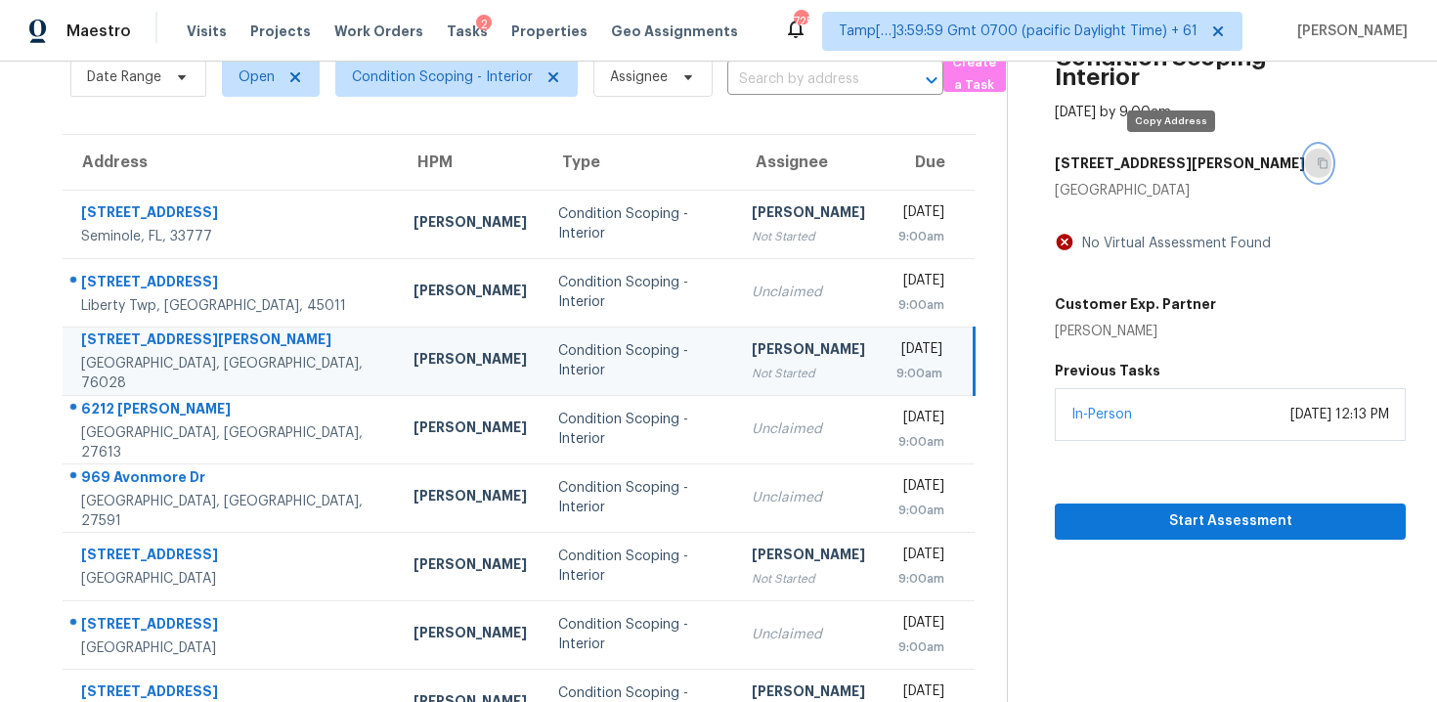
click at [1316, 167] on icon "button" at bounding box center [1322, 163] width 12 height 12
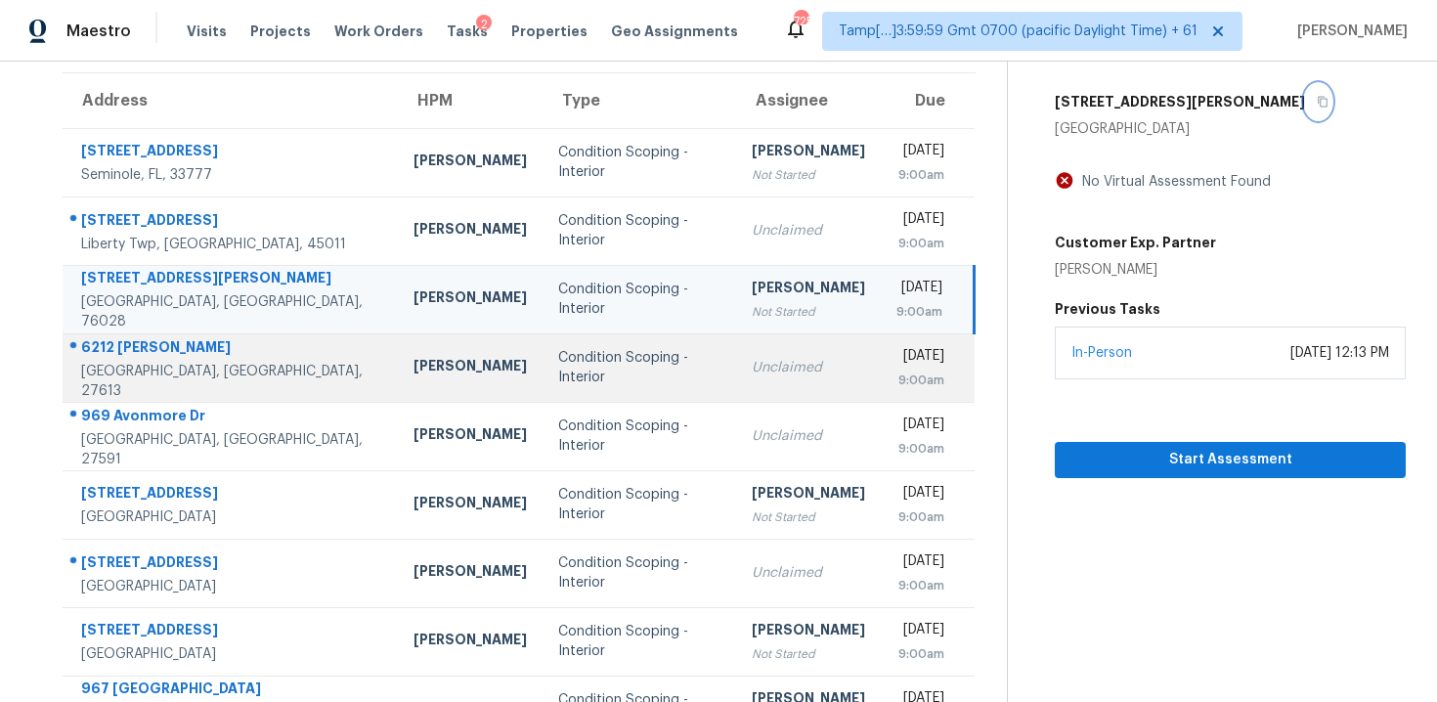
scroll to position [139, 0]
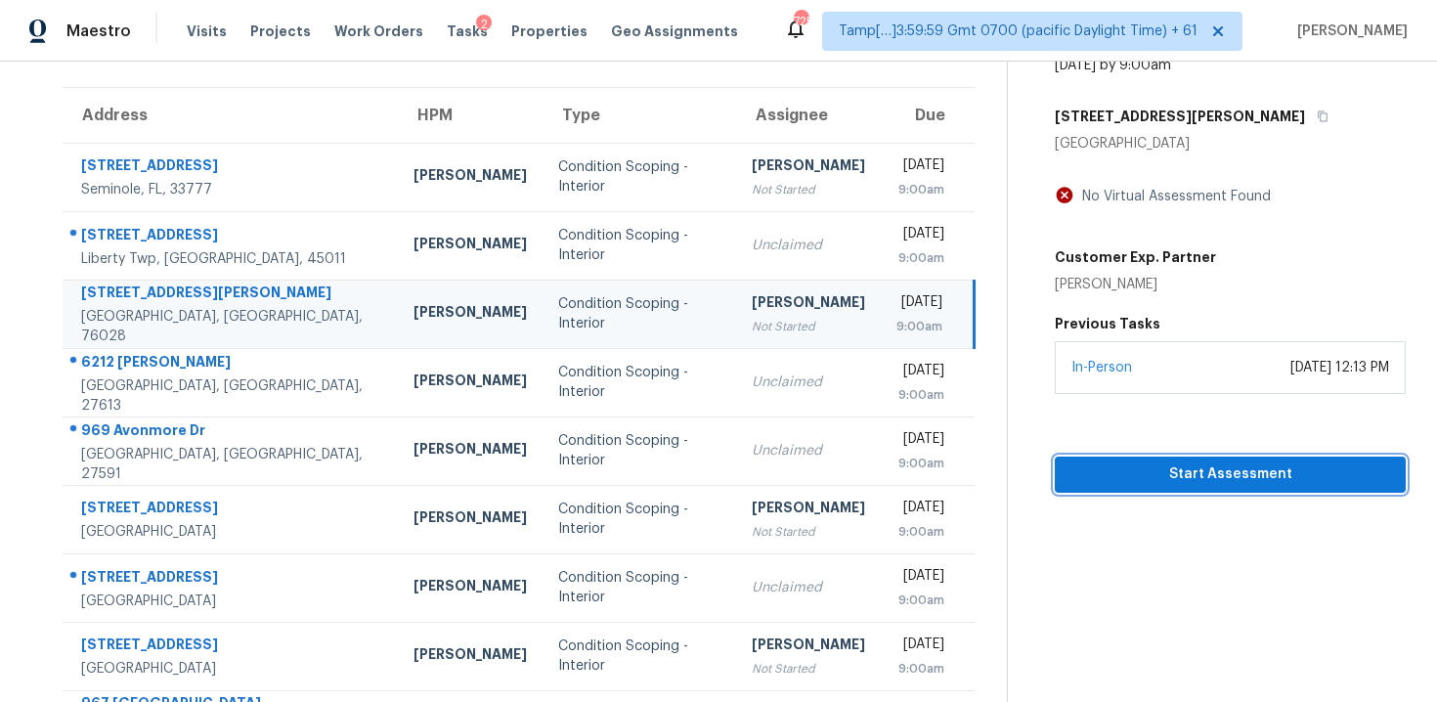
click at [1187, 471] on span "Start Assessment" at bounding box center [1230, 474] width 320 height 24
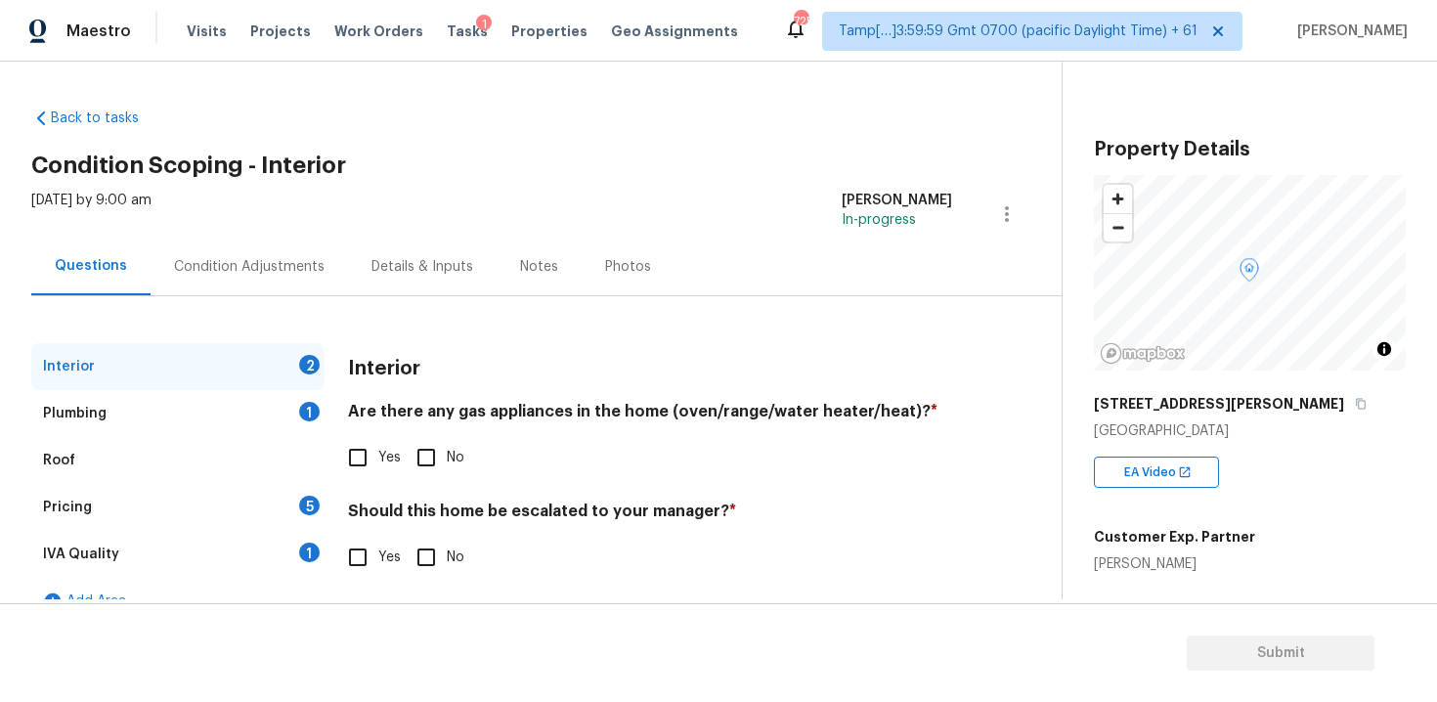
scroll to position [31, 0]
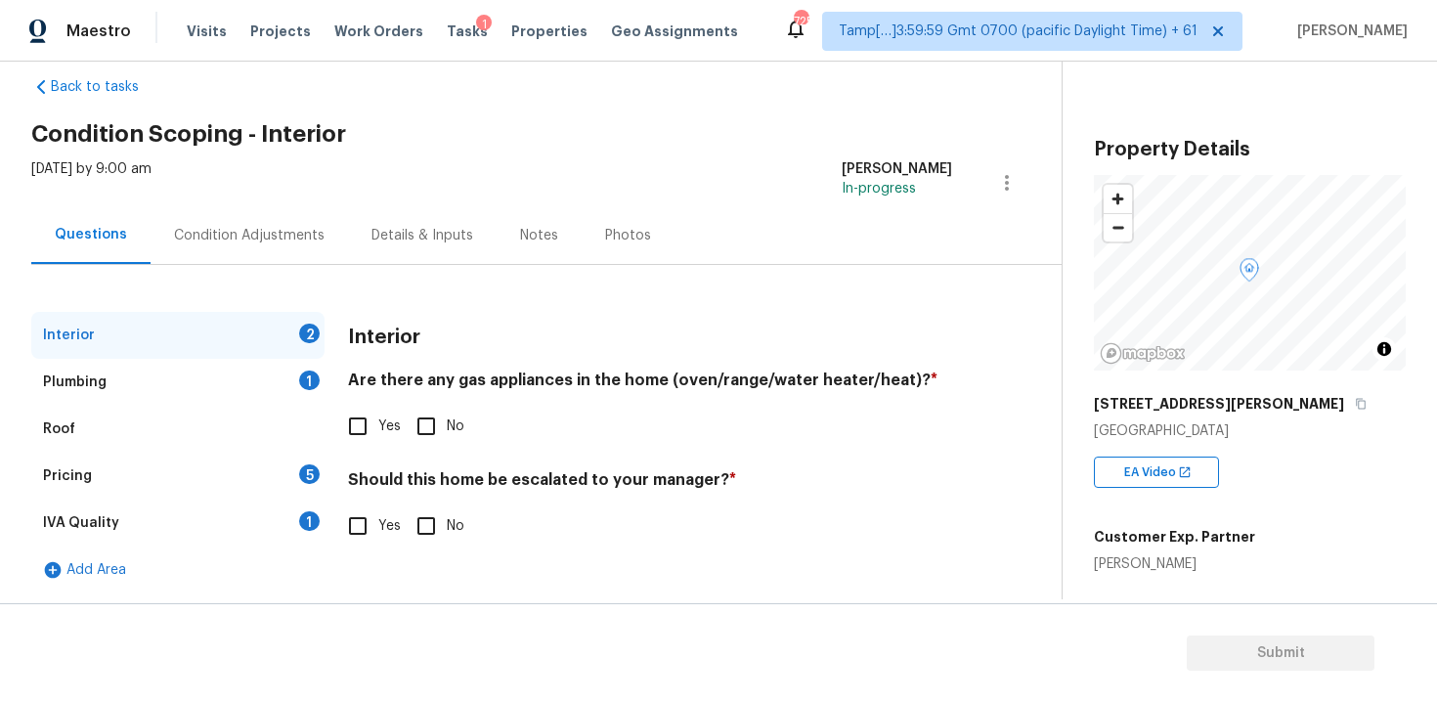
click at [376, 512] on input "Yes" at bounding box center [357, 525] width 41 height 41
checkbox input "true"
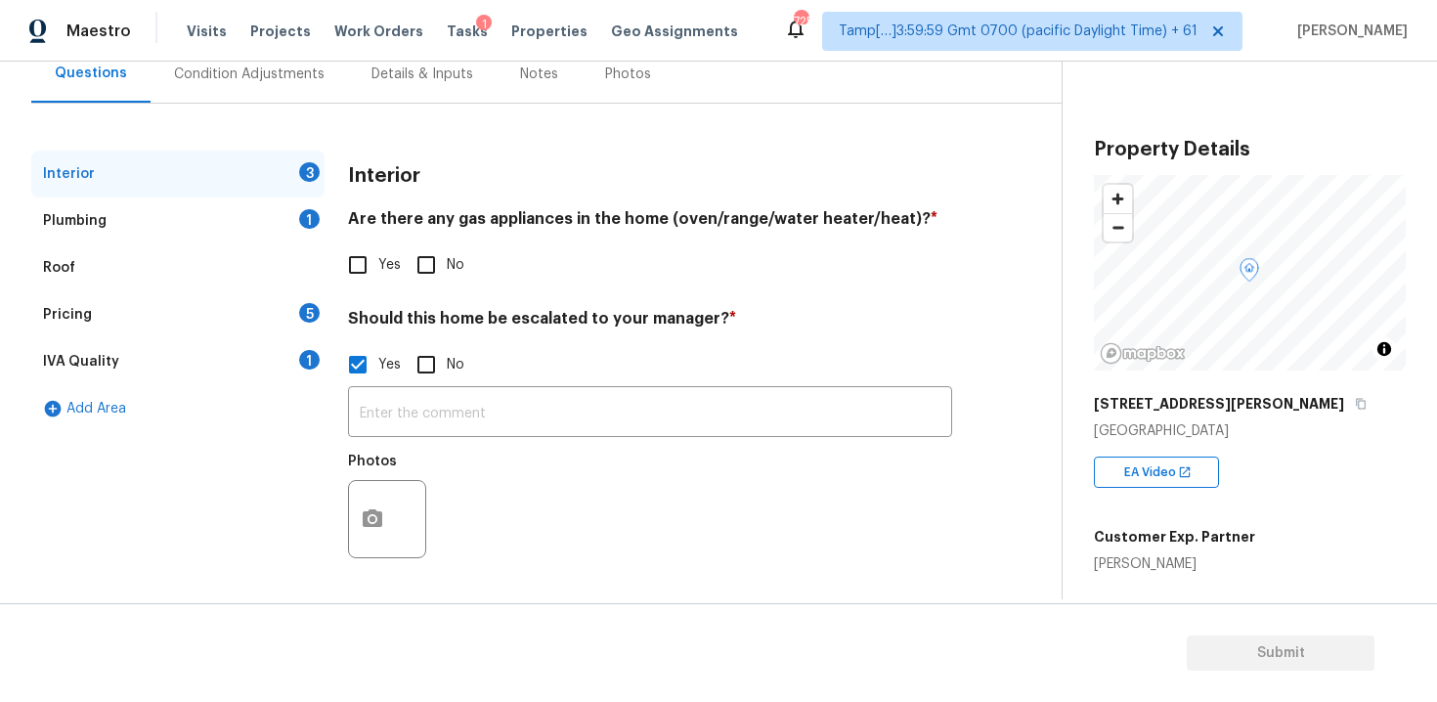
scroll to position [193, 0]
click at [382, 490] on button "button" at bounding box center [372, 519] width 47 height 76
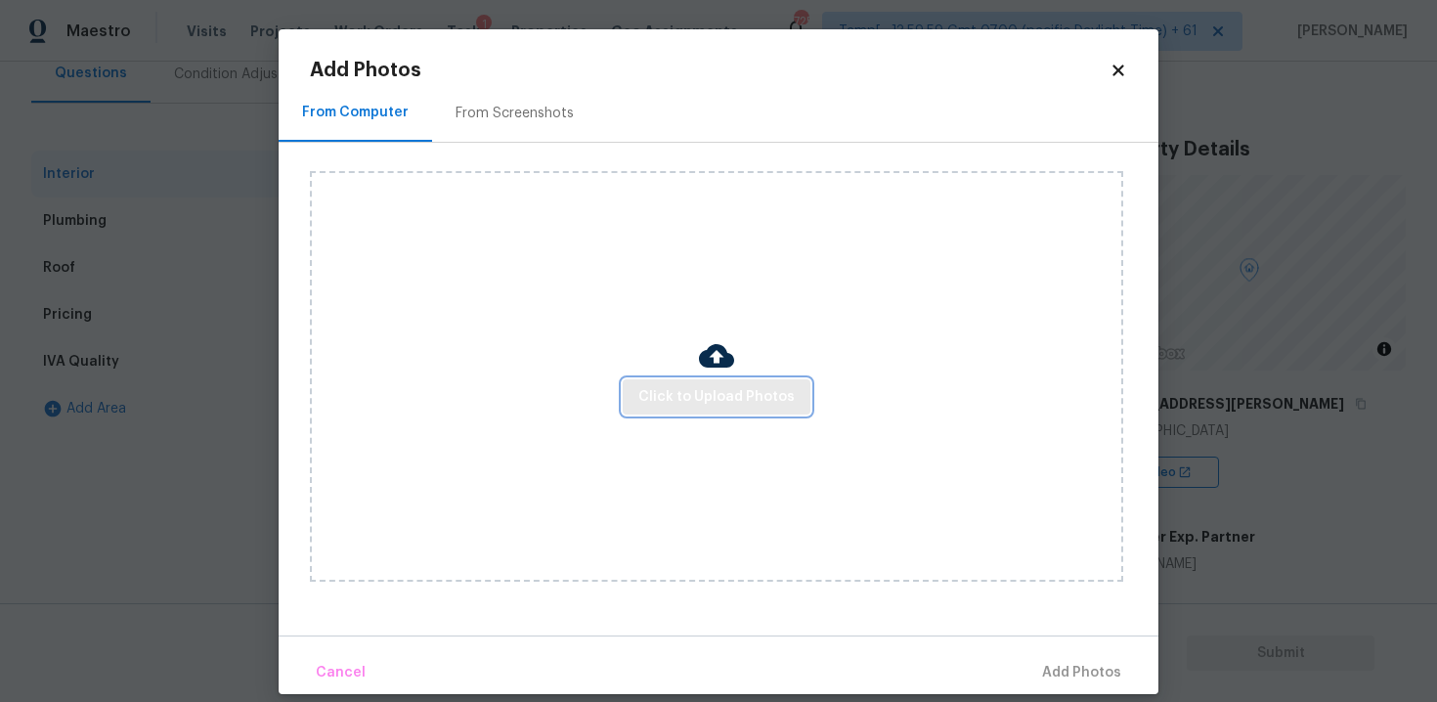
click at [725, 401] on span "Click to Upload Photos" at bounding box center [716, 397] width 156 height 24
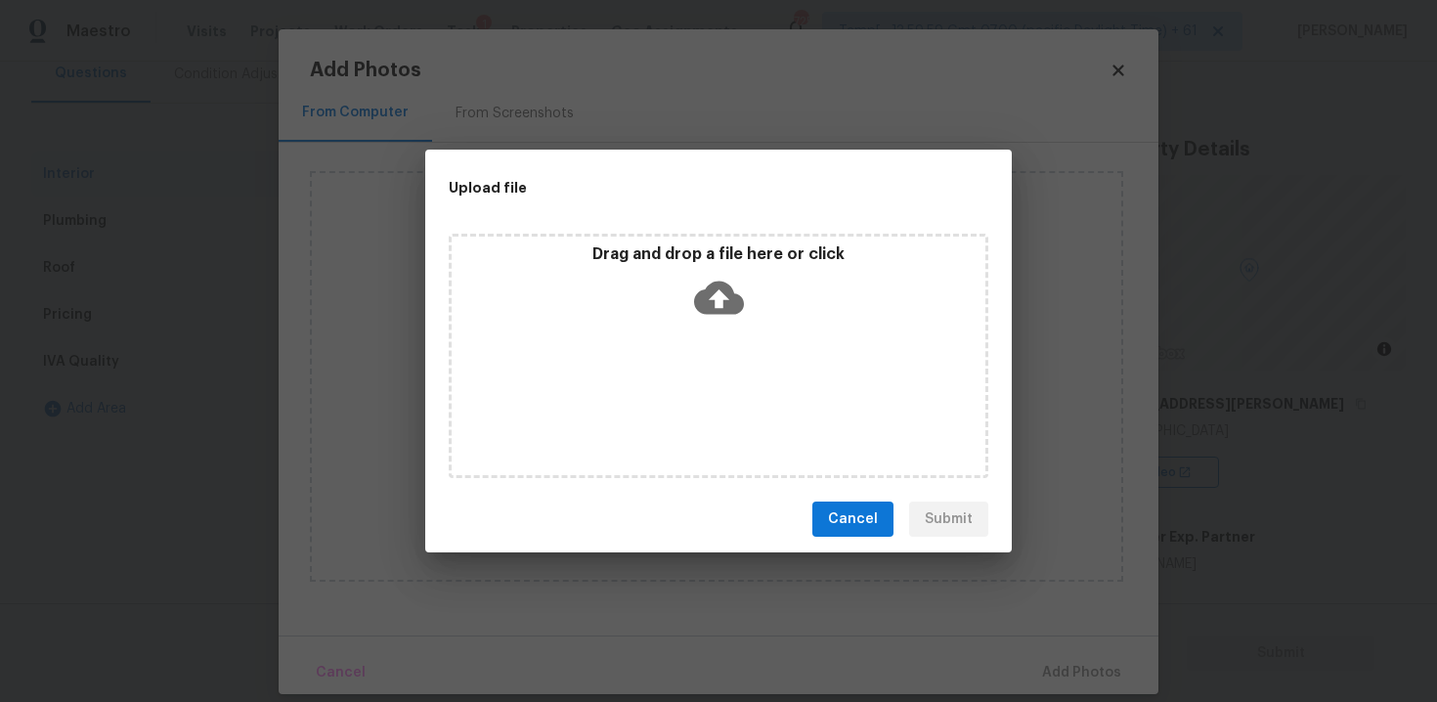
click at [713, 290] on icon at bounding box center [719, 297] width 50 height 33
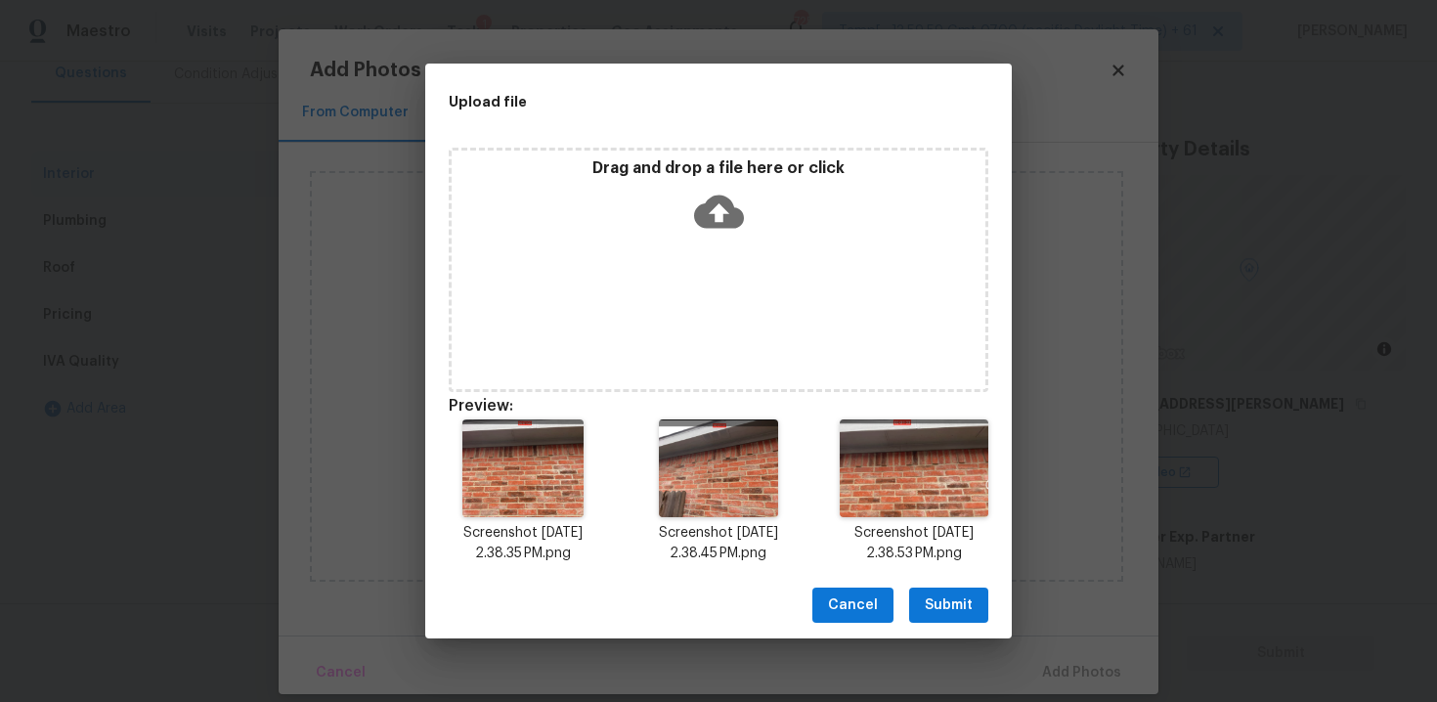
click at [955, 588] on button "Submit" at bounding box center [948, 605] width 79 height 36
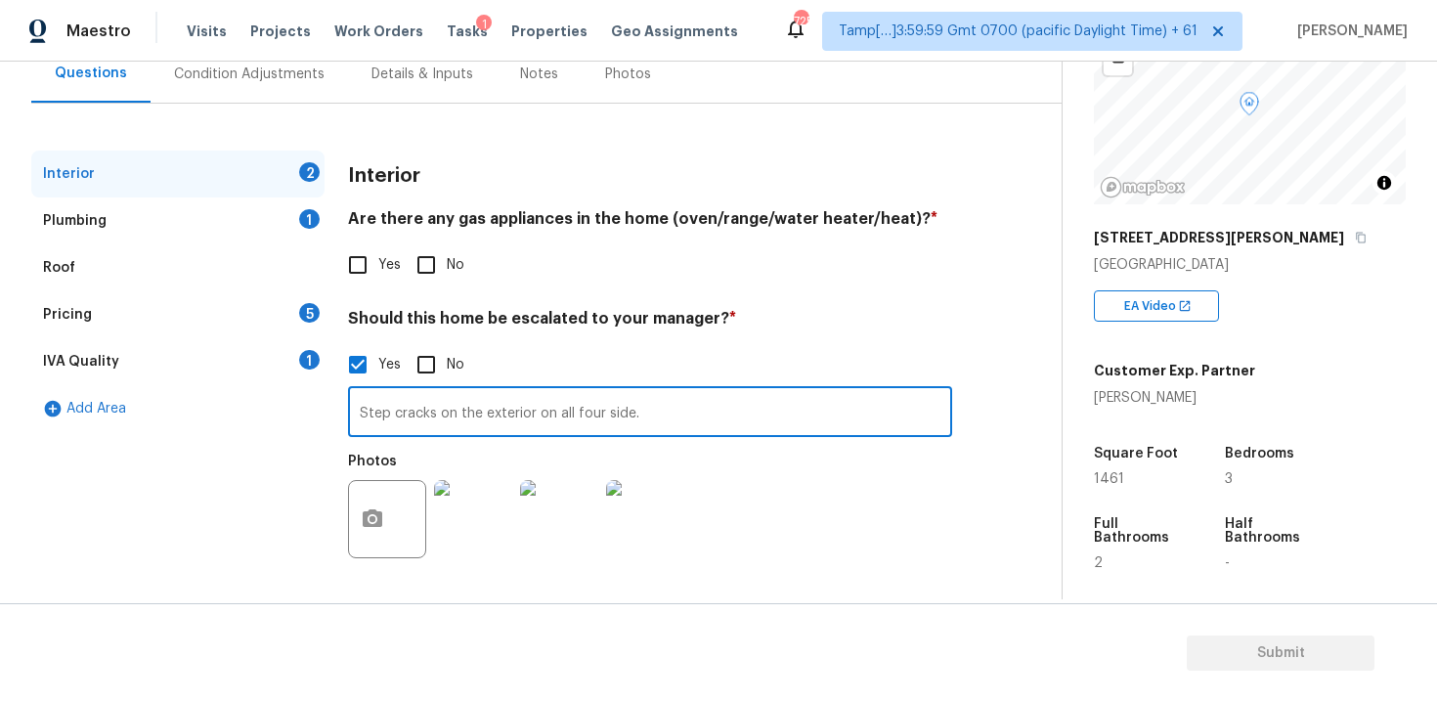
scroll to position [475, 0]
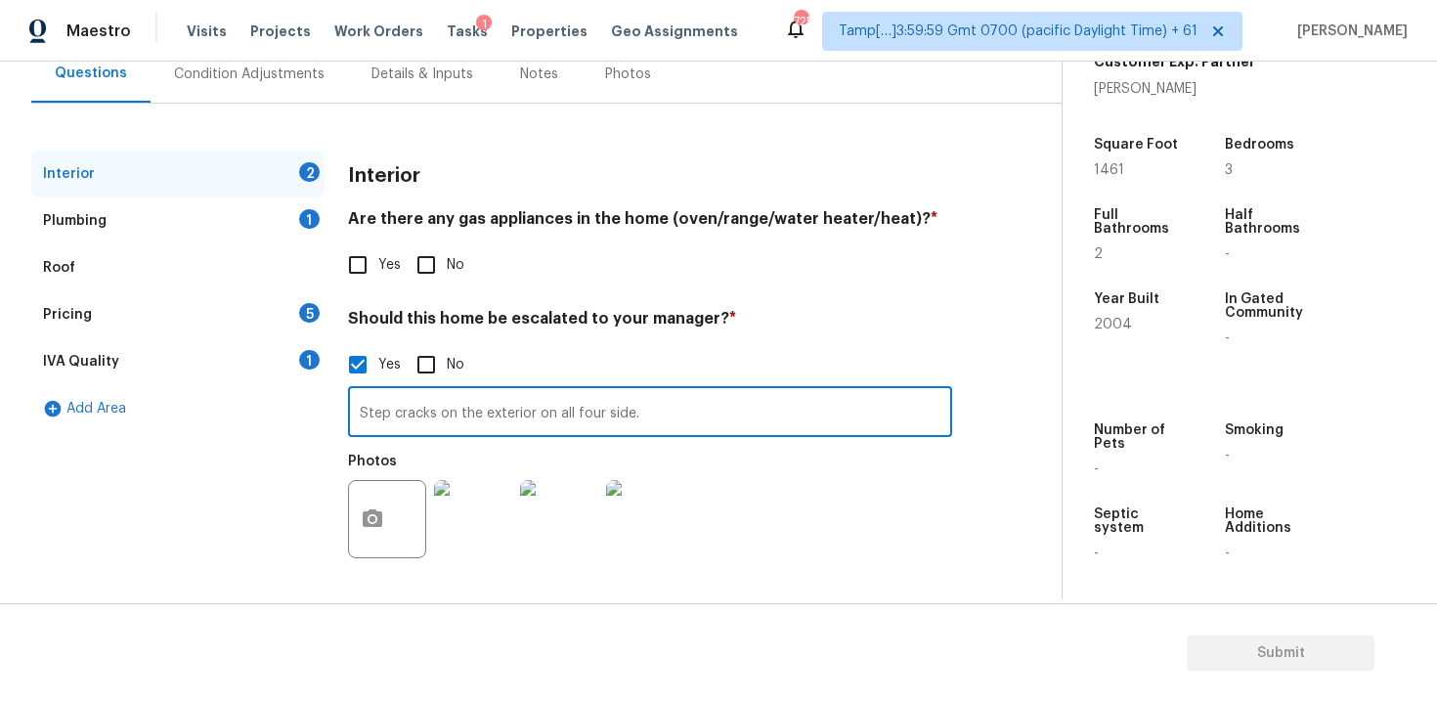
click at [729, 394] on input "Step cracks on the exterior on all four side." at bounding box center [650, 414] width 604 height 46
click at [702, 402] on input "Step cracks on the exterior on all four side." at bounding box center [650, 414] width 604 height 46
click at [626, 411] on input "Step cracks on the exterior on all four side." at bounding box center [650, 414] width 604 height 46
type input "Step cracks on the exterior on all four sides."
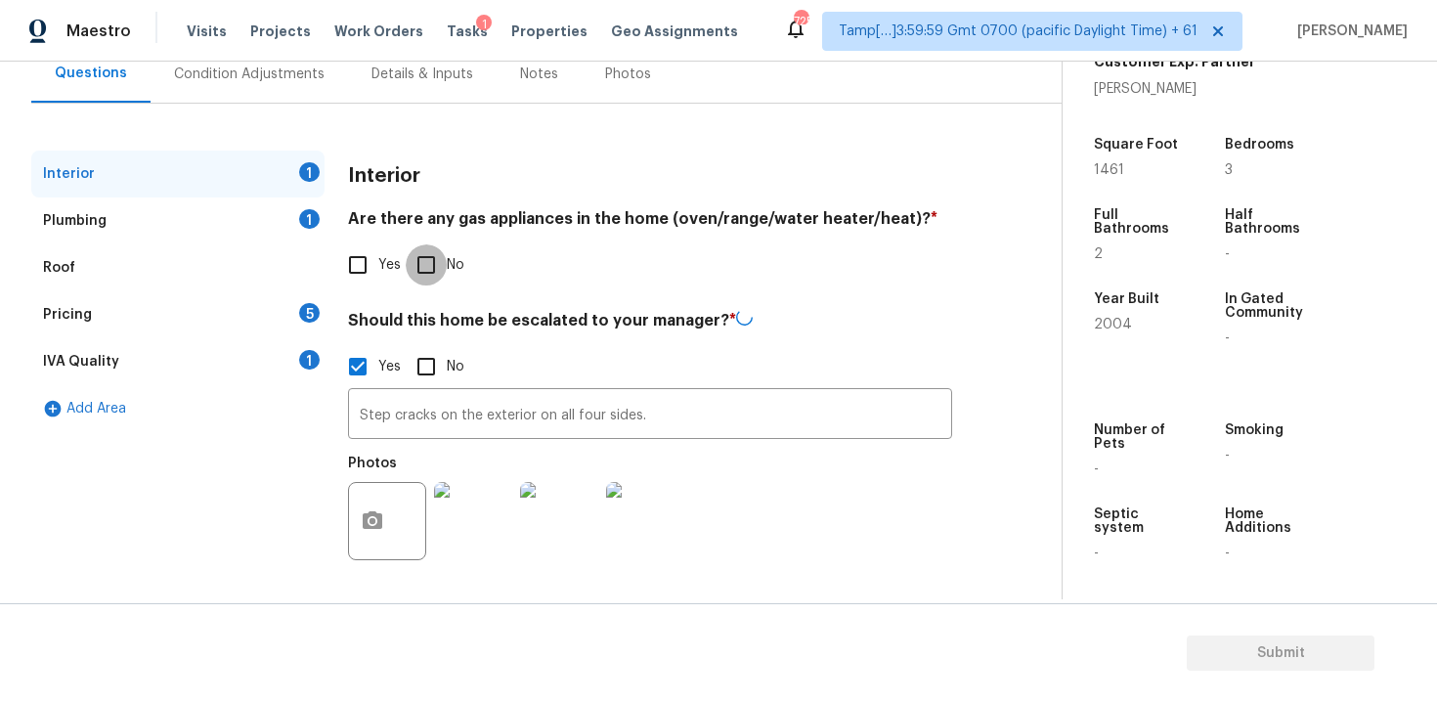
click at [444, 258] on input "No" at bounding box center [426, 264] width 41 height 41
checkbox input "true"
click at [276, 86] on div "Condition Adjustments" at bounding box center [248, 74] width 197 height 58
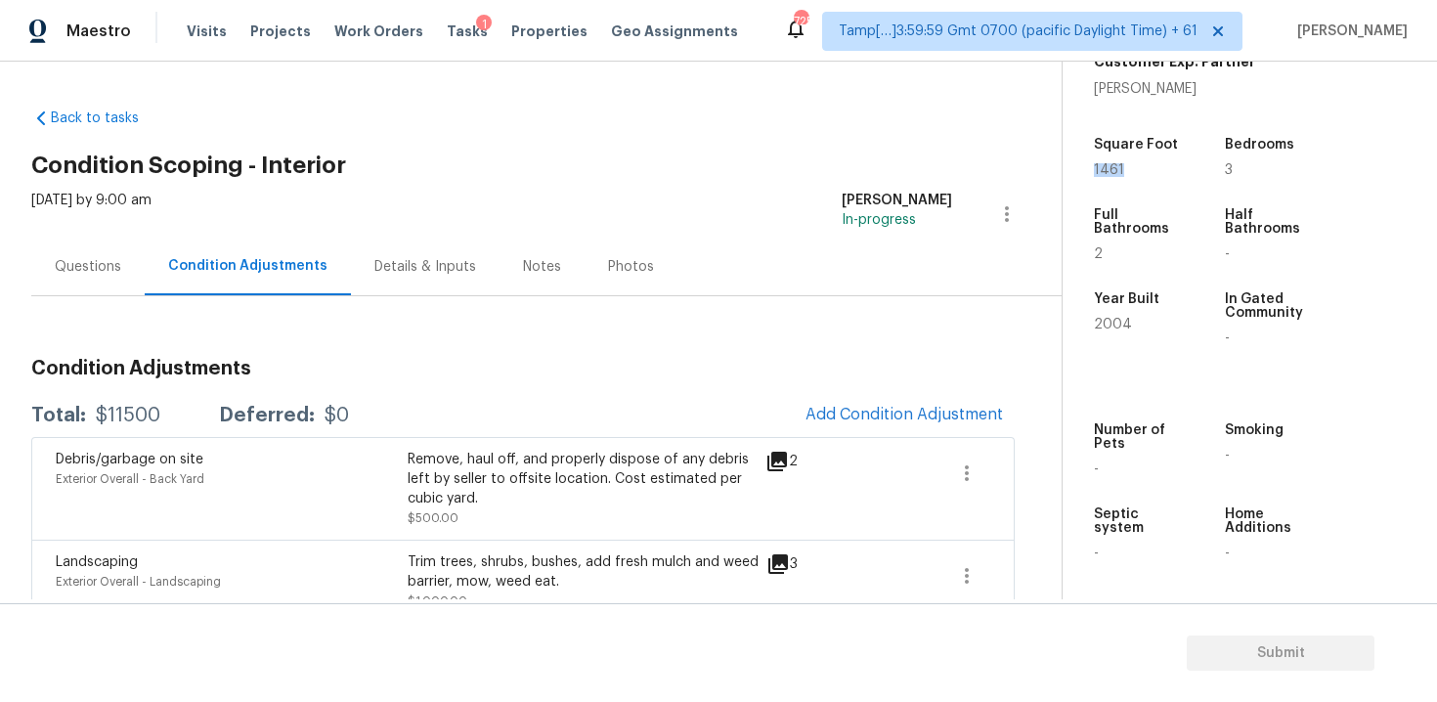
drag, startPoint x: 1093, startPoint y: 164, endPoint x: 1139, endPoint y: 164, distance: 45.9
click at [1139, 164] on div "Property Details © Mapbox © OpenStreetMap Improve this map 424 Murphy Rd Burles…" at bounding box center [1233, 93] width 343 height 1012
copy span "1461"
click at [815, 379] on div "Condition Adjustments Total: $11500 Deferred: $0 Add Condition Adjustment Debri…" at bounding box center [522, 603] width 983 height 520
click at [832, 393] on div "Condition Adjustments Total: $11500 Deferred: $0 Add Condition Adjustment Debri…" at bounding box center [522, 603] width 983 height 520
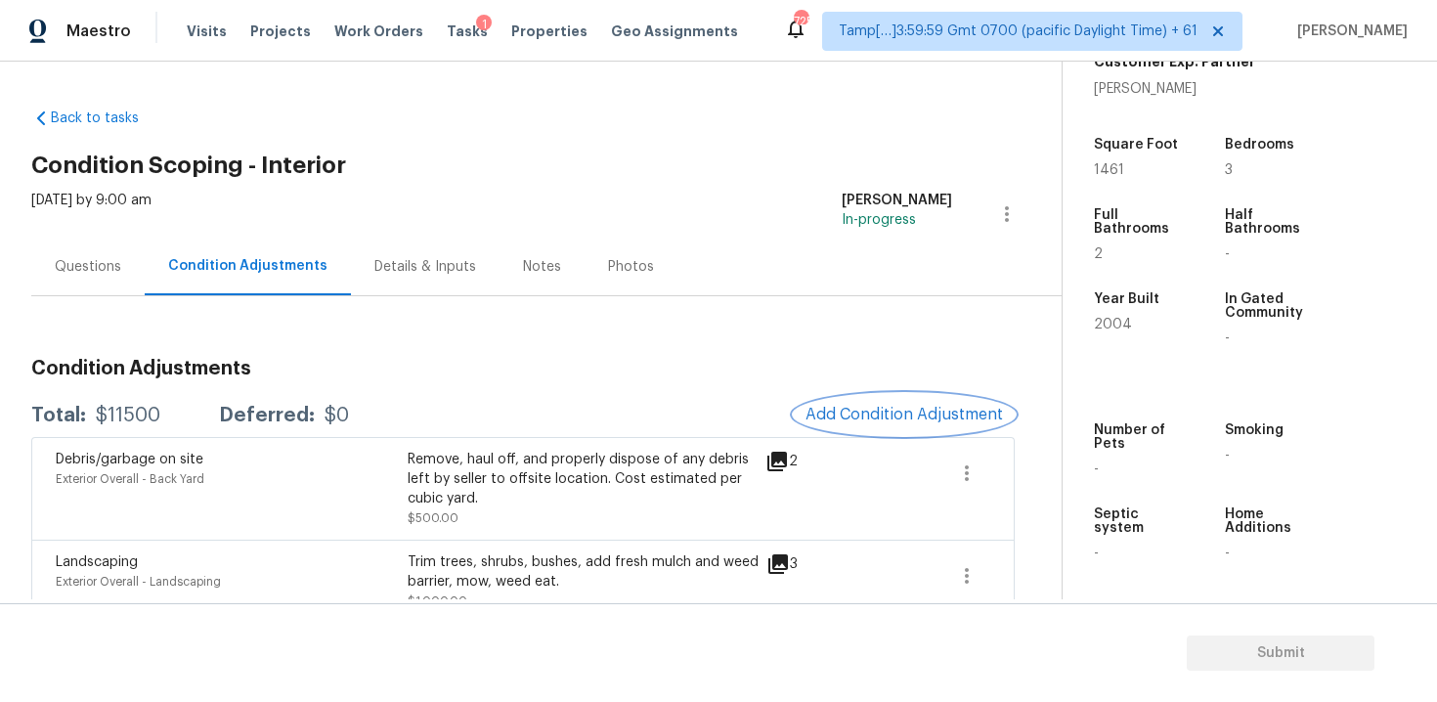
click at [834, 401] on button "Add Condition Adjustment" at bounding box center [904, 414] width 221 height 41
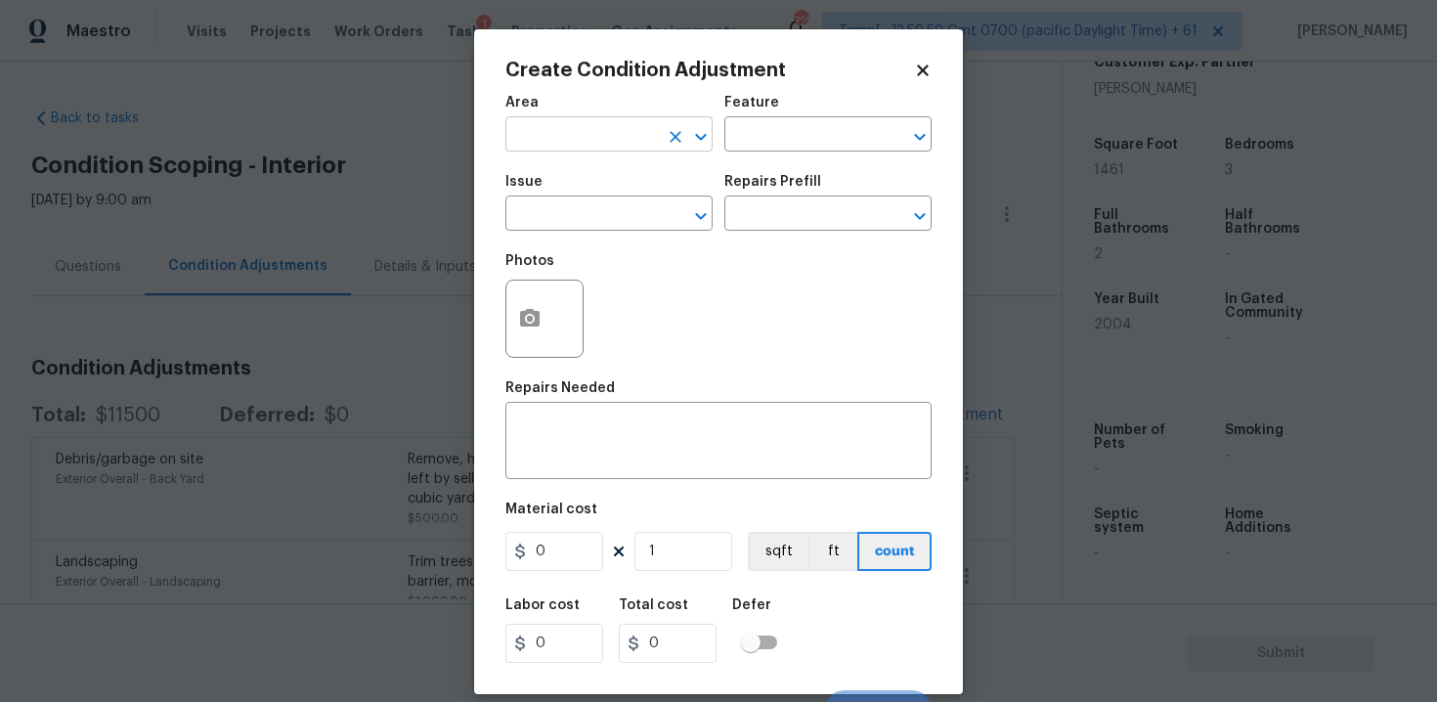
click at [607, 142] on input "text" at bounding box center [581, 136] width 152 height 30
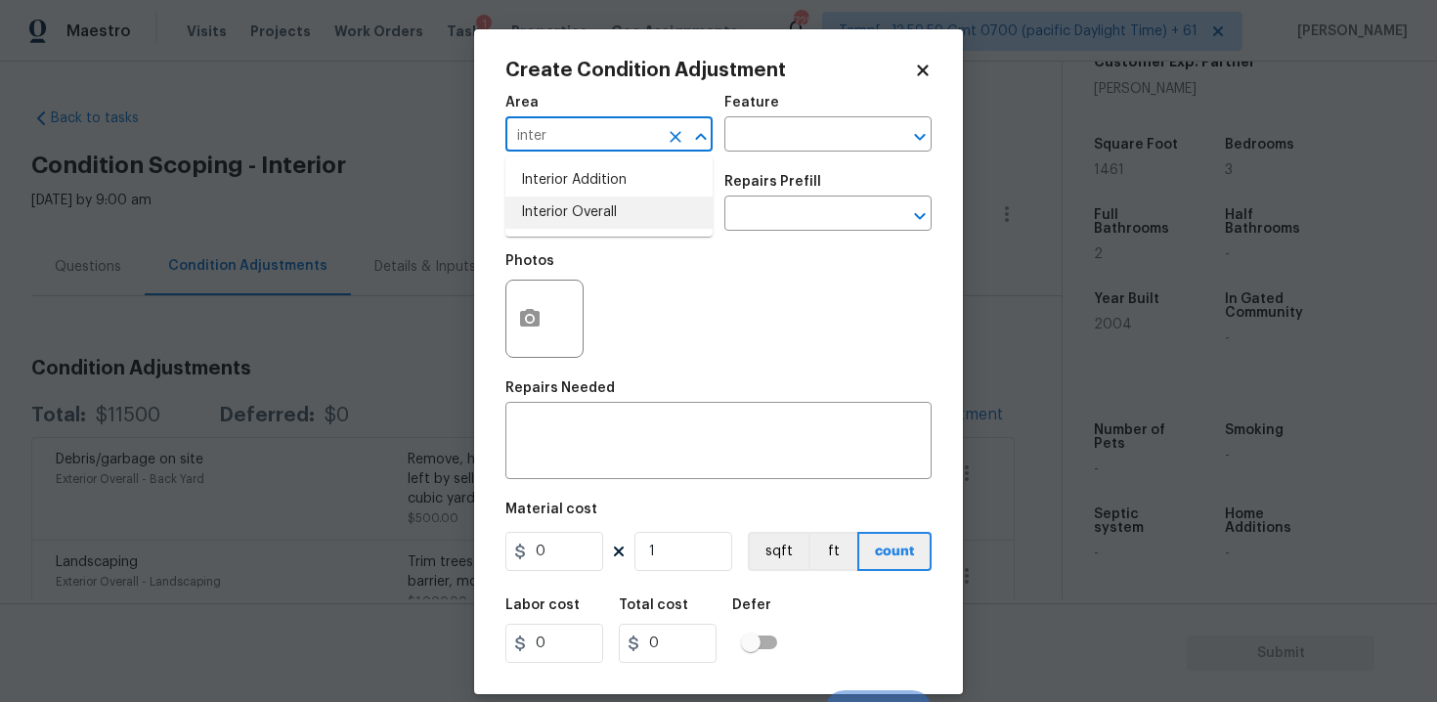
click at [597, 216] on li "Interior Overall" at bounding box center [608, 212] width 207 height 32
type input "Interior Overall"
click at [597, 216] on input "text" at bounding box center [581, 215] width 152 height 30
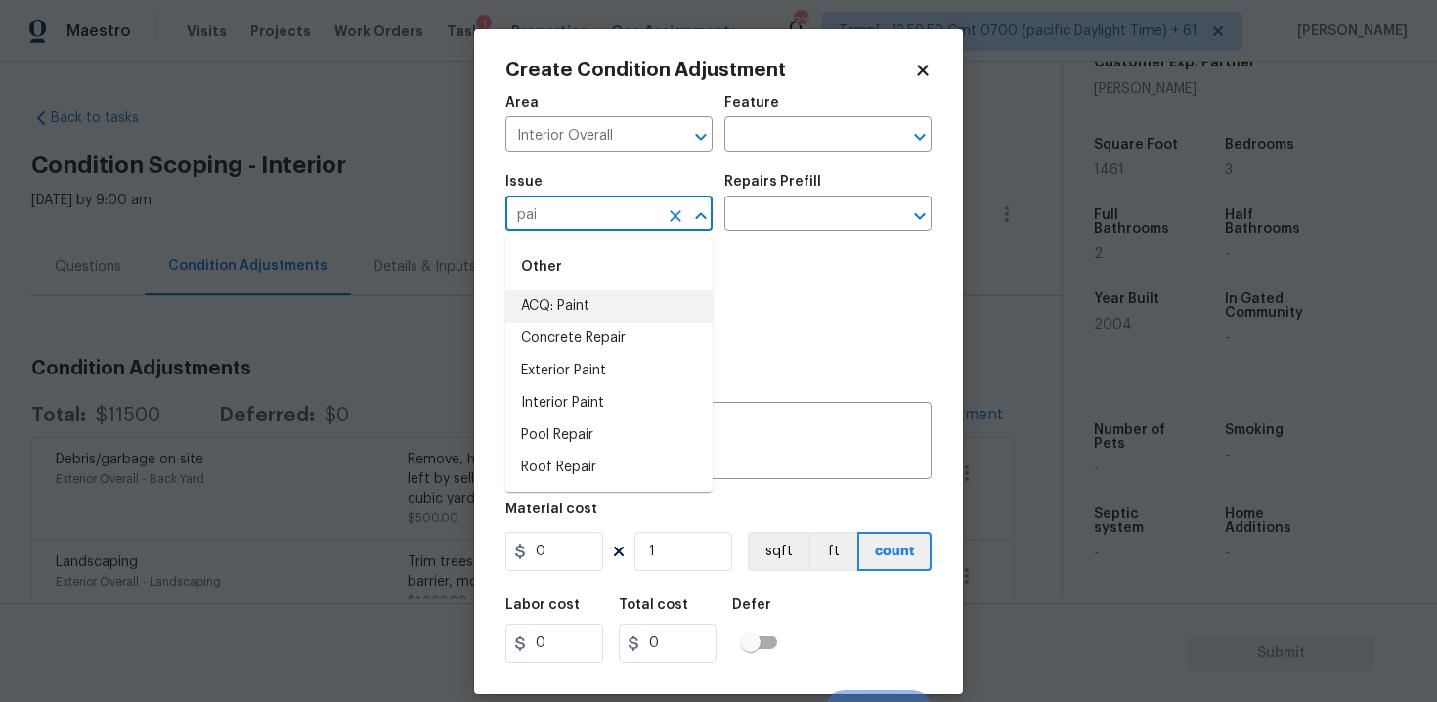
click at [588, 303] on li "ACQ: Paint" at bounding box center [608, 306] width 207 height 32
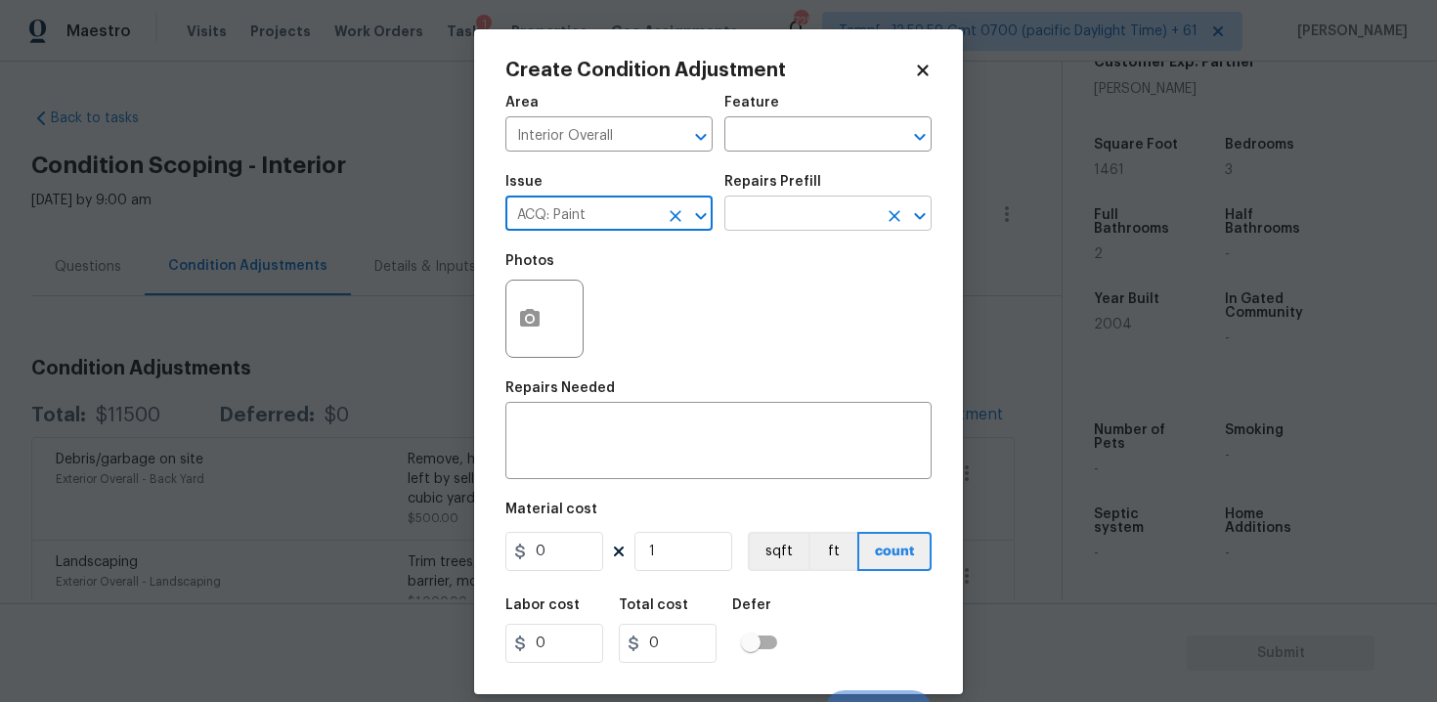
type input "ACQ: Paint"
click at [771, 226] on input "text" at bounding box center [800, 215] width 152 height 30
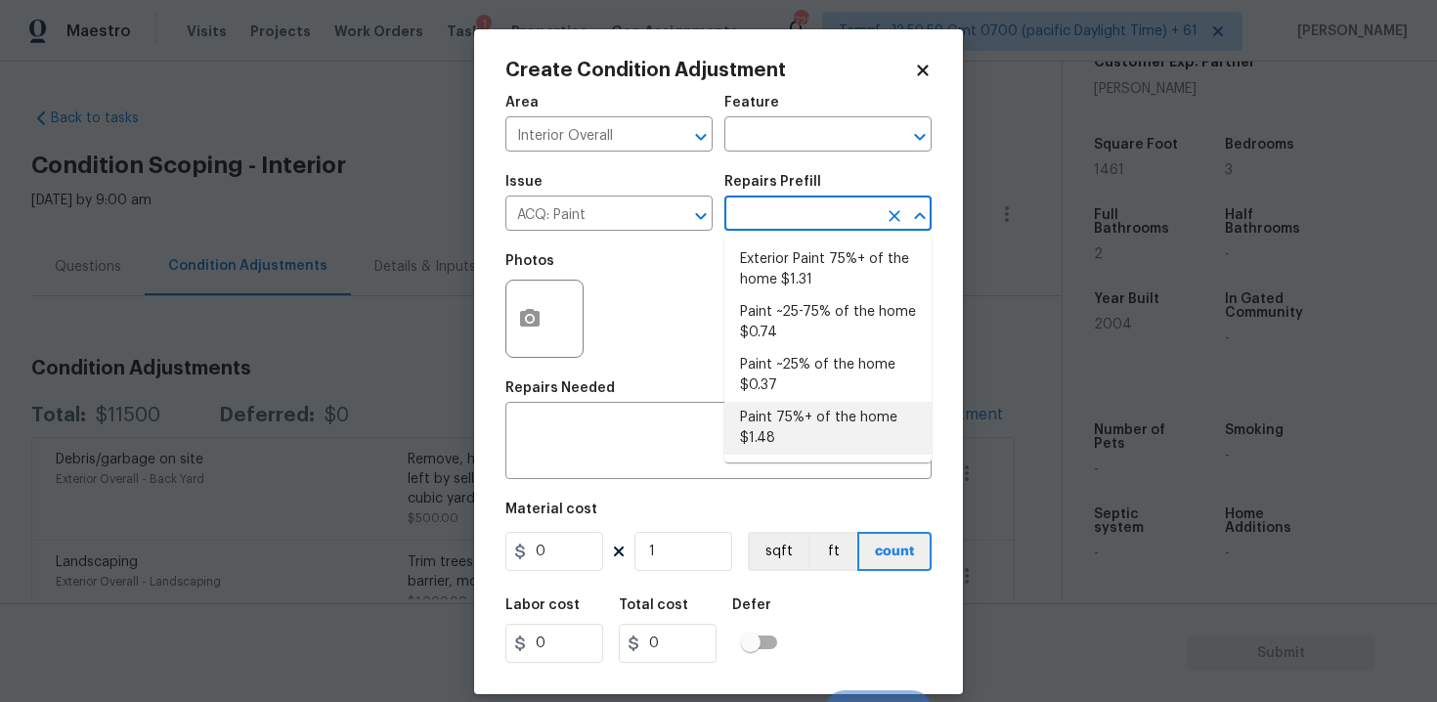
click at [766, 456] on ul "Exterior Paint 75%+ of the home $1.31 Paint ~25-75% of the home $0.74 Paint ~25…" at bounding box center [827, 349] width 207 height 227
click at [741, 434] on li "Paint 75%+ of the home $1.48" at bounding box center [827, 428] width 207 height 53
type input "Acquisition"
type textarea "Acquisition Scope: 75%+ of the home will likely require interior paint"
type input "1.48"
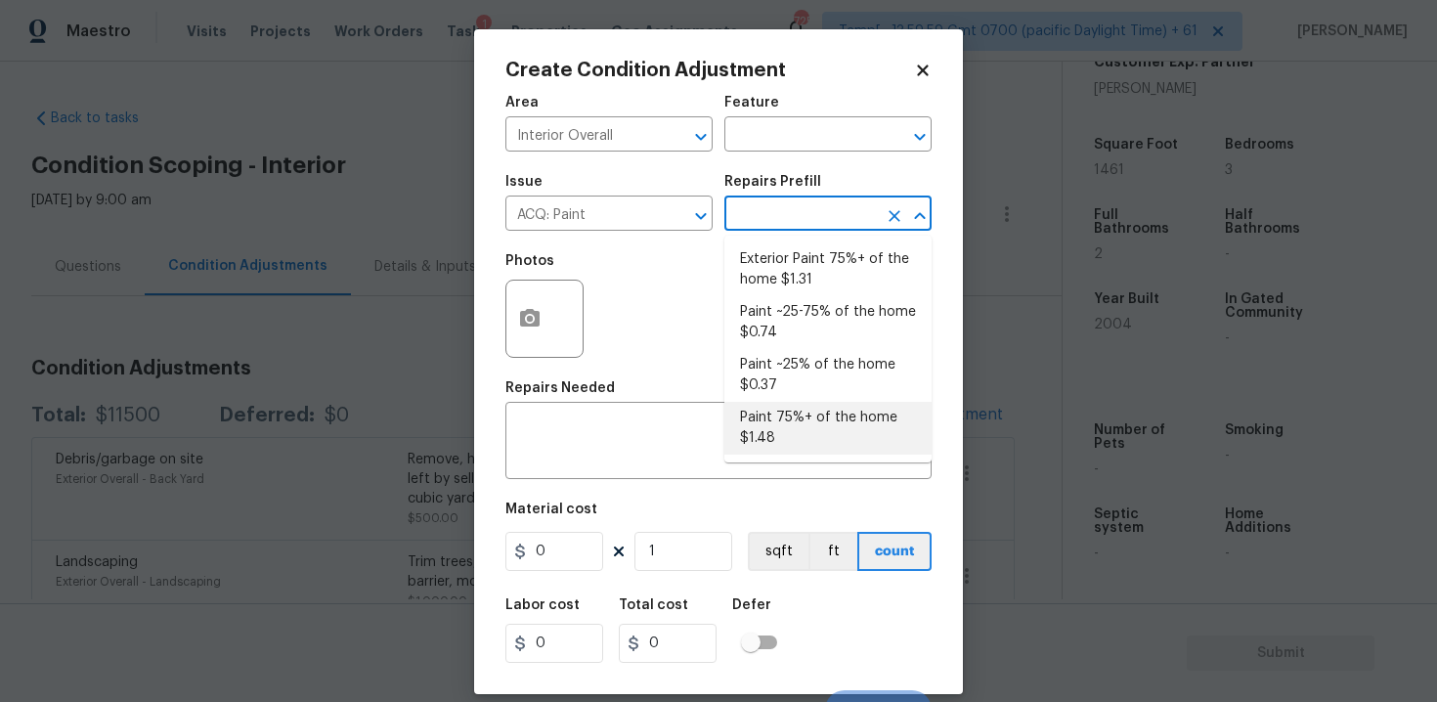
type input "1.48"
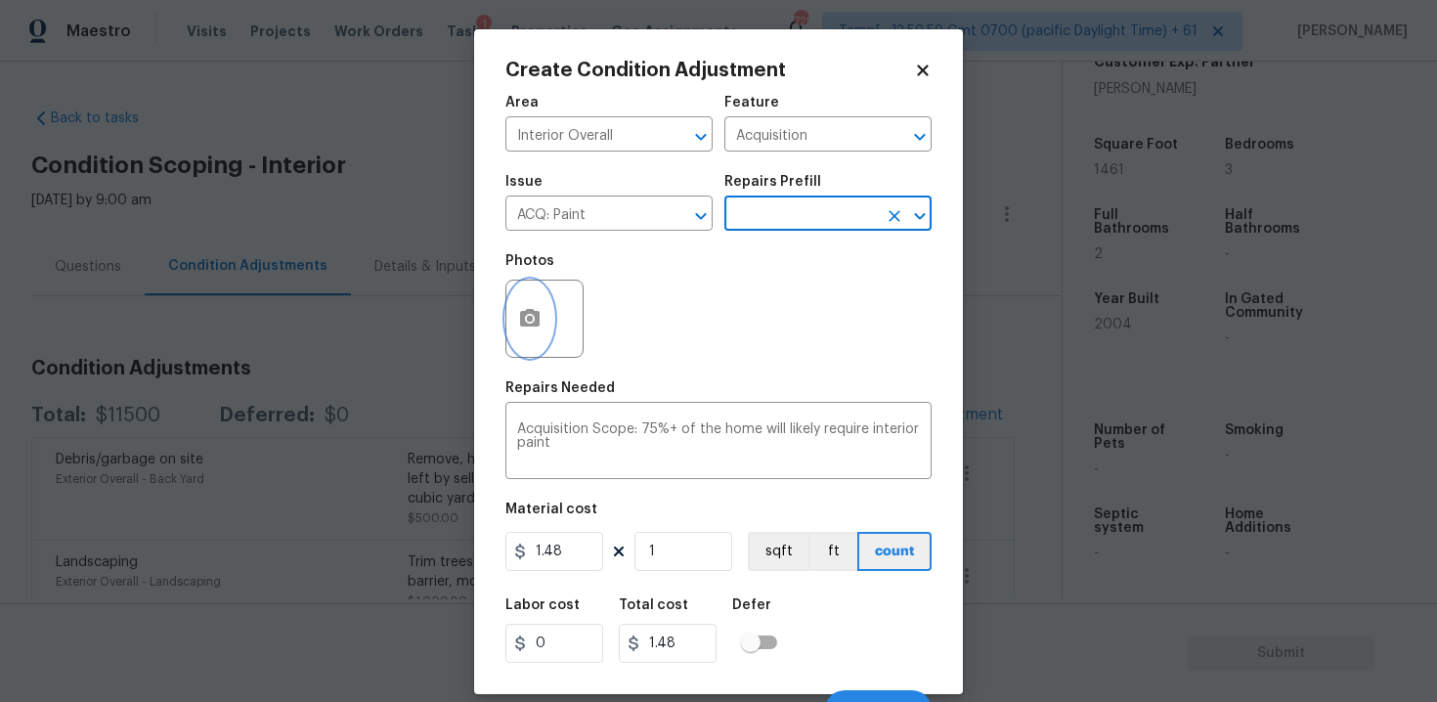
click at [532, 299] on button "button" at bounding box center [529, 318] width 47 height 76
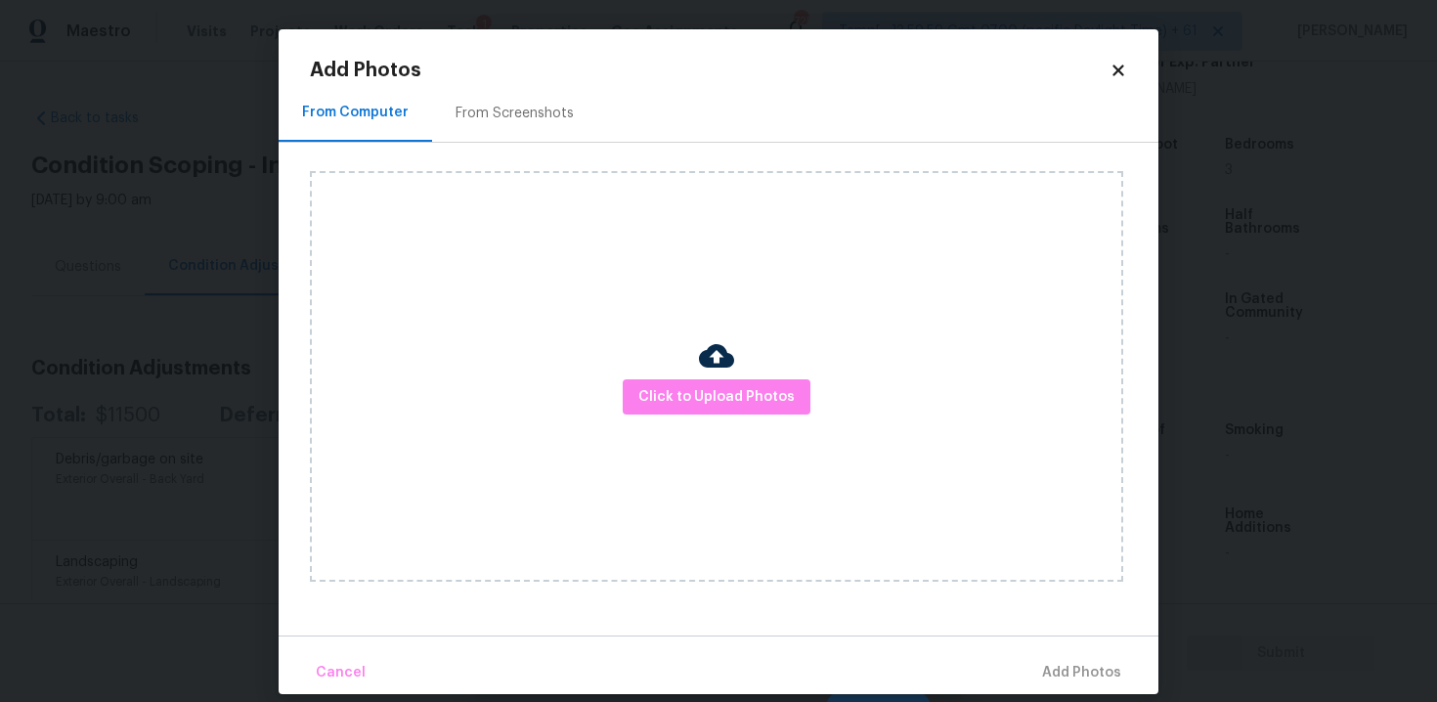
click at [709, 416] on div "Click to Upload Photos" at bounding box center [716, 376] width 813 height 410
click at [707, 398] on span "Click to Upload Photos" at bounding box center [716, 397] width 156 height 24
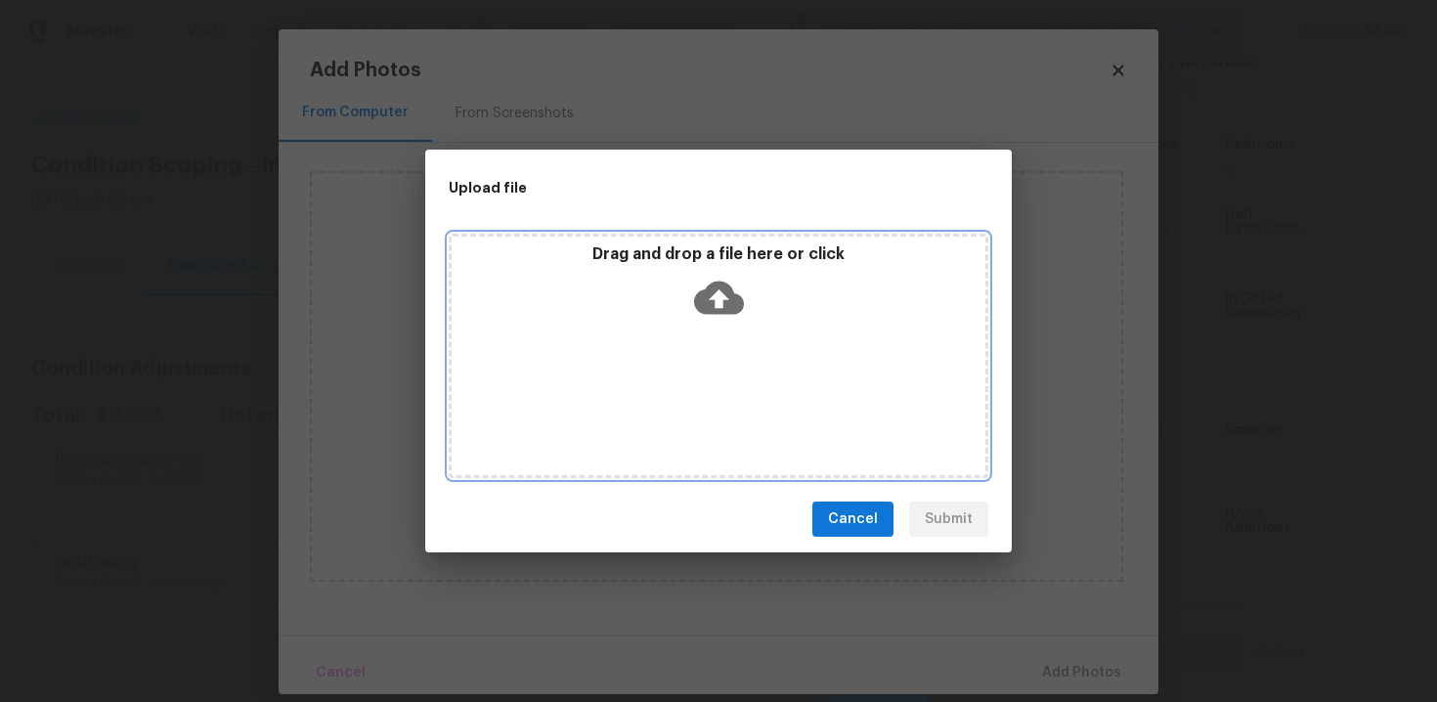
click at [724, 292] on icon at bounding box center [719, 297] width 50 height 33
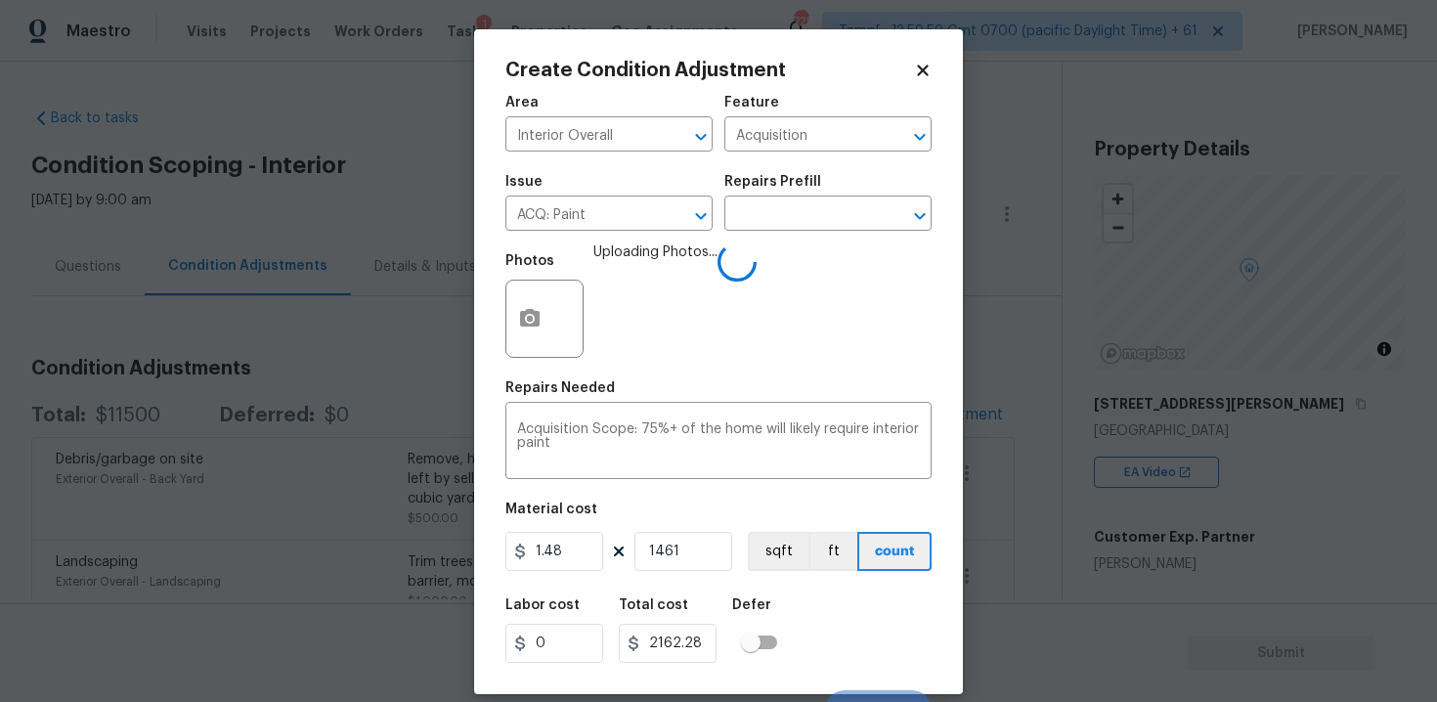
type input "1461"
click at [781, 556] on button "sqft" at bounding box center [778, 551] width 61 height 39
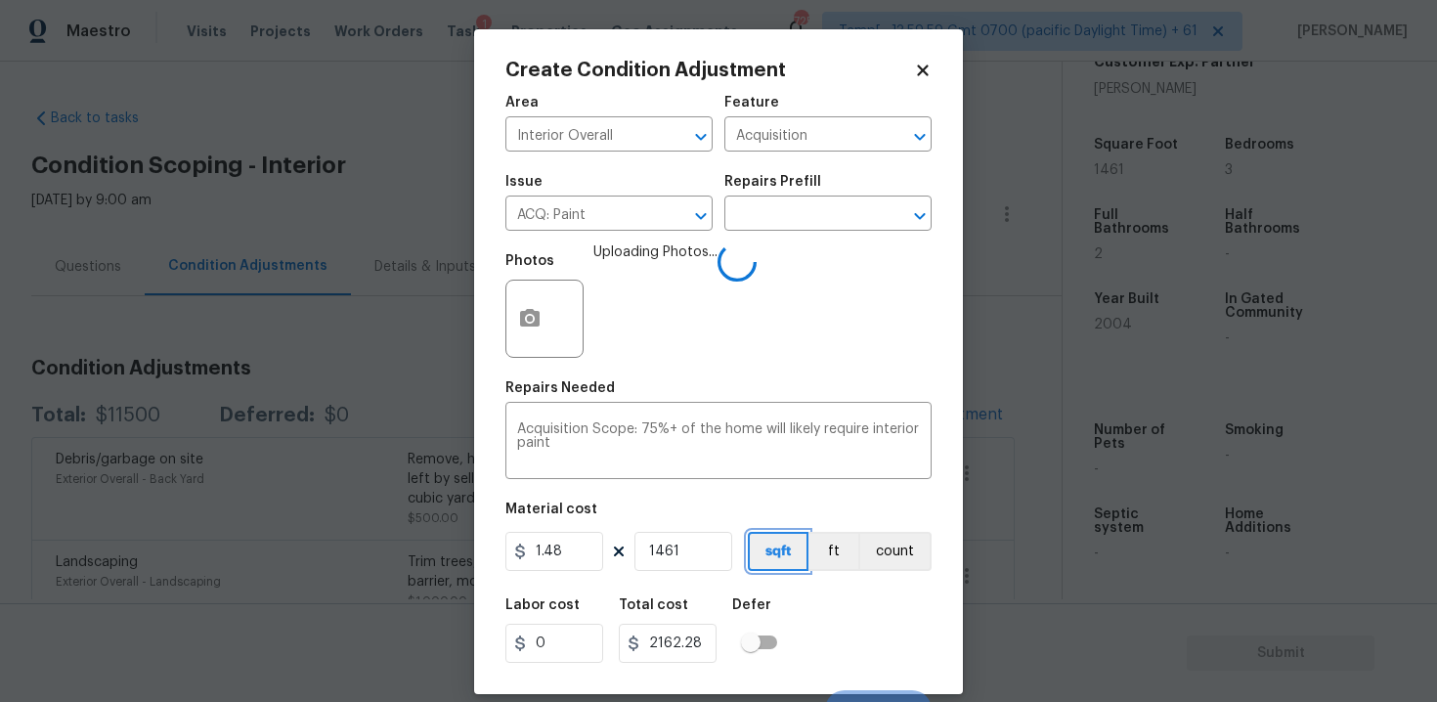
scroll to position [28, 0]
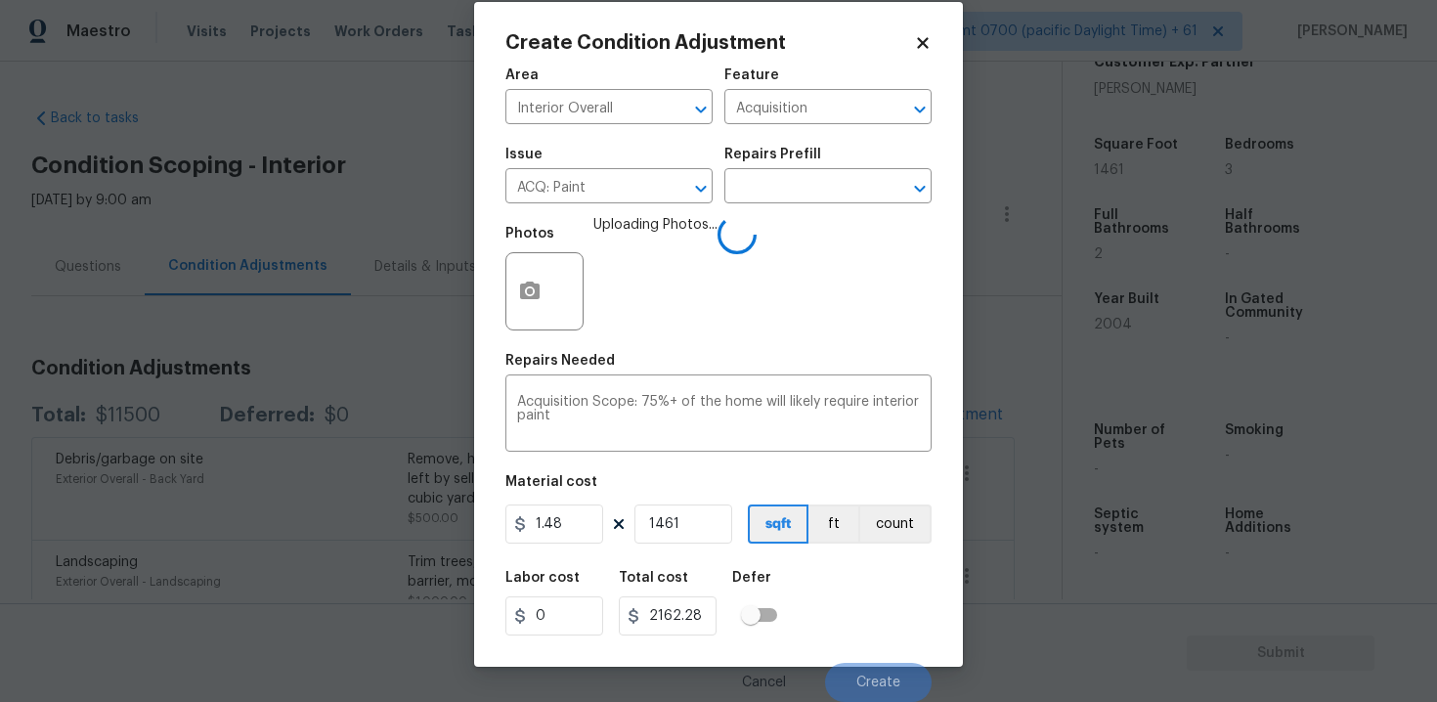
click at [799, 621] on div "Labor cost 0 Total cost 2162.28 Defer" at bounding box center [718, 603] width 426 height 88
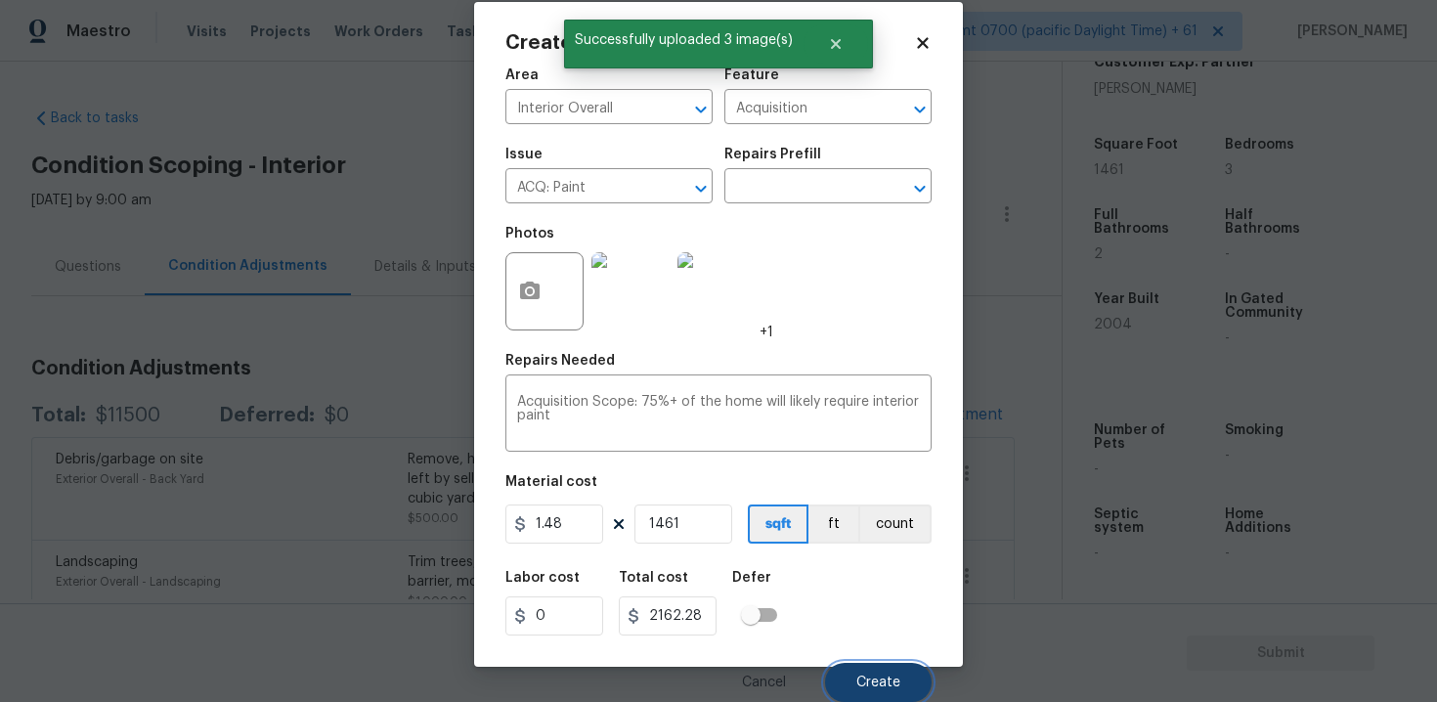
click at [856, 668] on button "Create" at bounding box center [878, 682] width 107 height 39
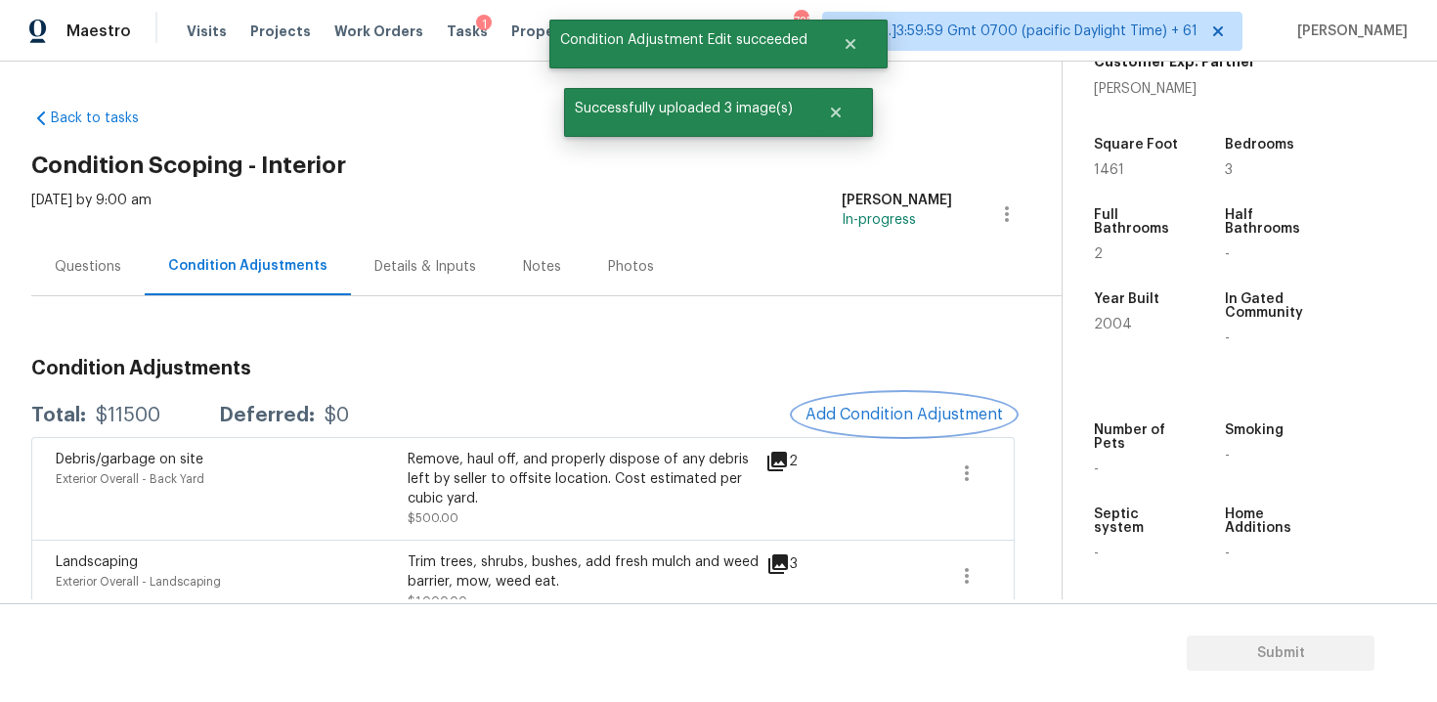
scroll to position [0, 0]
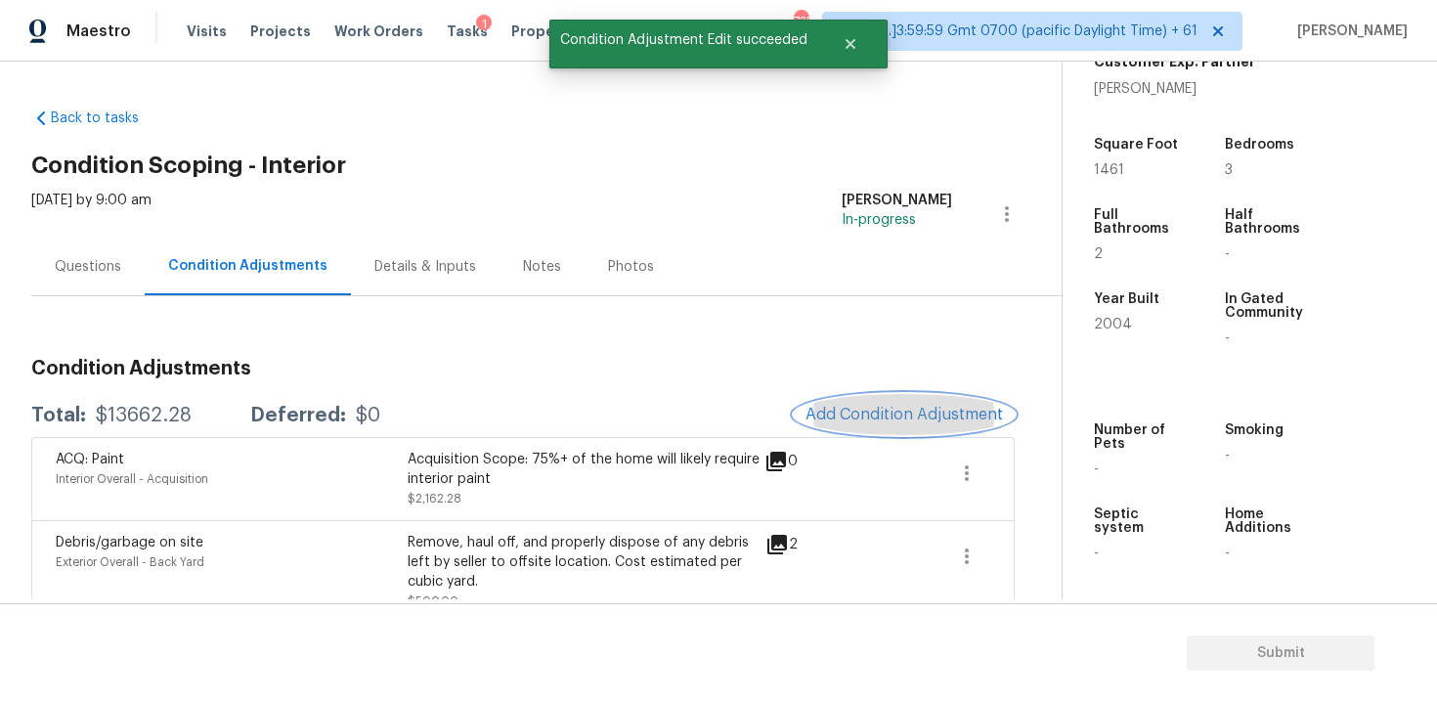
click at [855, 407] on span "Add Condition Adjustment" at bounding box center [903, 415] width 197 height 18
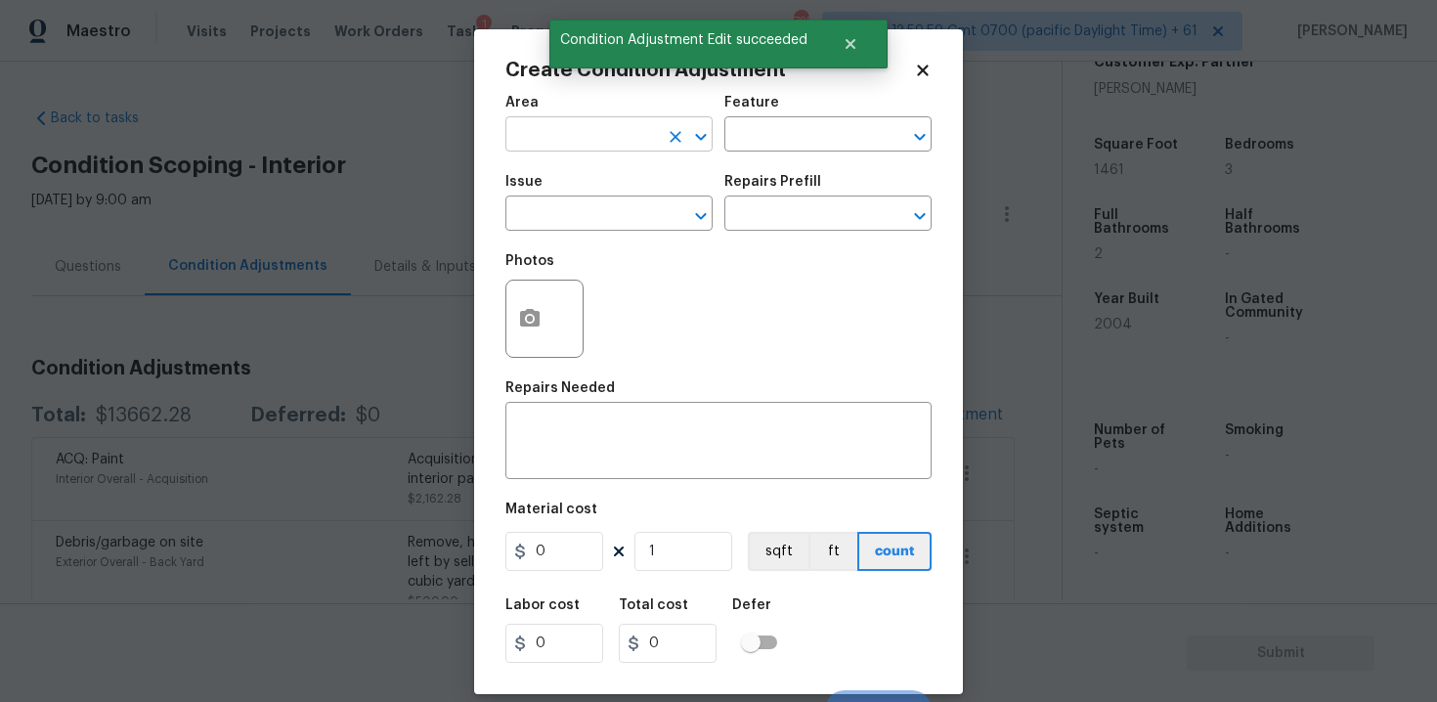
click at [605, 151] on input "text" at bounding box center [581, 136] width 152 height 30
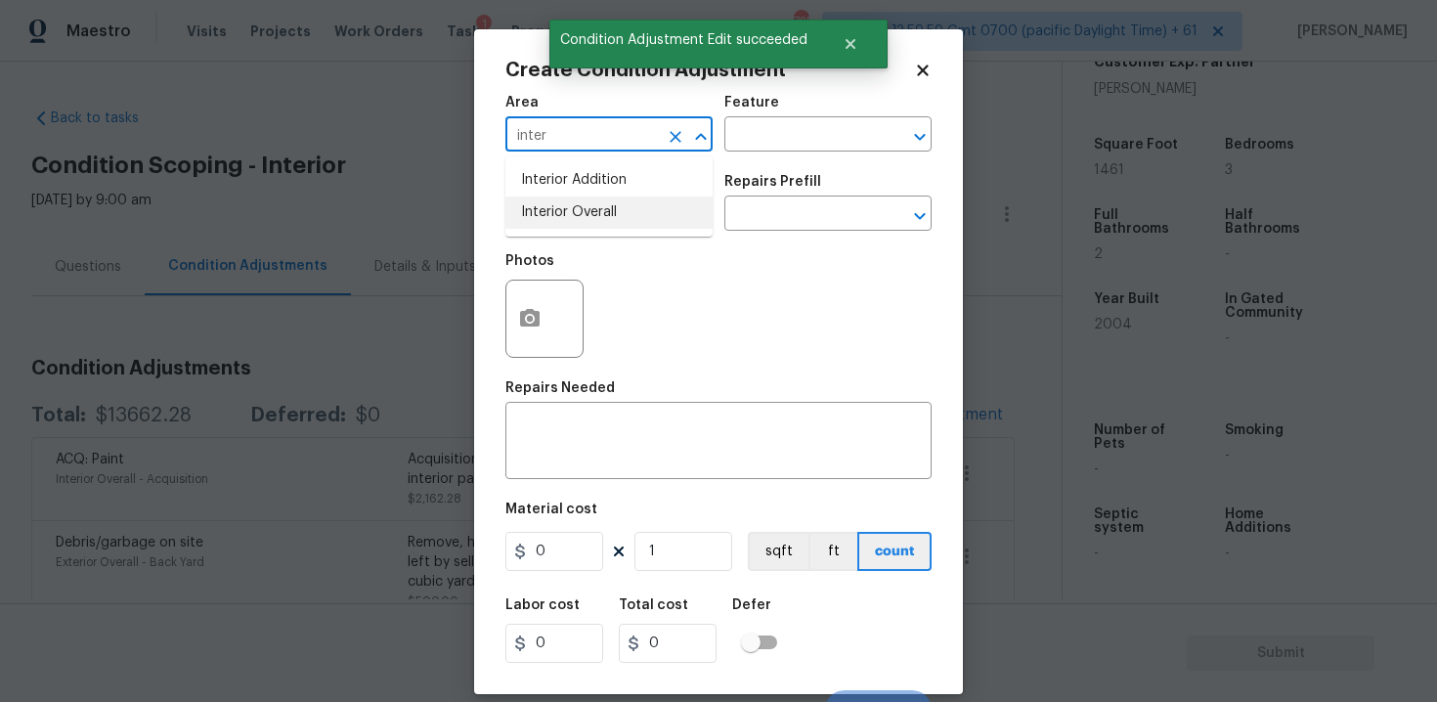
click at [602, 217] on li "Interior Overall" at bounding box center [608, 212] width 207 height 32
type input "Interior Overall"
click at [602, 217] on input "text" at bounding box center [581, 215] width 152 height 30
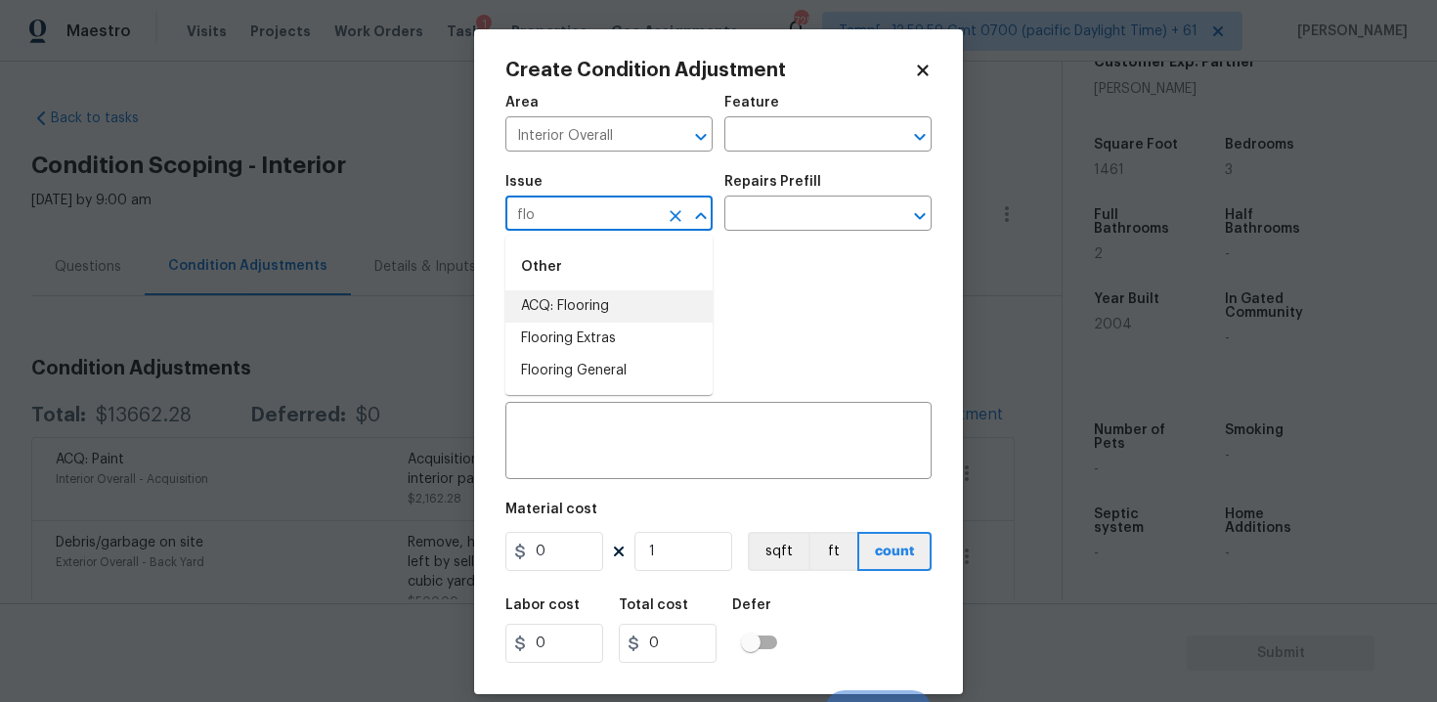
click at [618, 345] on li "Flooring Extras" at bounding box center [608, 338] width 207 height 32
type input "Flooring Extras"
click at [778, 210] on input "text" at bounding box center [800, 215] width 152 height 30
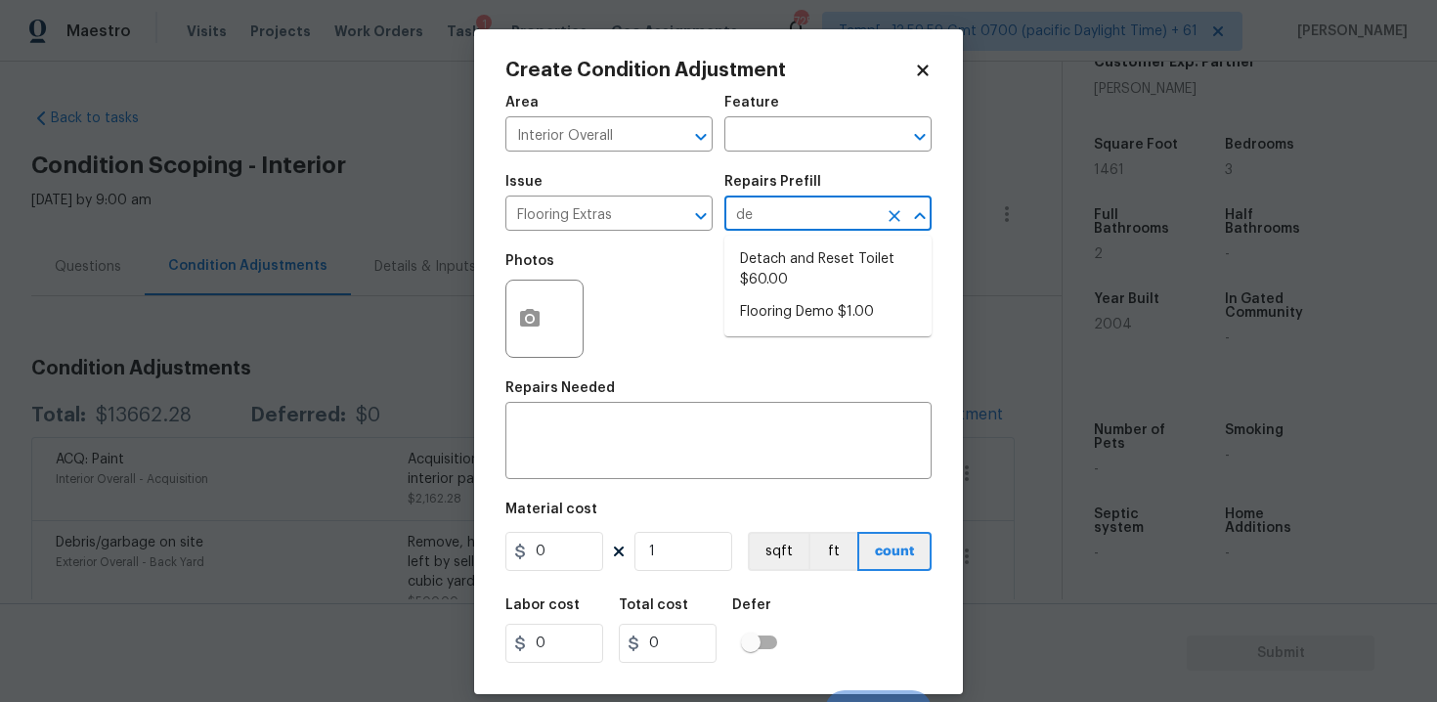
type input "dem"
click at [781, 243] on li "Flooring Demo $1.00" at bounding box center [827, 259] width 207 height 32
type input "Overall Flooring"
type textarea "Demo existing flooring."
type input "1"
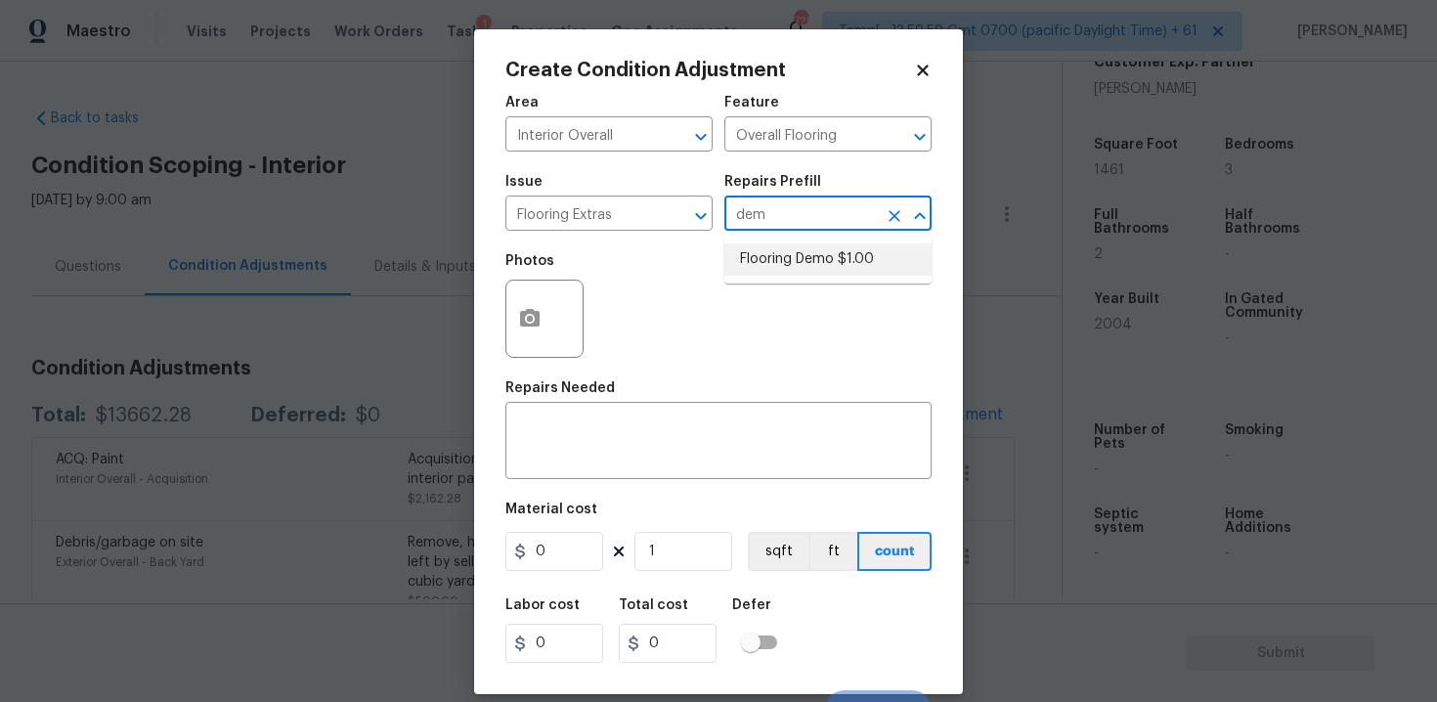
type input "1"
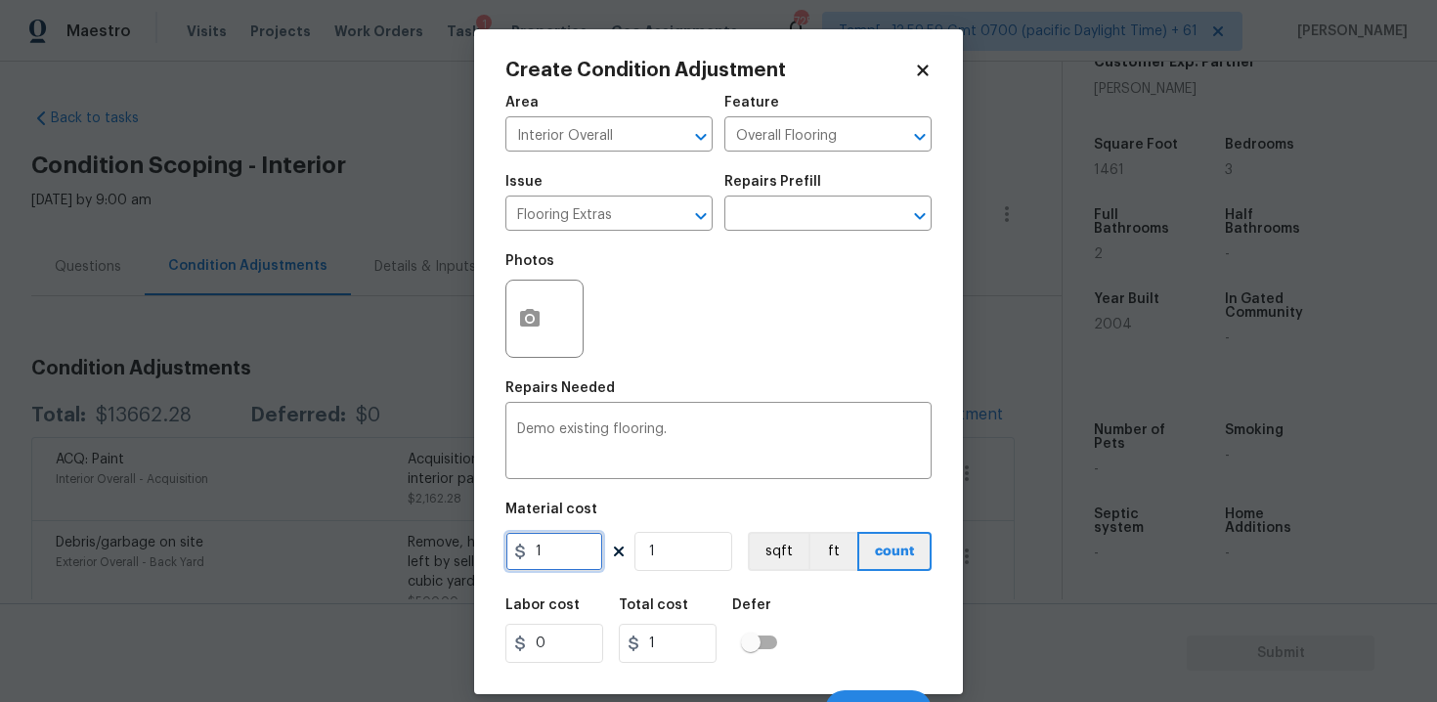
click at [580, 534] on input "1" at bounding box center [554, 551] width 98 height 39
type input "2"
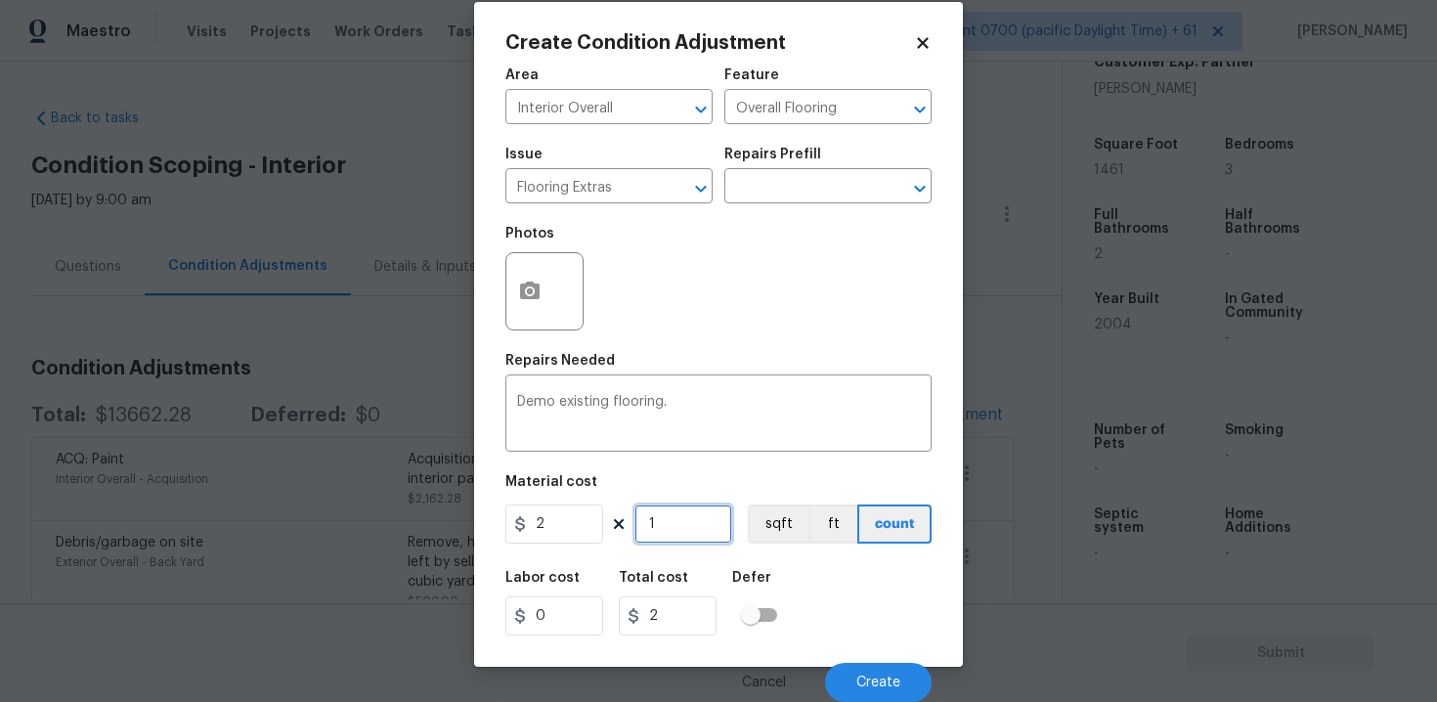
click at [681, 537] on input "1" at bounding box center [683, 523] width 98 height 39
type input "0"
type input "7"
type input "14"
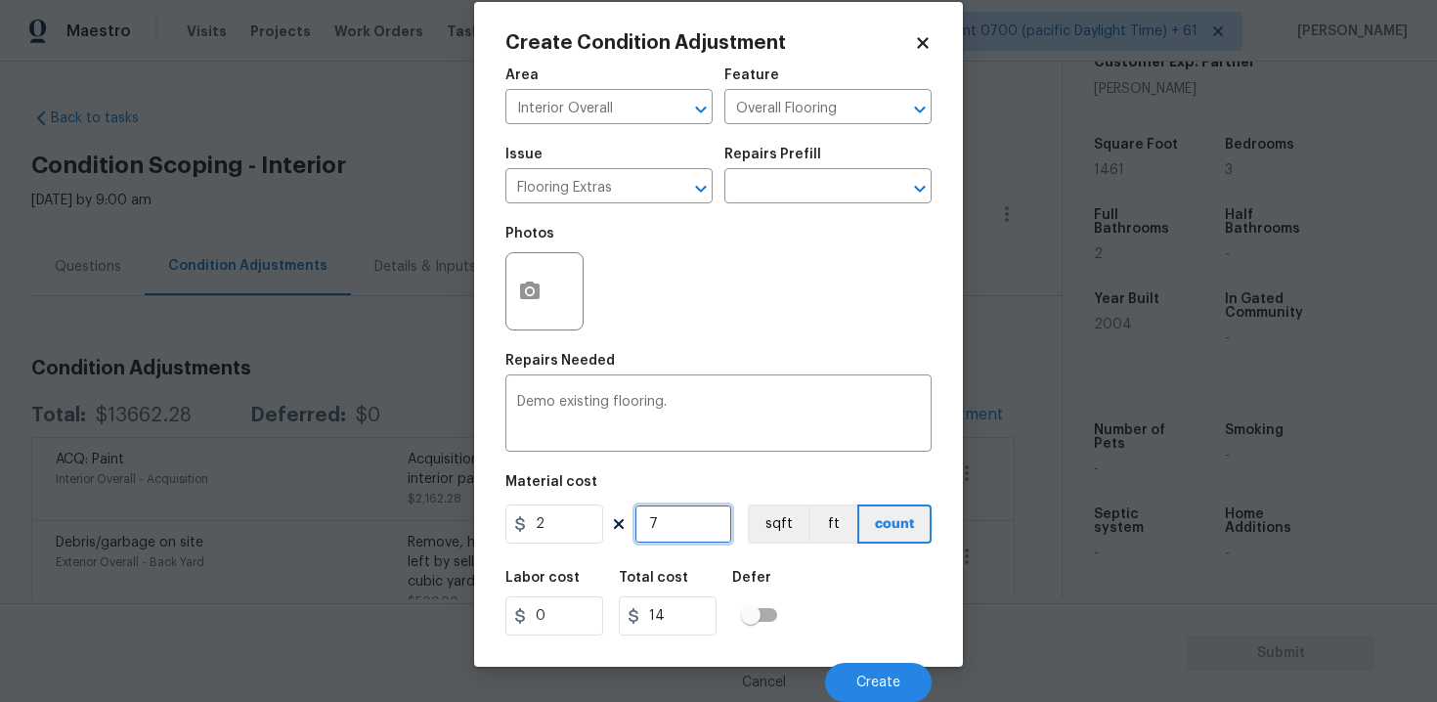
type input "70"
type input "140"
type input "700"
type input "1400"
type input "7000"
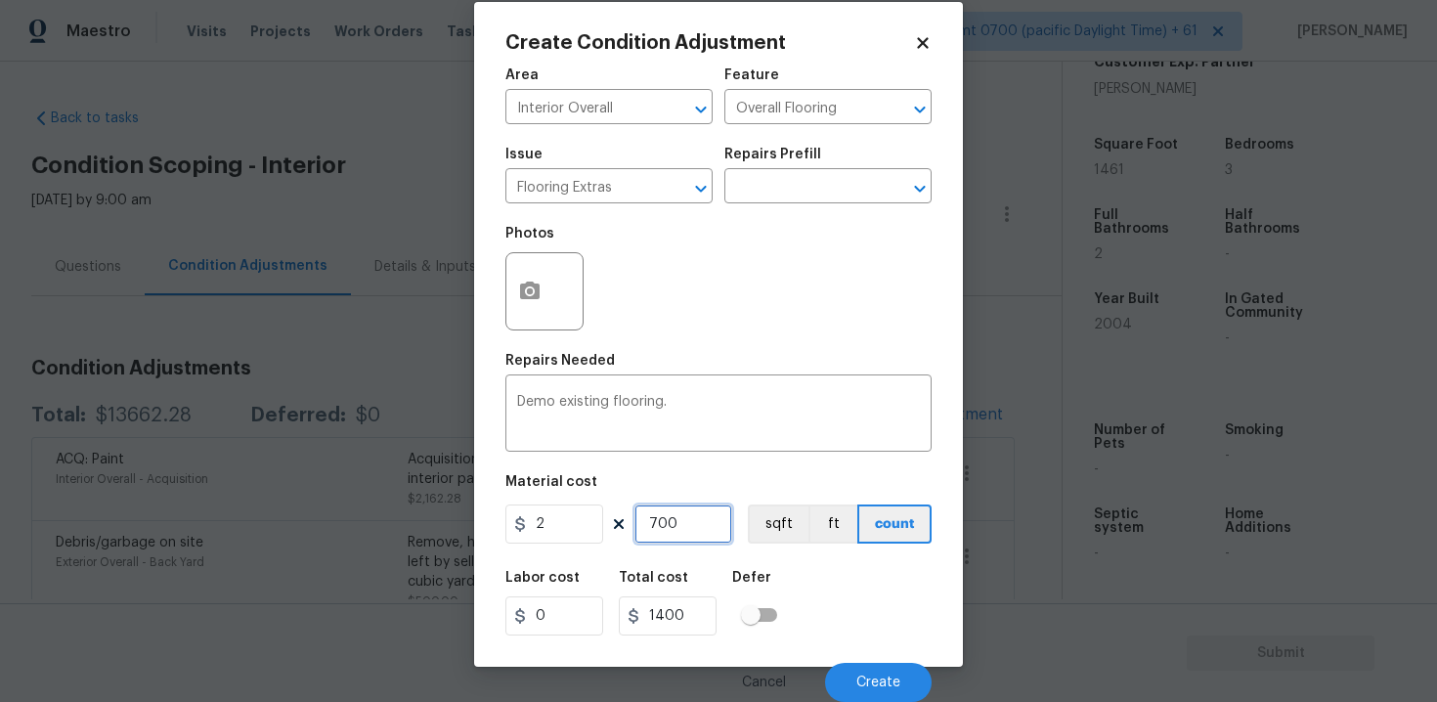
type input "14000"
type input "7000"
click at [782, 607] on input "checkbox" at bounding box center [750, 614] width 111 height 37
click at [782, 607] on input "checkbox" at bounding box center [769, 614] width 111 height 37
checkbox input "false"
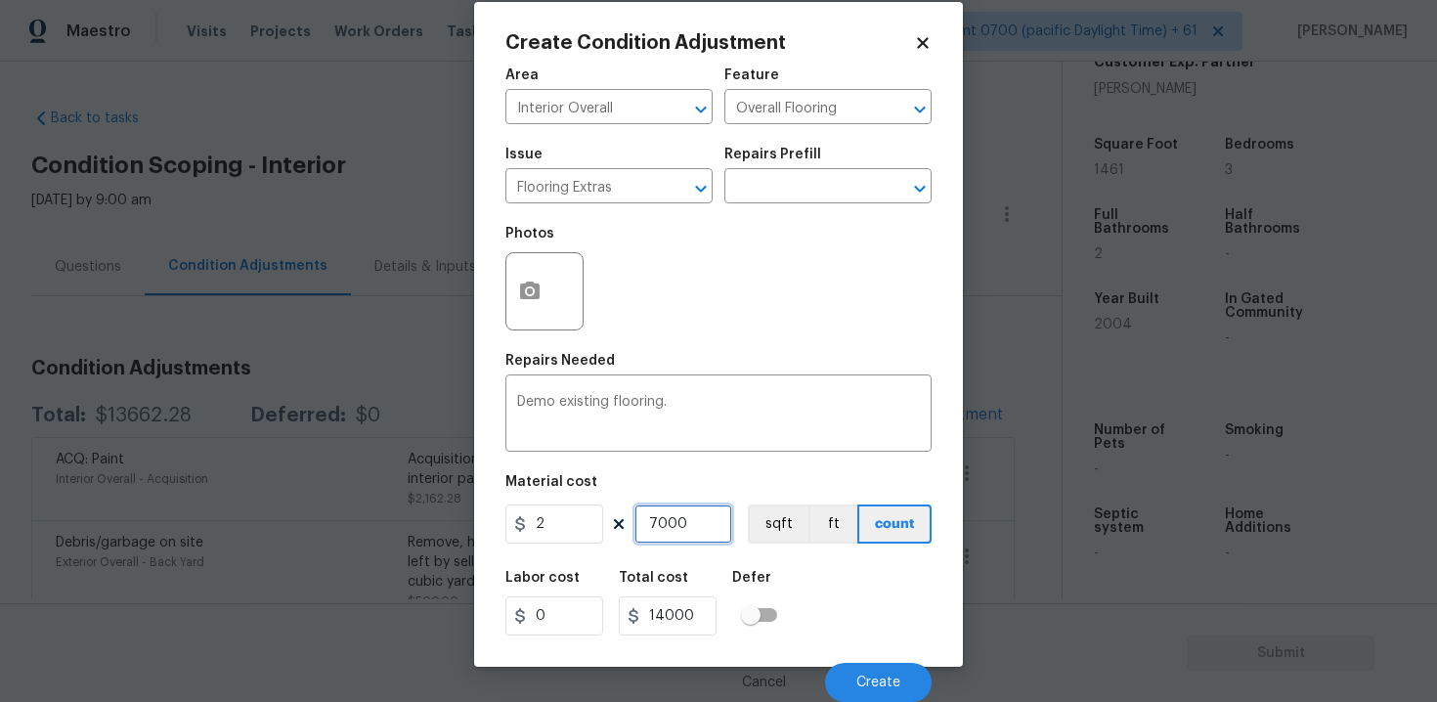
click at [707, 538] on input "7000" at bounding box center [683, 523] width 98 height 39
type input "700"
type input "1400"
click at [707, 538] on input "700" at bounding box center [683, 523] width 98 height 39
type input "700"
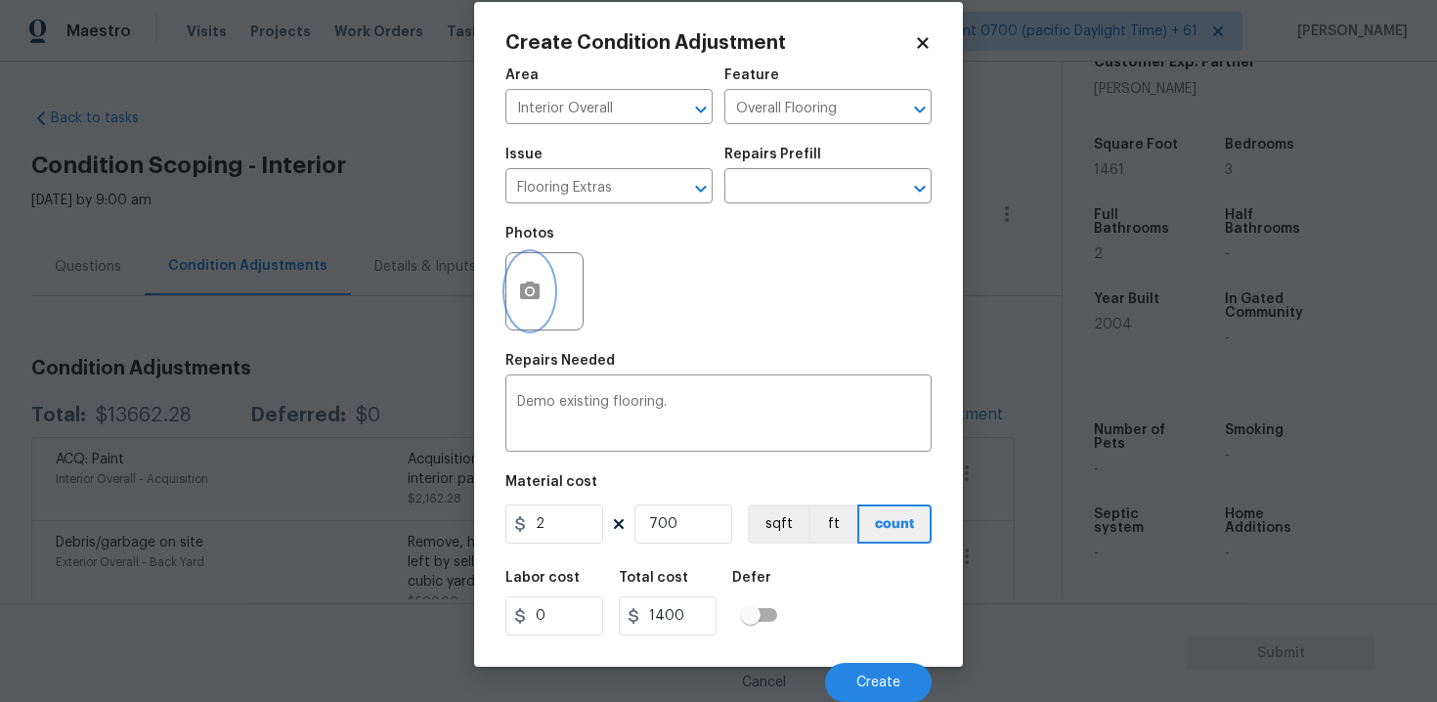
click at [524, 272] on button "button" at bounding box center [529, 291] width 47 height 76
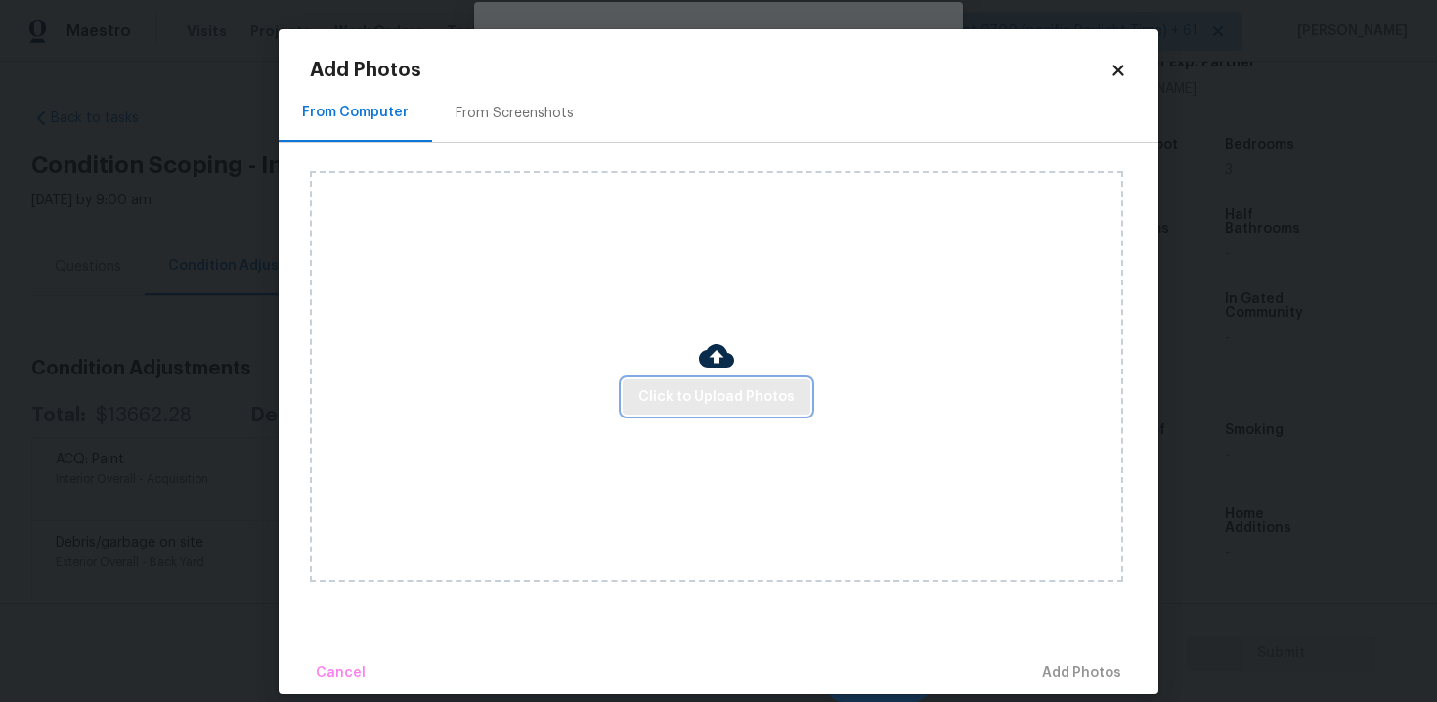
click at [702, 393] on span "Click to Upload Photos" at bounding box center [716, 397] width 156 height 24
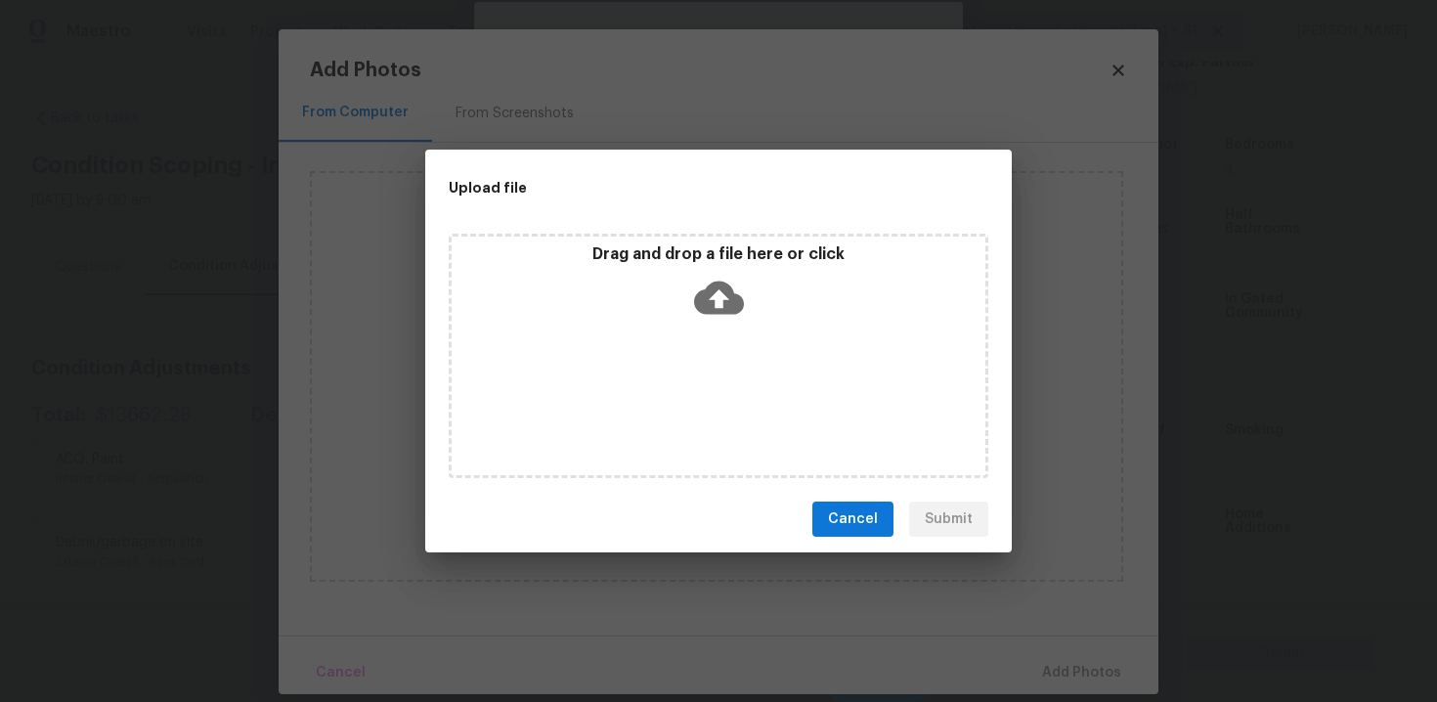
click at [699, 318] on icon at bounding box center [719, 298] width 50 height 50
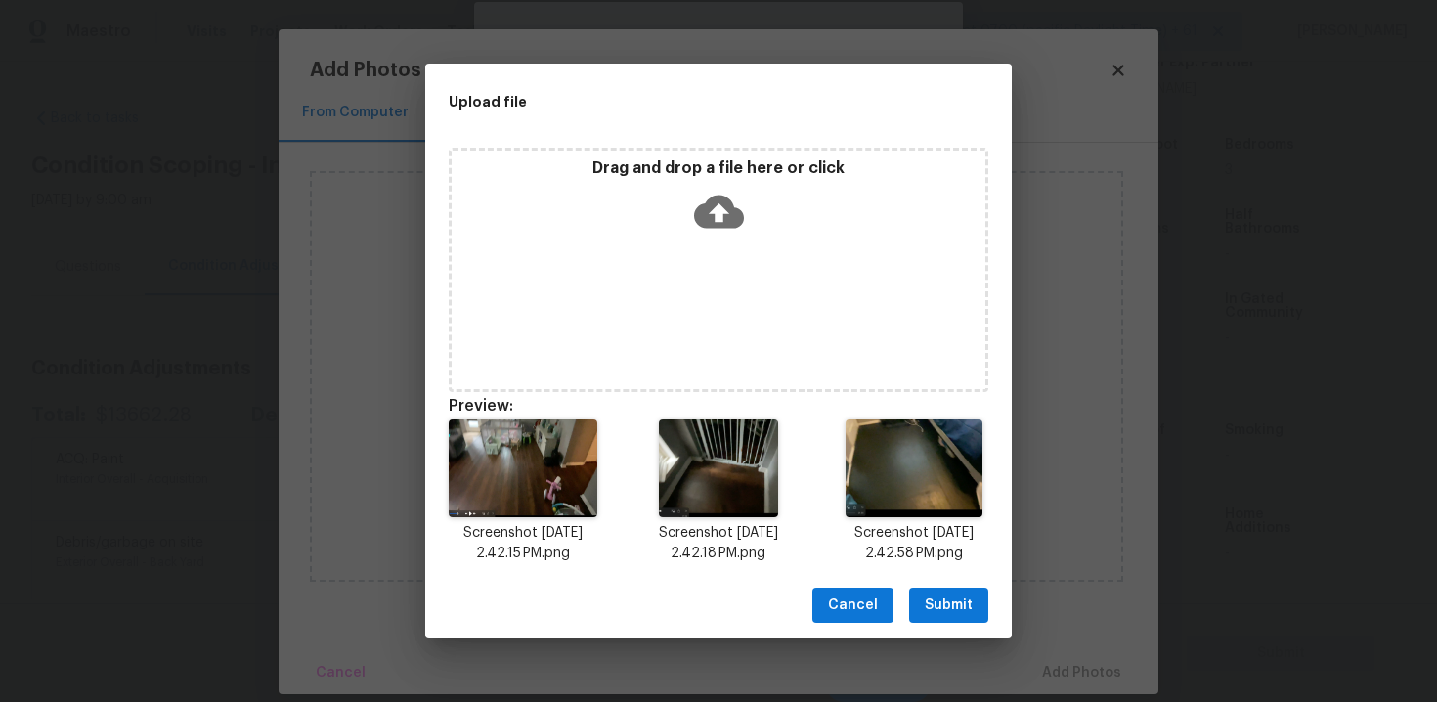
scroll to position [16, 0]
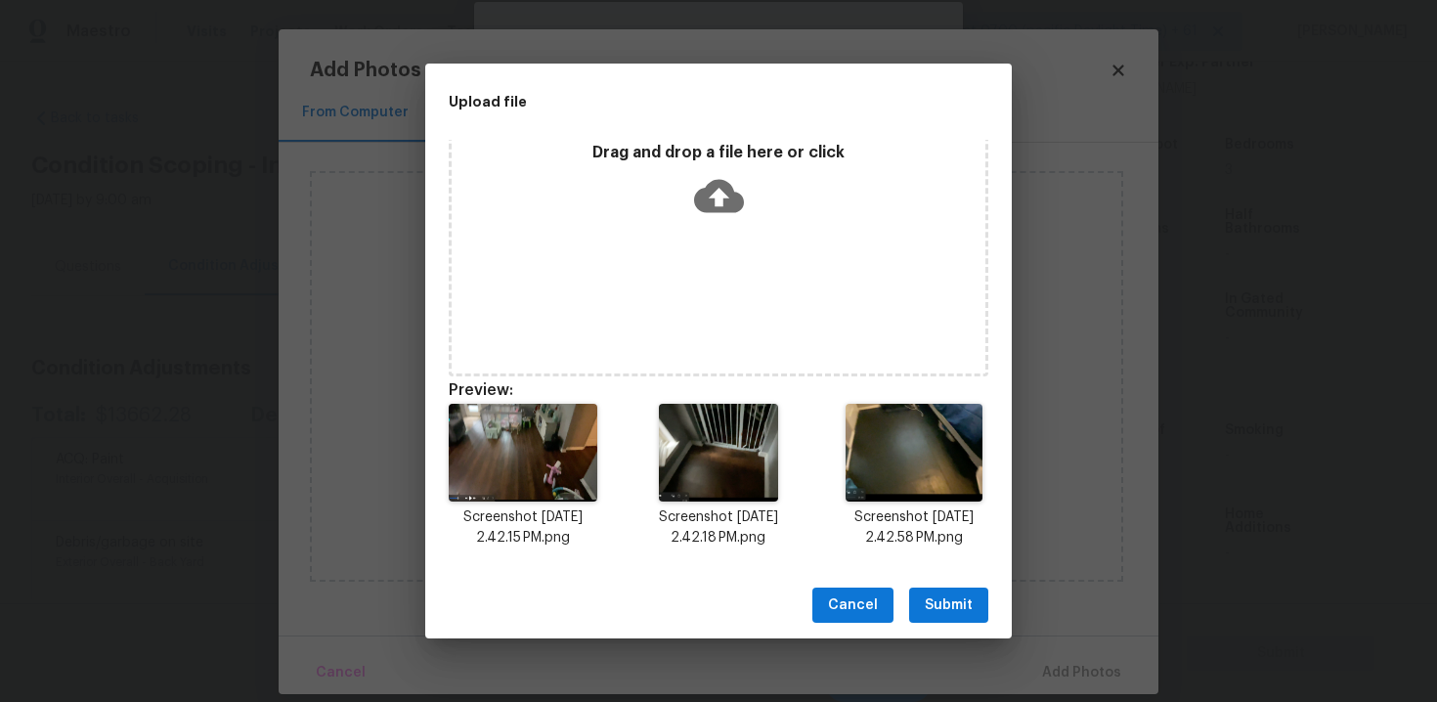
click at [930, 596] on span "Submit" at bounding box center [948, 605] width 48 height 24
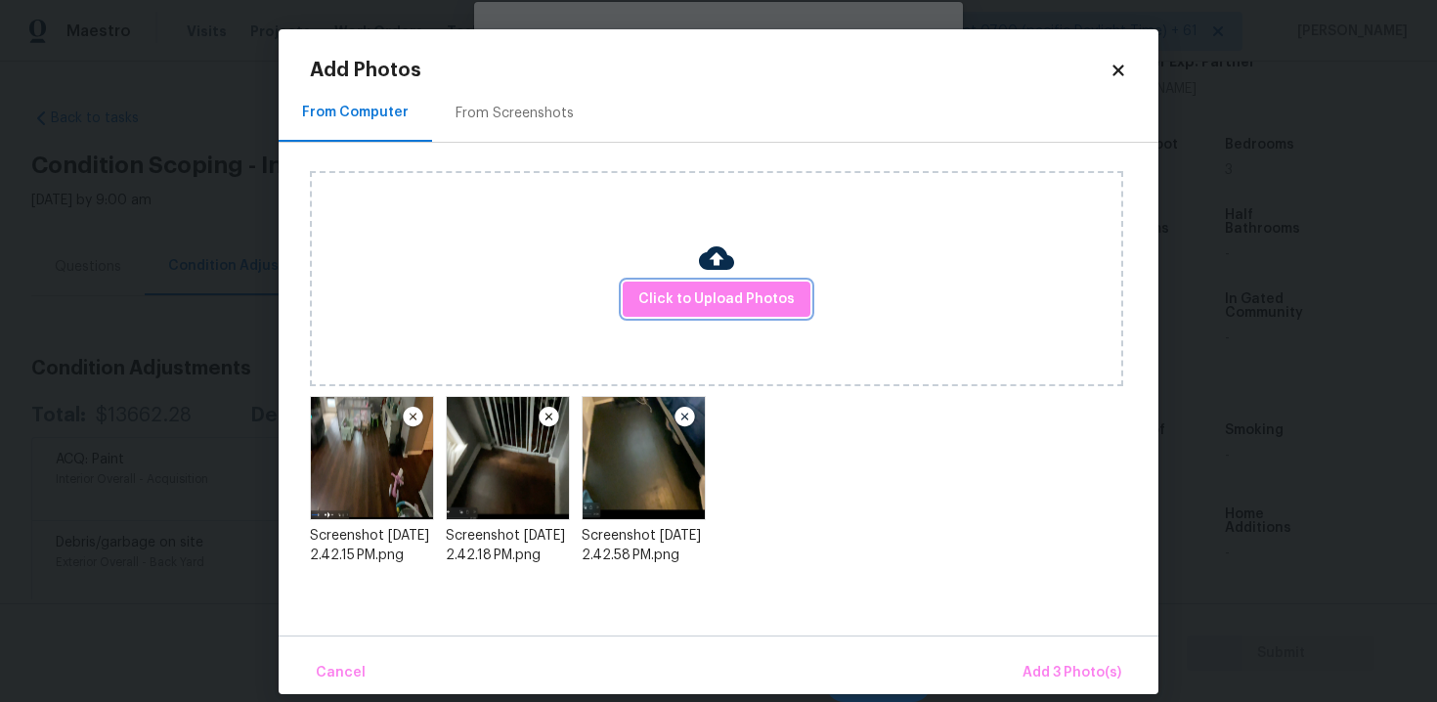
scroll to position [0, 0]
click at [1035, 659] on button "Add 3 Photo(s)" at bounding box center [1071, 673] width 114 height 42
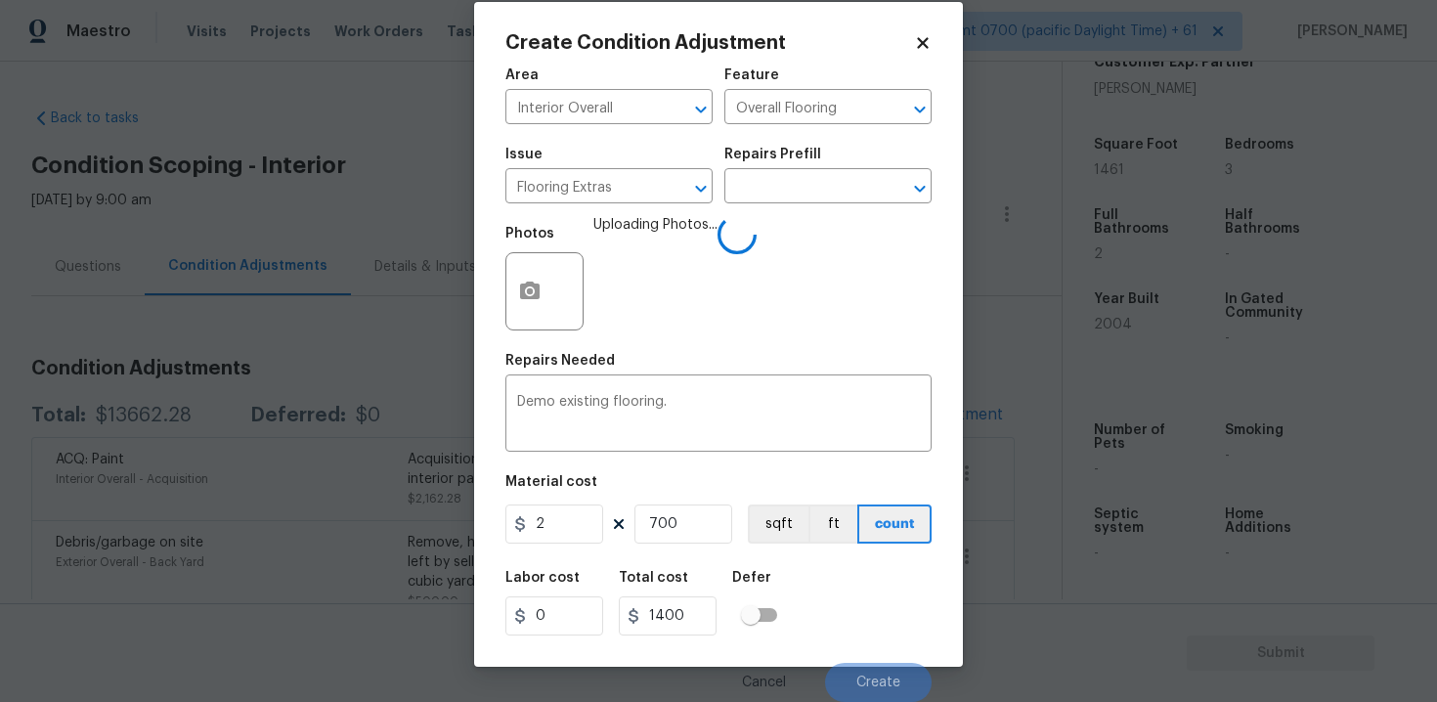
click at [882, 544] on figure "Material cost 2 700 sqft ft count" at bounding box center [718, 511] width 426 height 72
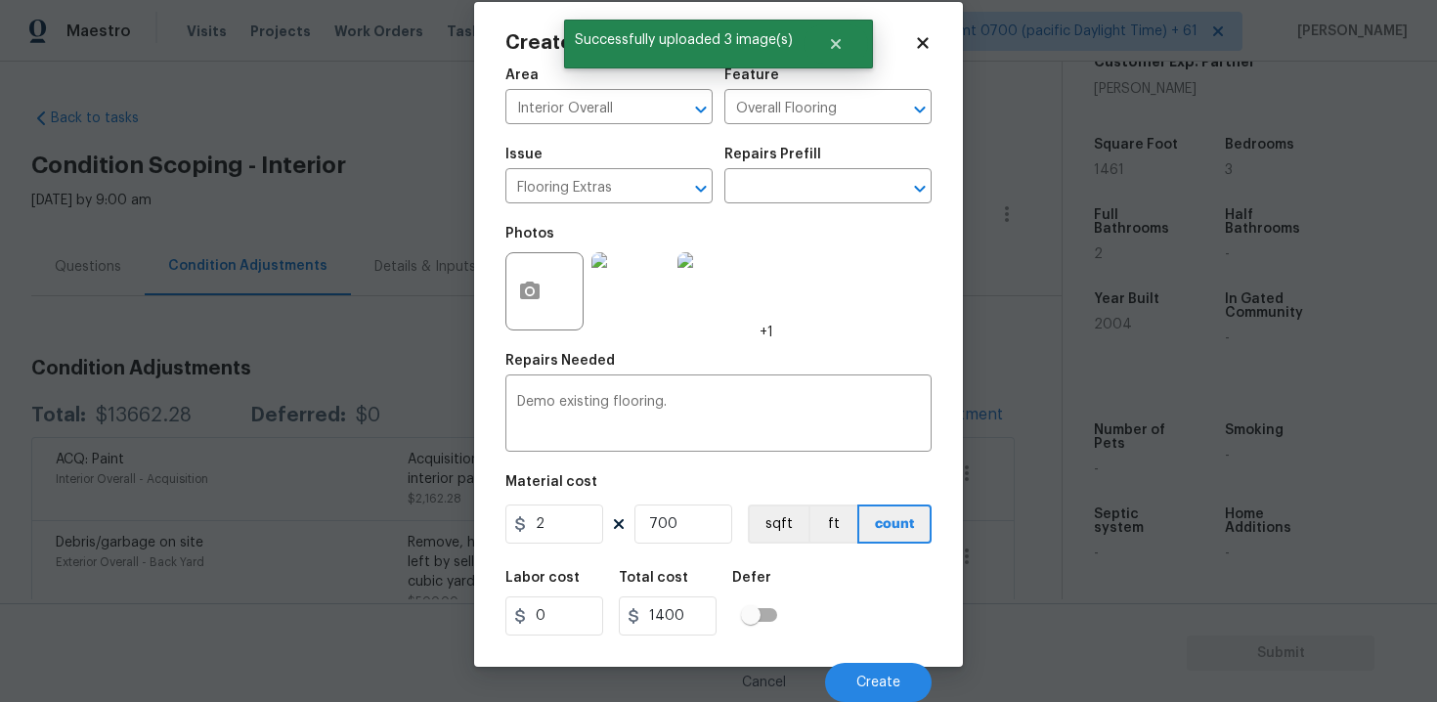
click at [884, 660] on div "Cancel Create" at bounding box center [718, 674] width 426 height 55
click at [886, 691] on button "Create" at bounding box center [878, 682] width 107 height 39
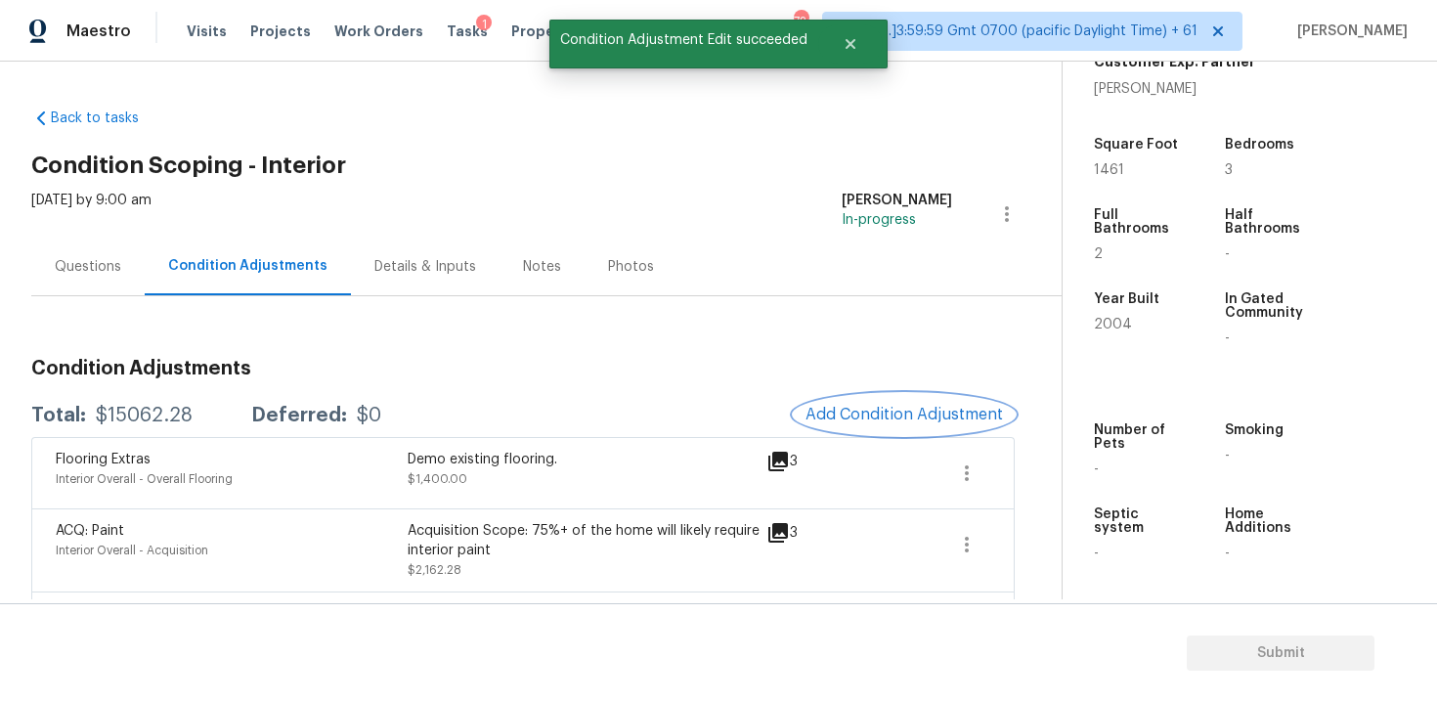
click at [856, 413] on span "Add Condition Adjustment" at bounding box center [903, 415] width 197 height 18
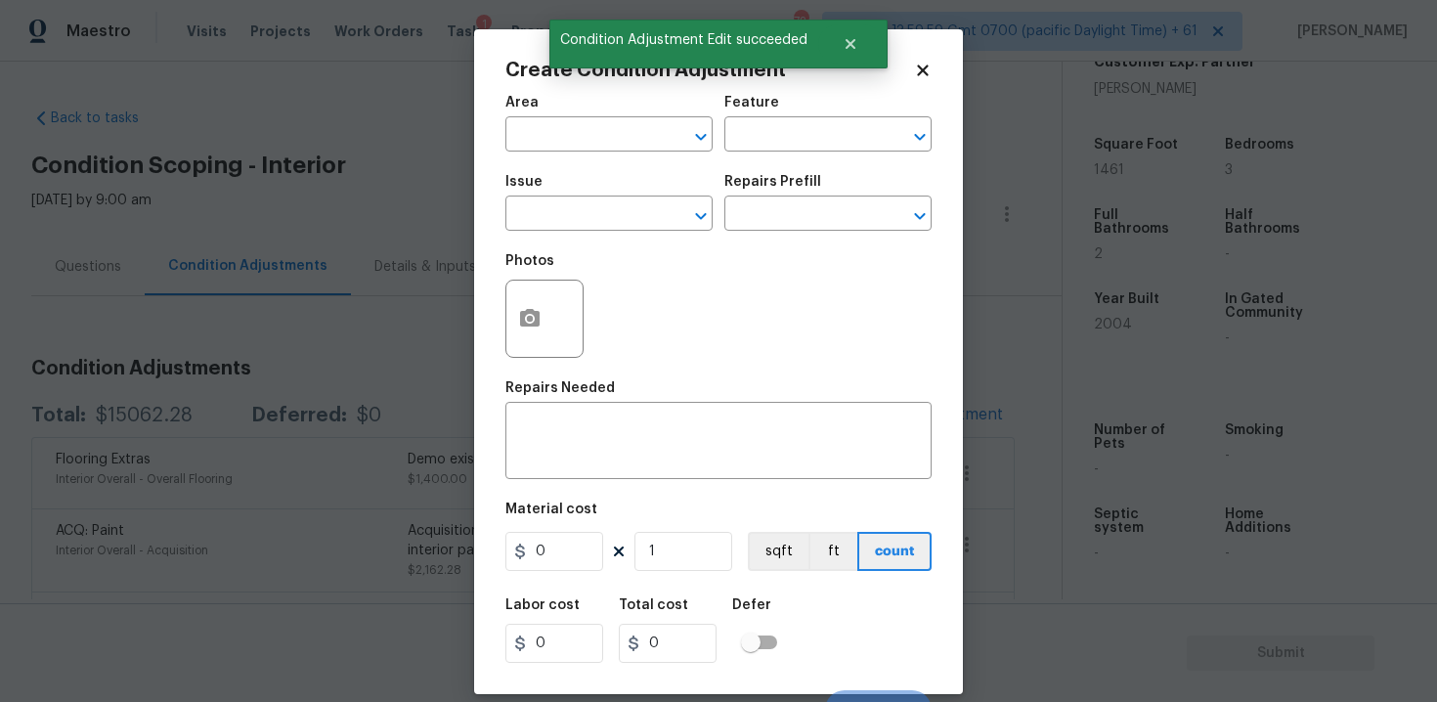
click at [555, 161] on span "Area ​" at bounding box center [608, 123] width 207 height 79
click at [553, 134] on input "text" at bounding box center [581, 136] width 152 height 30
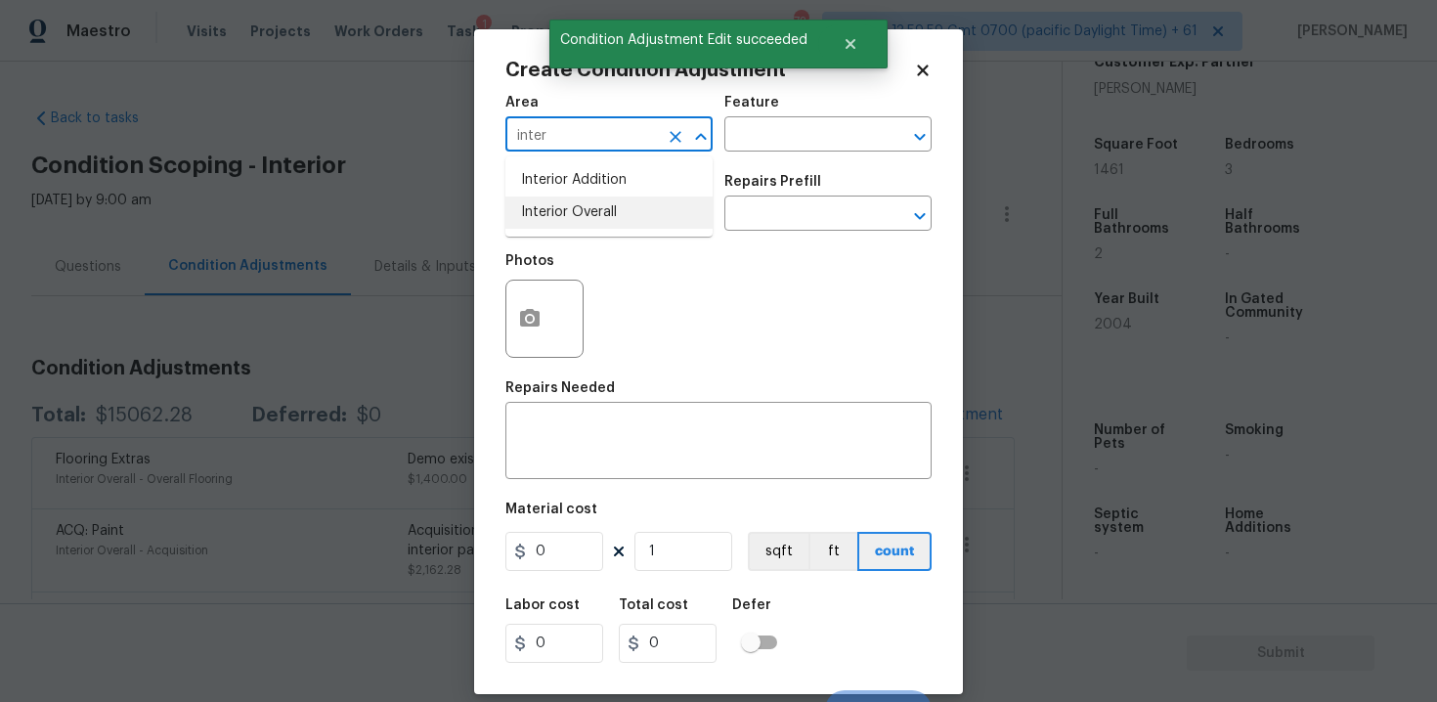
click at [547, 204] on li "Interior Overall" at bounding box center [608, 212] width 207 height 32
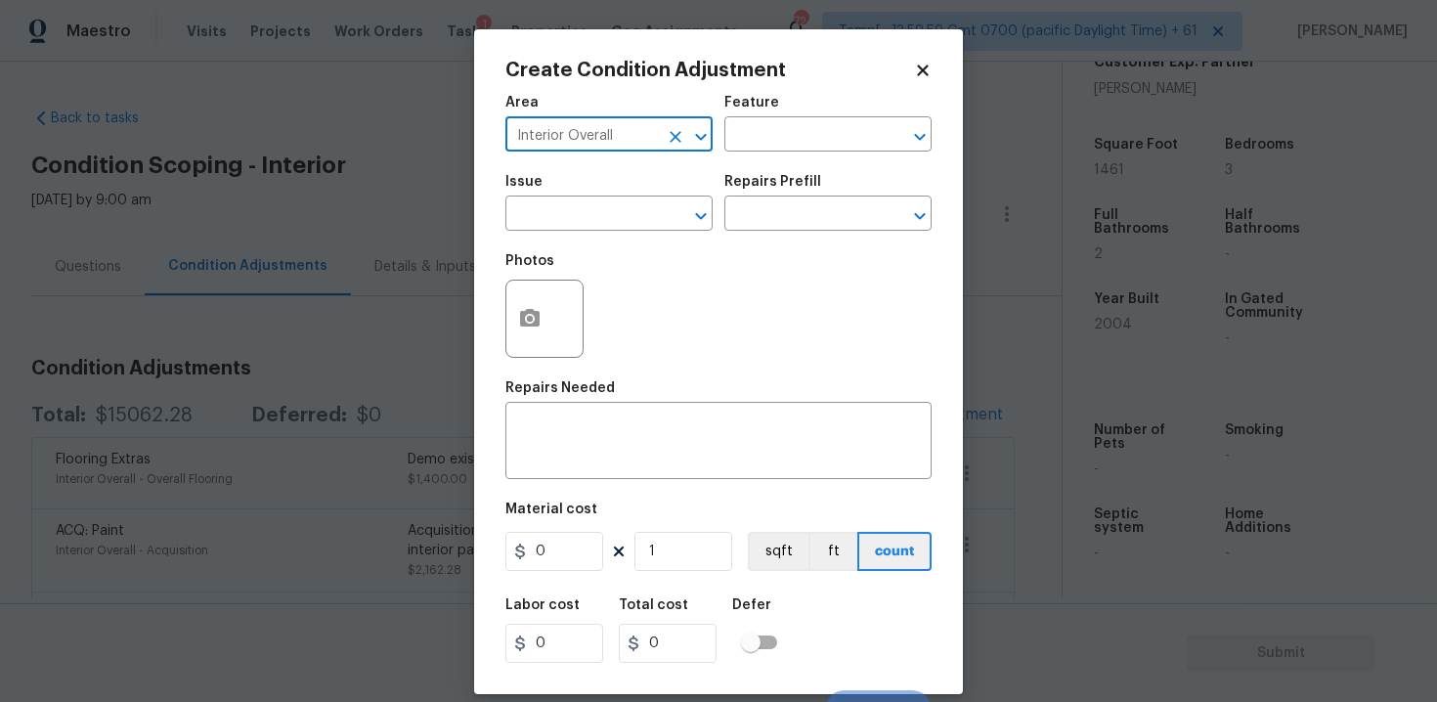
type input "Interior Overall"
click at [547, 204] on input "text" at bounding box center [581, 215] width 152 height 30
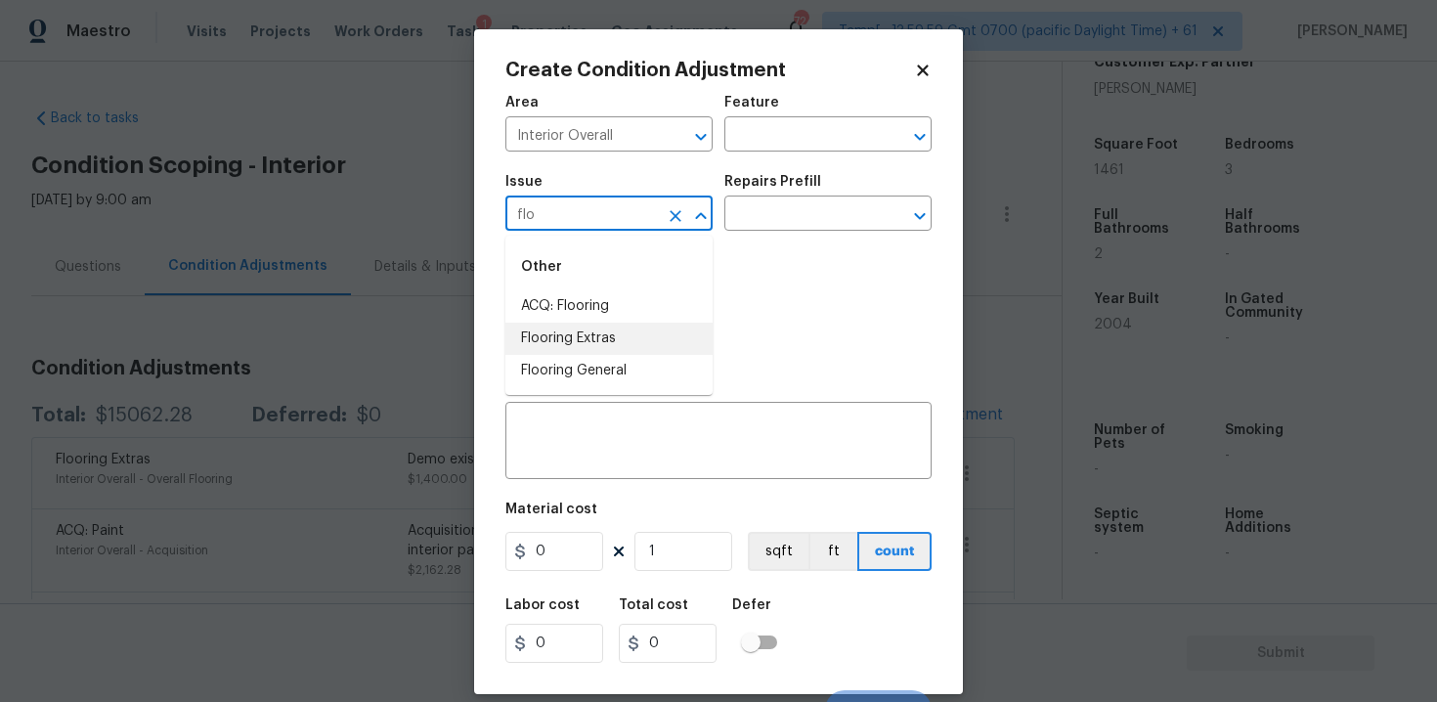
click at [576, 337] on li "Flooring Extras" at bounding box center [608, 338] width 207 height 32
type input "Flooring Extras"
click at [612, 437] on textarea at bounding box center [718, 442] width 403 height 41
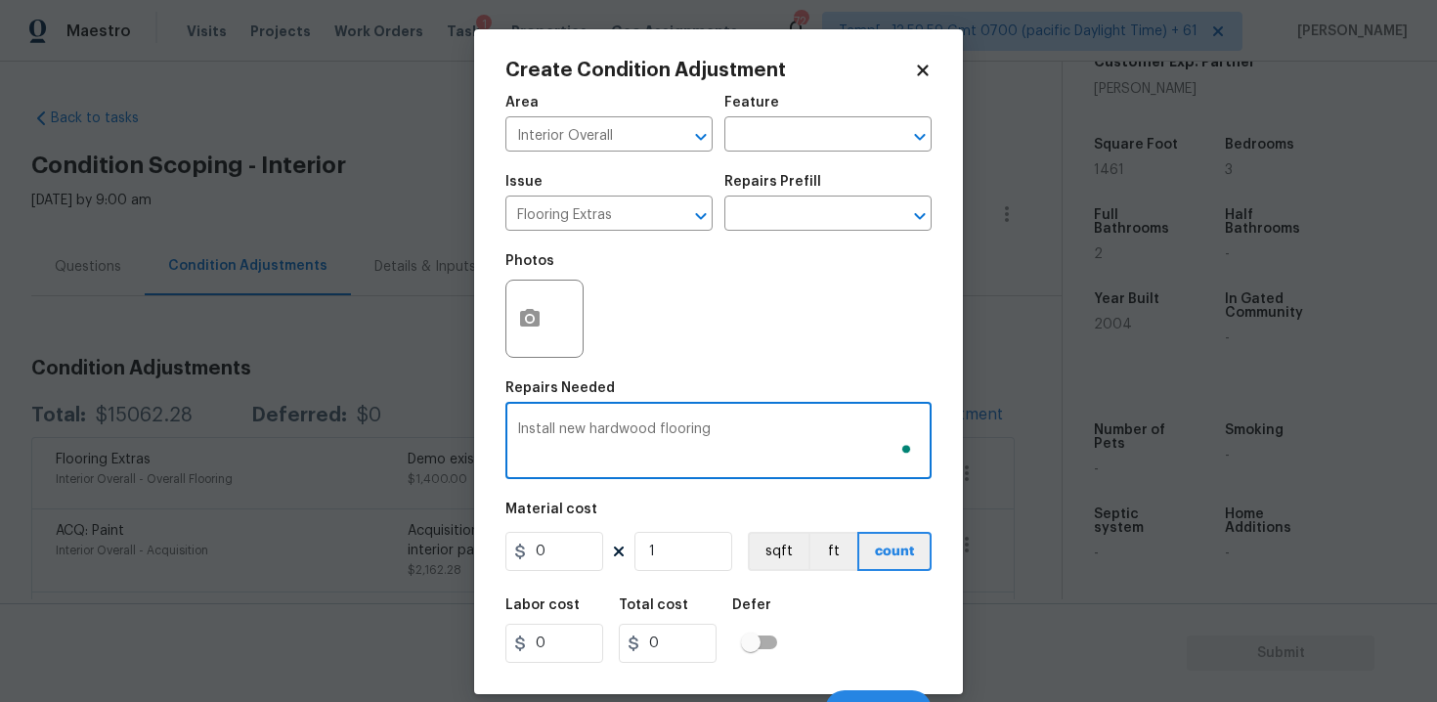
type textarea "Install new hardwood flooring"
click at [556, 538] on input "0" at bounding box center [554, 551] width 98 height 39
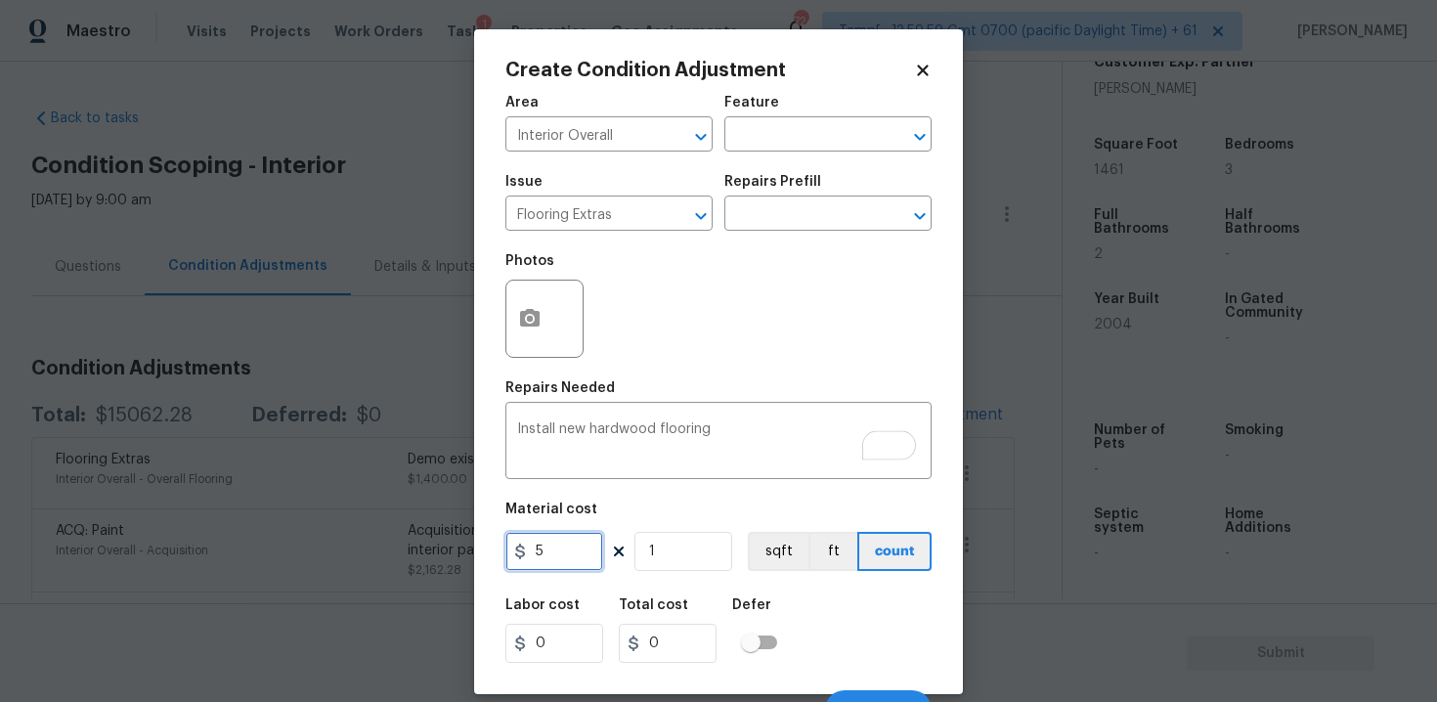
type input "5"
click at [666, 561] on input "1" at bounding box center [683, 551] width 98 height 39
type input "0"
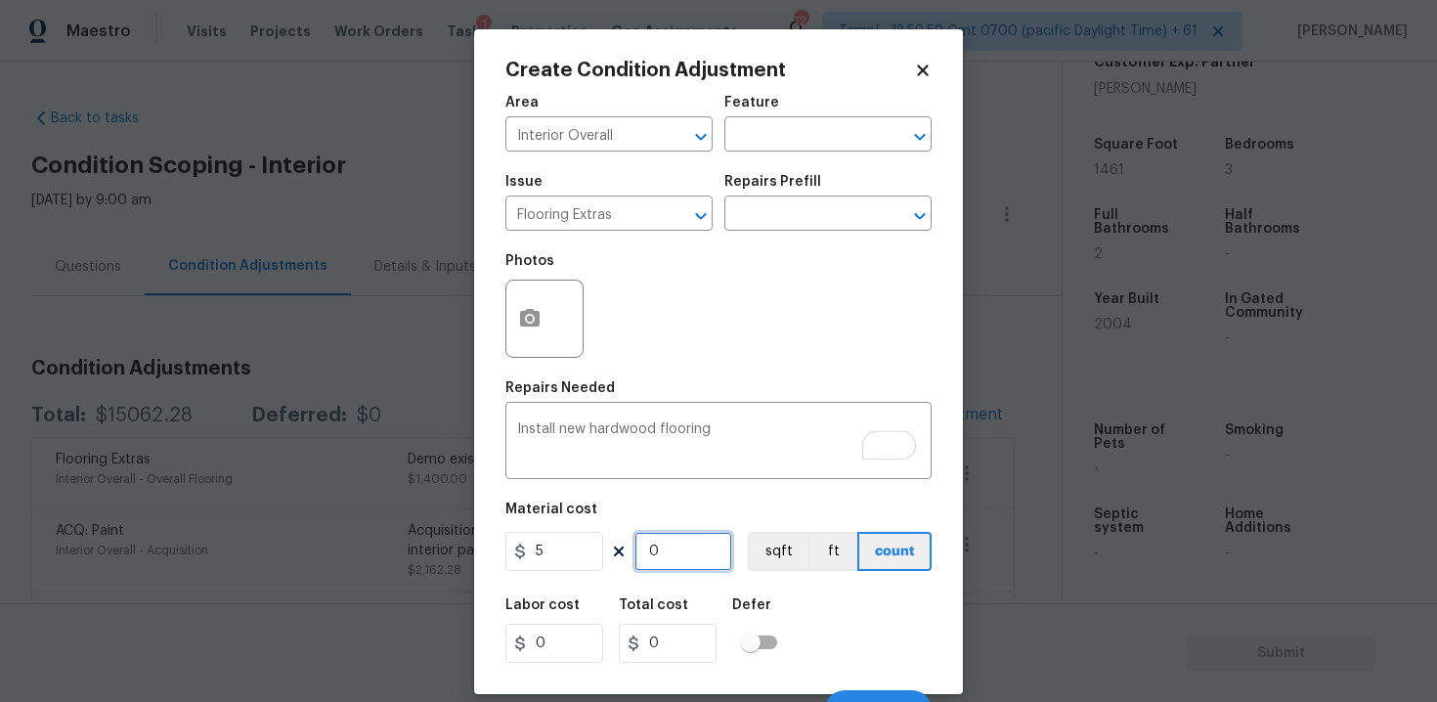
type input "7"
type input "35"
type input "70"
type input "350"
type input "700"
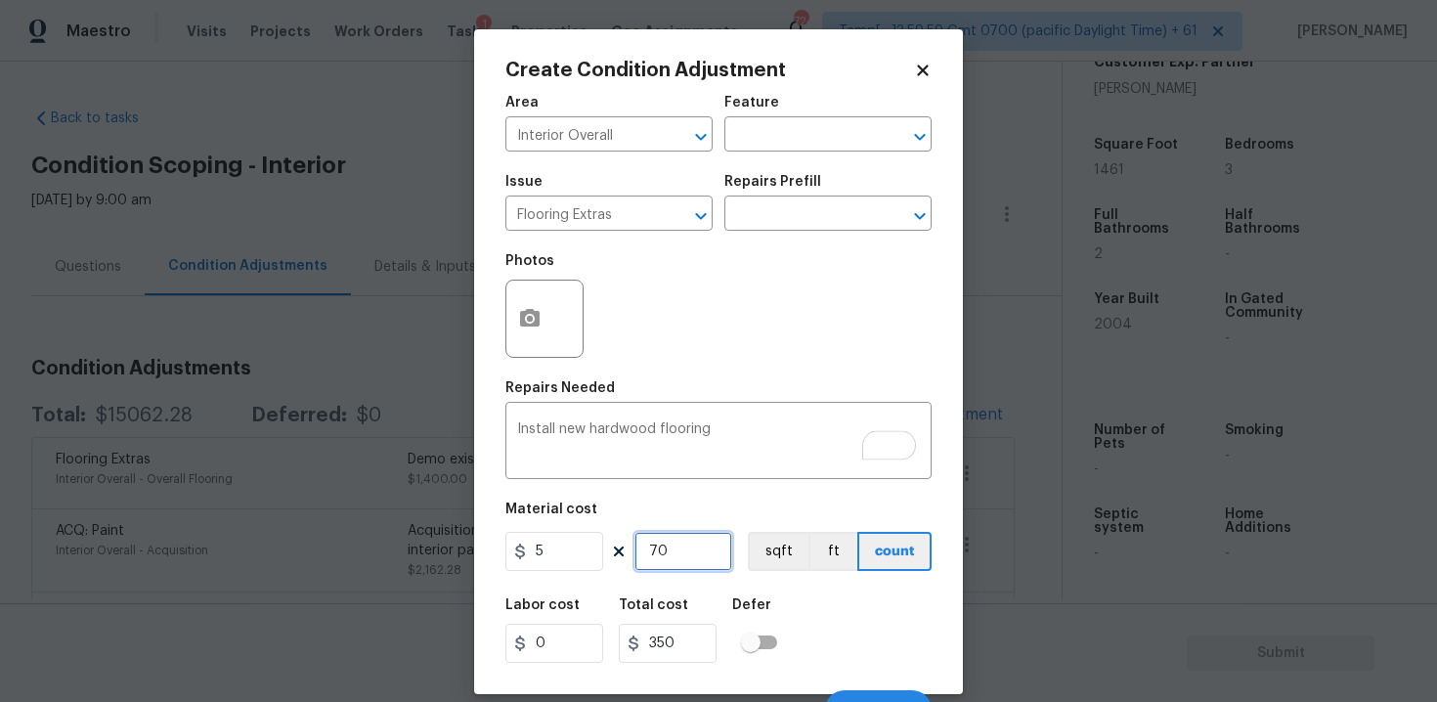
type input "3500"
type input "700"
click at [510, 335] on button "button" at bounding box center [529, 318] width 47 height 76
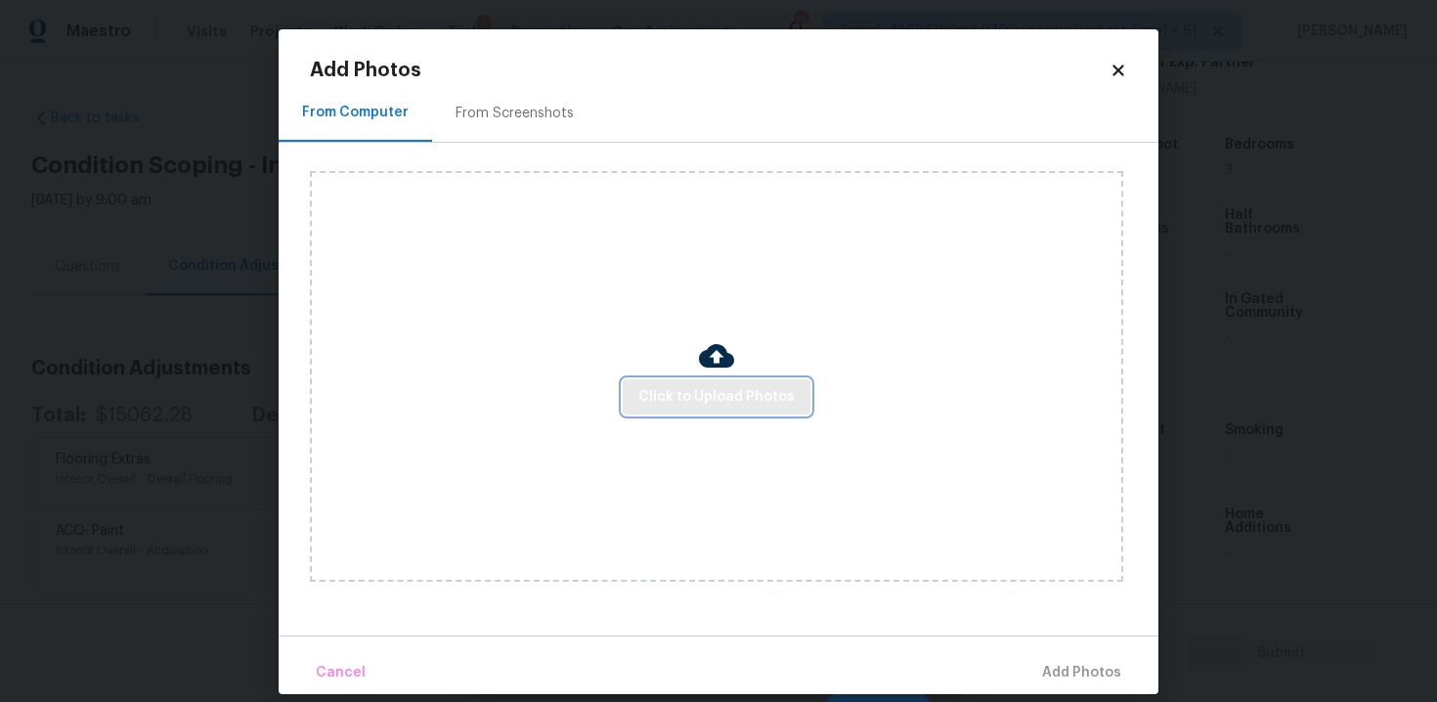
click at [709, 387] on span "Click to Upload Photos" at bounding box center [716, 397] width 156 height 24
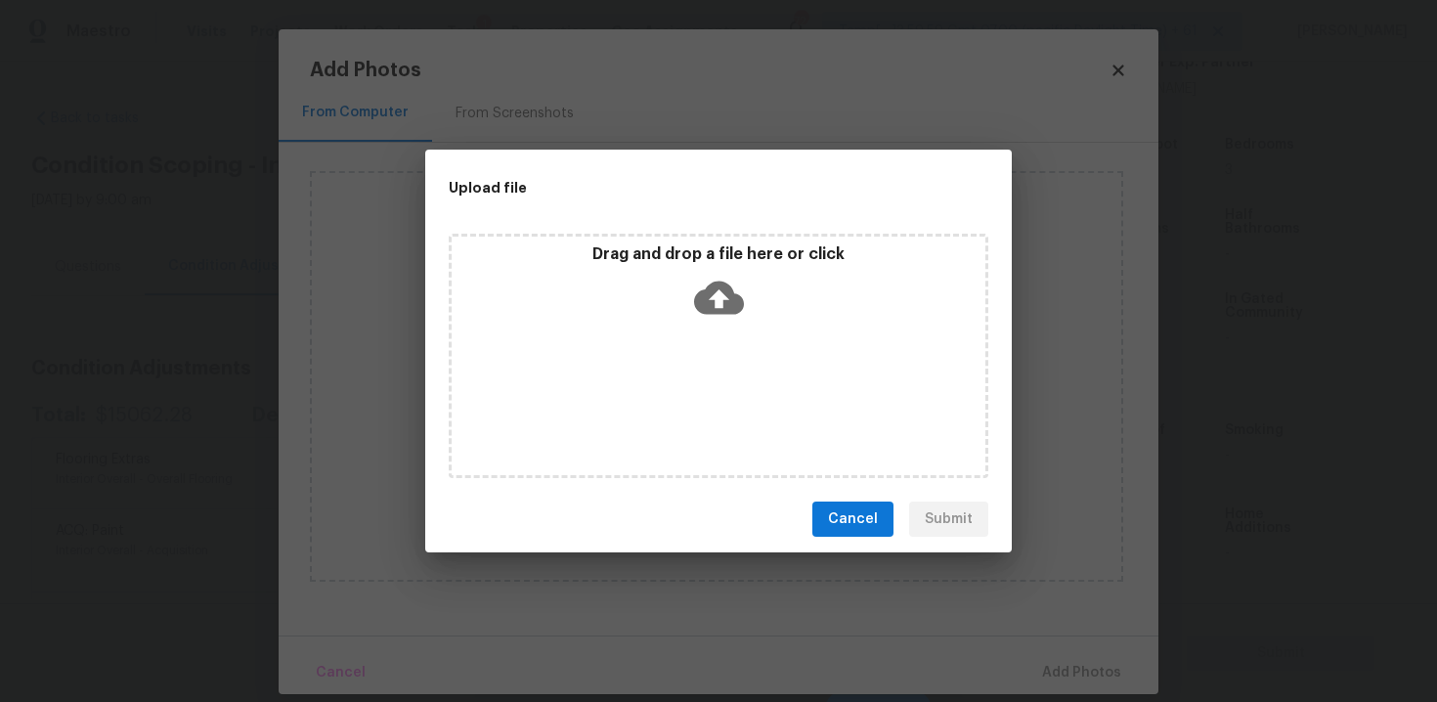
click at [700, 273] on icon at bounding box center [719, 298] width 50 height 50
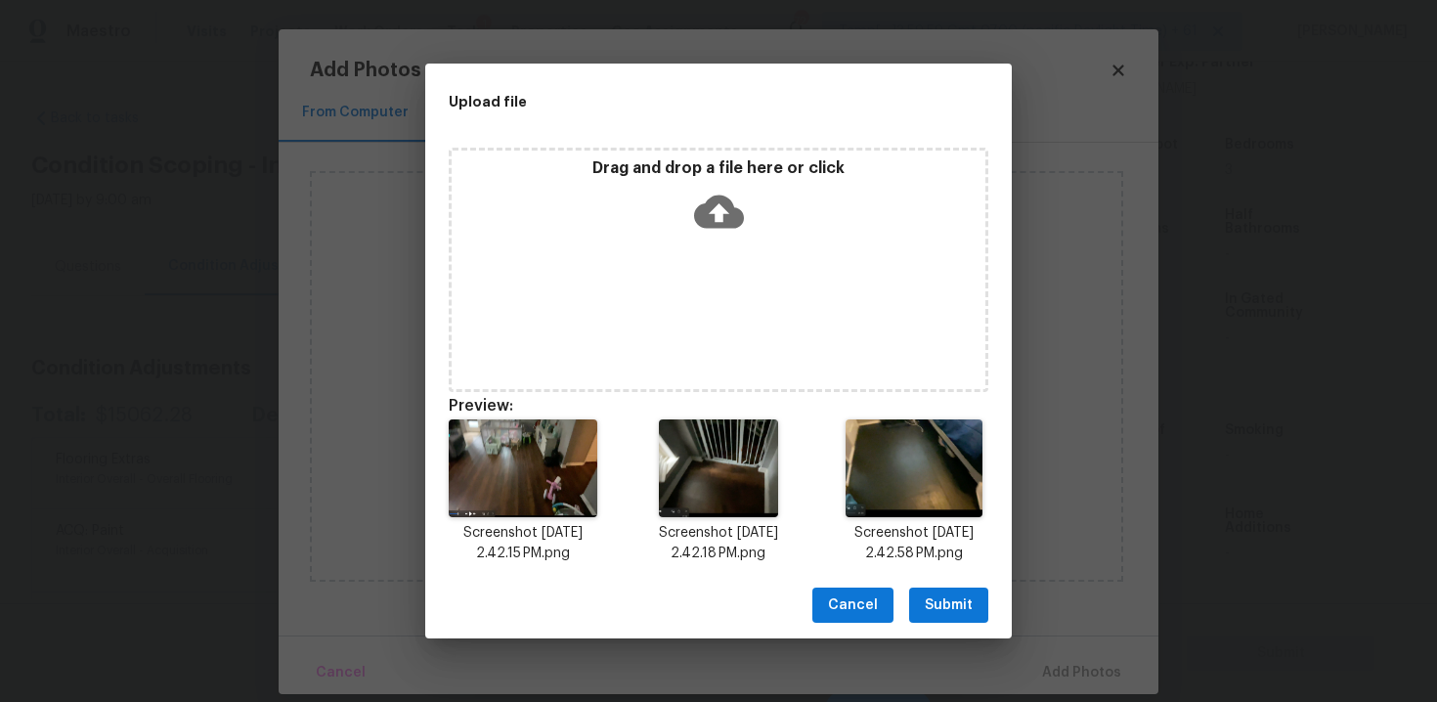
scroll to position [16, 0]
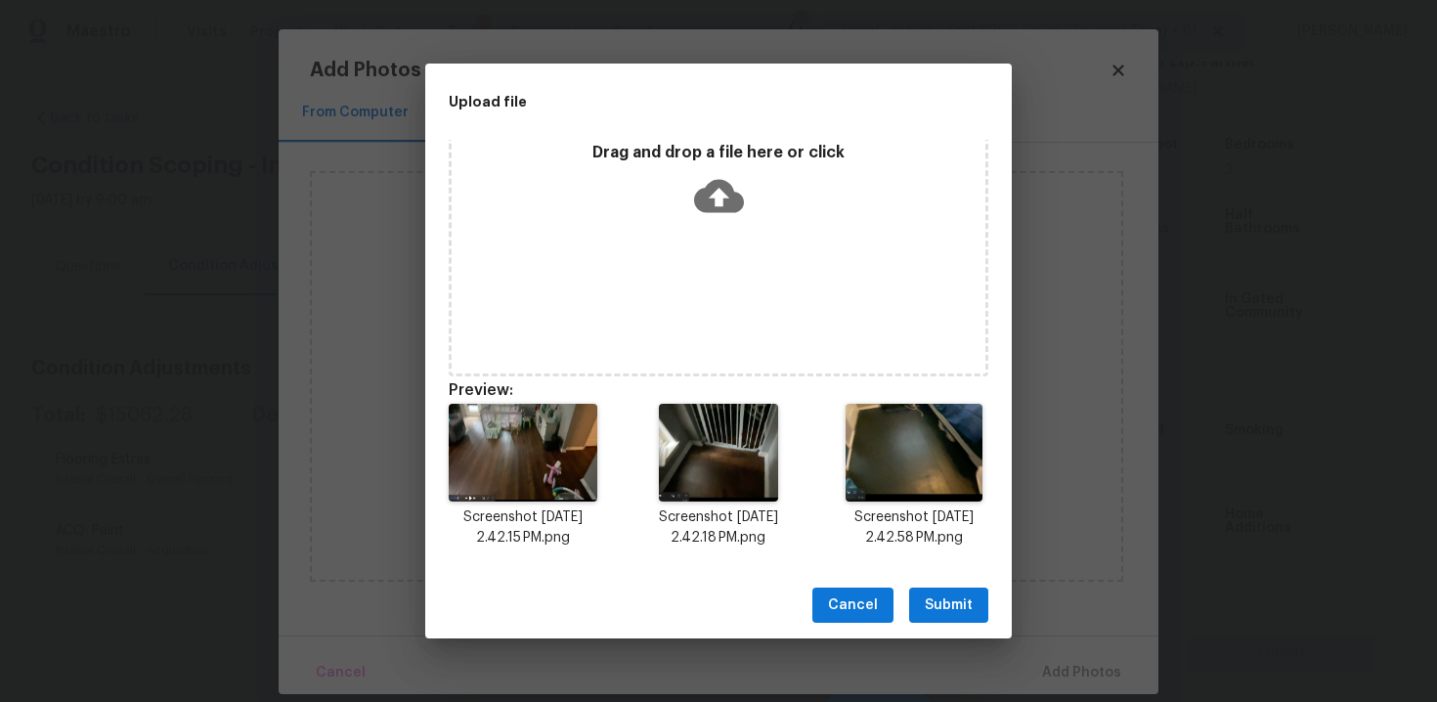
click at [954, 588] on button "Submit" at bounding box center [948, 605] width 79 height 36
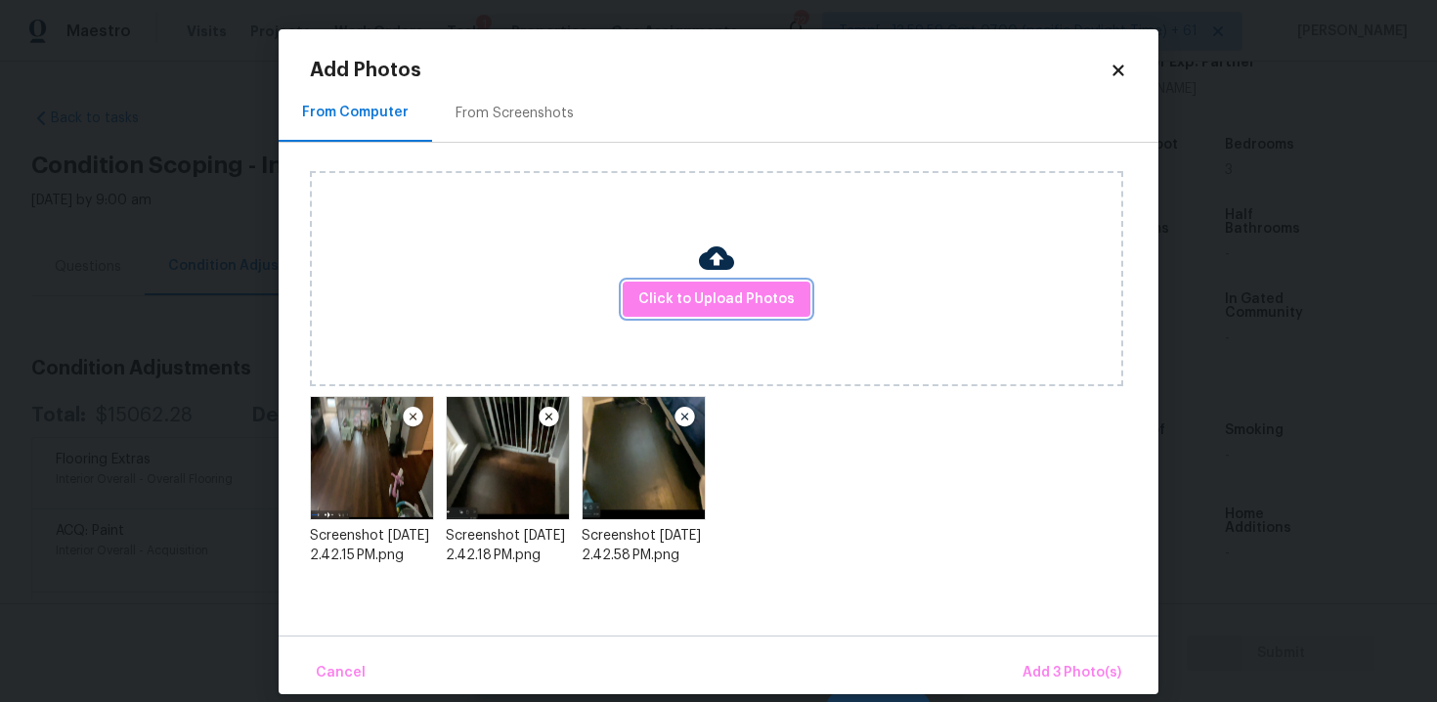
scroll to position [0, 0]
click at [1066, 663] on span "Add 3 Photo(s)" at bounding box center [1071, 673] width 99 height 24
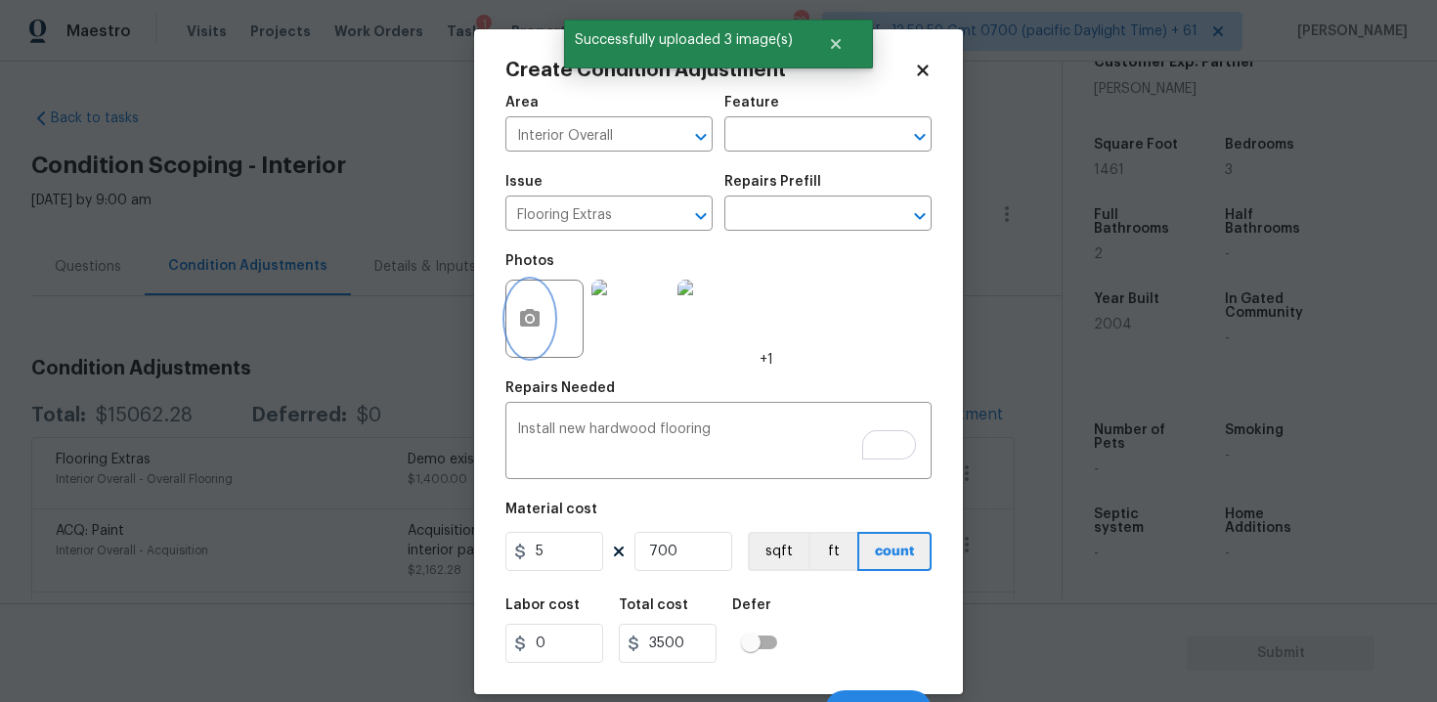
scroll to position [28, 0]
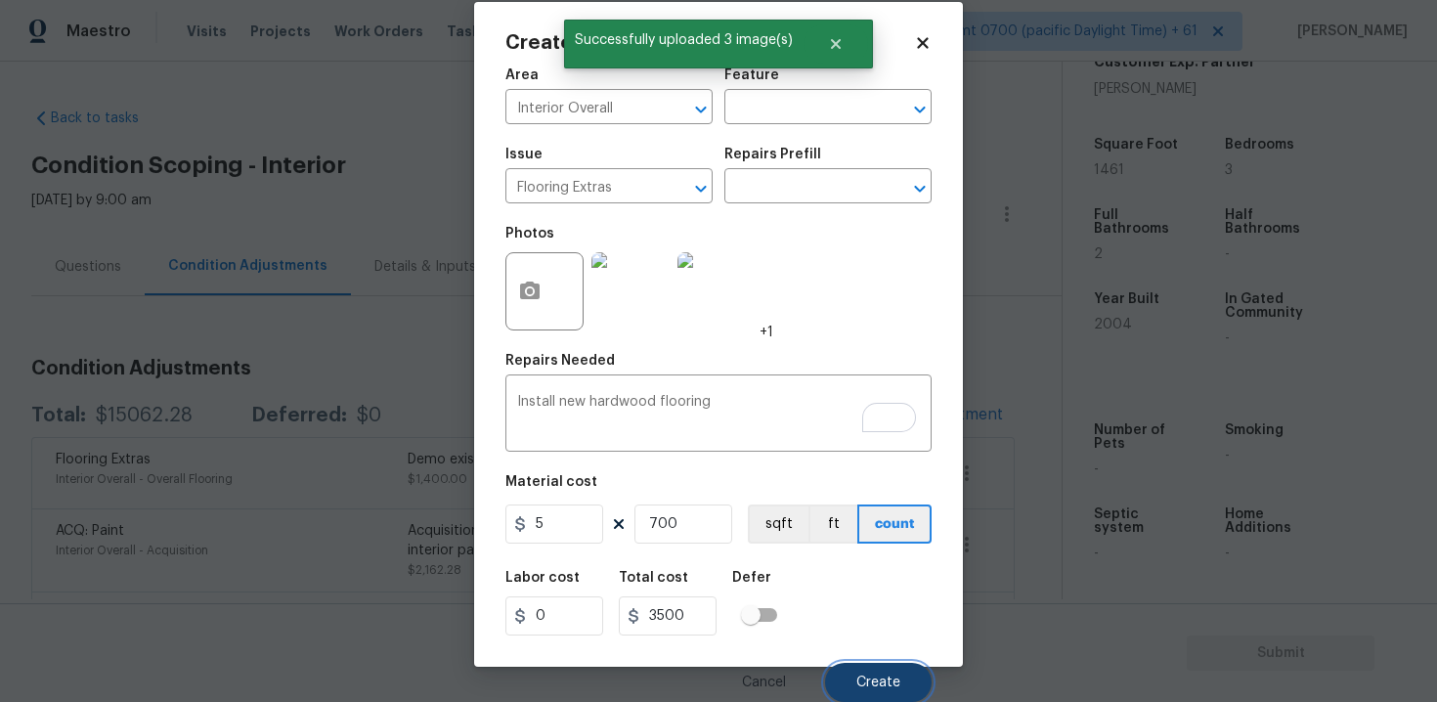
click at [867, 676] on span "Create" at bounding box center [878, 682] width 44 height 15
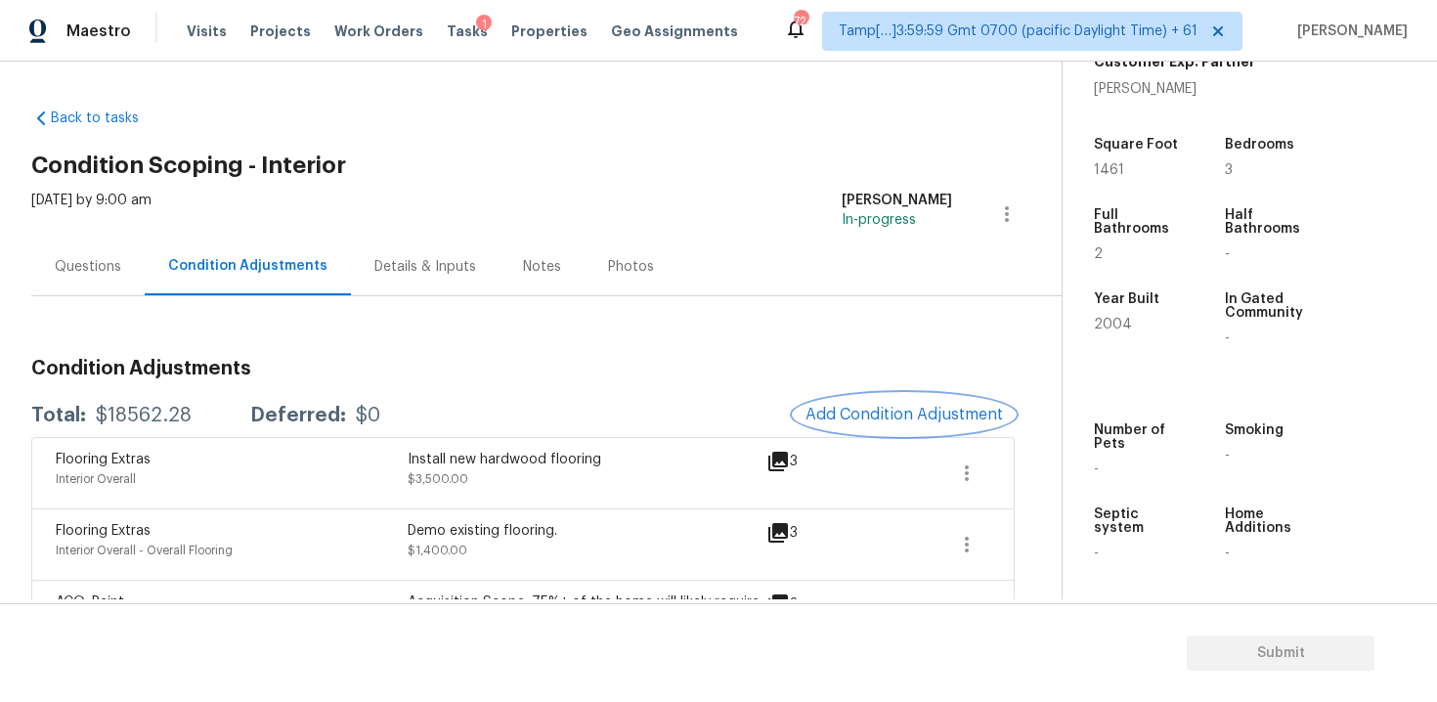
scroll to position [0, 0]
click at [928, 412] on span "Add Condition Adjustment" at bounding box center [903, 415] width 197 height 18
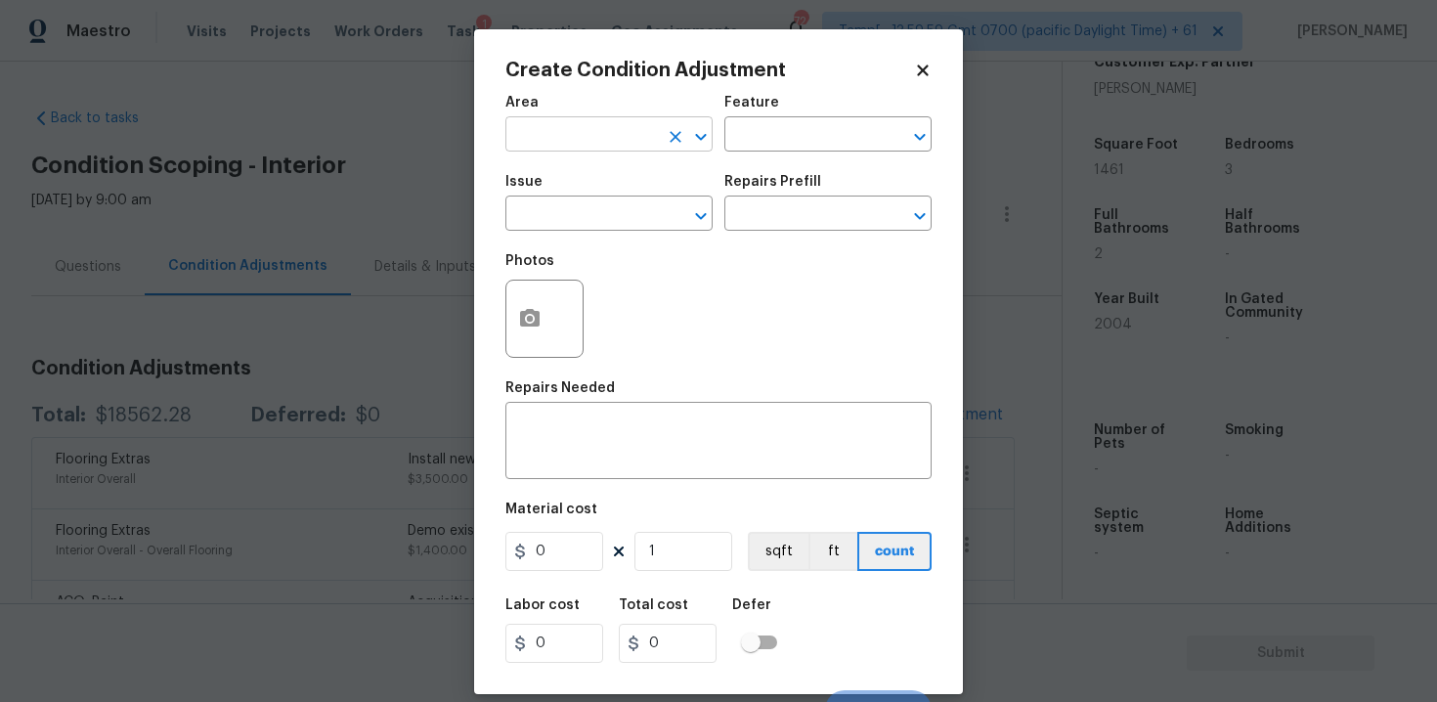
click at [609, 124] on input "text" at bounding box center [581, 136] width 152 height 30
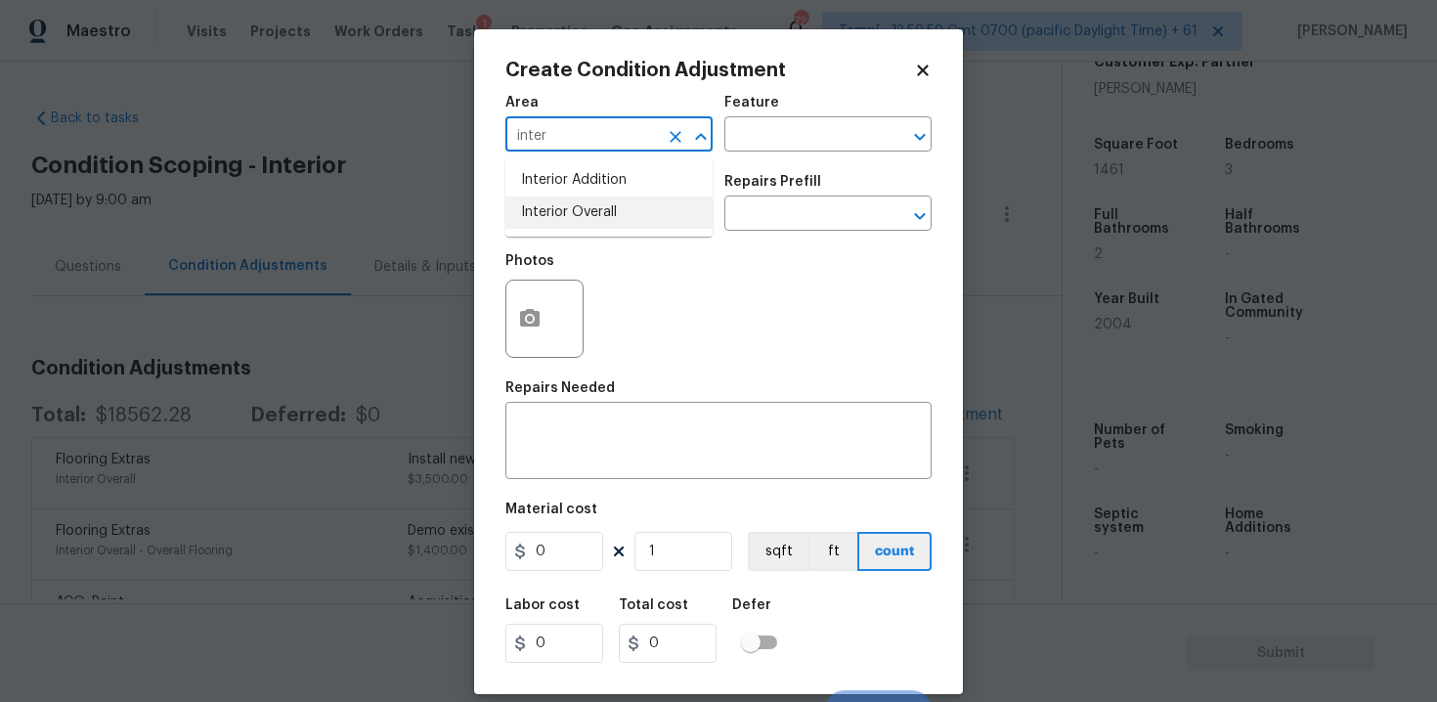
click at [592, 205] on li "Interior Overall" at bounding box center [608, 212] width 207 height 32
type input "Interior Overall"
click at [592, 205] on input "text" at bounding box center [581, 215] width 152 height 30
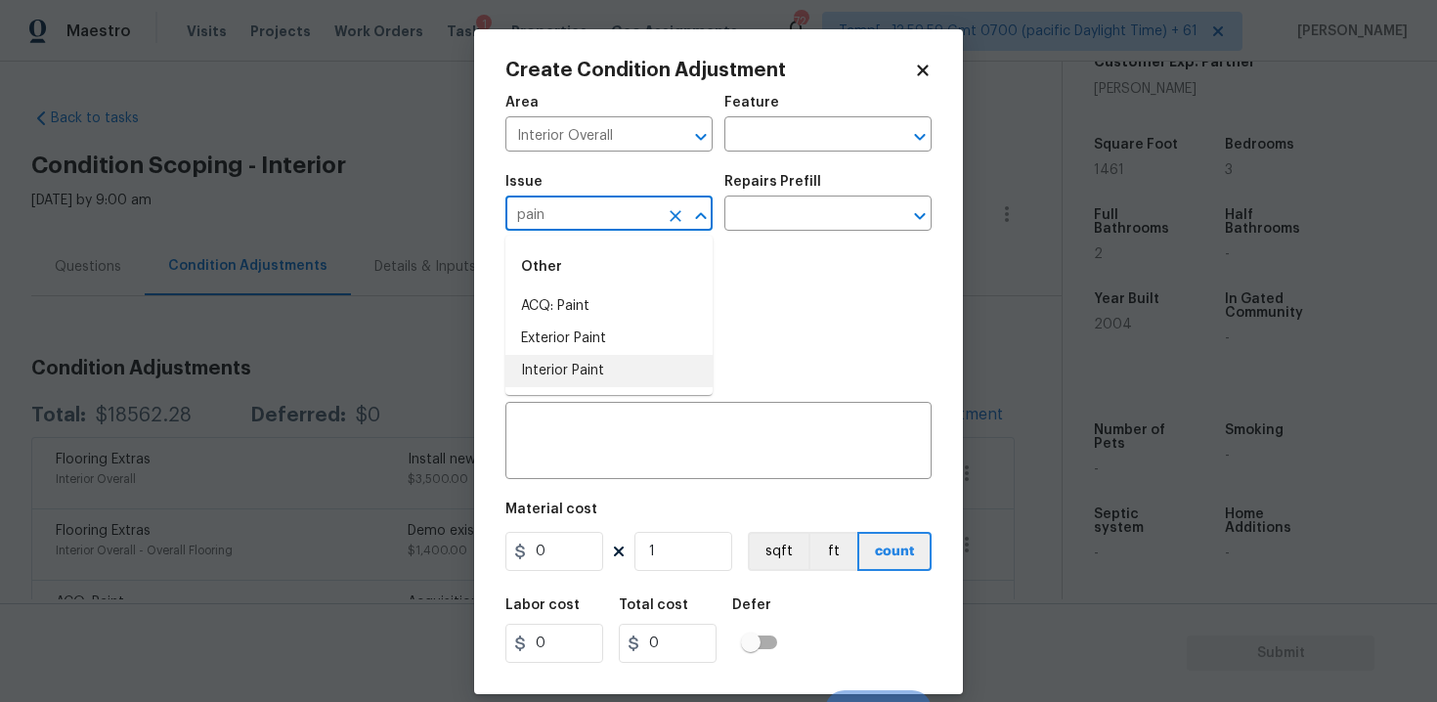
click at [595, 377] on li "Interior Paint" at bounding box center [608, 371] width 207 height 32
type input "Interior Paint"
click at [768, 222] on input "text" at bounding box center [800, 215] width 152 height 30
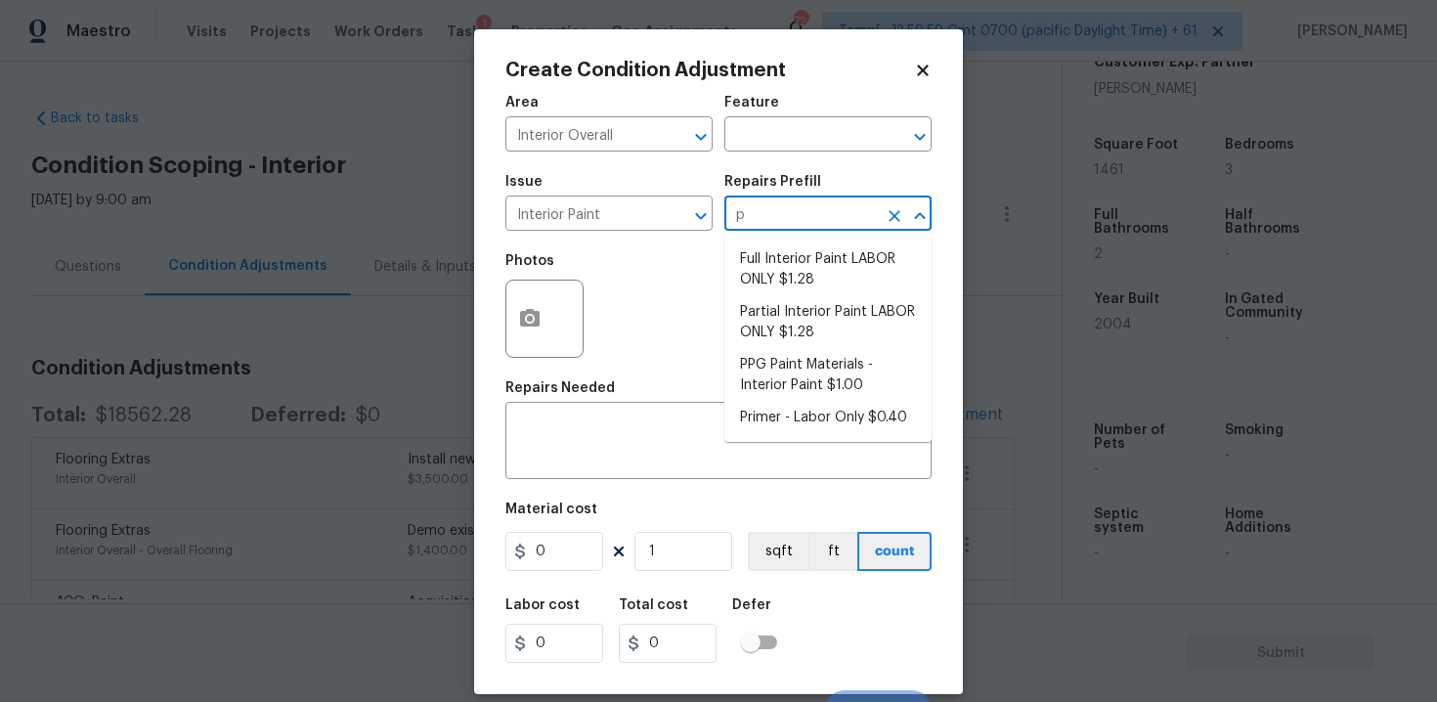
type input "pr"
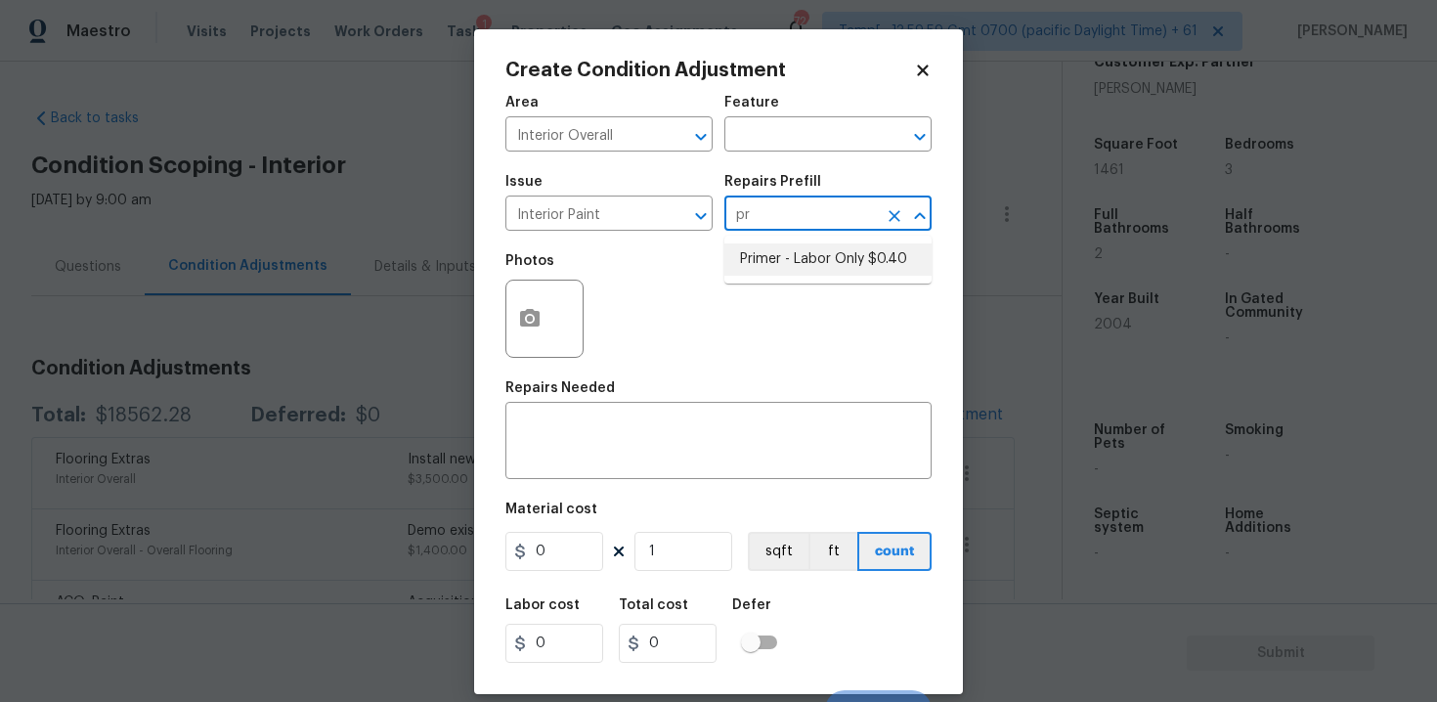
click at [792, 264] on li "Primer - Labor Only $0.40" at bounding box center [827, 259] width 207 height 32
type input "Overall Paint"
type textarea "Interior primer - PRIMER PROVIDED BY OPENDOOR - All nails, screws, drywall anch…"
type input "0.4"
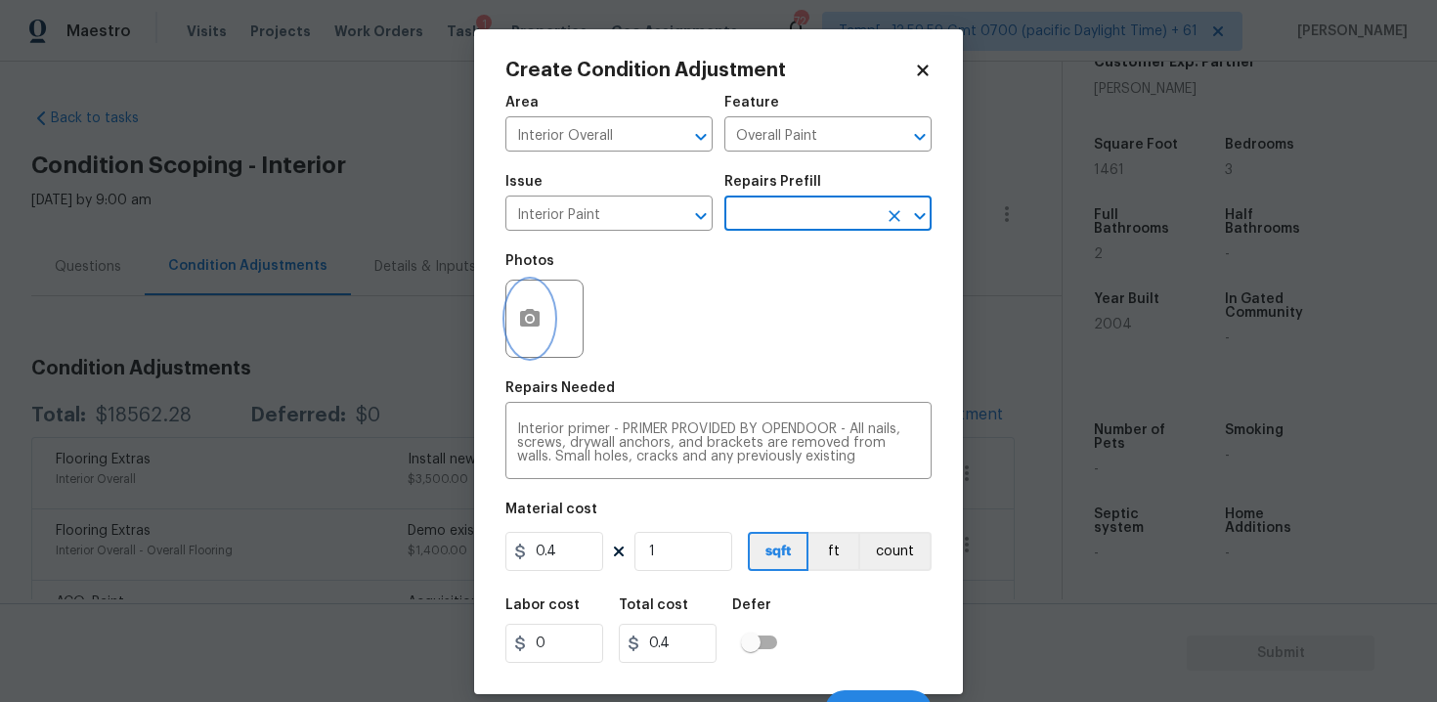
click at [533, 317] on icon "button" at bounding box center [529, 318] width 23 height 23
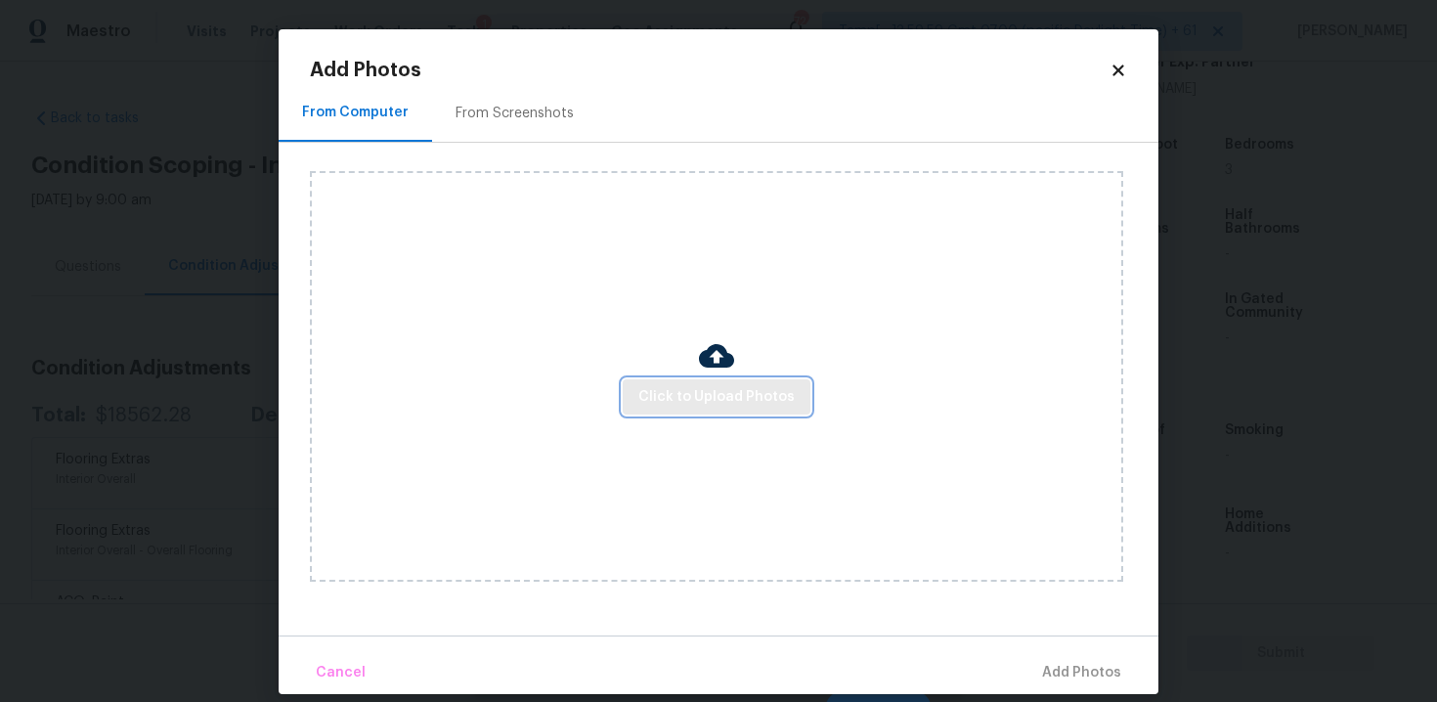
click at [658, 387] on span "Click to Upload Photos" at bounding box center [716, 397] width 156 height 24
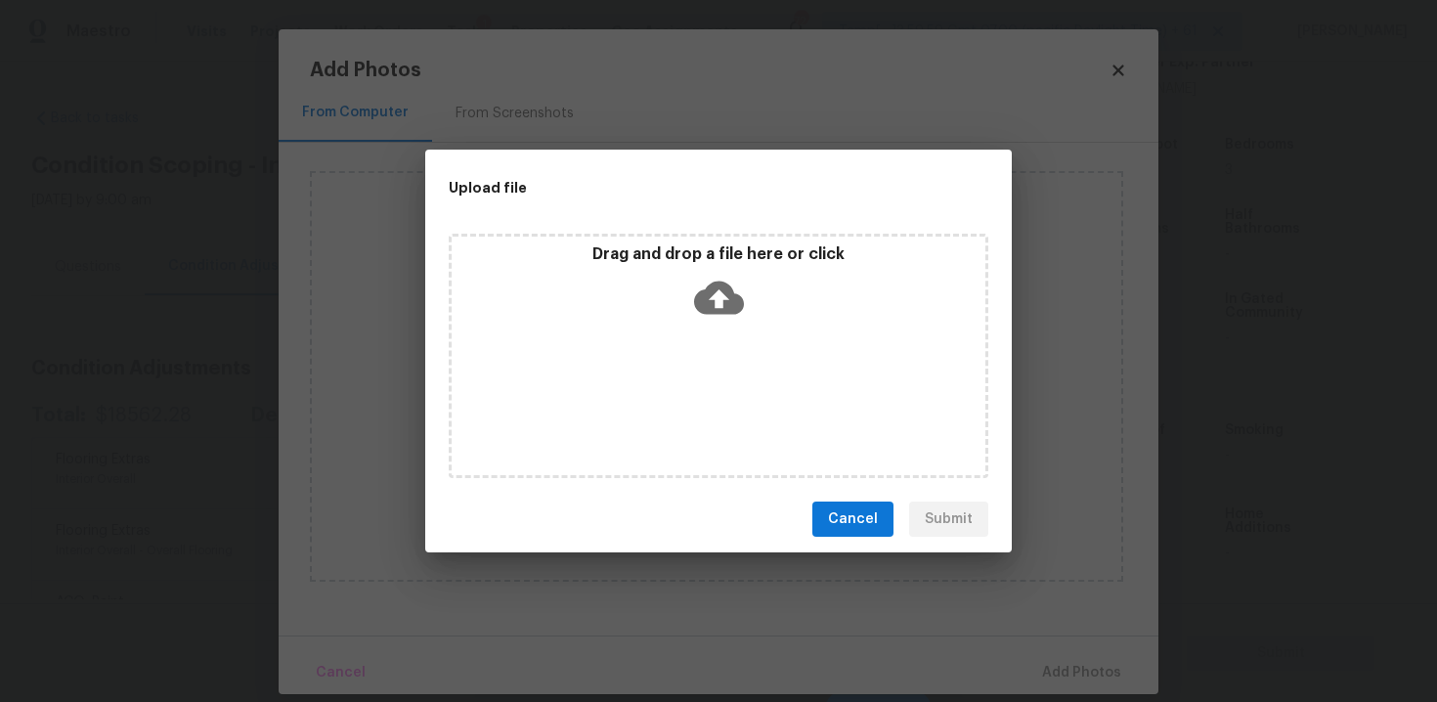
click at [679, 313] on div "Drag and drop a file here or click" at bounding box center [718, 286] width 534 height 84
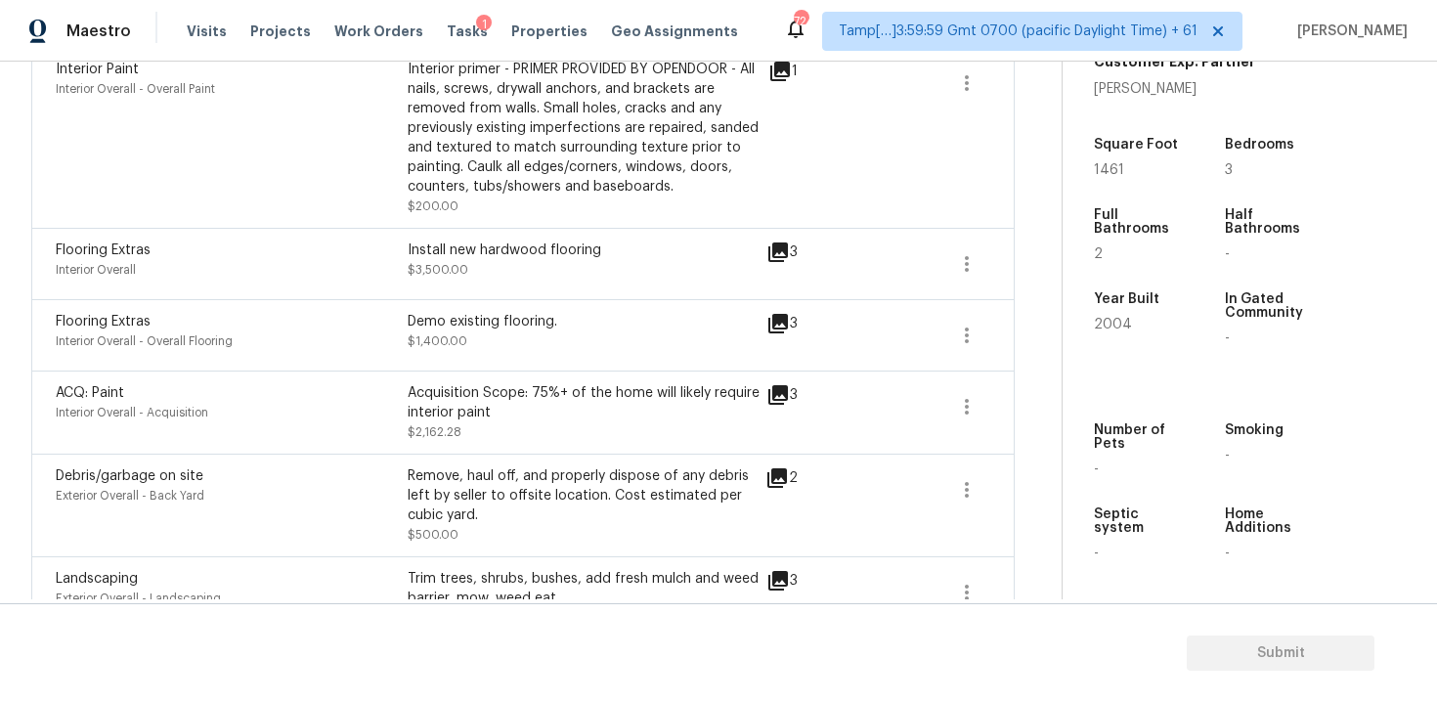
scroll to position [678, 0]
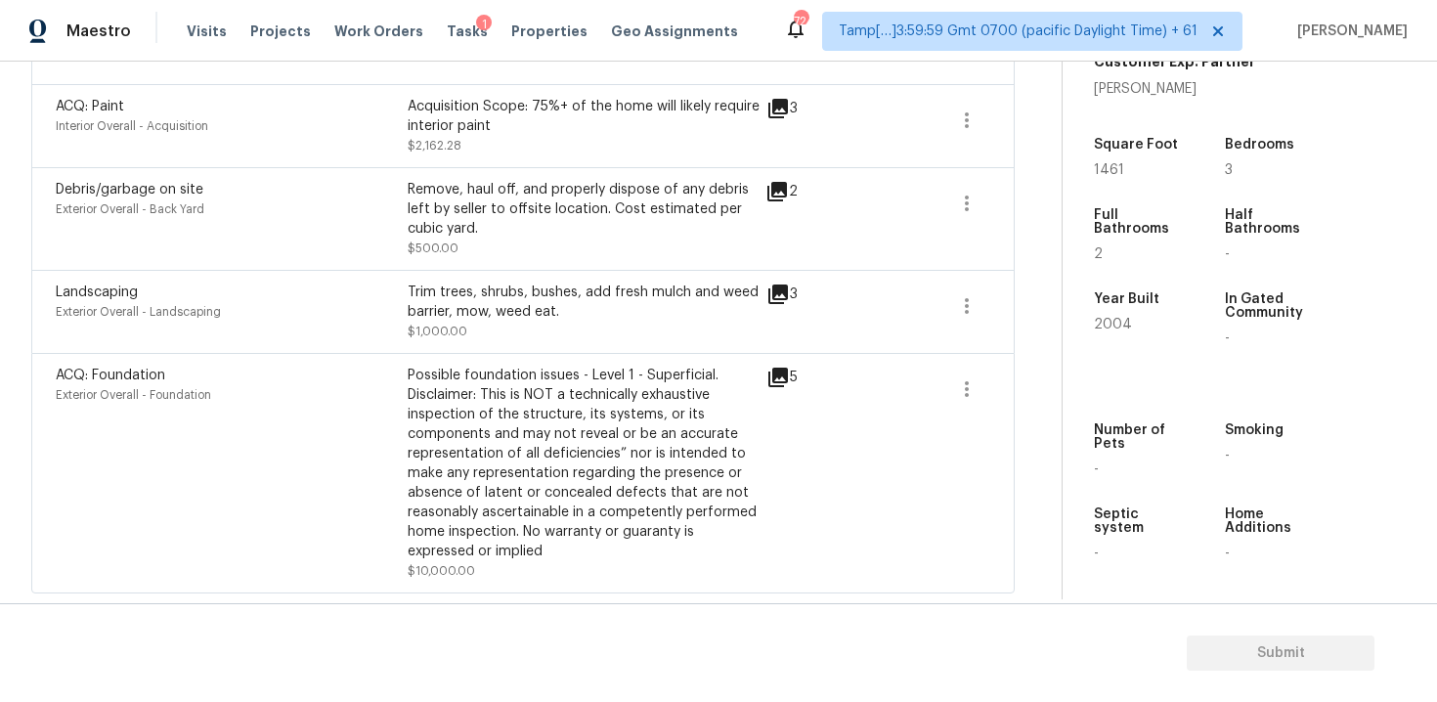
click at [493, 403] on div "Possible foundation issues - Level 1 - Superficial. Disclaimer: This is NOT a t…" at bounding box center [584, 462] width 352 height 195
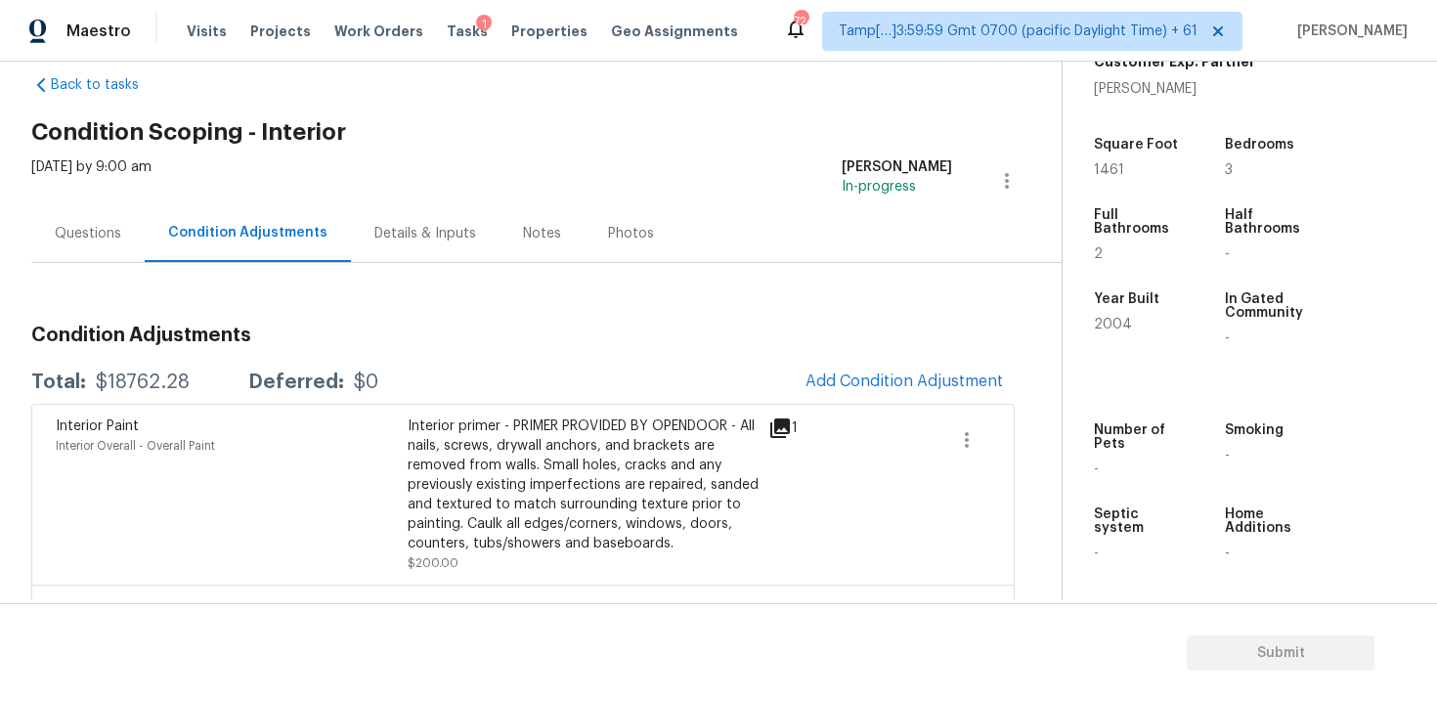
click at [33, 226] on div "Questions" at bounding box center [87, 233] width 113 height 58
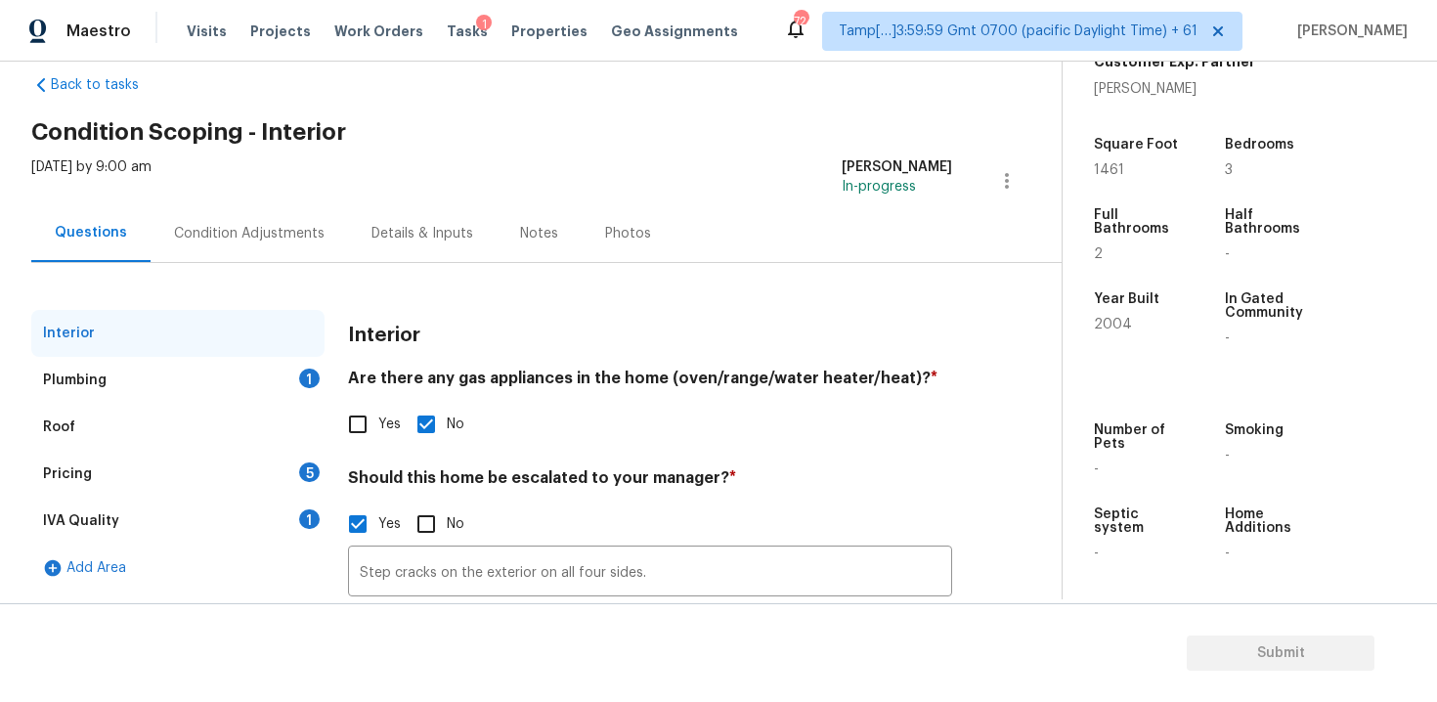
scroll to position [193, 0]
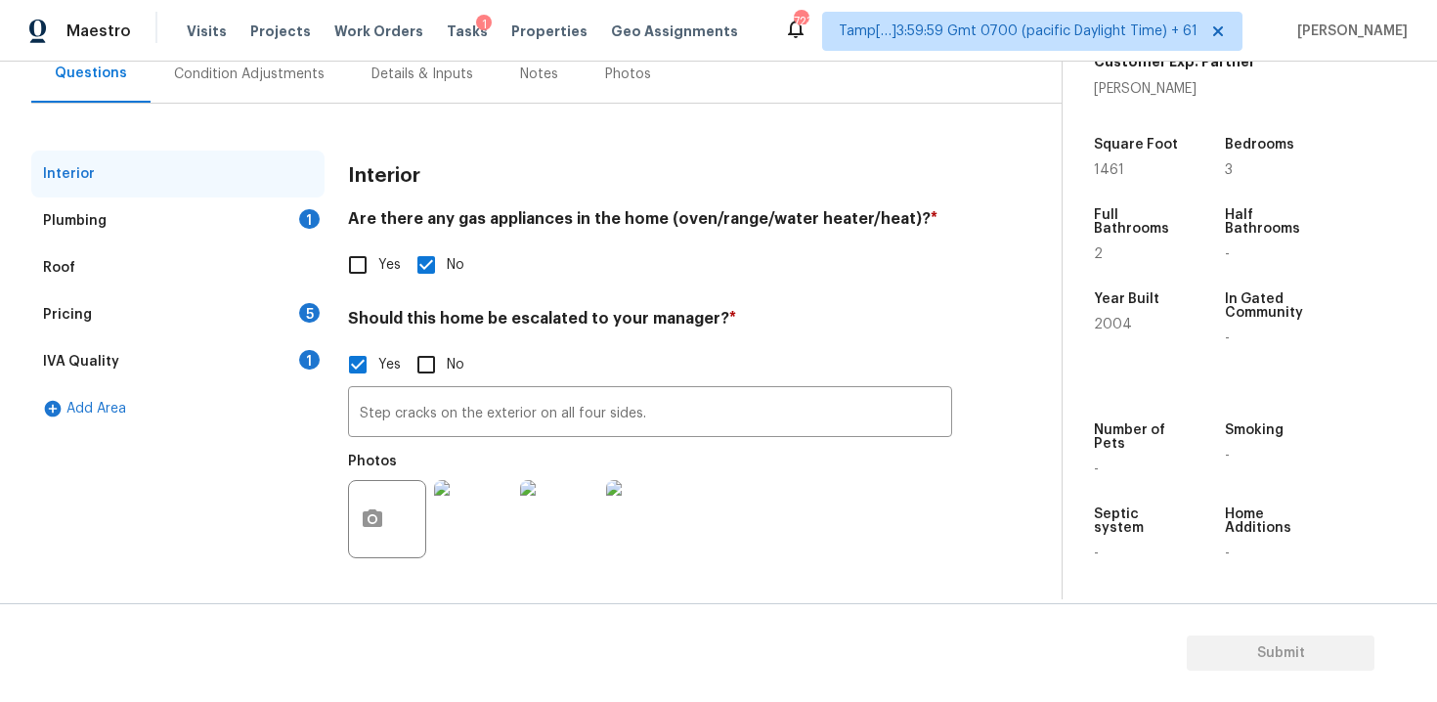
click at [248, 226] on div "Plumbing 1" at bounding box center [177, 220] width 293 height 47
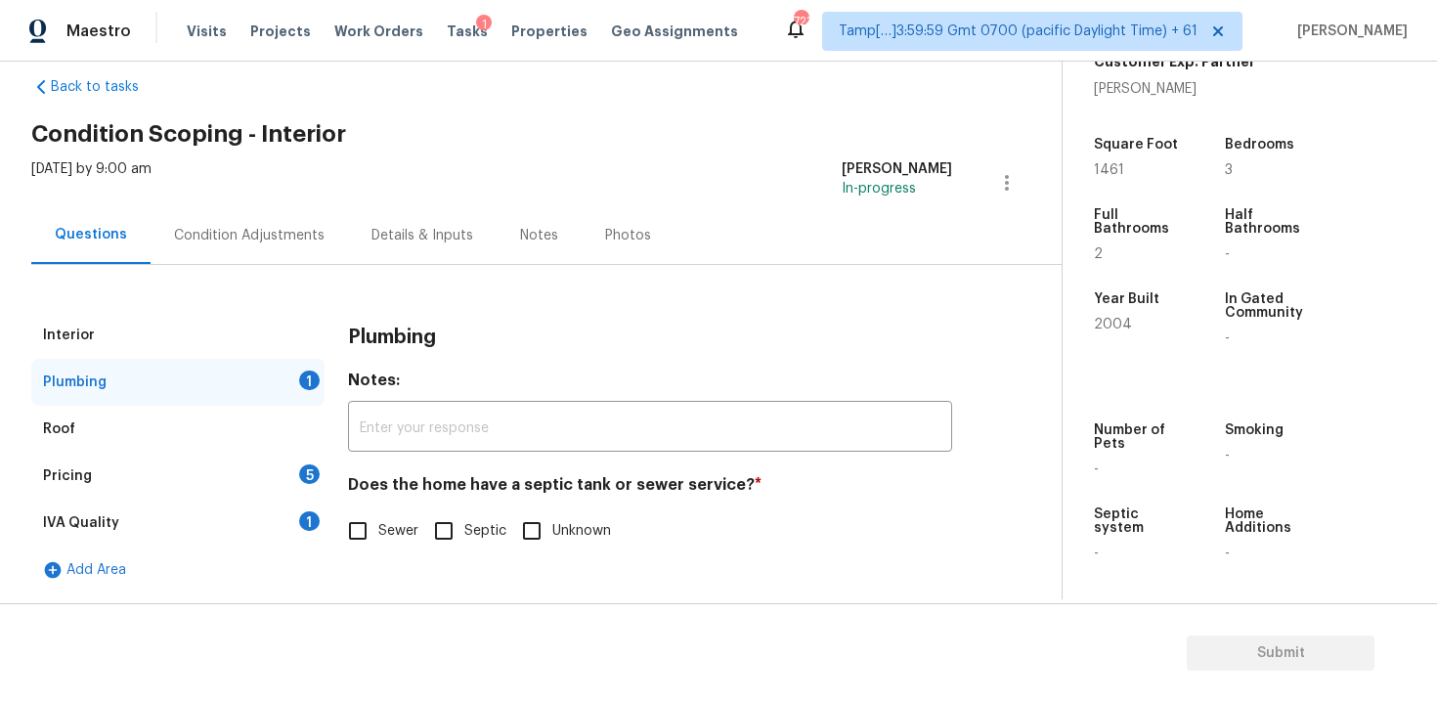
click at [365, 509] on div "Does the home have a septic tank or sewer service? * Sewer Septic Unknown" at bounding box center [650, 513] width 604 height 76
click at [347, 542] on input "Sewer" at bounding box center [357, 530] width 41 height 41
checkbox input "true"
click at [296, 474] on div "Pricing 5" at bounding box center [177, 475] width 293 height 47
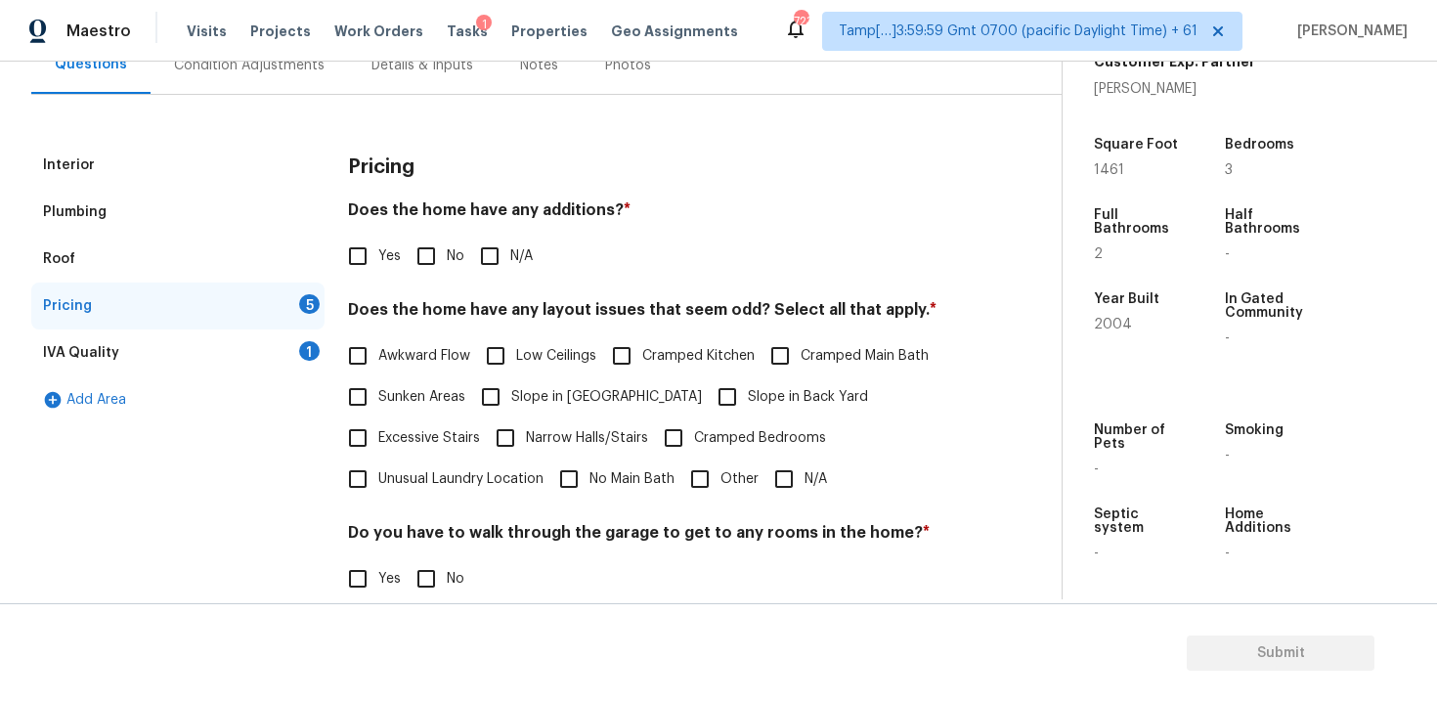
click at [420, 260] on input "No" at bounding box center [426, 256] width 41 height 41
checkbox input "true"
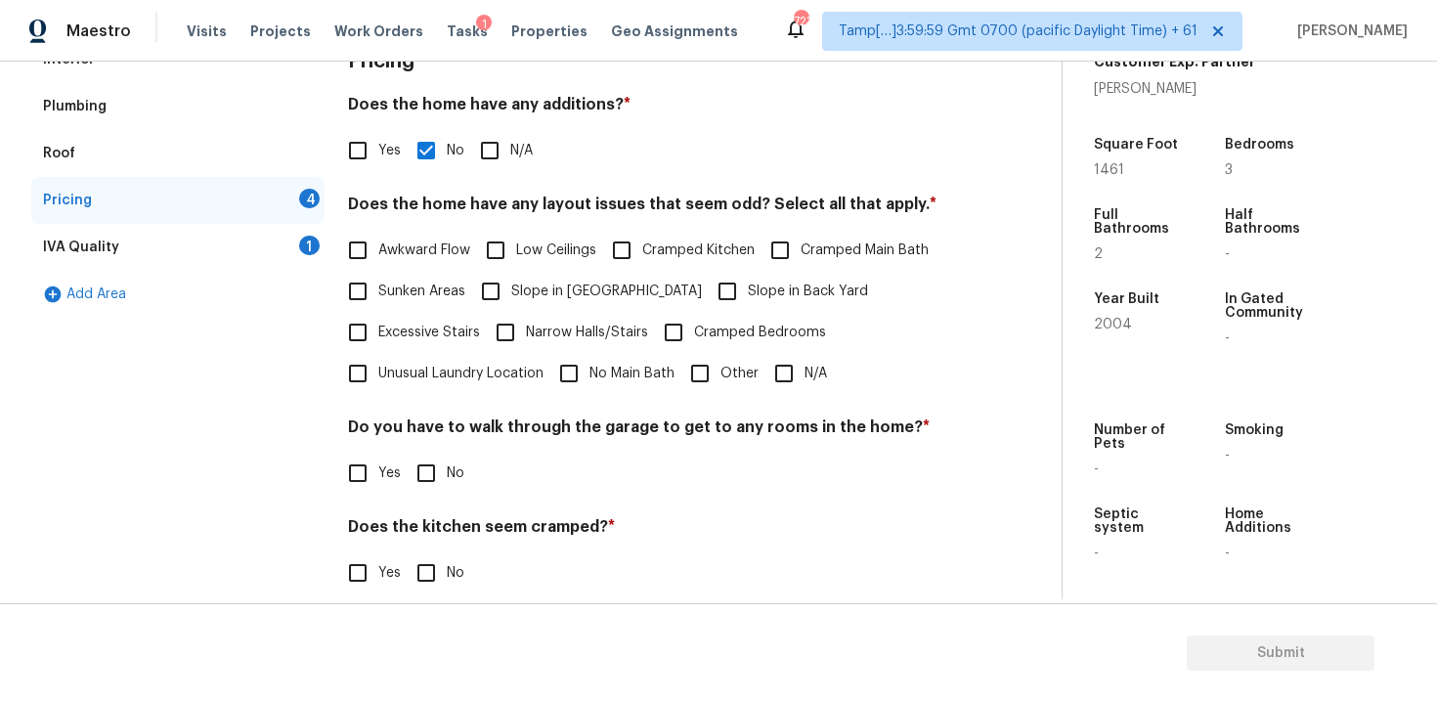
scroll to position [284, 0]
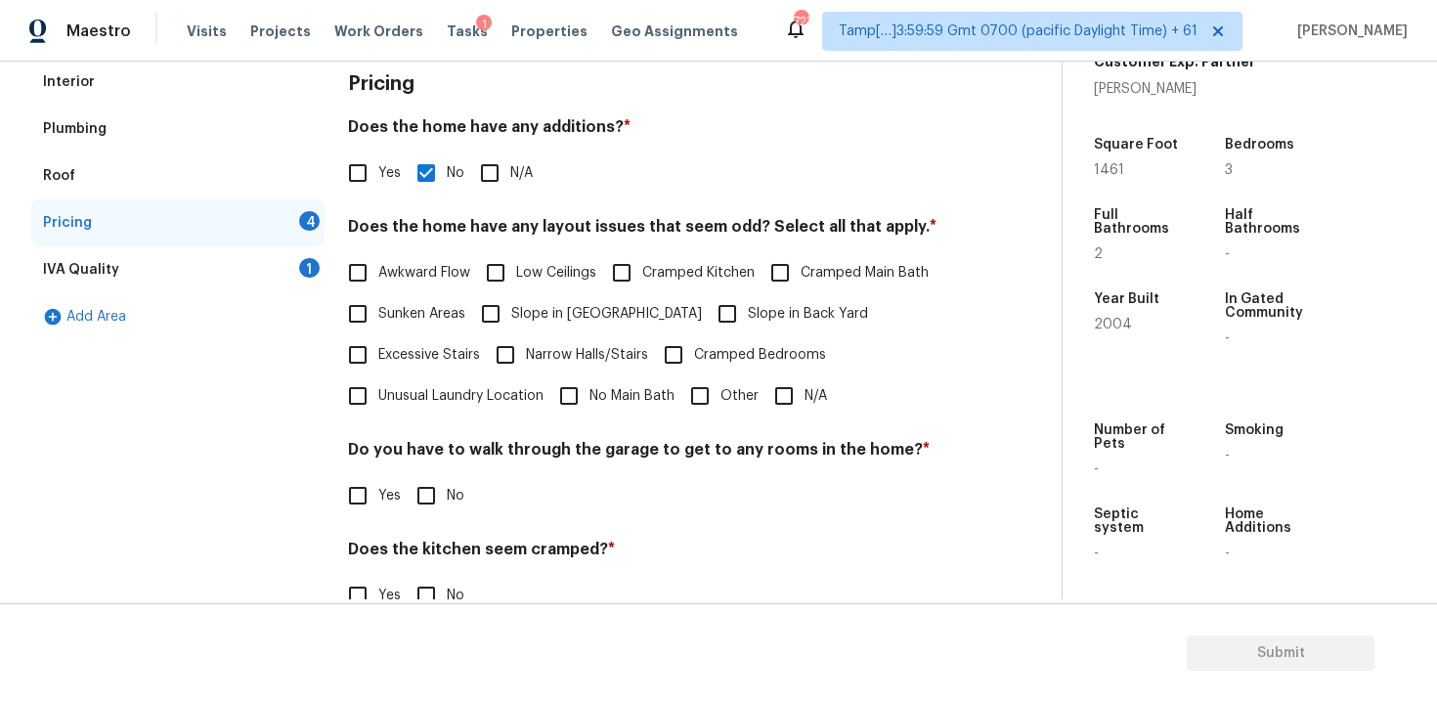
click at [802, 400] on input "N/A" at bounding box center [783, 395] width 41 height 41
checkbox input "true"
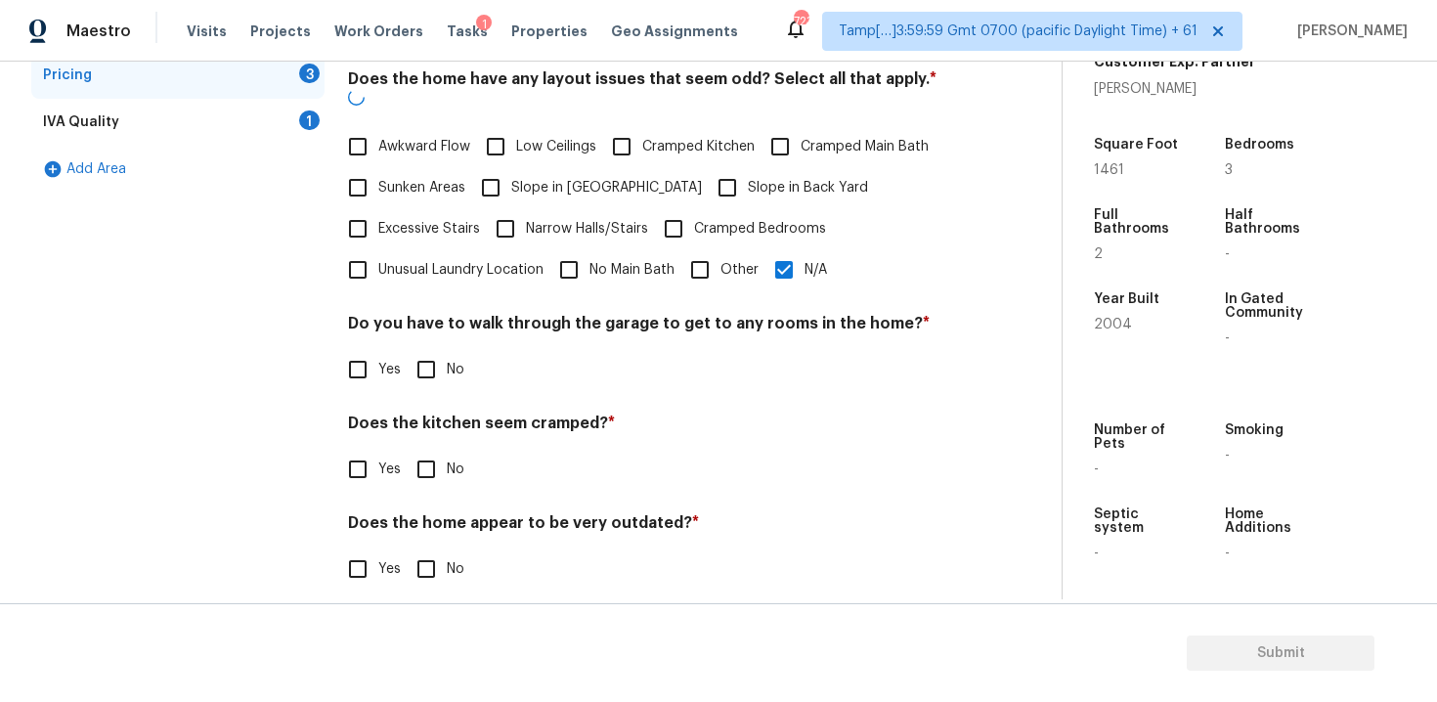
scroll to position [430, 0]
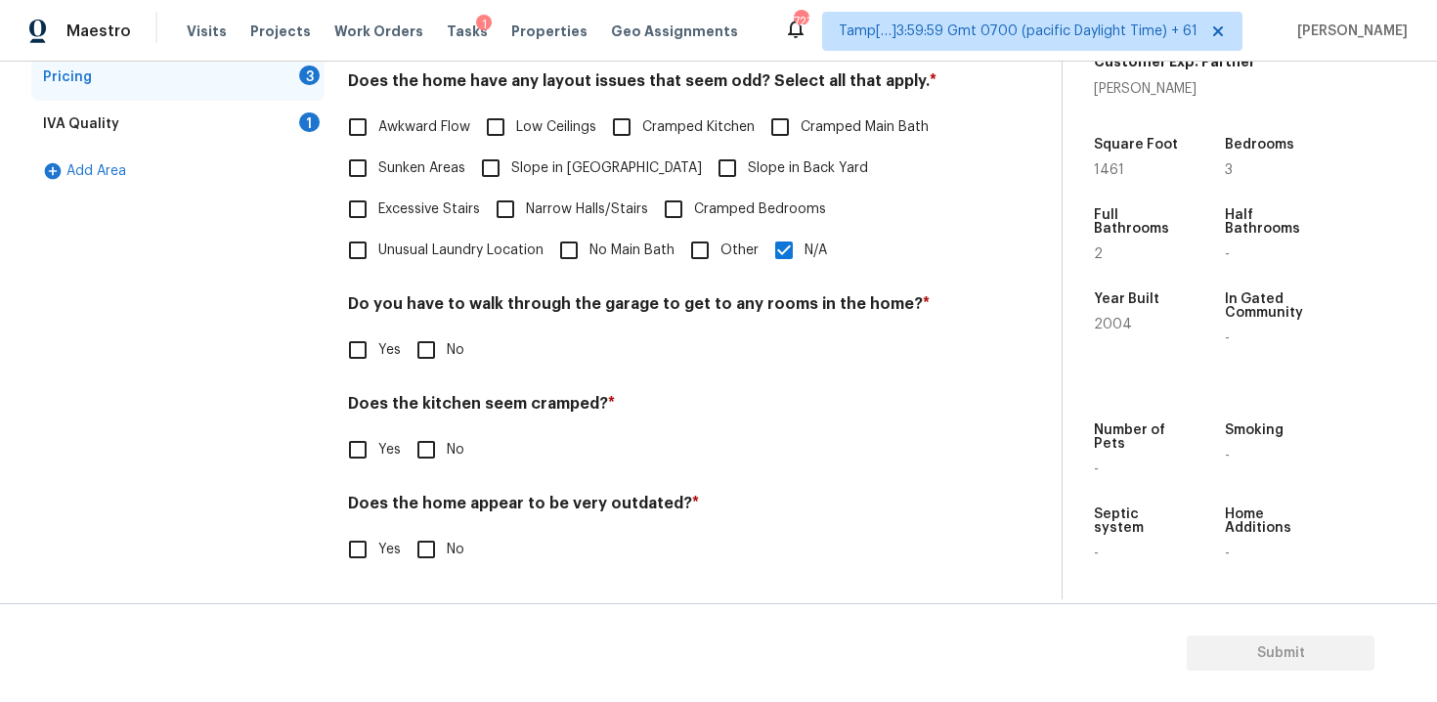
click at [444, 341] on input "No" at bounding box center [426, 349] width 41 height 41
checkbox input "true"
click at [444, 428] on div "Does the kitchen seem cramped? * Yes No" at bounding box center [650, 434] width 604 height 76
click at [438, 469] on input "No" at bounding box center [426, 449] width 41 height 41
checkbox input "true"
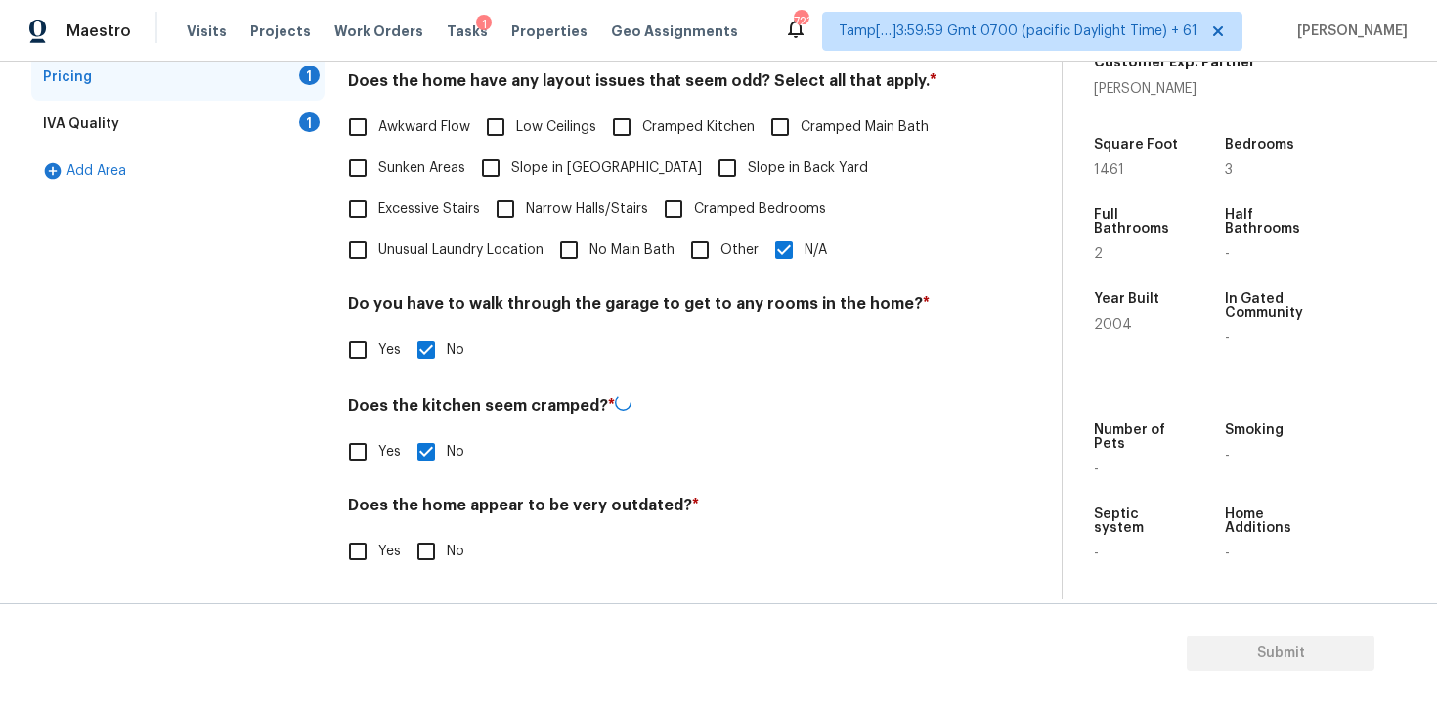
click at [439, 553] on input "No" at bounding box center [426, 551] width 41 height 41
checkbox input "true"
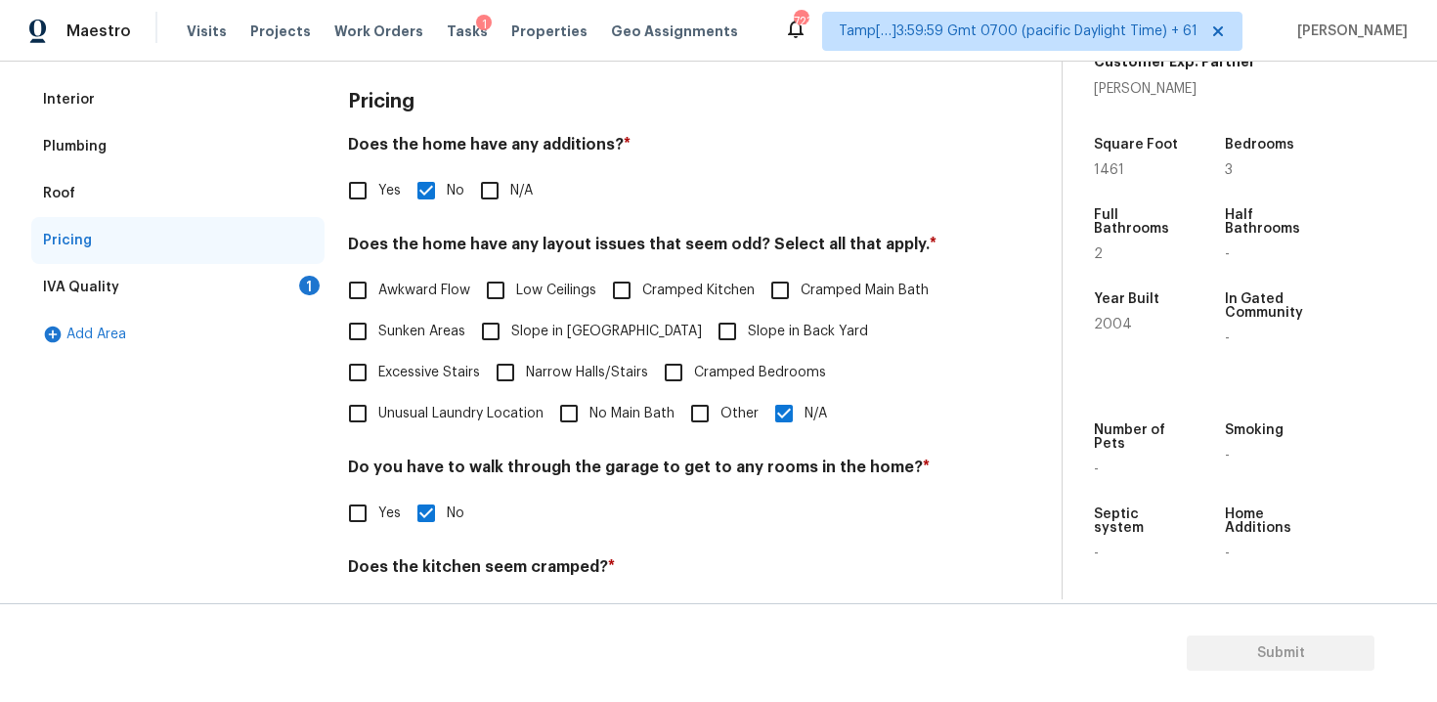
click at [290, 273] on div "IVA Quality 1" at bounding box center [177, 287] width 293 height 47
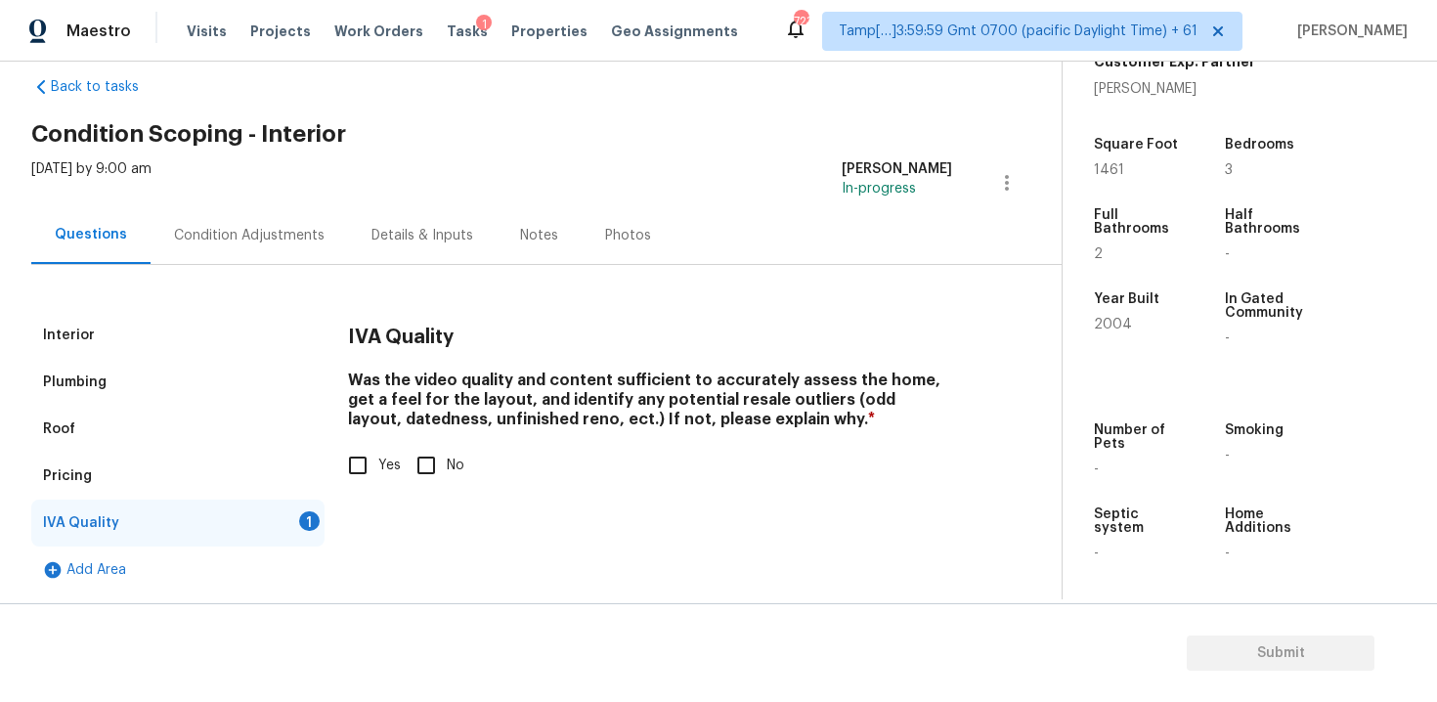
scroll to position [31, 0]
click at [340, 453] on input "Yes" at bounding box center [357, 465] width 41 height 41
checkbox input "true"
click at [236, 203] on div "[DATE] by 9:00 am [PERSON_NAME] B In-progress" at bounding box center [546, 182] width 1030 height 47
click at [247, 236] on div "Condition Adjustments" at bounding box center [249, 236] width 150 height 20
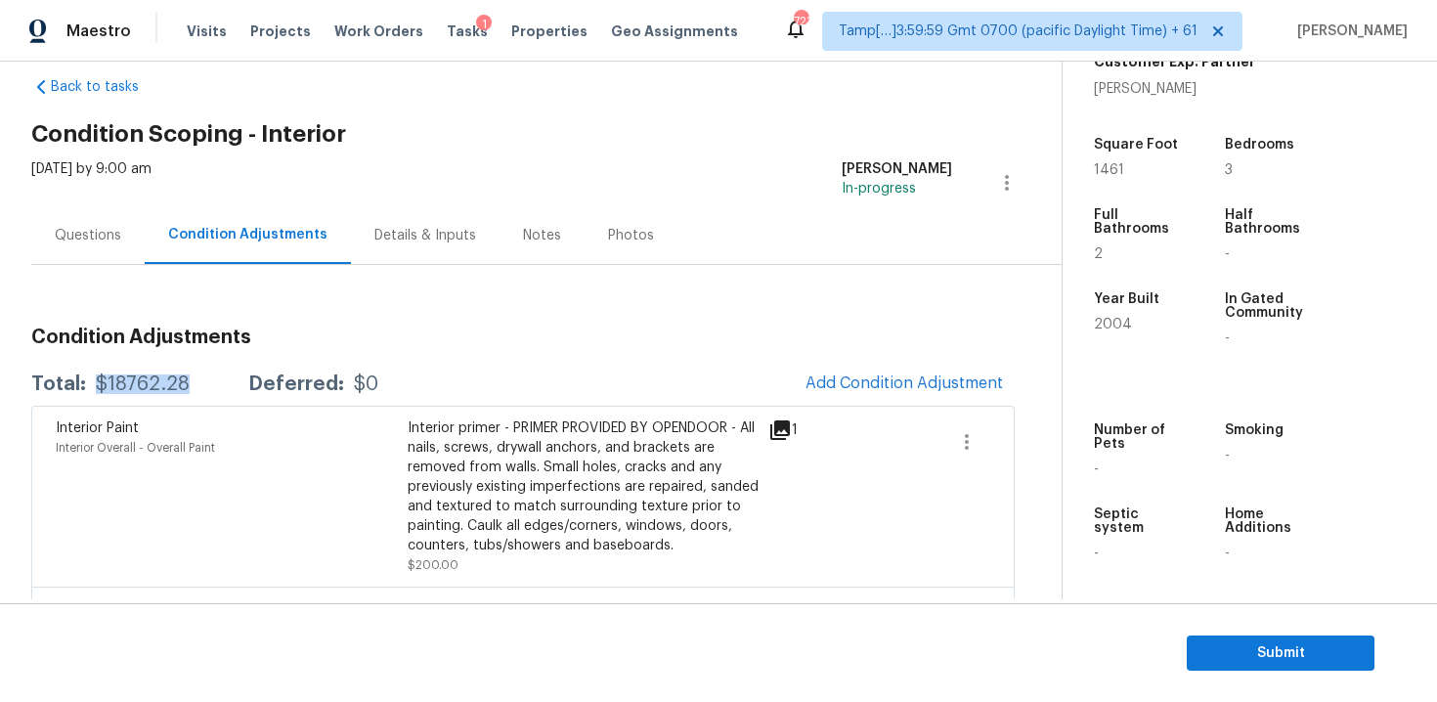
drag, startPoint x: 91, startPoint y: 389, endPoint x: 186, endPoint y: 386, distance: 94.8
click at [186, 387] on div "Total: $18762.28 Deferred: $0" at bounding box center [204, 384] width 347 height 20
copy div "$18762.28"
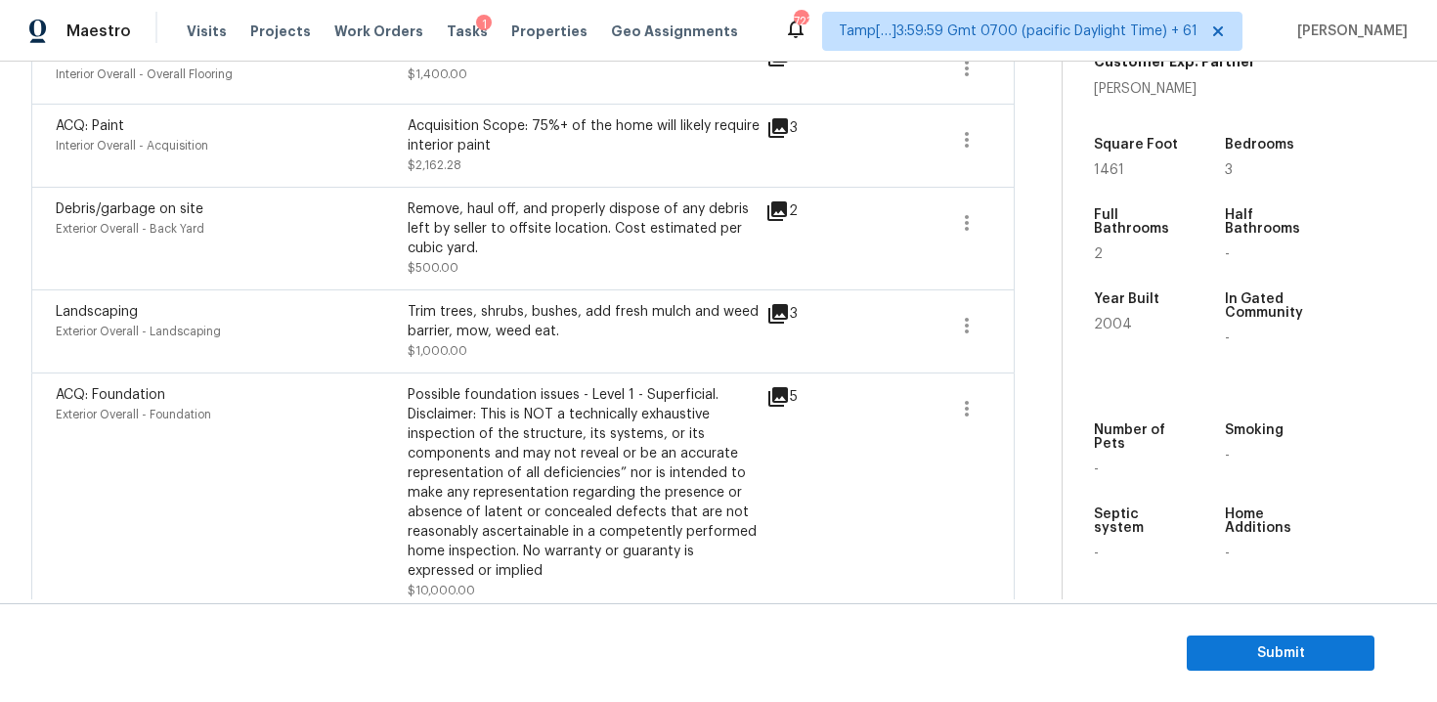
scroll to position [678, 0]
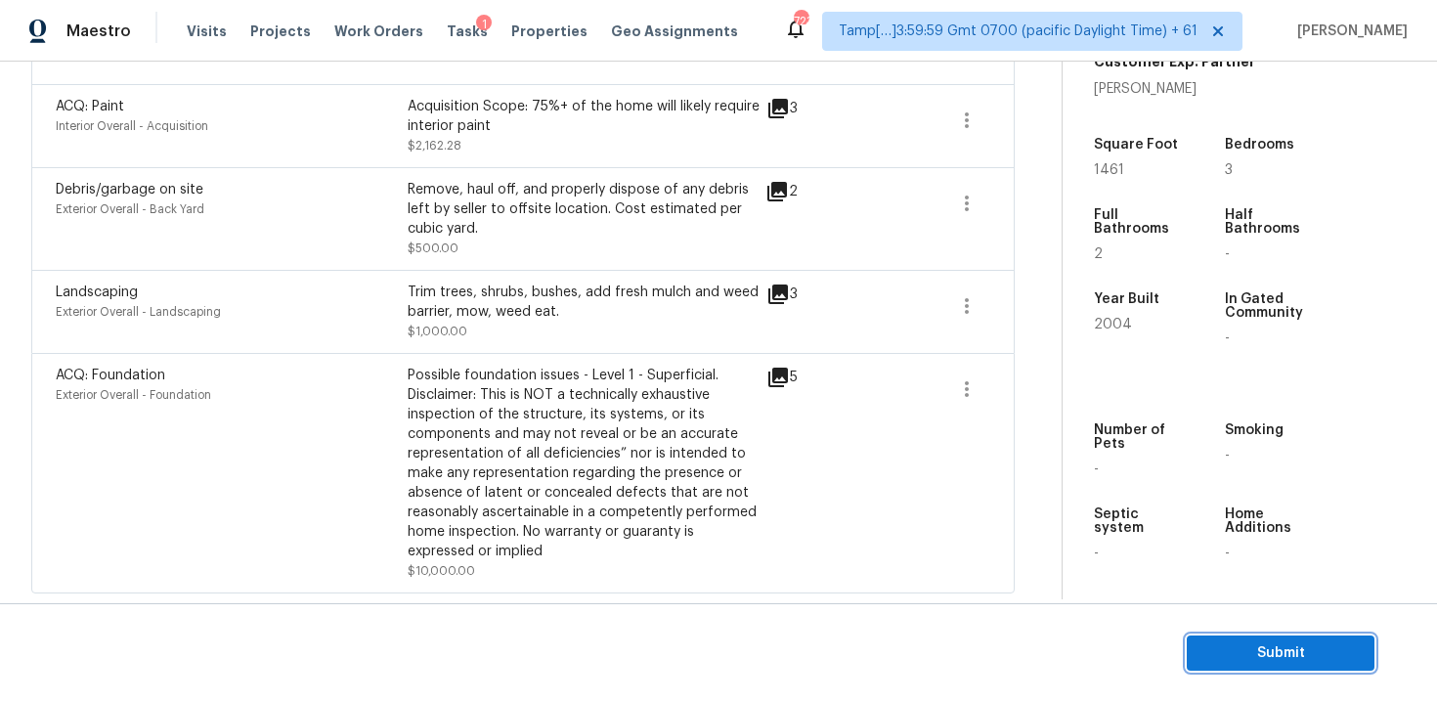
click at [1251, 666] on button "Submit" at bounding box center [1280, 653] width 188 height 36
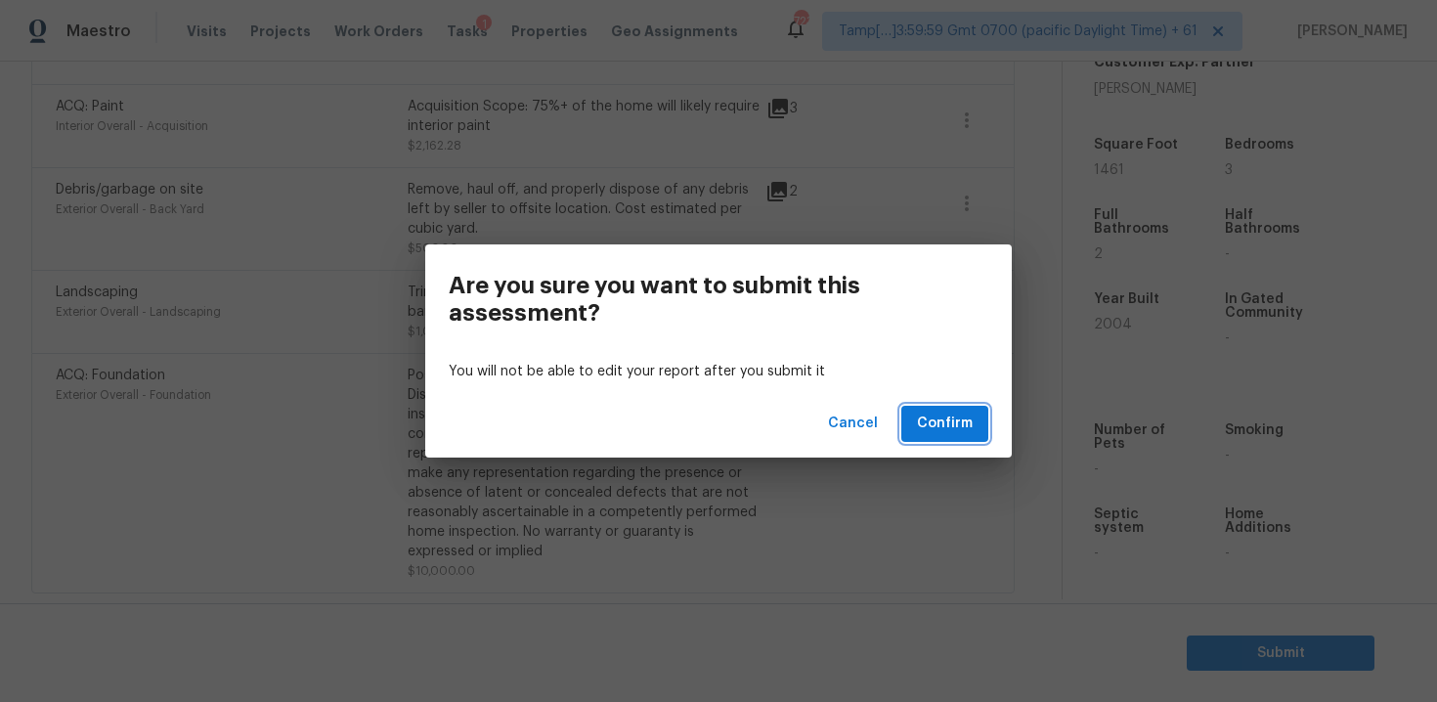
click at [952, 419] on span "Confirm" at bounding box center [945, 423] width 56 height 24
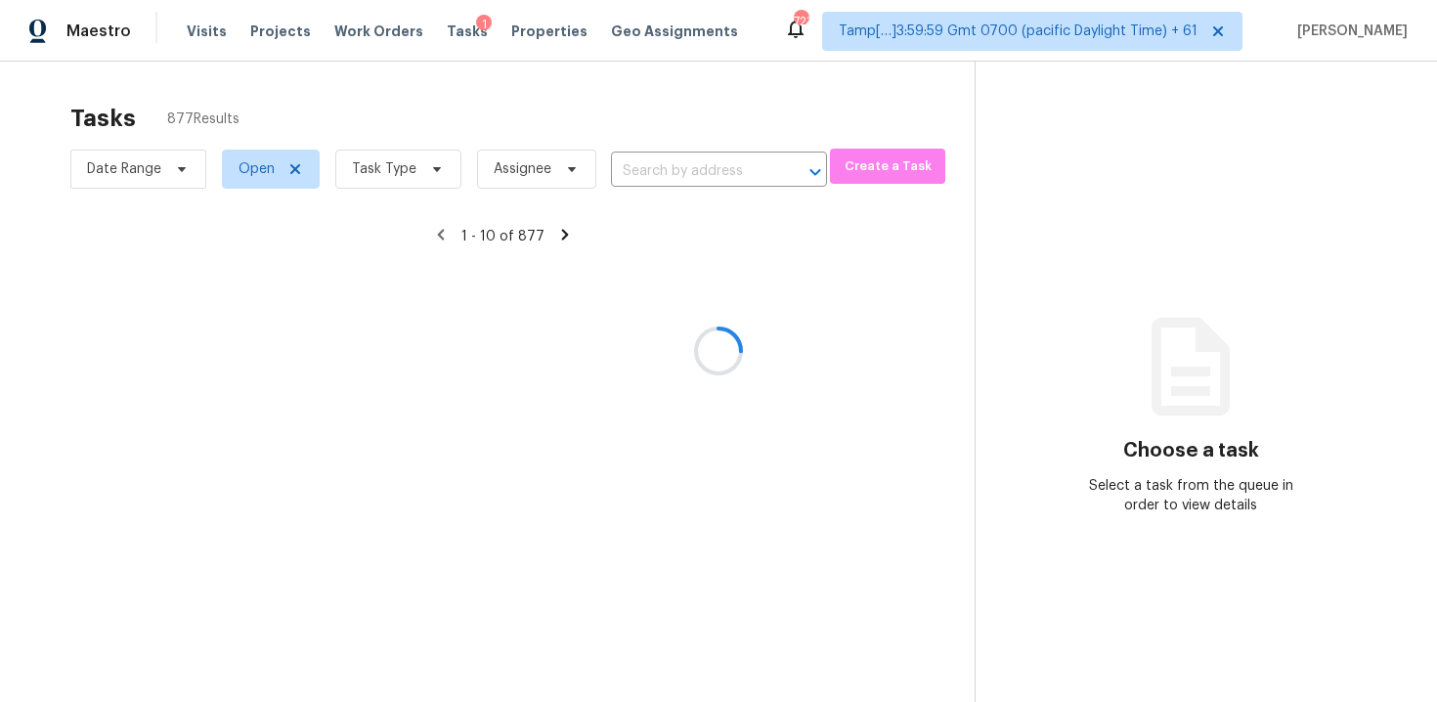
click at [667, 168] on div at bounding box center [718, 351] width 1437 height 702
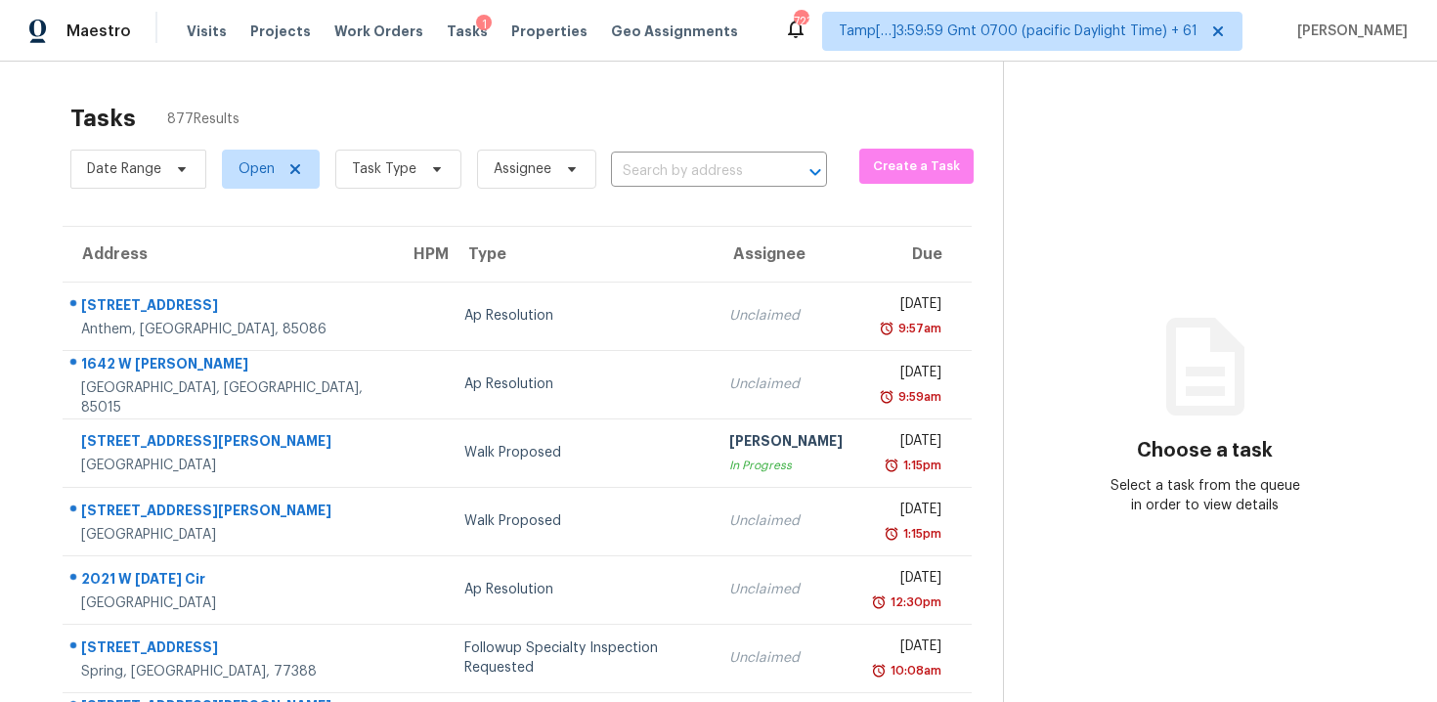
click at [667, 168] on input "text" at bounding box center [691, 171] width 161 height 30
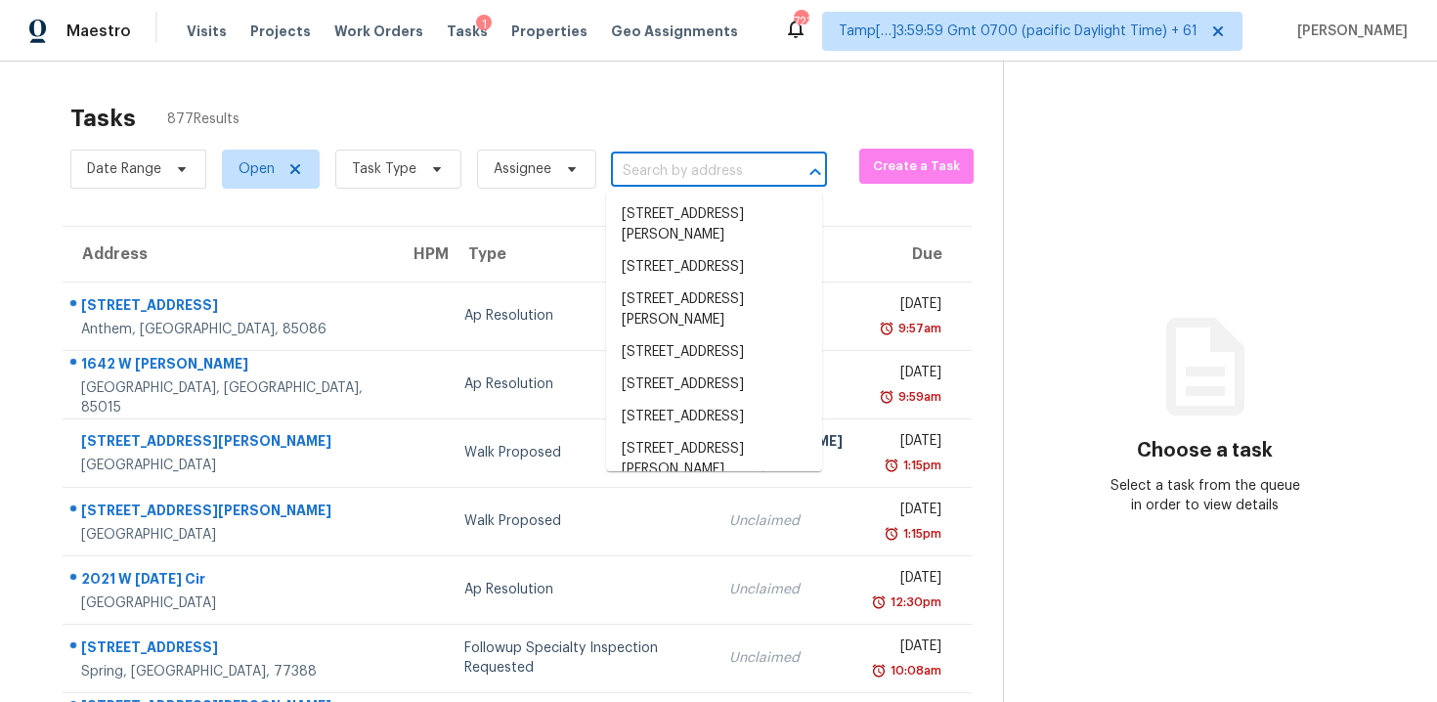
paste input "[STREET_ADDRESS]"
type input "[STREET_ADDRESS]"
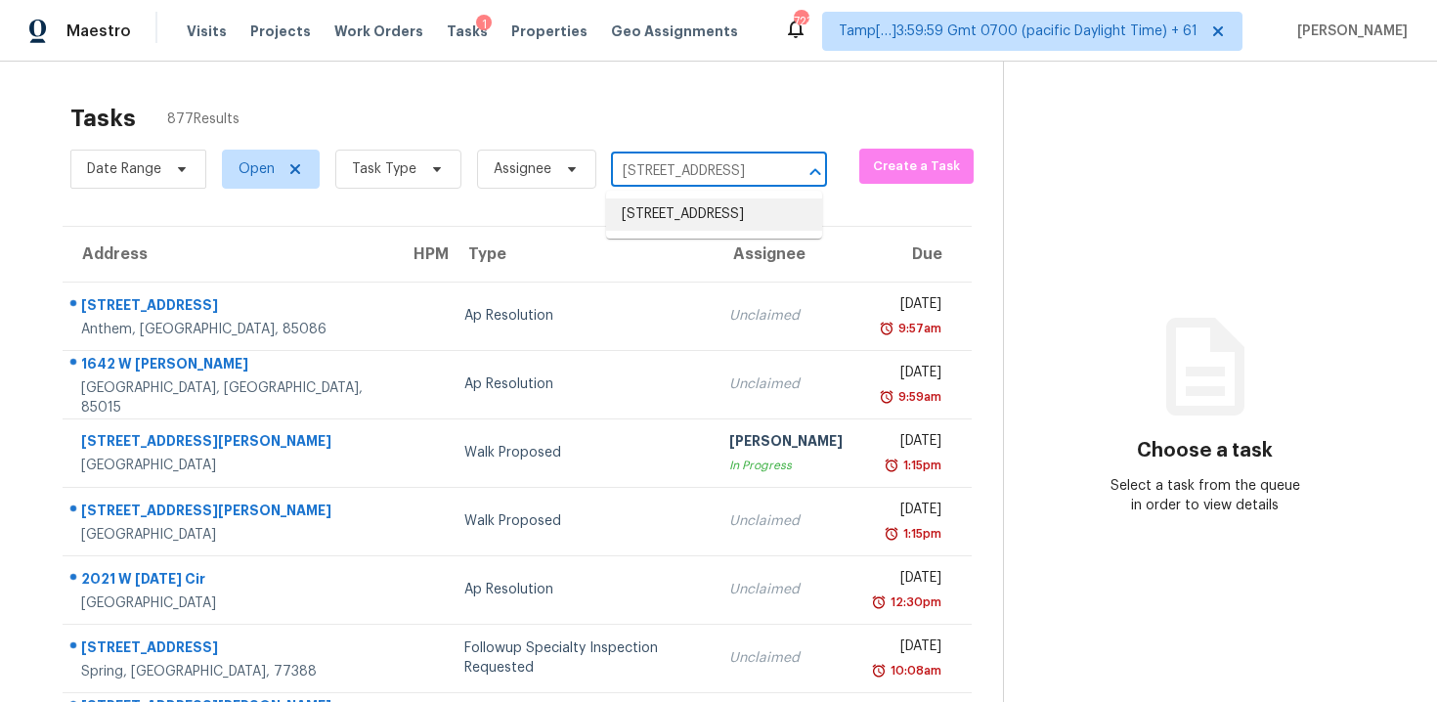
click at [701, 220] on li "[STREET_ADDRESS]" at bounding box center [714, 214] width 216 height 32
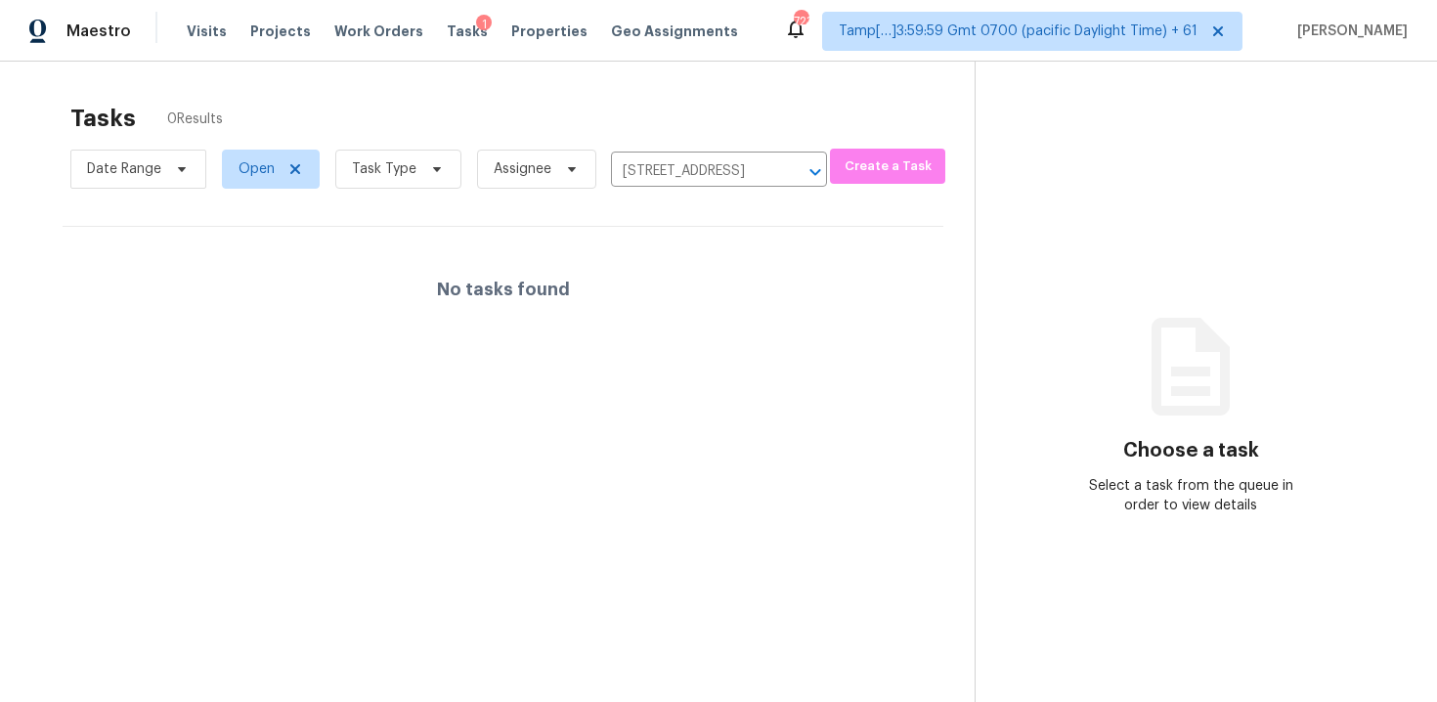
click at [698, 309] on div "No tasks found" at bounding box center [503, 289] width 881 height 125
click at [381, 163] on span "Task Type" at bounding box center [384, 169] width 64 height 20
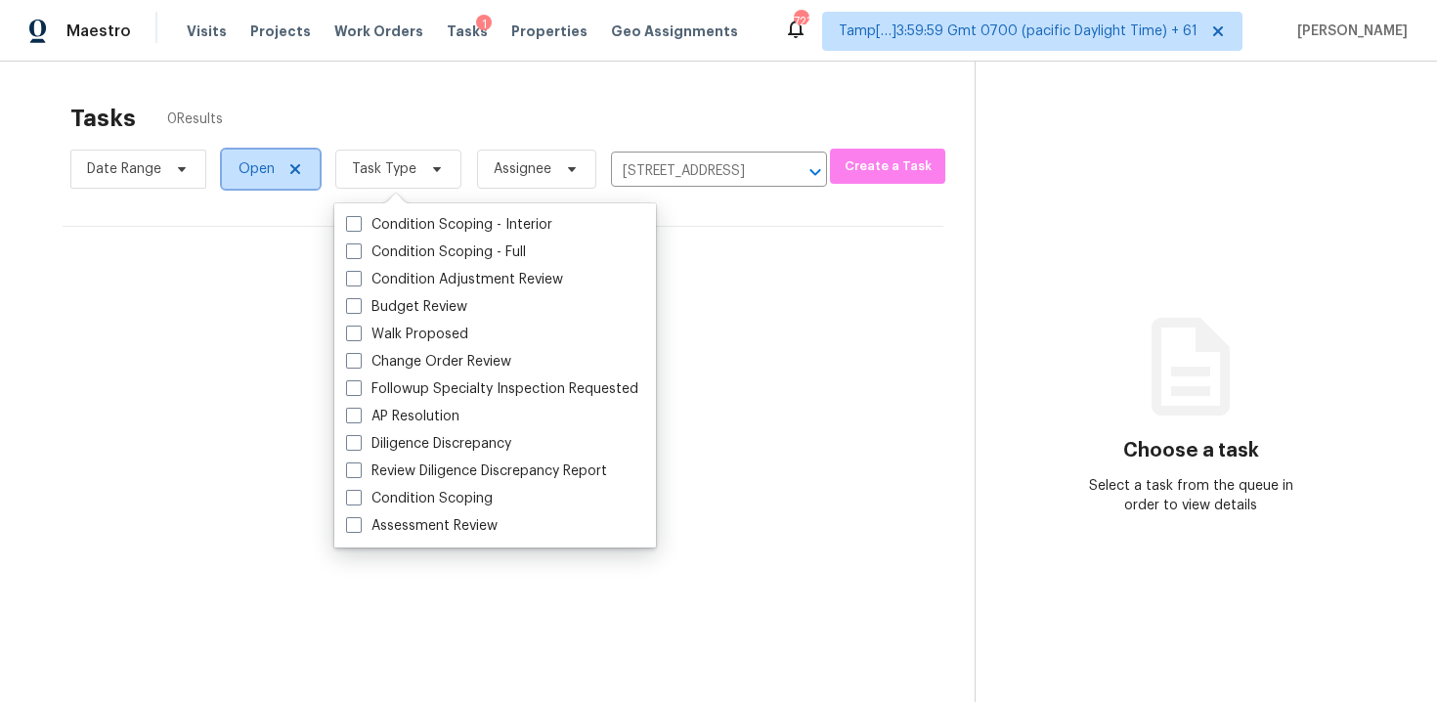
click at [270, 166] on span "Open" at bounding box center [256, 169] width 36 height 20
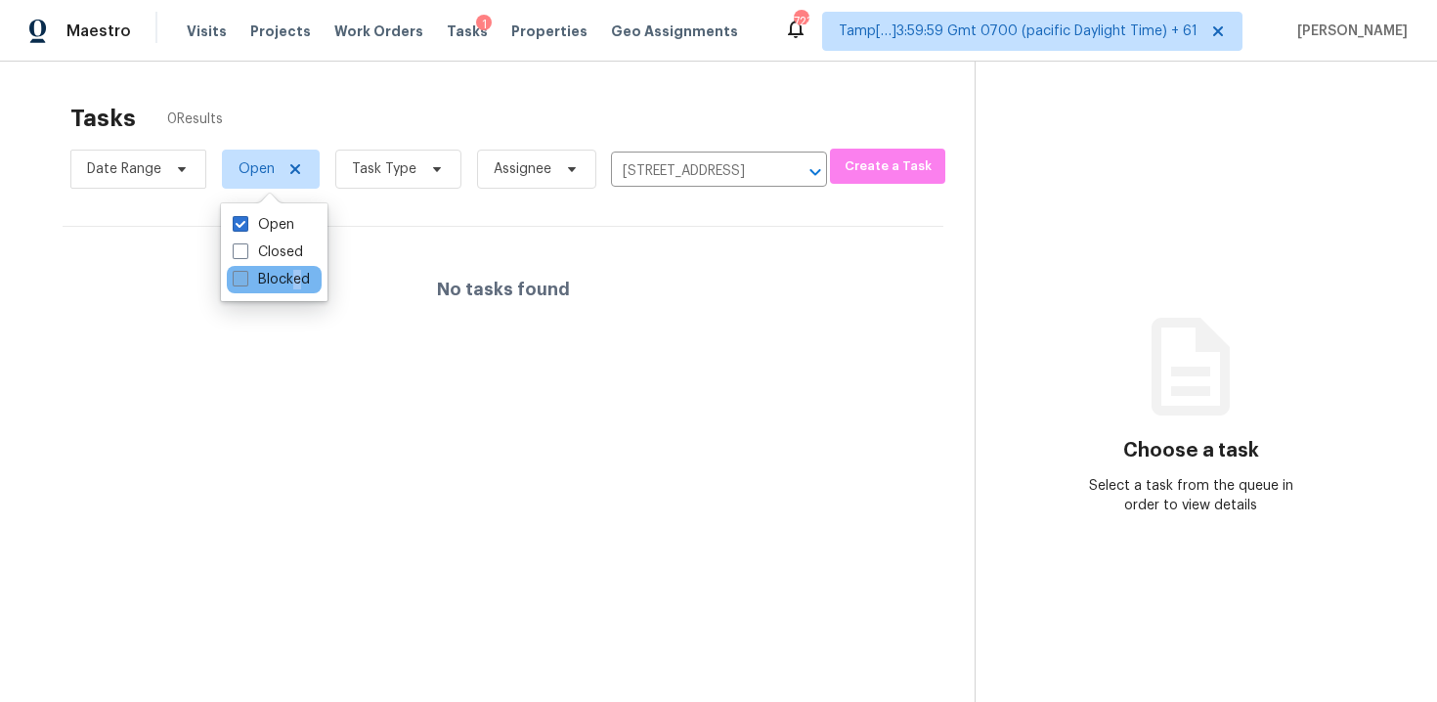
click at [296, 282] on label "Blocked" at bounding box center [271, 280] width 77 height 20
click at [298, 286] on label "Blocked" at bounding box center [271, 280] width 77 height 20
click at [245, 282] on input "Blocked" at bounding box center [239, 276] width 13 height 13
checkbox input "true"
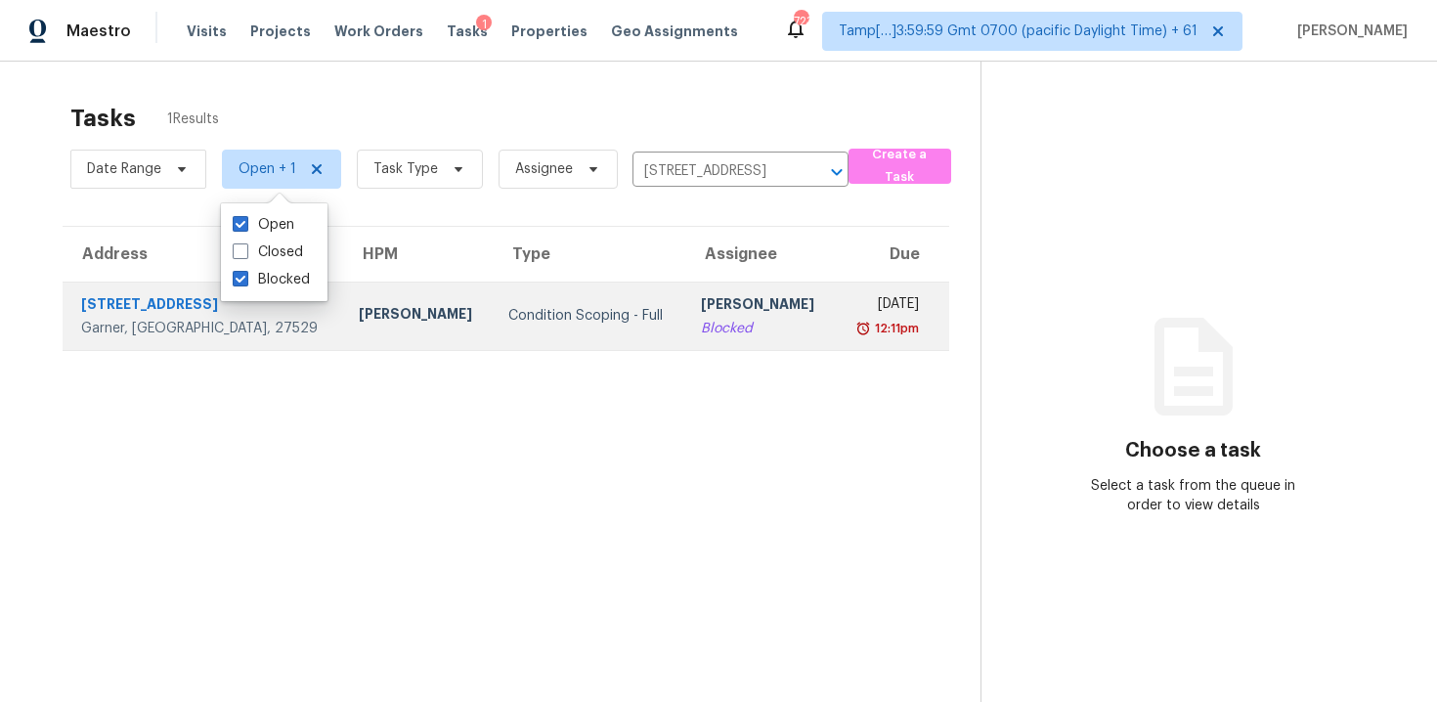
click at [524, 334] on td "Condition Scoping - Full" at bounding box center [589, 315] width 193 height 68
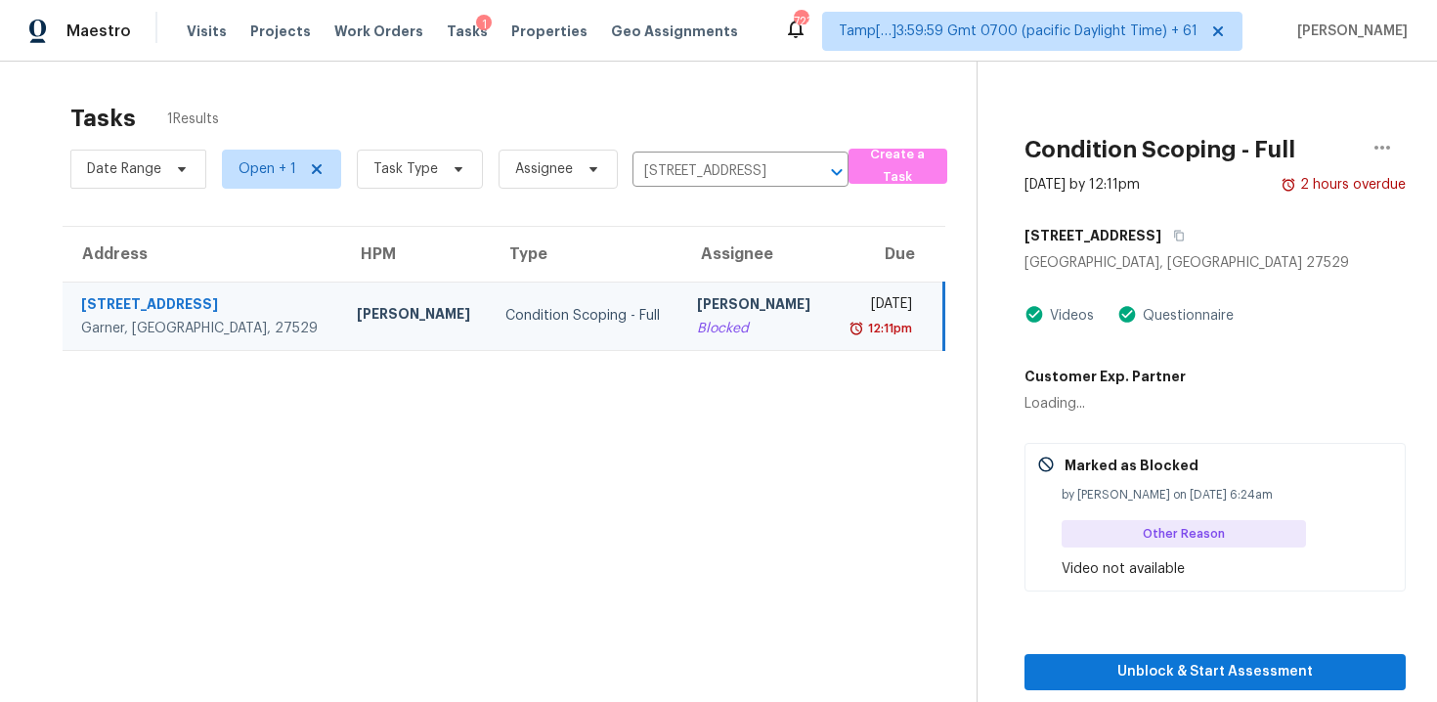
scroll to position [62, 0]
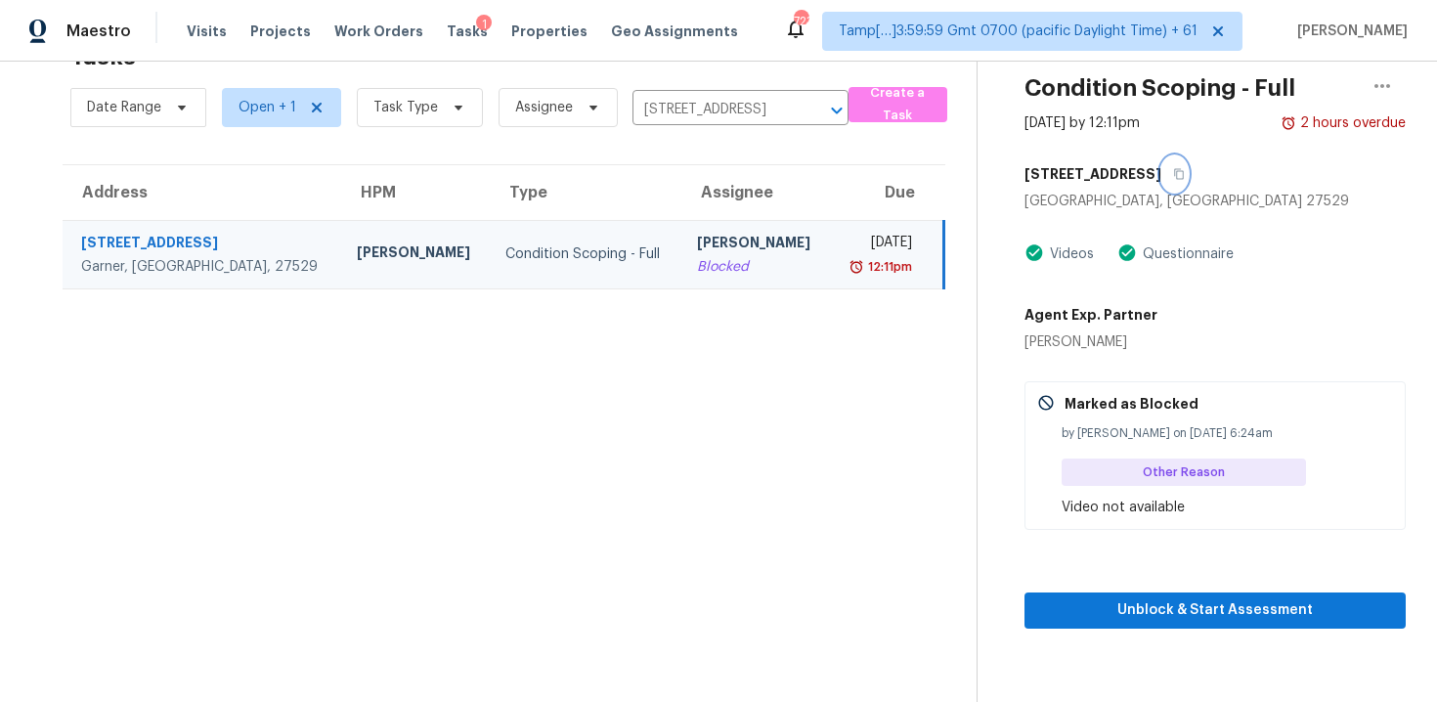
click at [1161, 181] on button "button" at bounding box center [1174, 173] width 26 height 35
click at [801, 108] on icon "Clear" at bounding box center [811, 111] width 20 height 20
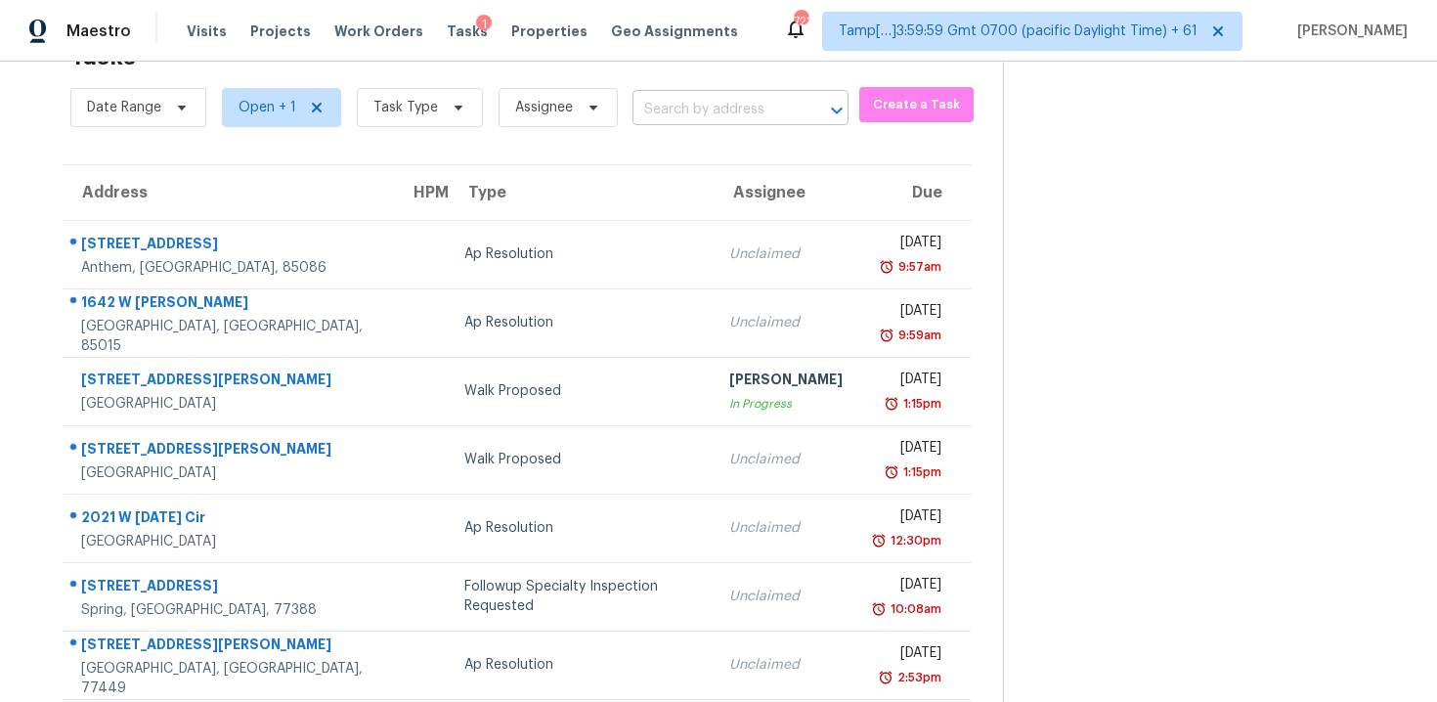
click at [667, 103] on input "text" at bounding box center [712, 110] width 161 height 30
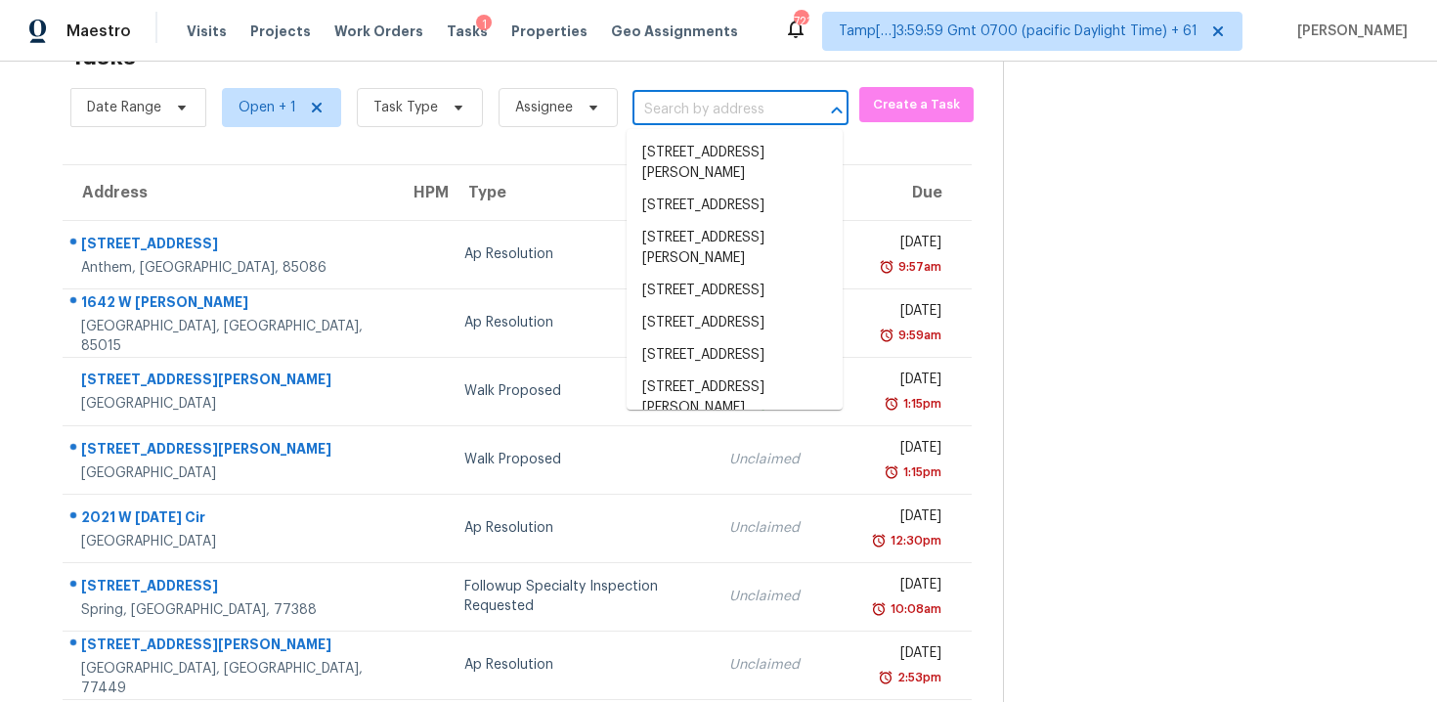
paste input "[STREET_ADDRESS]"
type input "[STREET_ADDRESS]"
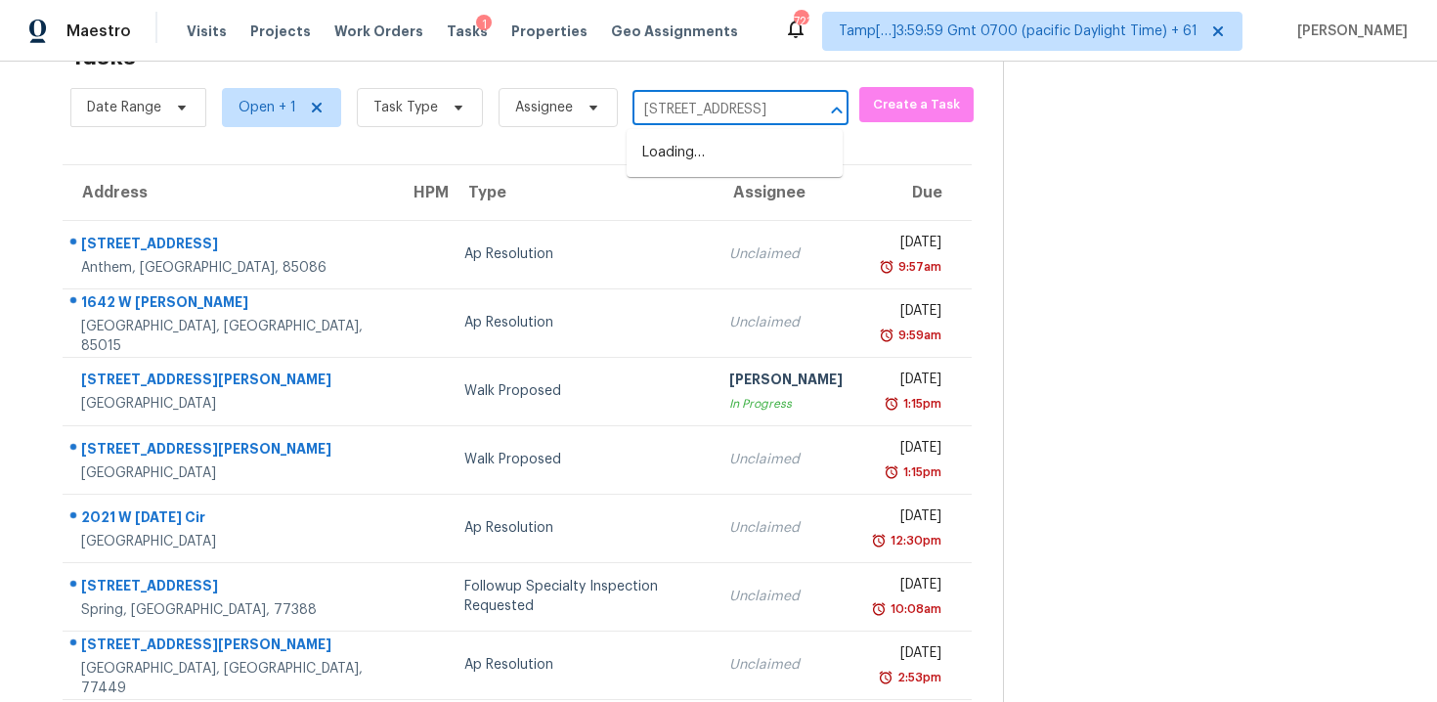
scroll to position [0, 129]
click at [714, 151] on li "[STREET_ADDRESS]" at bounding box center [734, 153] width 216 height 32
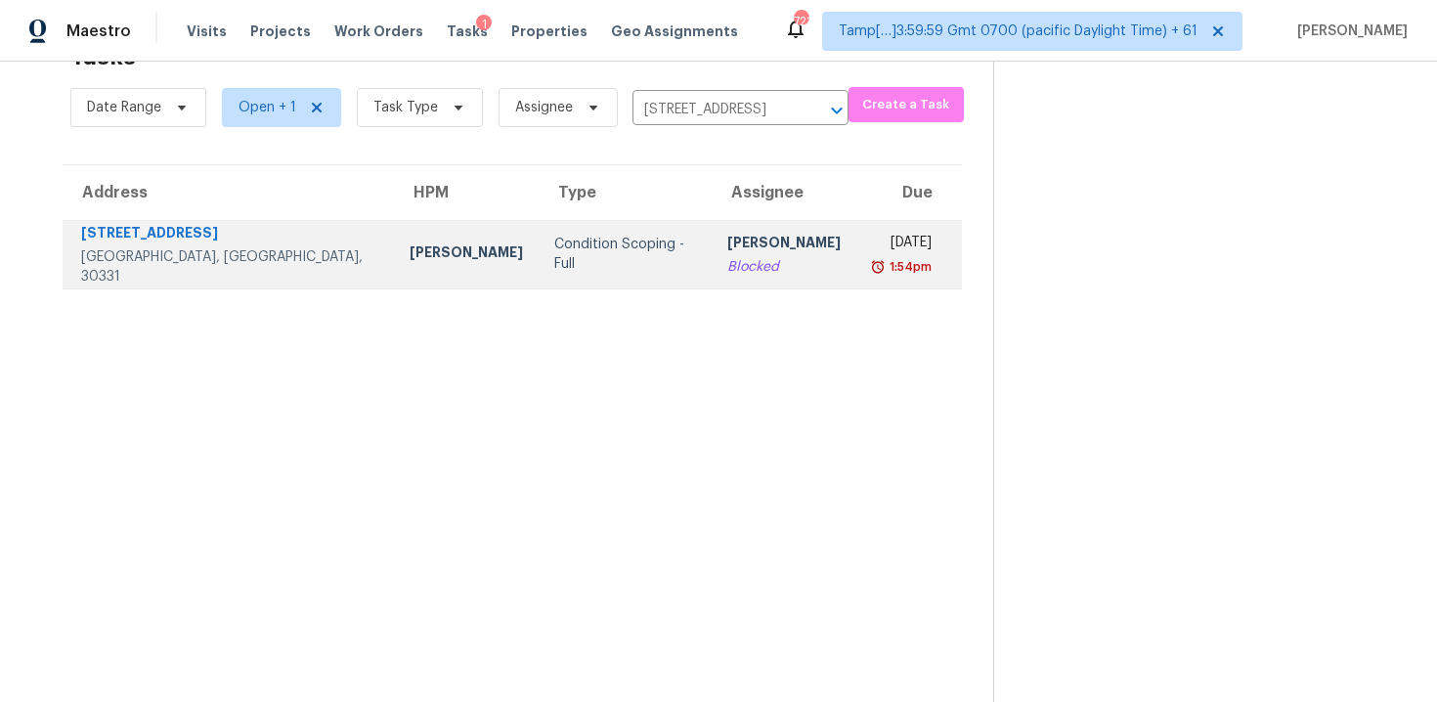
click at [601, 273] on td "Condition Scoping - Full" at bounding box center [624, 254] width 172 height 68
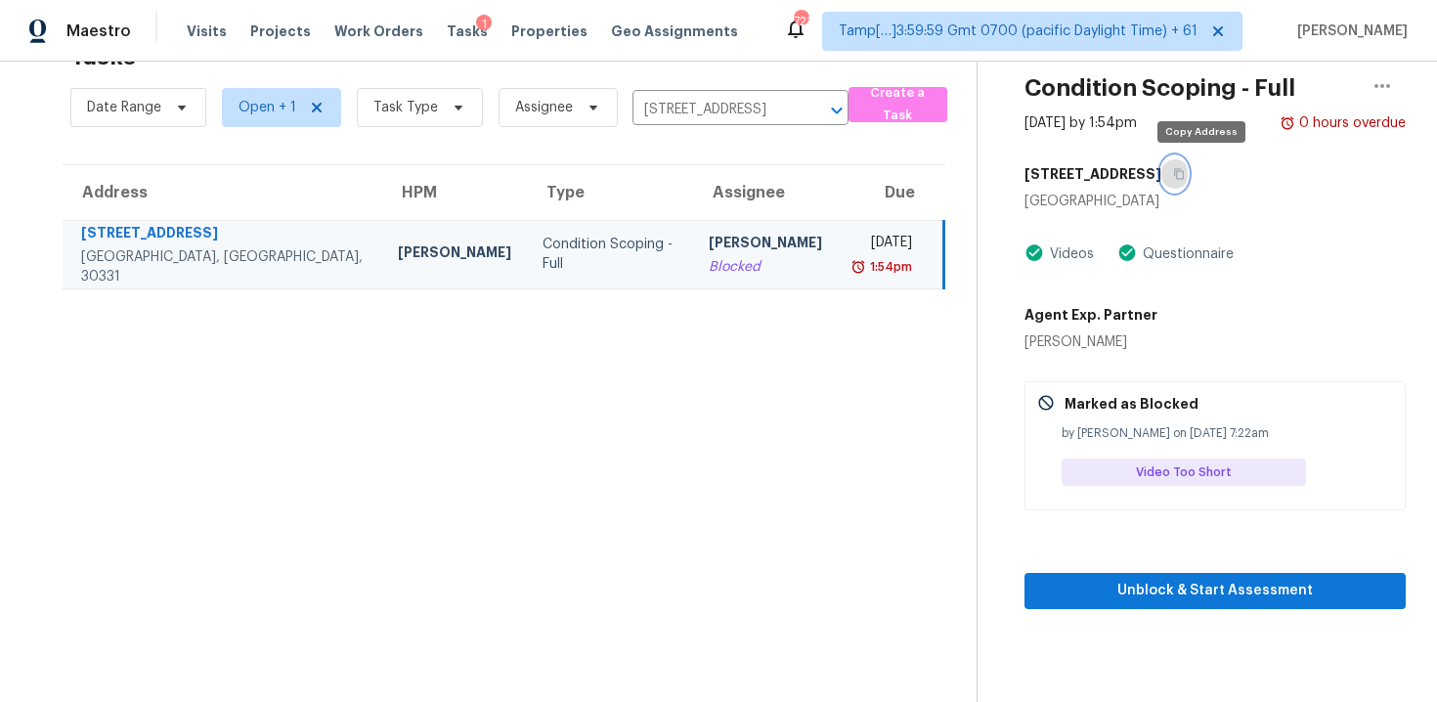
click at [1187, 165] on button "button" at bounding box center [1174, 173] width 26 height 35
